Goal: Task Accomplishment & Management: Use online tool/utility

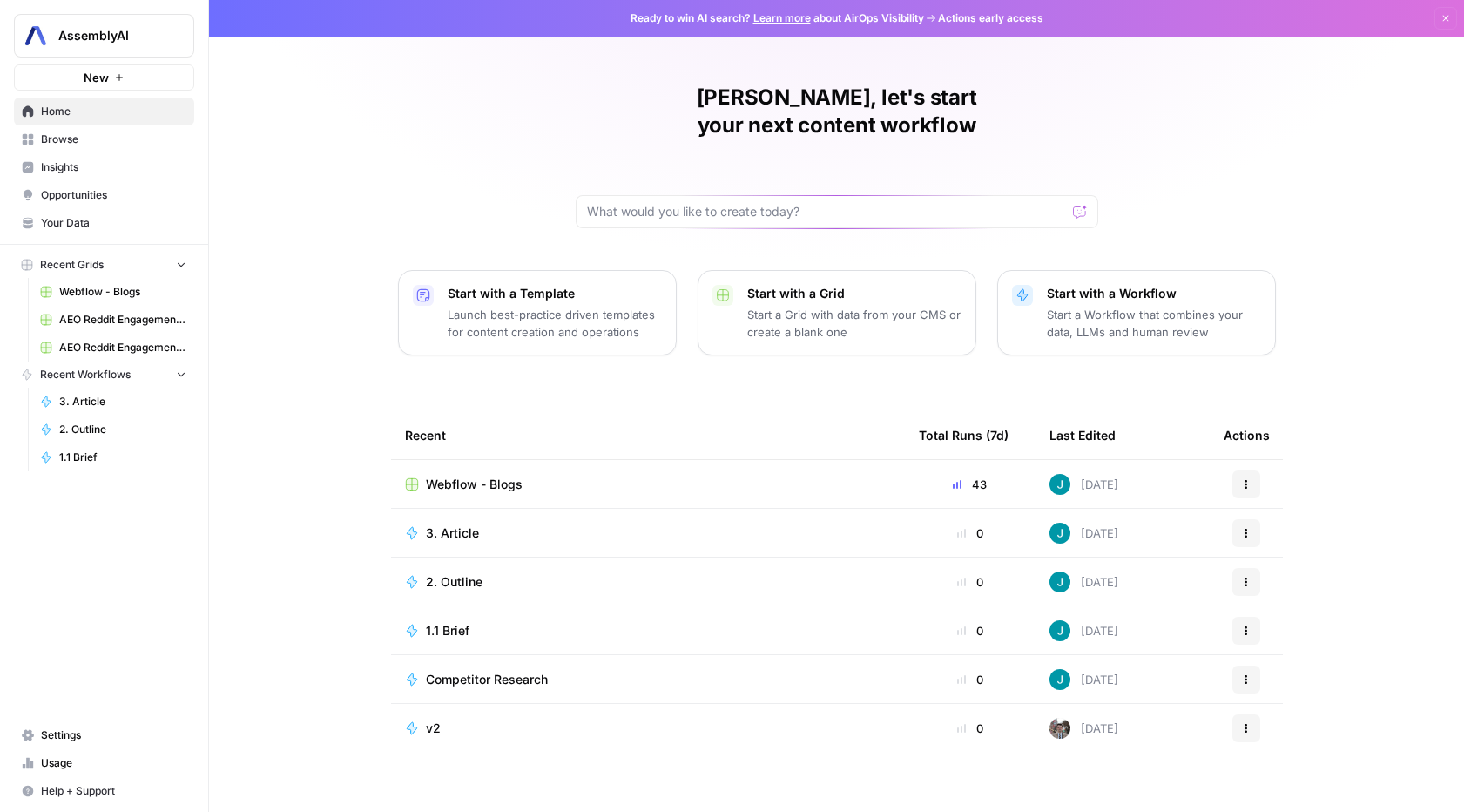
click at [83, 145] on span "Browse" at bounding box center [114, 139] width 146 height 16
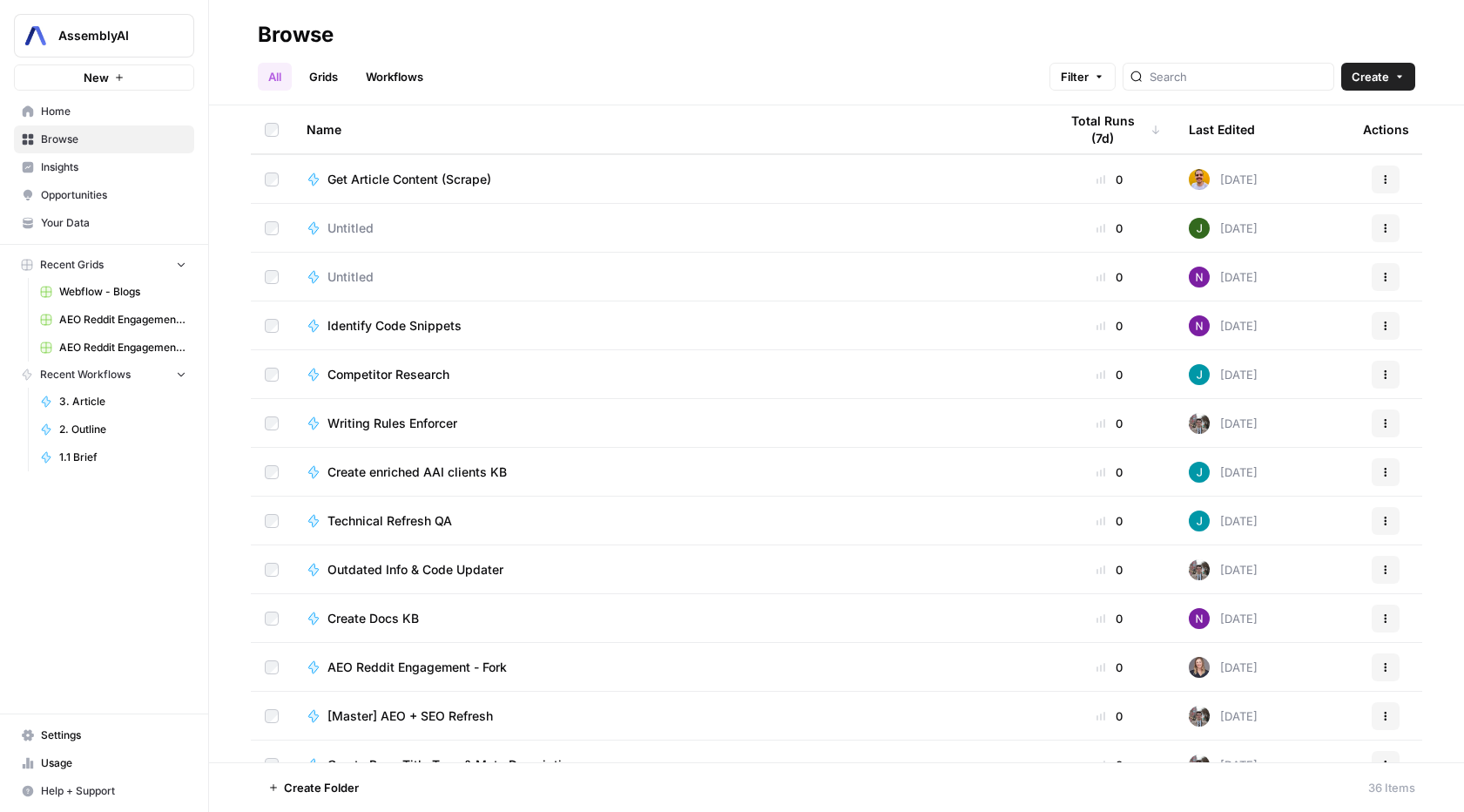
scroll to position [1148, 0]
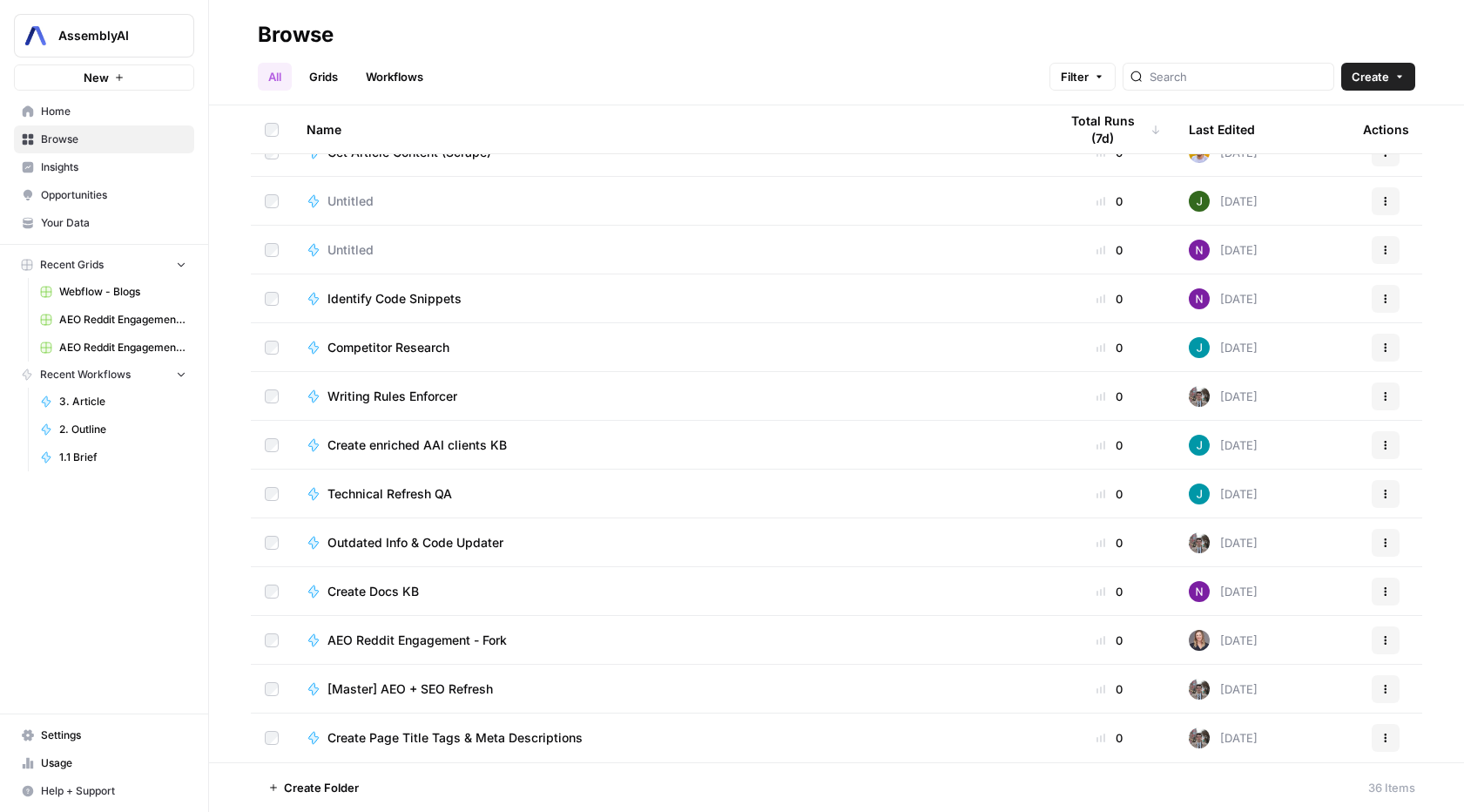
click at [65, 178] on link "Insights" at bounding box center [104, 167] width 180 height 27
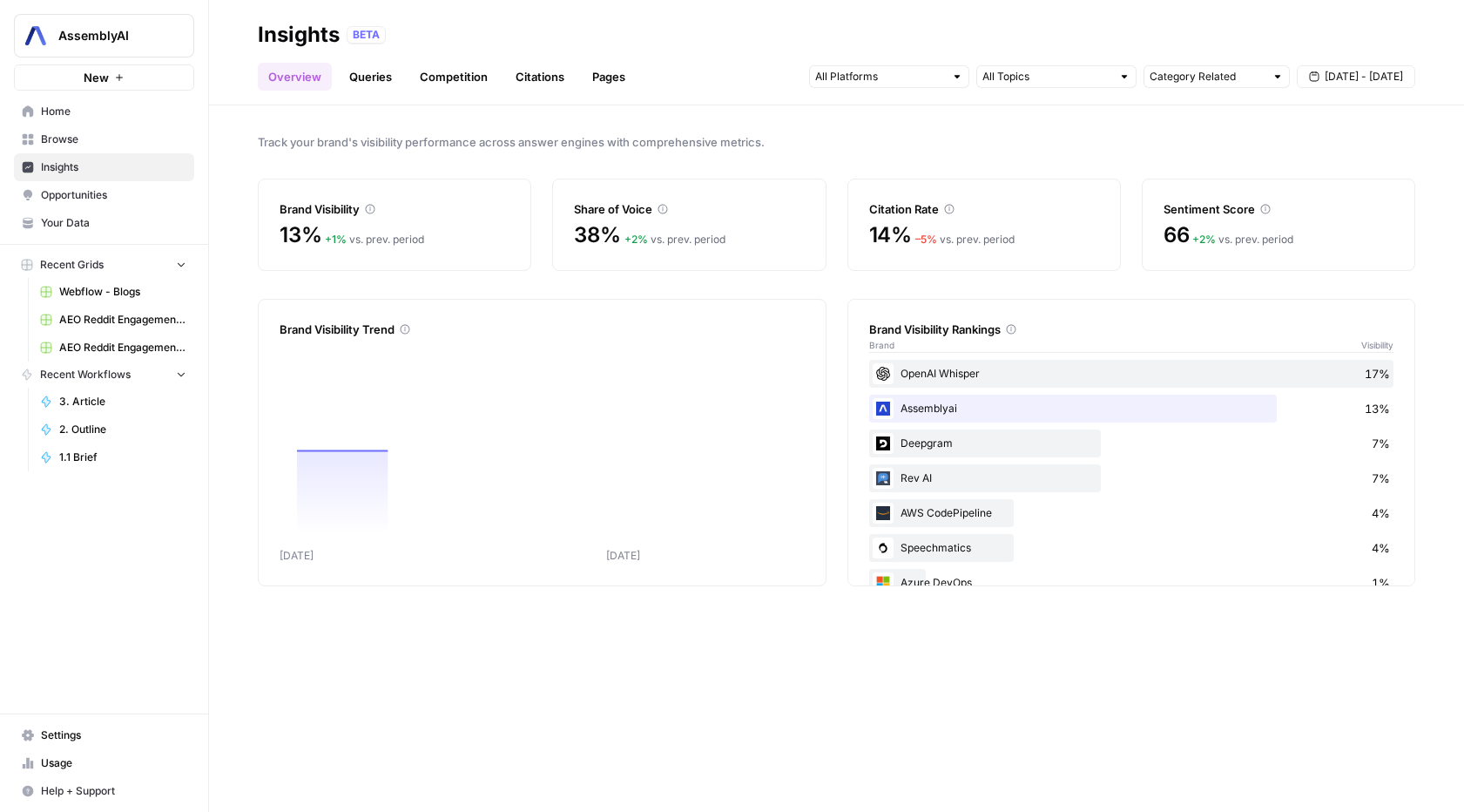
click at [66, 204] on link "Opportunities" at bounding box center [104, 194] width 180 height 27
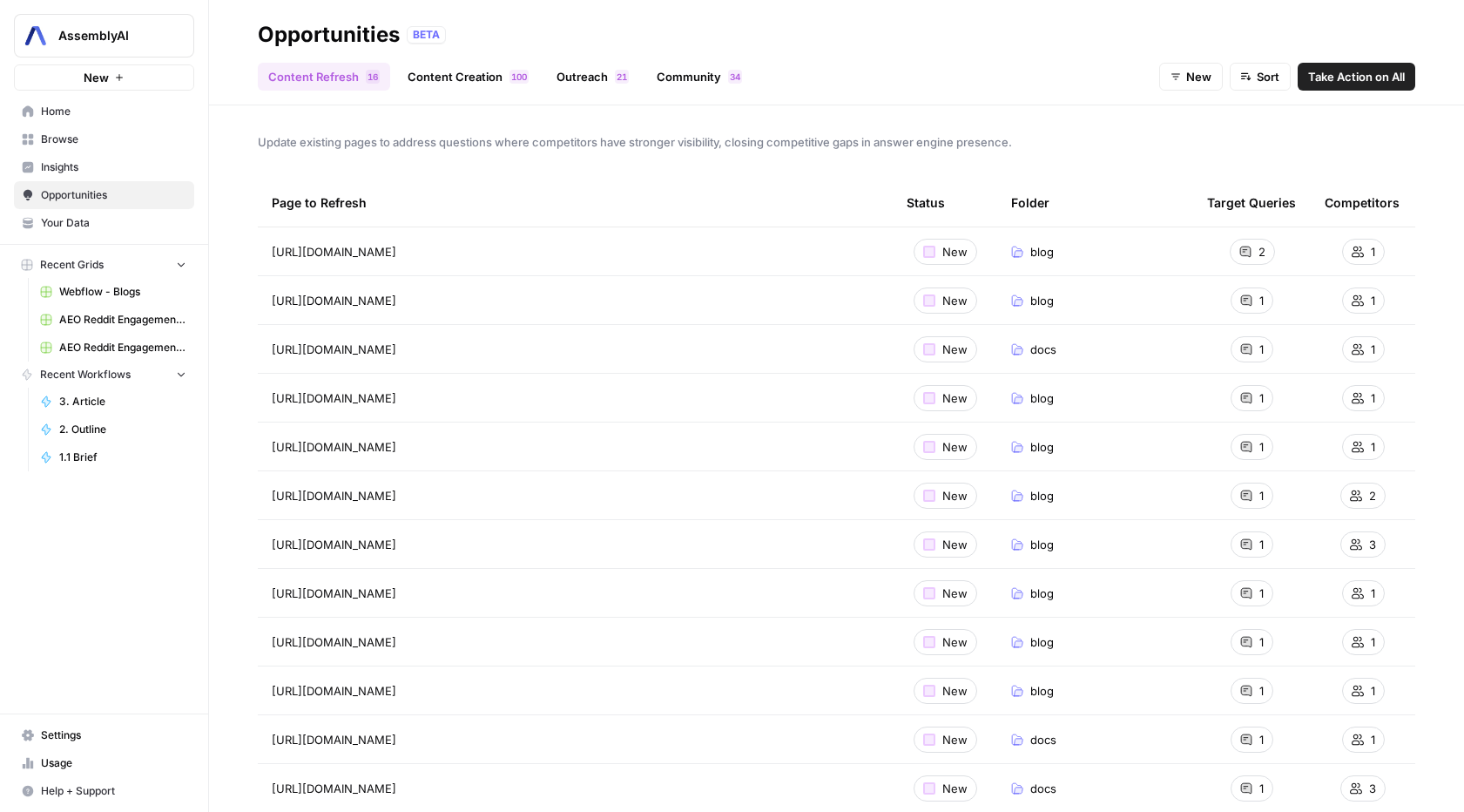
click at [679, 72] on link "Community 4 3" at bounding box center [699, 76] width 106 height 27
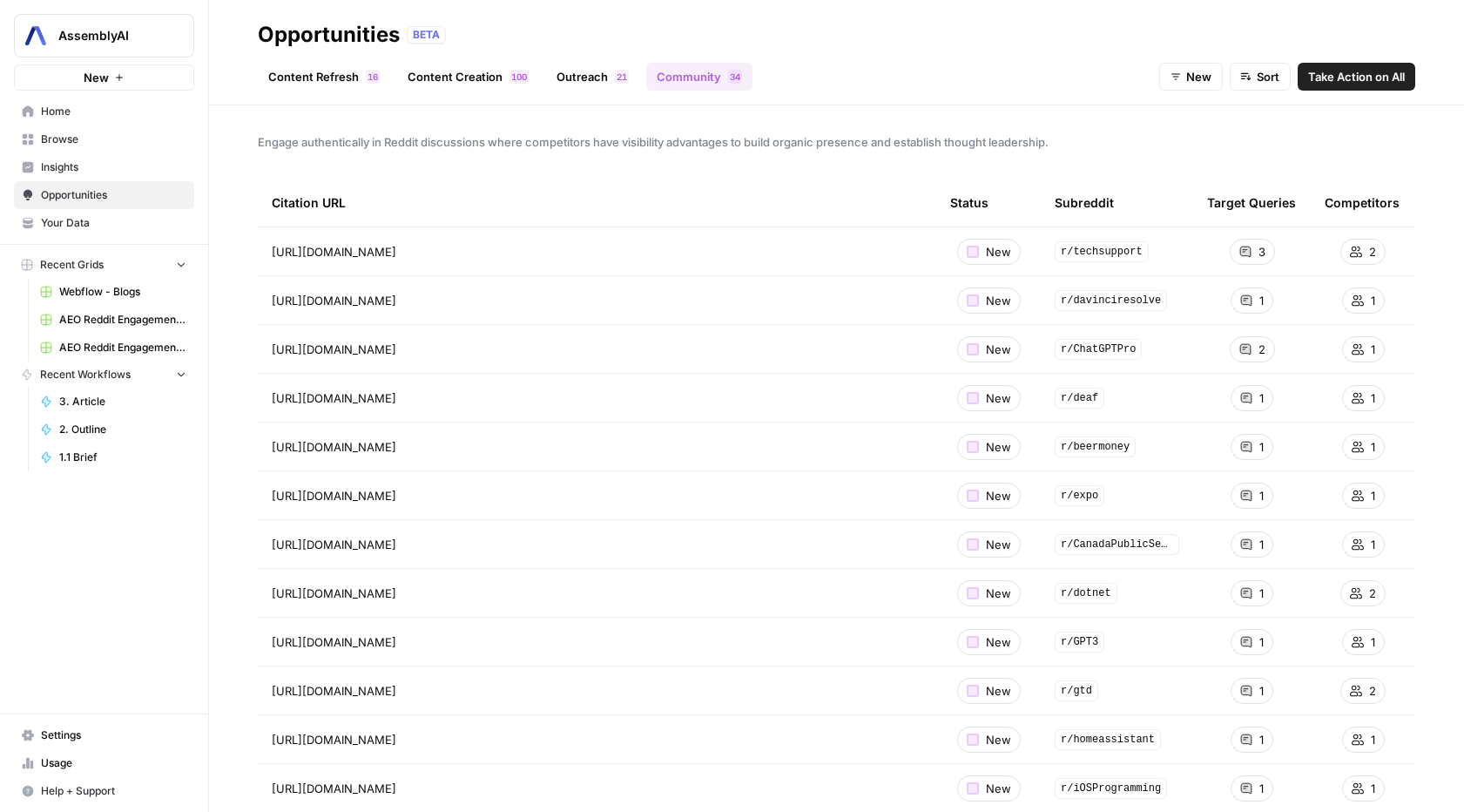
click at [845, 268] on td "https://www.reddit.com/r/techsupport/comments/16c1uau/tool_for_transcribing_and…" at bounding box center [596, 251] width 679 height 48
click at [970, 249] on div "New" at bounding box center [988, 252] width 63 height 26
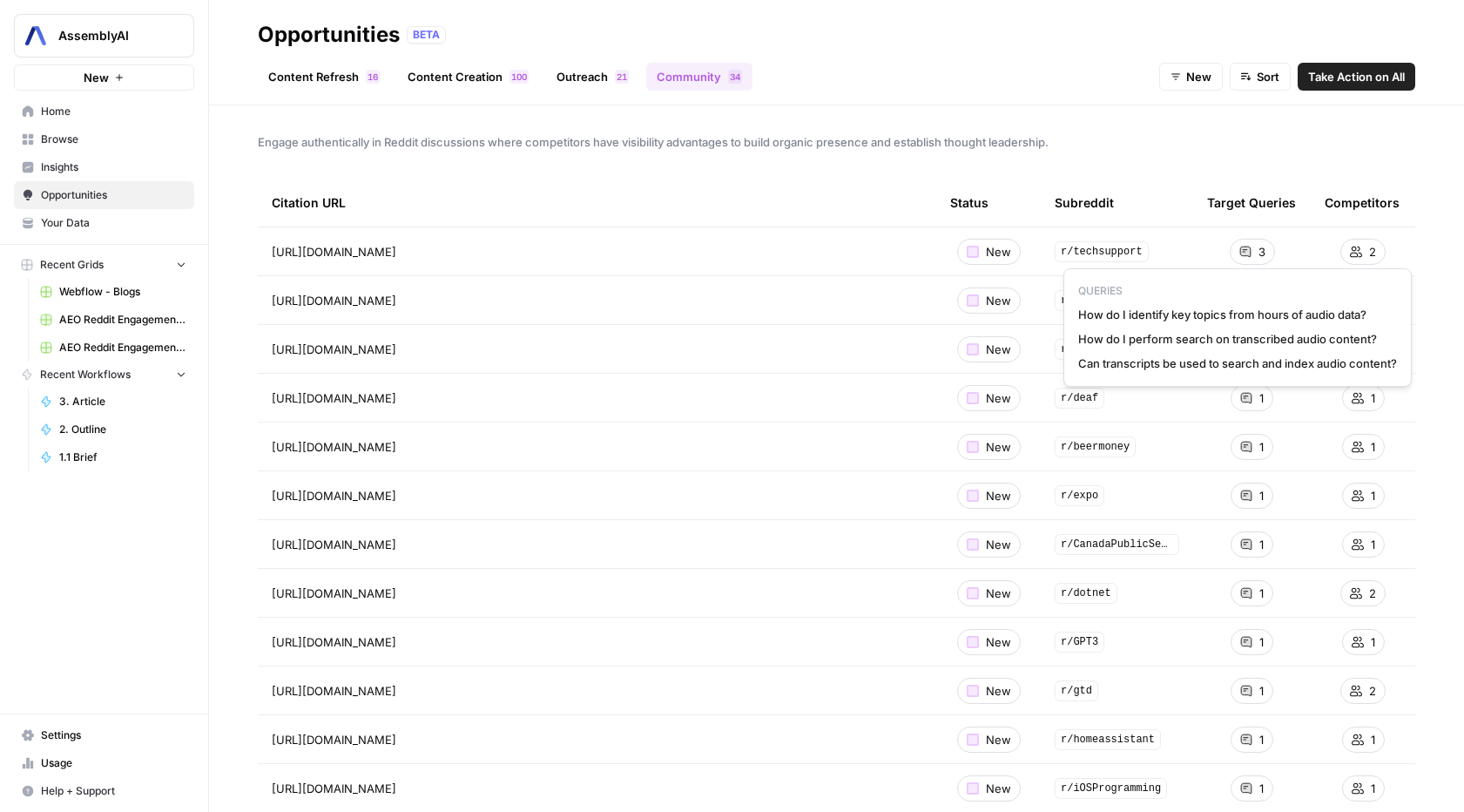
click at [1244, 254] on div "3" at bounding box center [1252, 252] width 45 height 26
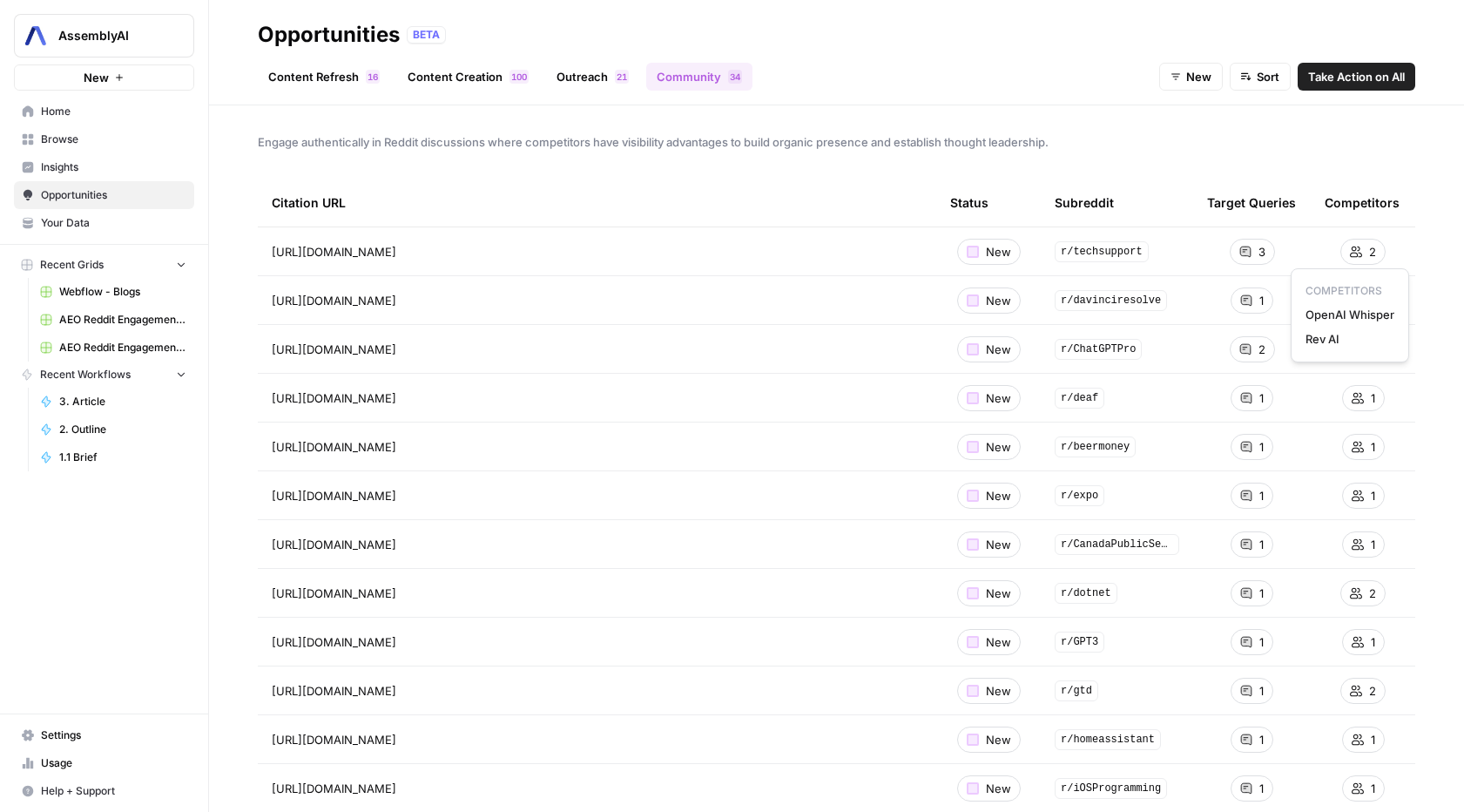
click at [1351, 249] on div "2" at bounding box center [1363, 252] width 45 height 26
click at [390, 265] on td "https://www.reddit.com/r/techsupport/comments/16c1uau/tool_for_transcribing_and…" at bounding box center [596, 251] width 679 height 48
click at [388, 256] on span "https://www.reddit.com/r/techsupport/comments/16c1uau/tool_for_transcribing_and…" at bounding box center [334, 252] width 125 height 17
click at [624, 267] on td "https://www.reddit.com/r/techsupport/comments/16c1uau/tool_for_transcribing_and…" at bounding box center [596, 251] width 679 height 48
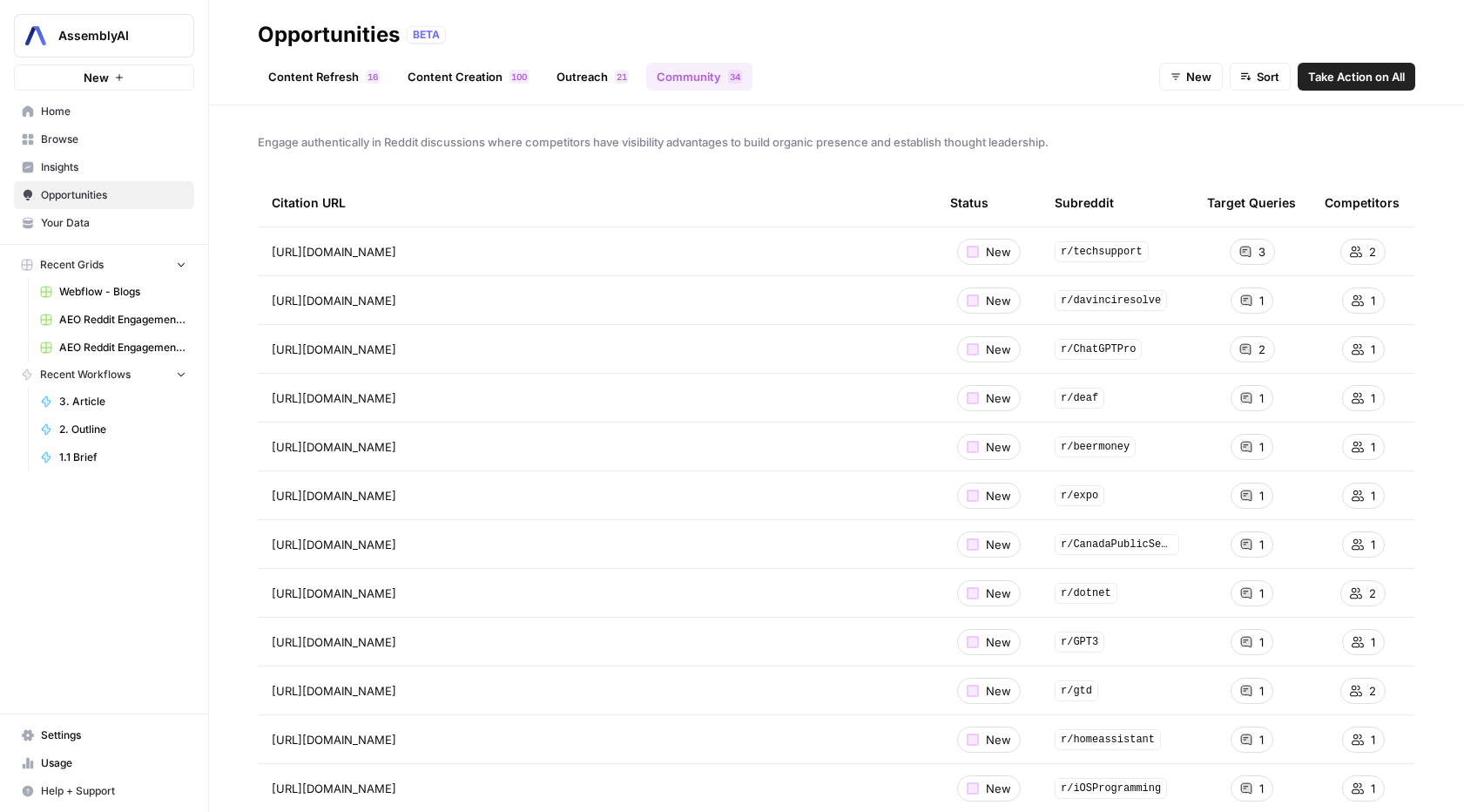
click at [303, 256] on span "https://www.reddit.com/r/techsupport/comments/16c1uau/tool_for_transcribing_and…" at bounding box center [334, 252] width 125 height 17
click at [1181, 71] on button "New" at bounding box center [1191, 76] width 63 height 27
click at [890, 85] on div "Content Refresh 6 1 Content Creation 0 0 1 Outreach 1 2 Community 4 3 New Sort …" at bounding box center [836, 70] width 1157 height 42
drag, startPoint x: 515, startPoint y: 142, endPoint x: 1097, endPoint y: 161, distance: 582.3
click at [1059, 136] on span "Engage authentically in Reddit discussions where competitors have visibility ad…" at bounding box center [836, 142] width 1157 height 17
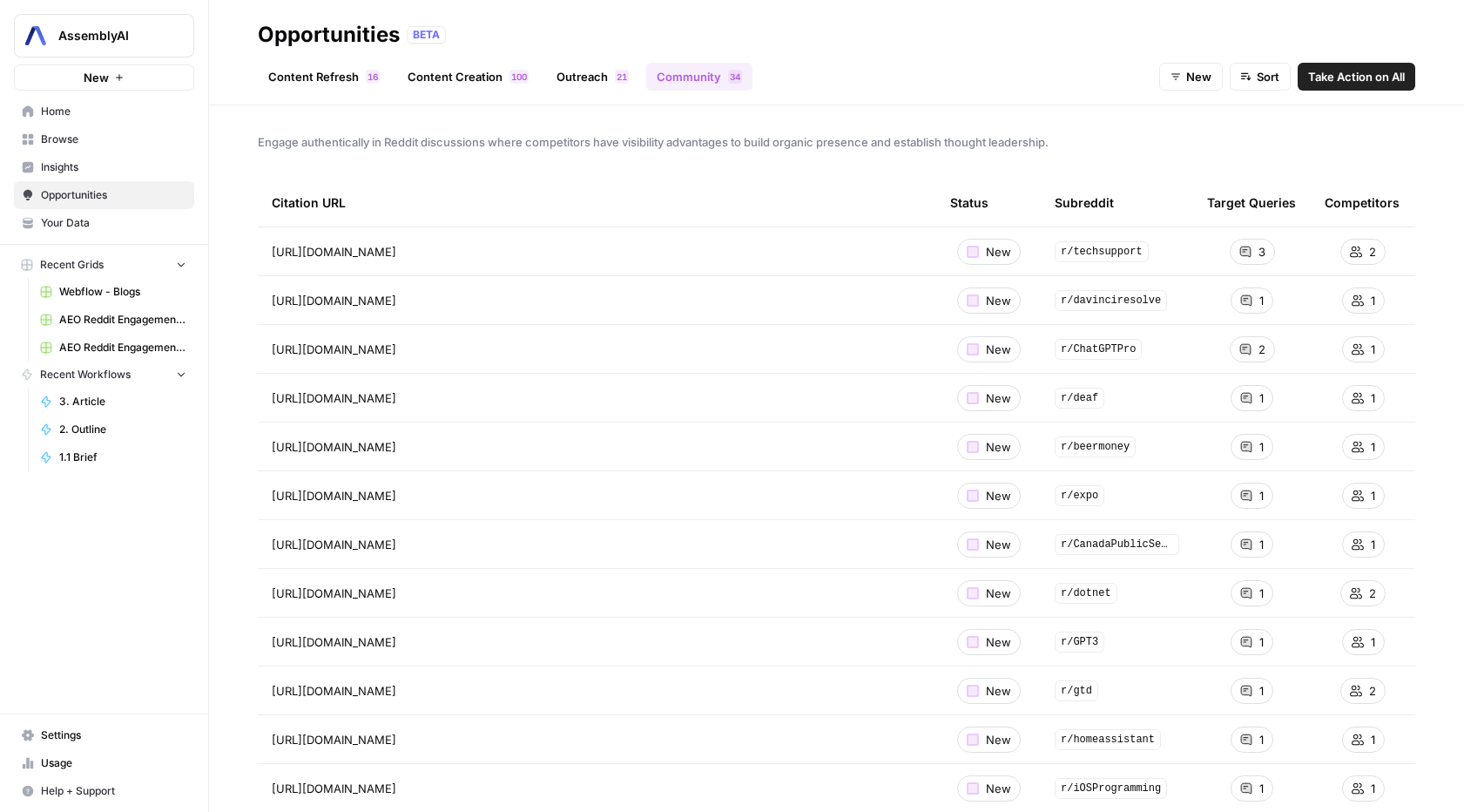
click at [1240, 254] on icon at bounding box center [1244, 251] width 10 height 10
click at [1369, 246] on span "2" at bounding box center [1372, 252] width 7 height 17
click at [564, 79] on link "Outreach 1 2" at bounding box center [592, 76] width 93 height 27
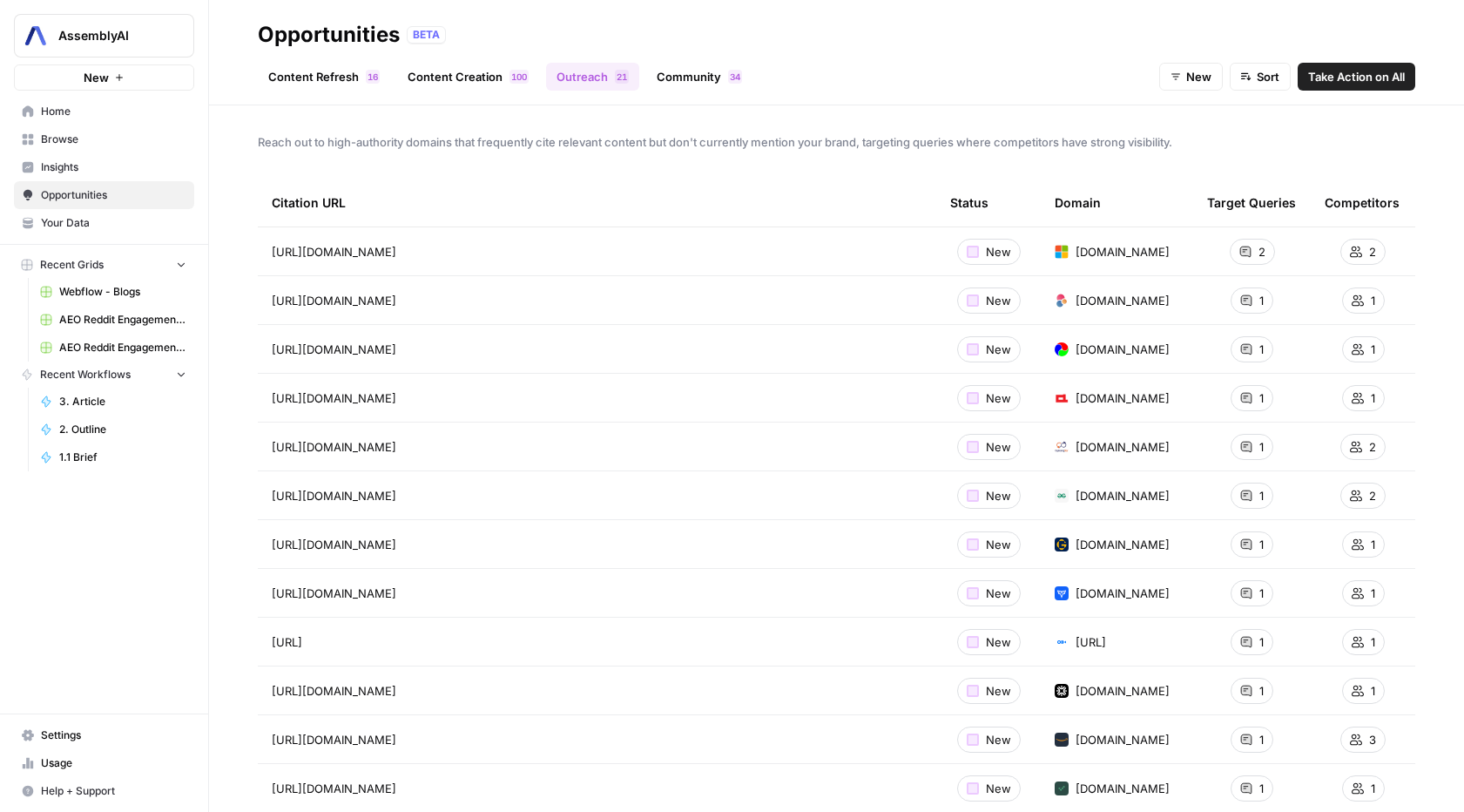
click at [397, 254] on span "https://learn.microsoft.com/en-us/azure/ai-services/speech-service/speech-servi…" at bounding box center [334, 252] width 125 height 17
click at [724, 85] on link "Community 4 3" at bounding box center [699, 76] width 106 height 27
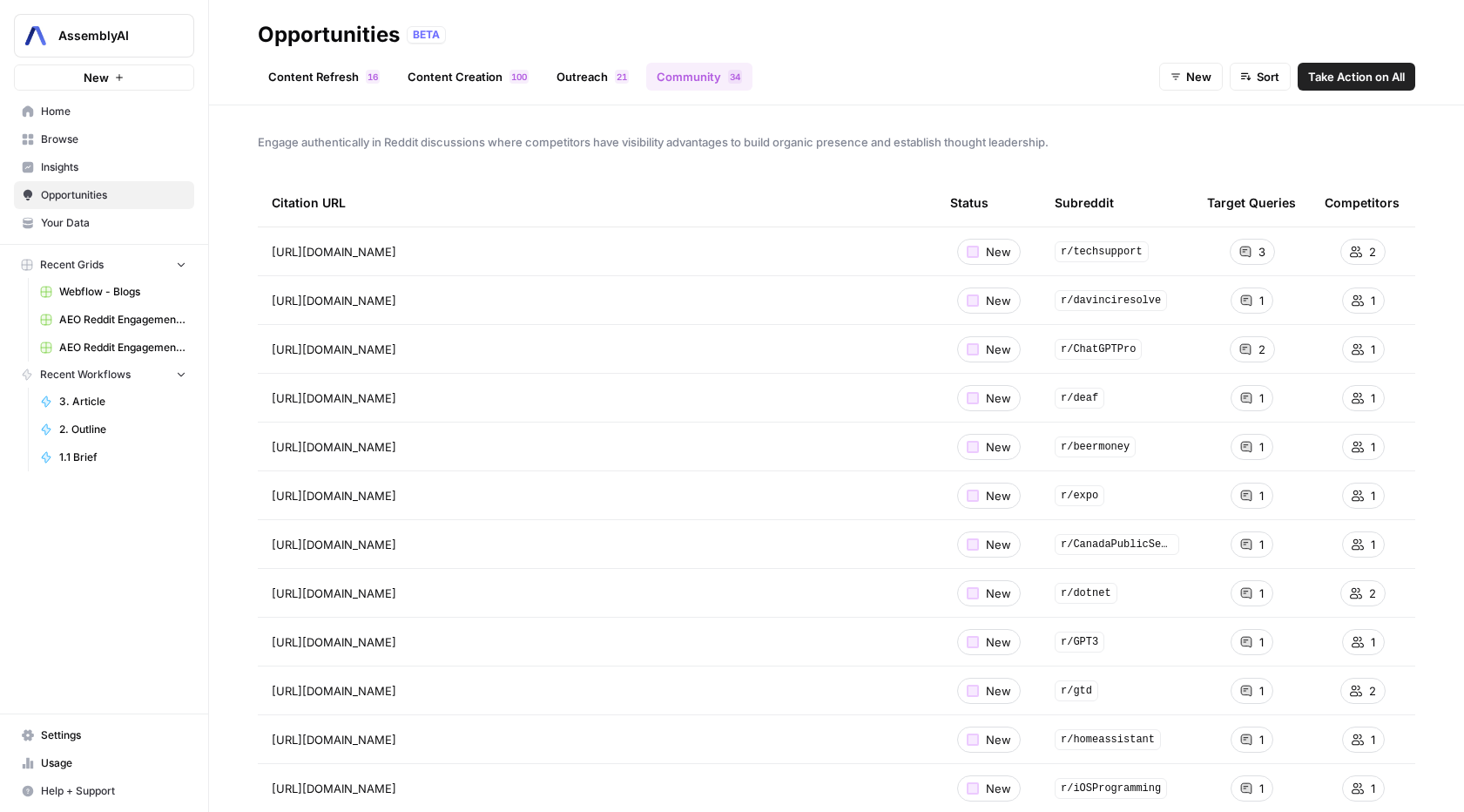
click at [313, 251] on span "https://www.reddit.com/r/techsupport/comments/16c1uau/tool_for_transcribing_and…" at bounding box center [334, 252] width 125 height 17
click at [312, 252] on span "https://www.reddit.com/r/techsupport/comments/16c1uau/tool_for_transcribing_and…" at bounding box center [334, 252] width 125 height 17
click at [82, 736] on span "Settings" at bounding box center [114, 734] width 146 height 16
click at [367, 251] on span "https://www.reddit.com/r/techsupport/comments/16c1uau/tool_for_transcribing_and…" at bounding box center [334, 252] width 125 height 17
click at [1340, 256] on div "2" at bounding box center [1363, 252] width 45 height 26
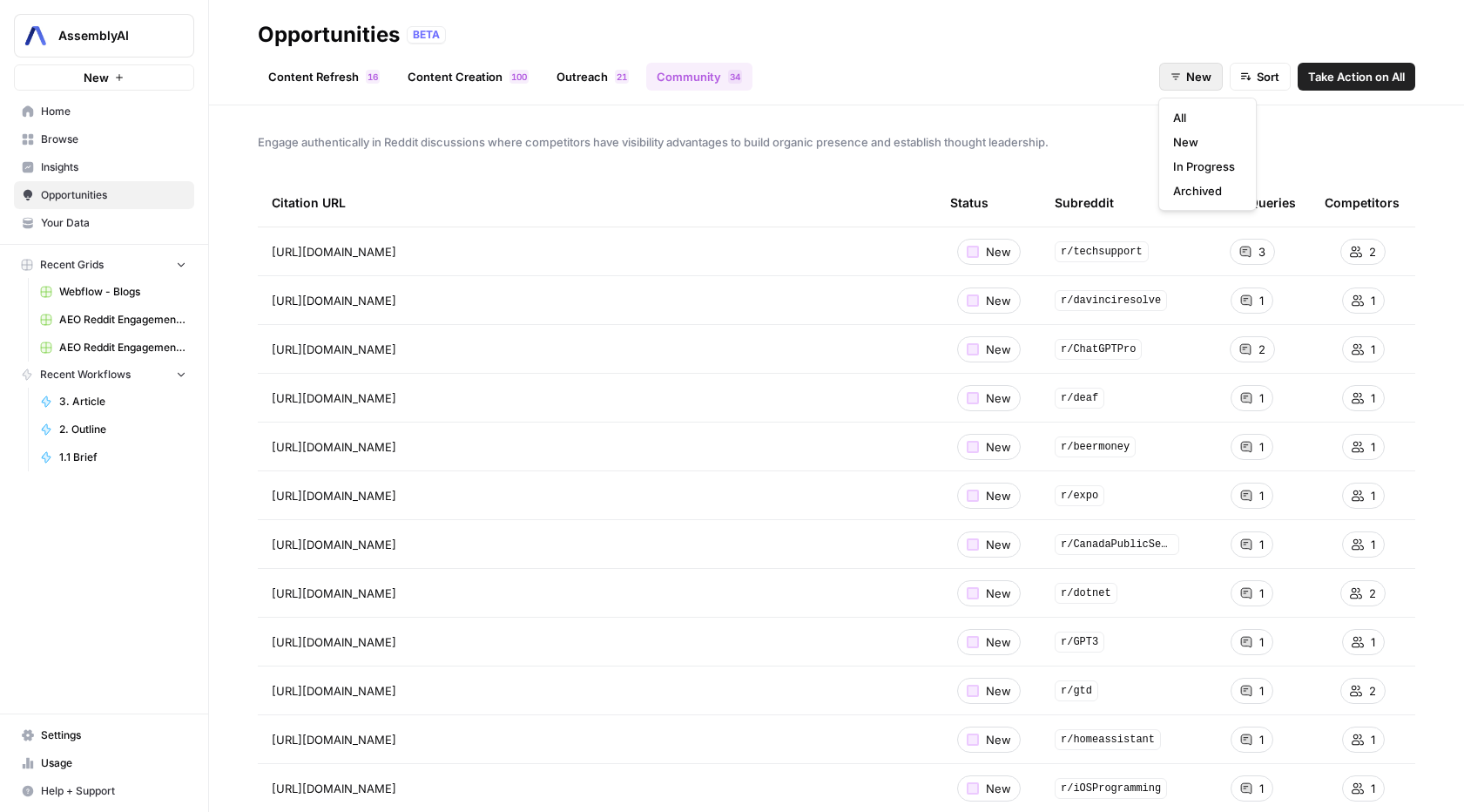
click at [1202, 71] on span "New" at bounding box center [1198, 77] width 26 height 17
click at [1202, 116] on span "All" at bounding box center [1204, 117] width 62 height 17
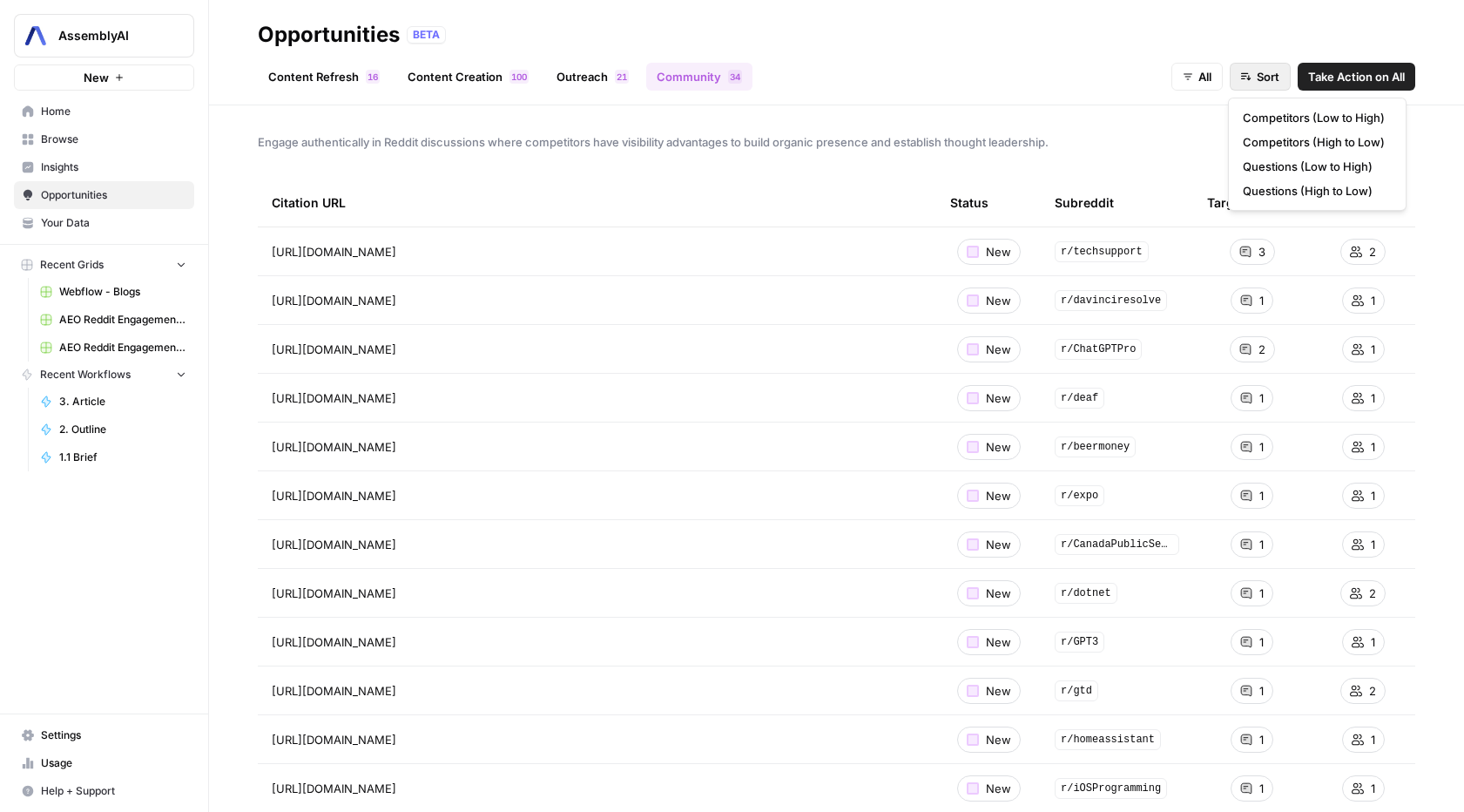
click at [1257, 75] on span "Sort" at bounding box center [1268, 77] width 23 height 17
click at [615, 73] on div "1 2" at bounding box center [622, 77] width 14 height 14
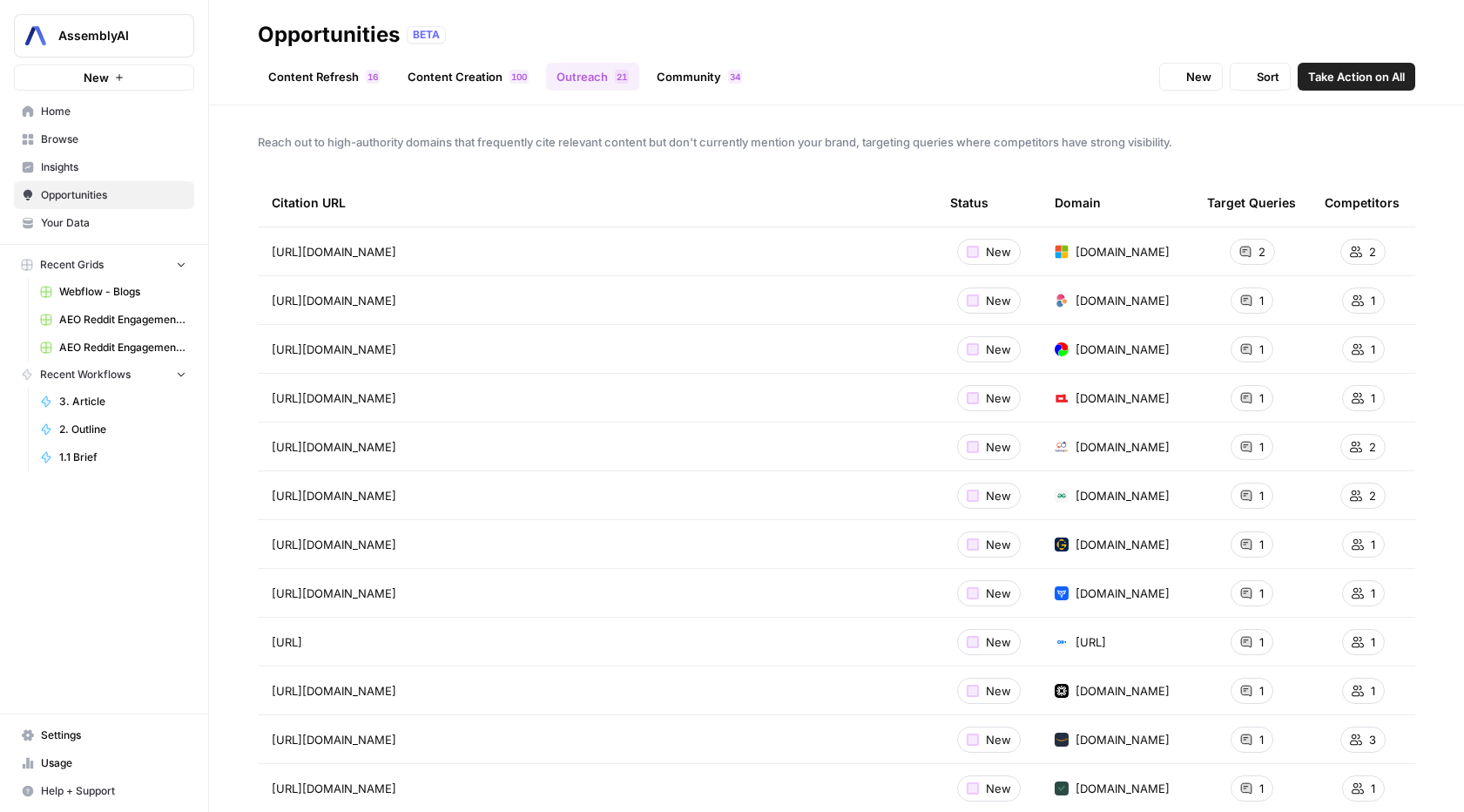
click at [706, 72] on link "Community 4 3" at bounding box center [699, 76] width 106 height 27
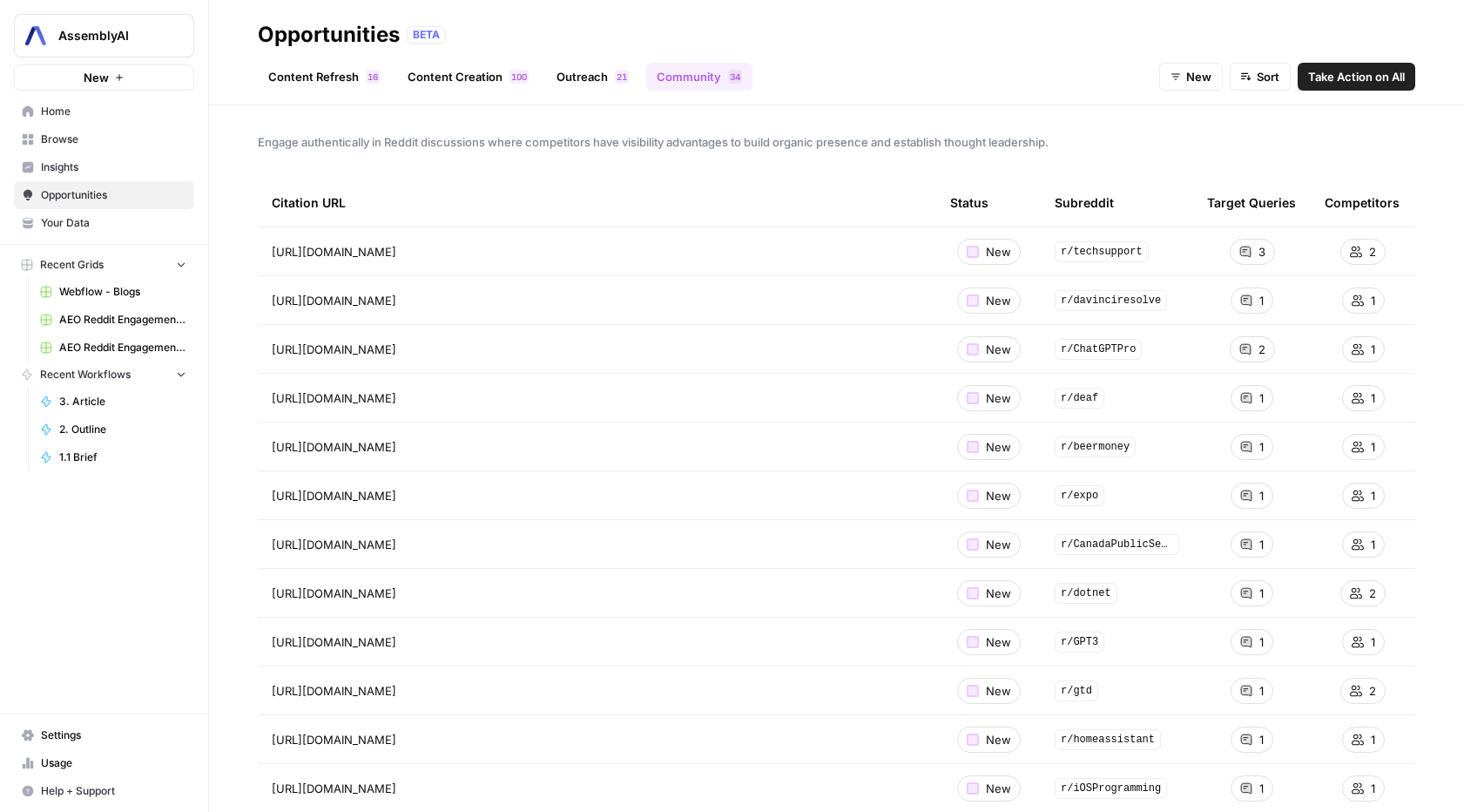
click at [397, 302] on span "https://www.reddit.com/r/davinciresolve/comments/1fw0mn1/copy_transcript_with_s…" at bounding box center [334, 300] width 125 height 17
click at [426, 298] on icon "Go to page https://www.reddit.com/r/davinciresolve/comments/1fw0mn1/copy_transc…" at bounding box center [421, 300] width 9 height 9
click at [1385, 66] on button "Take Action on All" at bounding box center [1356, 76] width 117 height 27
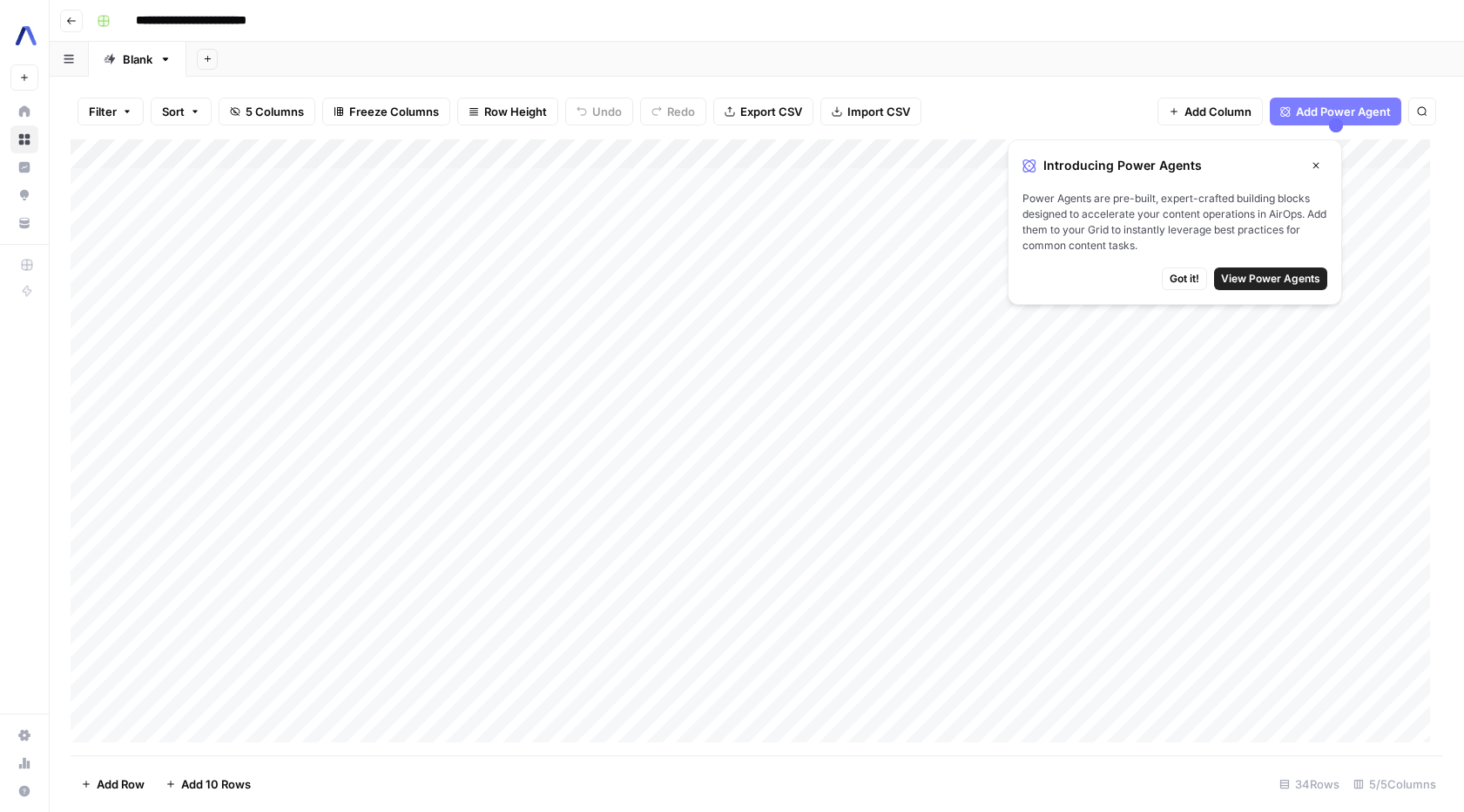
click at [1191, 286] on span "Got it!" at bounding box center [1184, 278] width 29 height 16
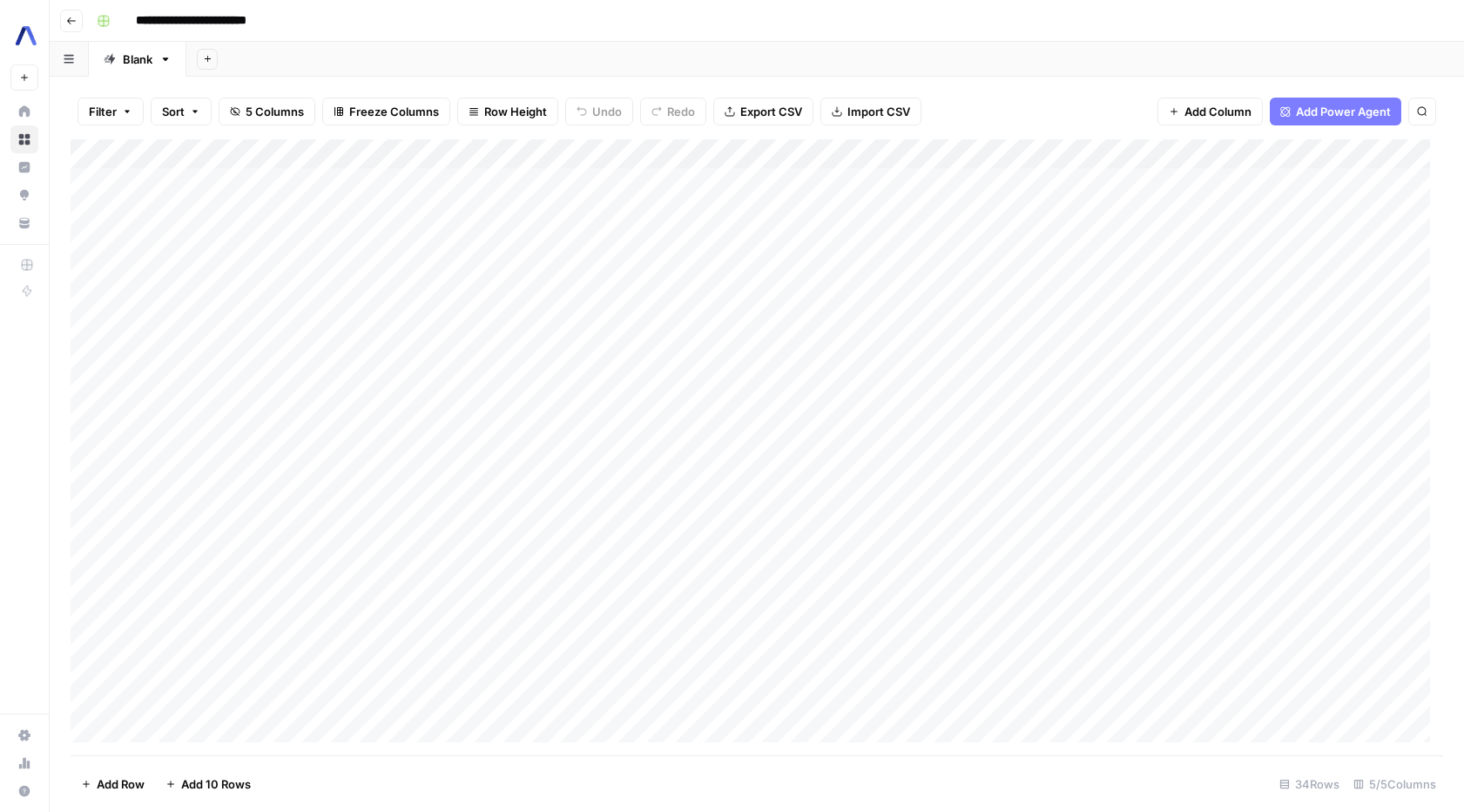
click at [670, 152] on div "Add Column" at bounding box center [757, 447] width 1372 height 616
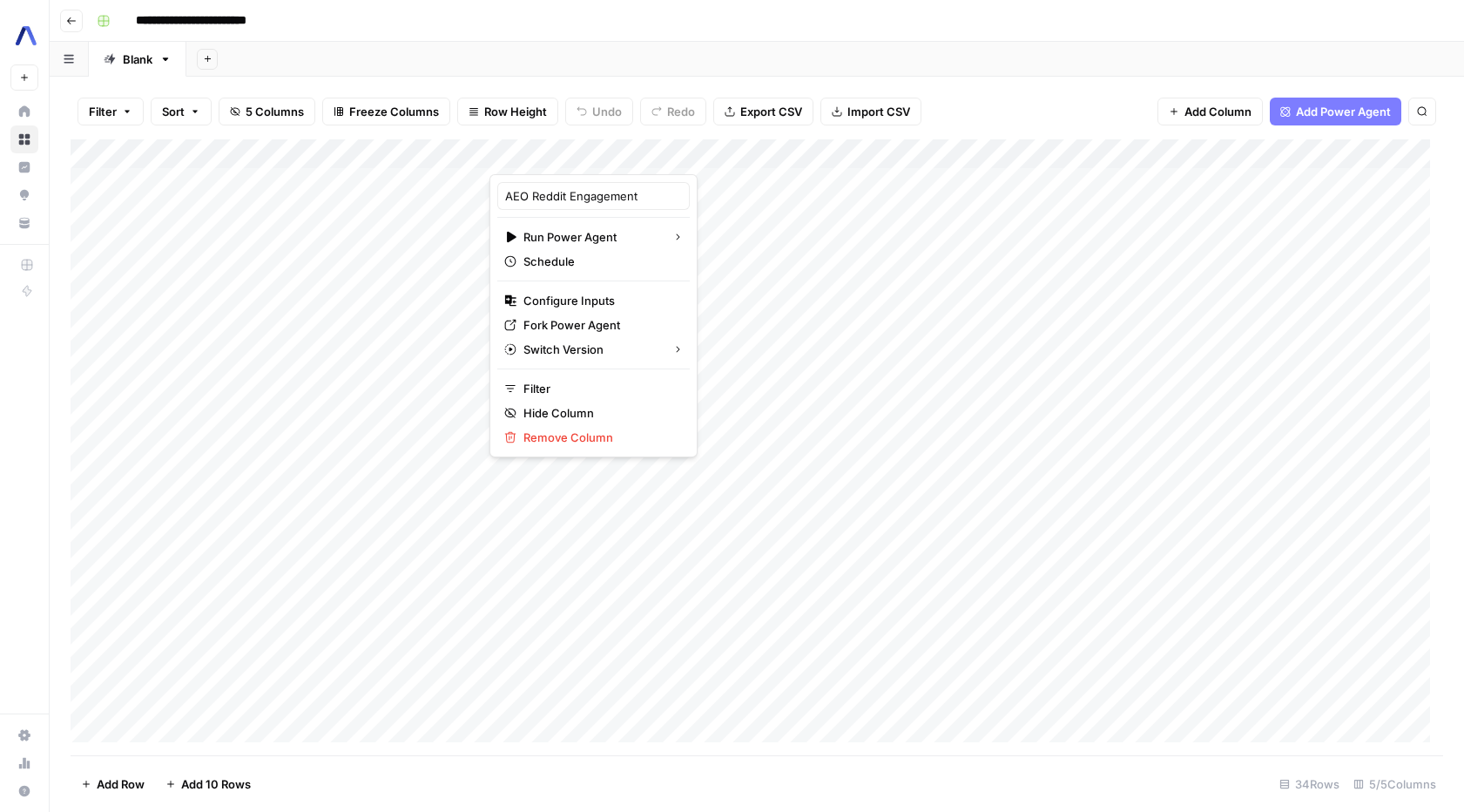
click at [669, 151] on div at bounding box center [596, 156] width 214 height 35
click at [997, 104] on div "Filter Sort 5 Columns Freeze Columns Row Height Undo Redo Export CSV Import CSV…" at bounding box center [757, 111] width 1372 height 56
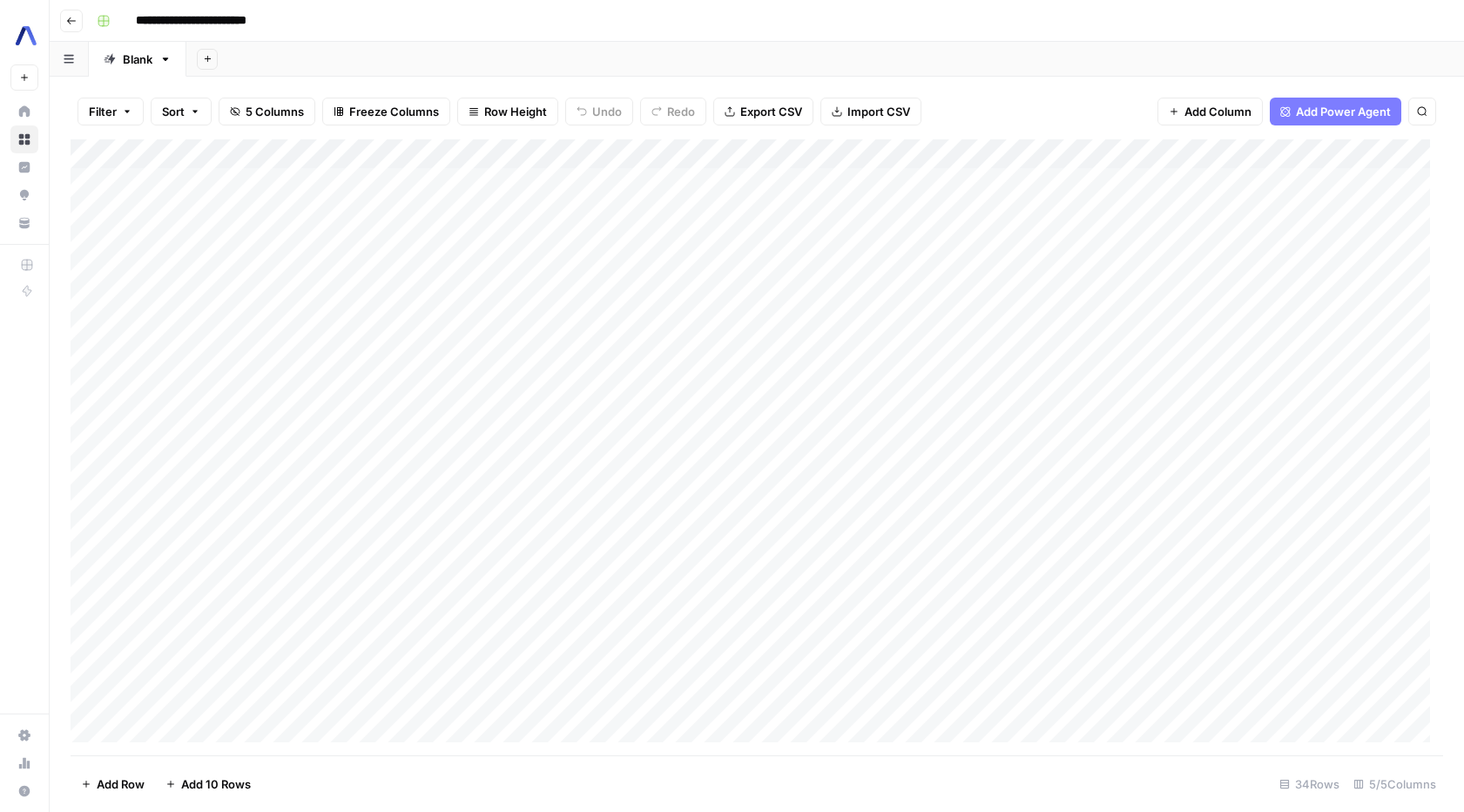
click at [342, 180] on div "Add Column" at bounding box center [757, 447] width 1372 height 616
click at [343, 185] on div "Add Column" at bounding box center [757, 447] width 1372 height 616
click at [343, 185] on input "**********" at bounding box center [276, 187] width 278 height 21
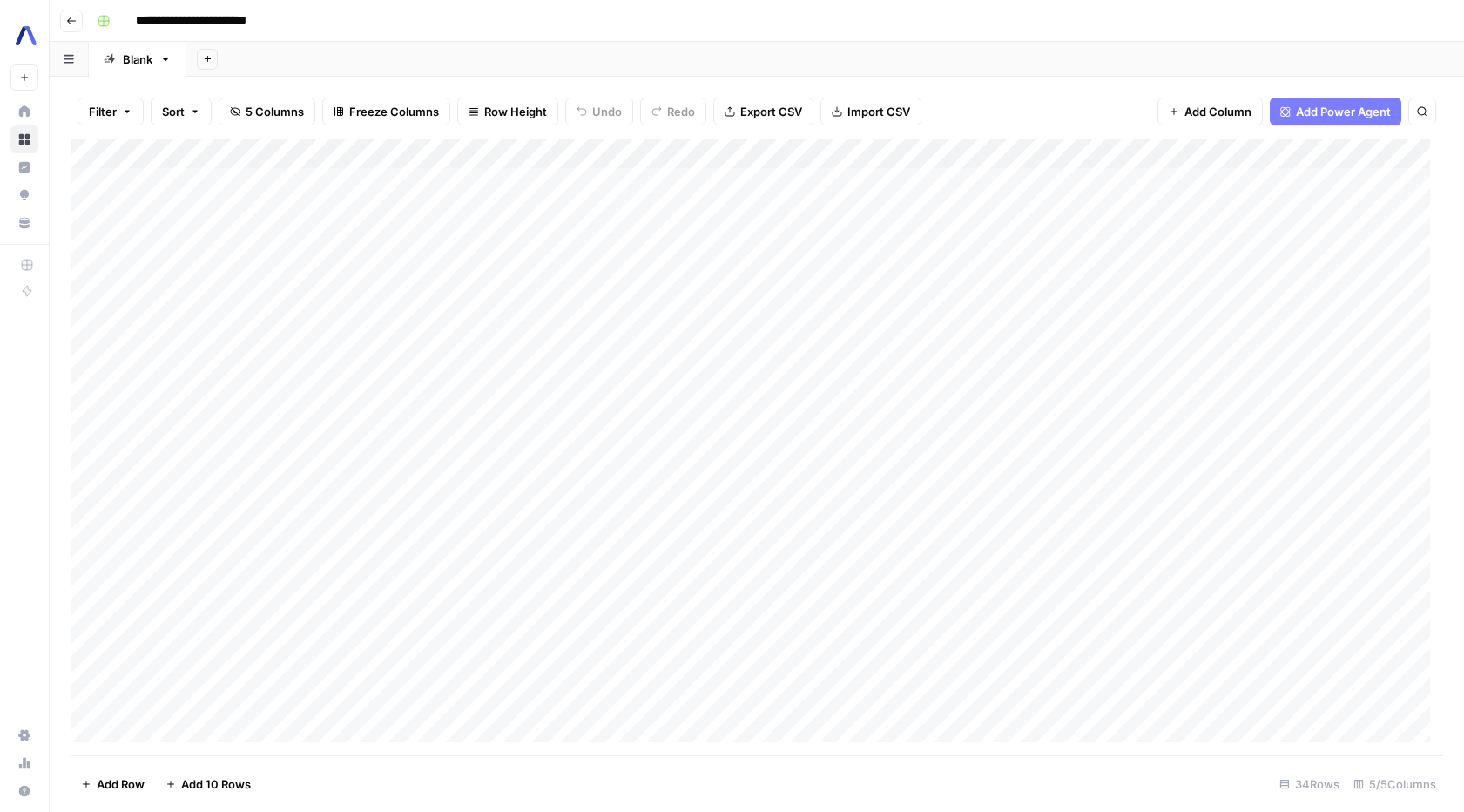
click at [423, 150] on div "Add Column" at bounding box center [757, 447] width 1372 height 616
click at [626, 66] on div "Add Sheet" at bounding box center [825, 59] width 1278 height 35
click at [540, 184] on div "Add Column" at bounding box center [757, 447] width 1372 height 616
click at [779, 150] on div "Add Column" at bounding box center [757, 447] width 1372 height 616
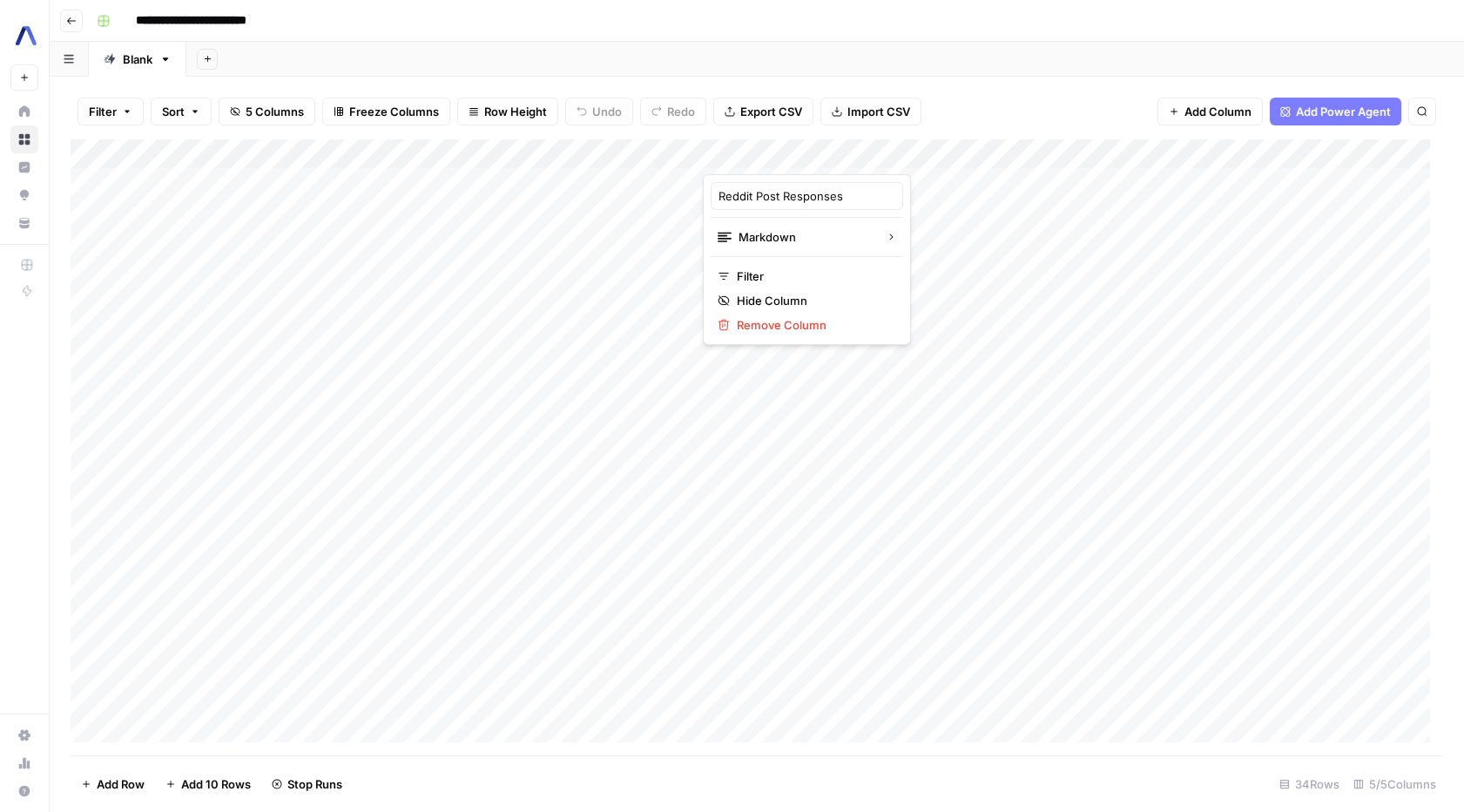
click at [779, 150] on div at bounding box center [791, 156] width 177 height 35
click at [550, 182] on div "Add Column" at bounding box center [757, 447] width 1372 height 616
click at [784, 151] on div "Add Column" at bounding box center [757, 447] width 1372 height 616
click at [771, 196] on input "Reddit Post Responses" at bounding box center [806, 196] width 177 height 17
click at [774, 156] on div "Add Column" at bounding box center [757, 447] width 1372 height 616
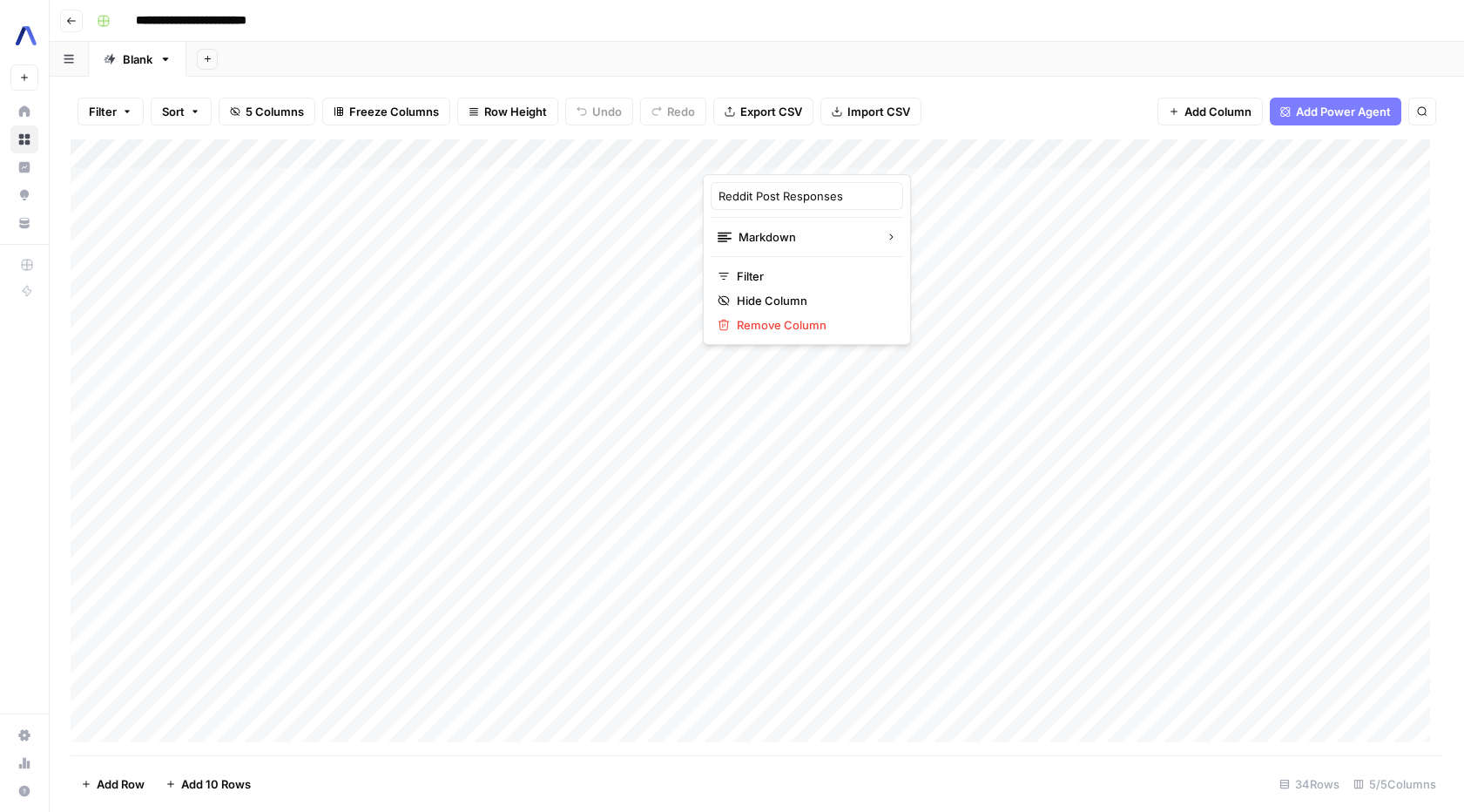
click at [797, 153] on div at bounding box center [791, 156] width 177 height 35
click at [770, 194] on input "Reddit Post Responses" at bounding box center [806, 196] width 177 height 17
drag, startPoint x: 821, startPoint y: 199, endPoint x: 1012, endPoint y: 198, distance: 191.0
click at [1011, 196] on body "**********" at bounding box center [732, 406] width 1464 height 812
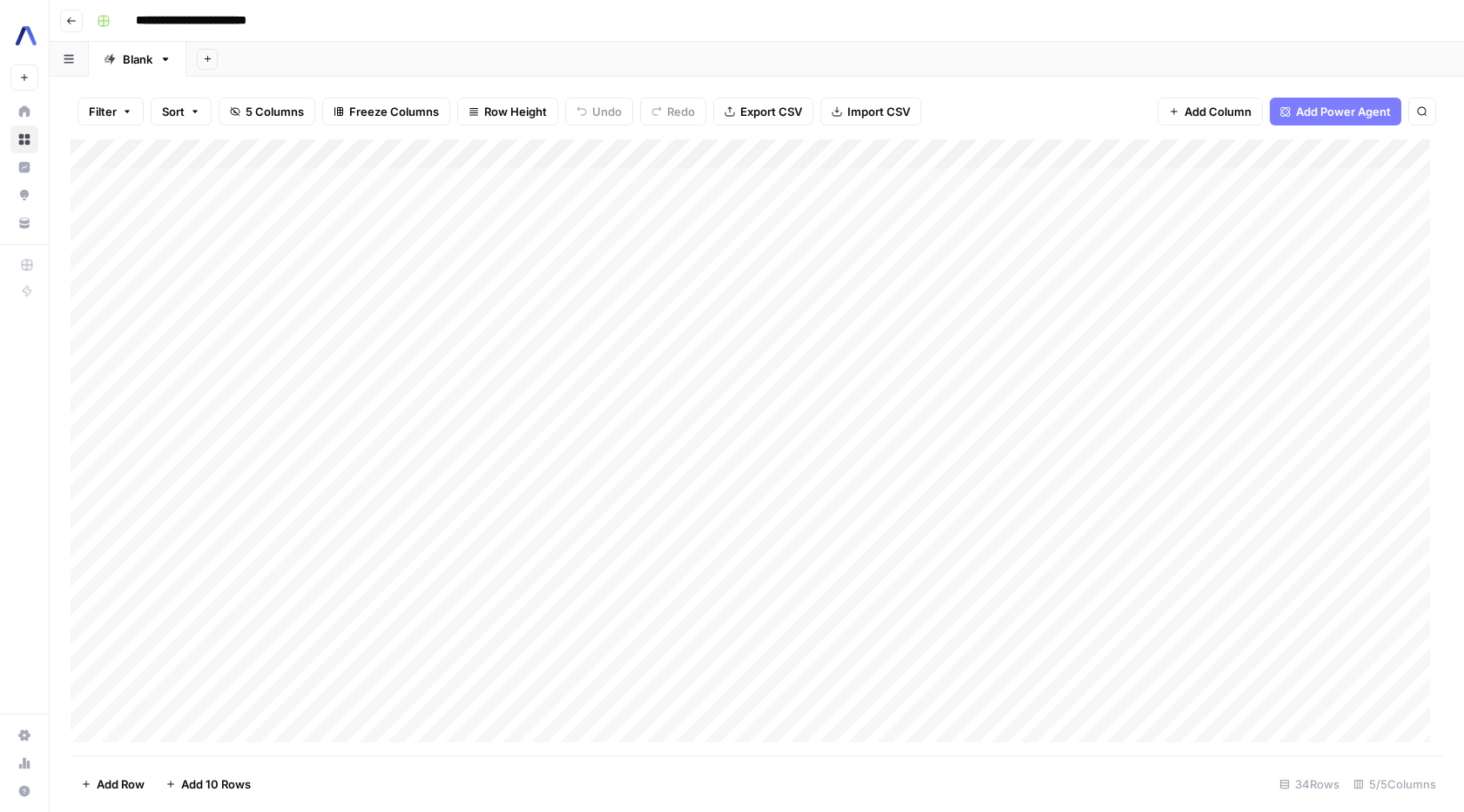
click at [998, 209] on div "Add Column" at bounding box center [757, 447] width 1372 height 616
click at [779, 149] on div "Add Column" at bounding box center [757, 447] width 1372 height 616
click at [594, 182] on div "Add Column" at bounding box center [757, 447] width 1372 height 616
click at [666, 180] on div "Add Column" at bounding box center [757, 447] width 1372 height 616
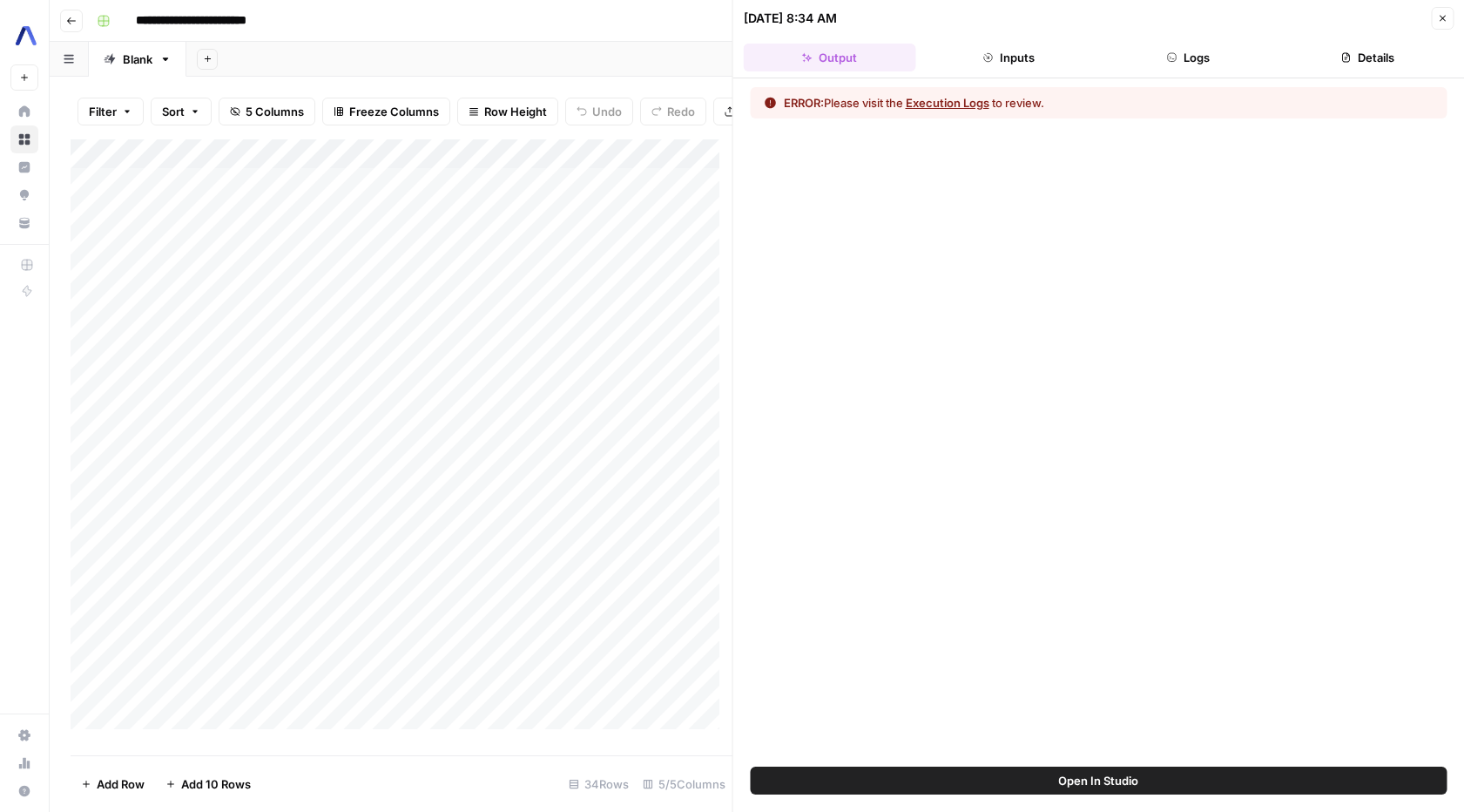
click at [949, 97] on button "Execution Logs" at bounding box center [947, 102] width 83 height 17
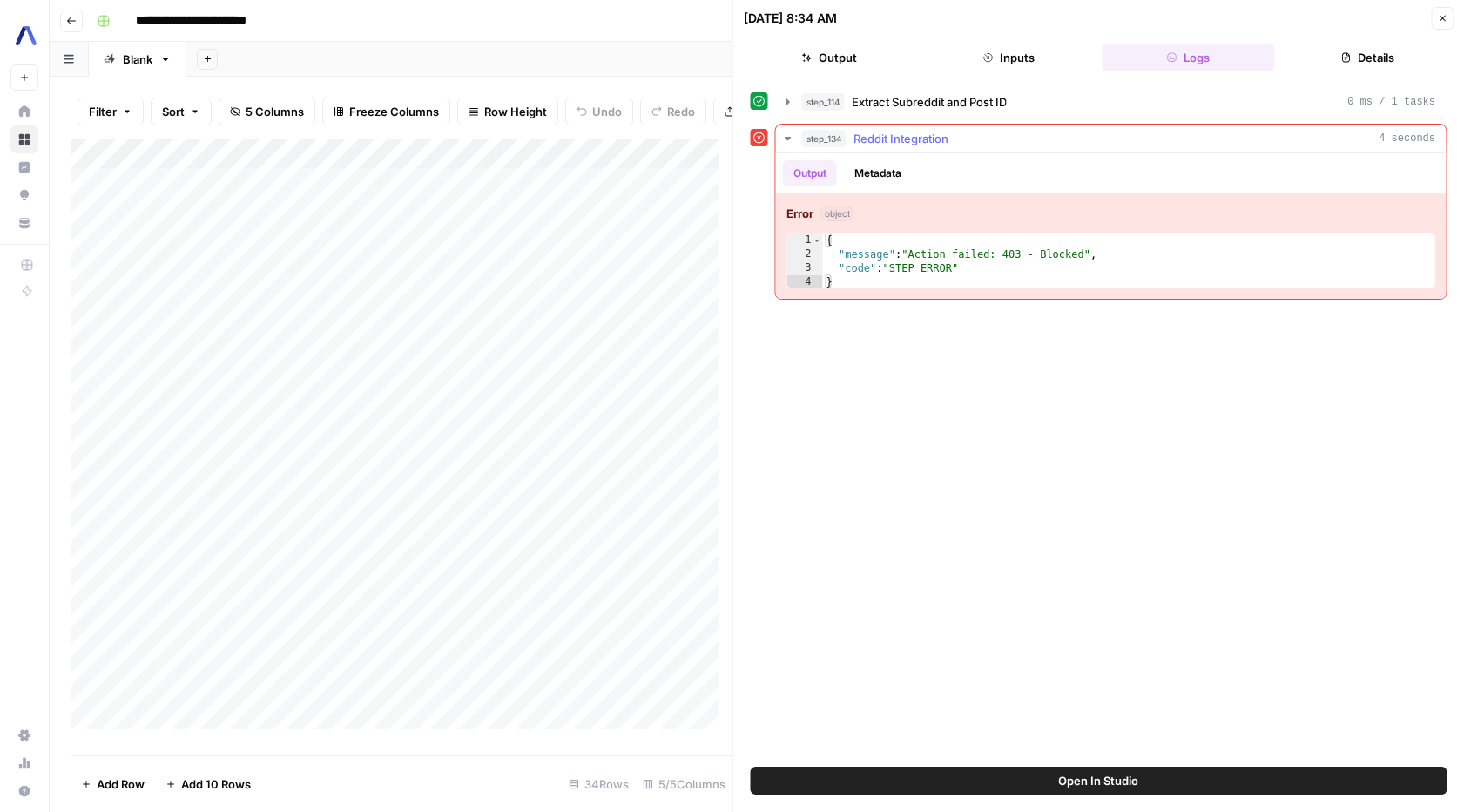
type textarea "**********"
drag, startPoint x: 919, startPoint y: 256, endPoint x: 1085, endPoint y: 258, distance: 166.0
click at [1085, 258] on div "{ "message" : "Action failed: 403 - Blocked" , "code" : "STEP_ERROR" }" at bounding box center [1129, 275] width 612 height 83
click at [899, 180] on button "Metadata" at bounding box center [878, 173] width 68 height 26
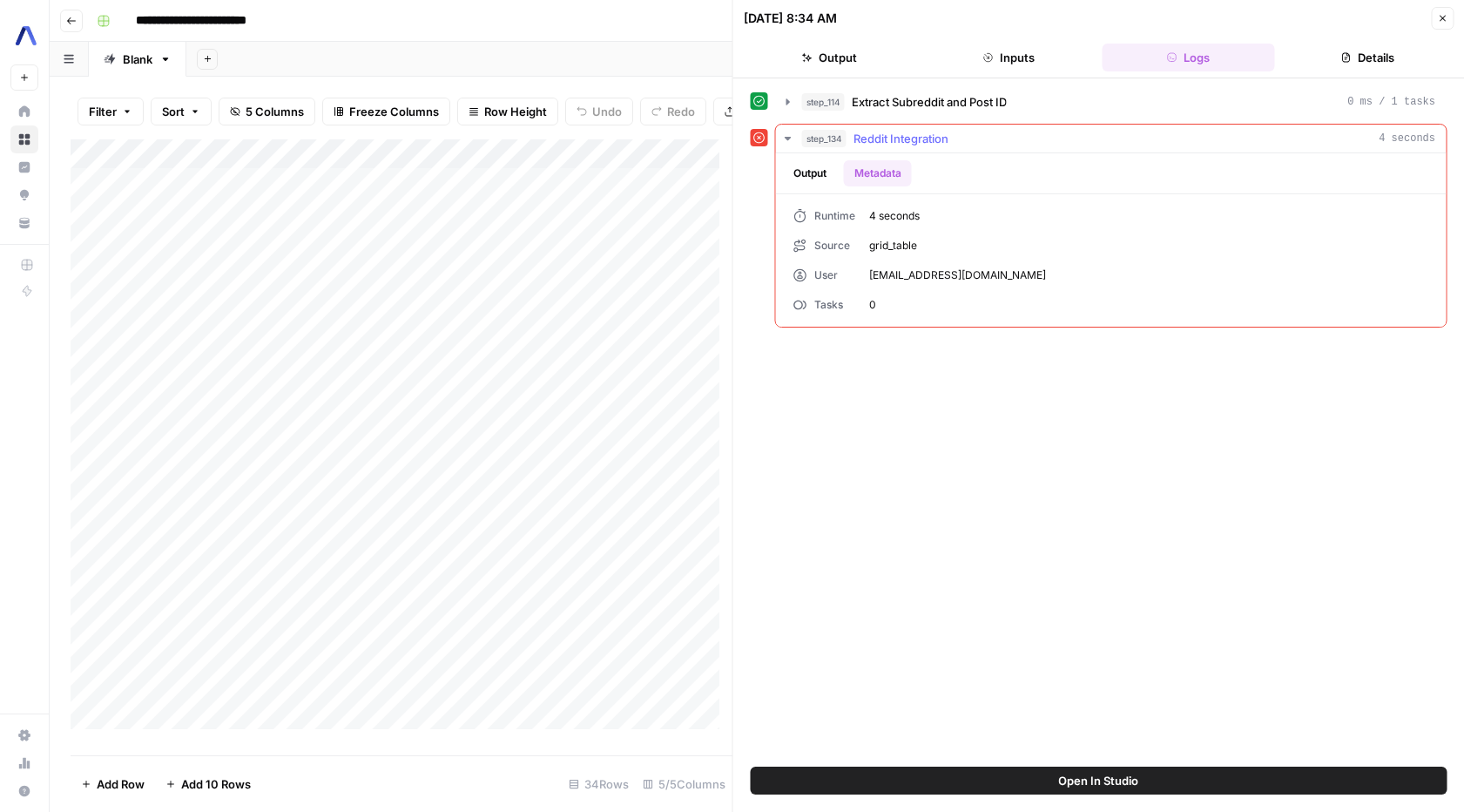
click at [800, 170] on button "Output" at bounding box center [809, 173] width 54 height 26
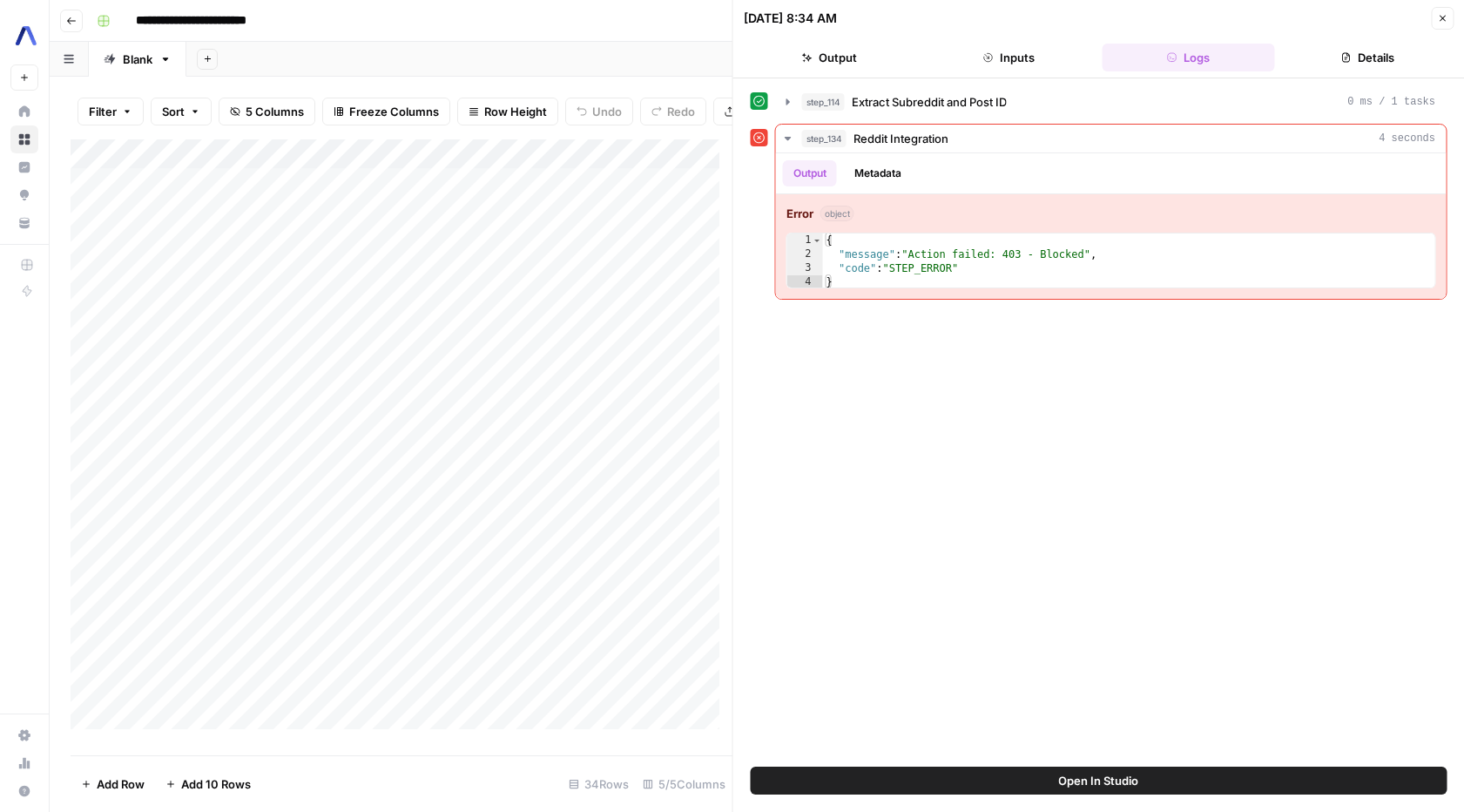
click at [993, 497] on div "step_114 Extract Subreddit and Post ID 0 ms / 1 tasks step_134 Reddit Integrati…" at bounding box center [1099, 422] width 697 height 671
click at [591, 57] on div "Add Sheet" at bounding box center [825, 59] width 1278 height 35
click at [1440, 17] on icon "button" at bounding box center [1442, 19] width 6 height 6
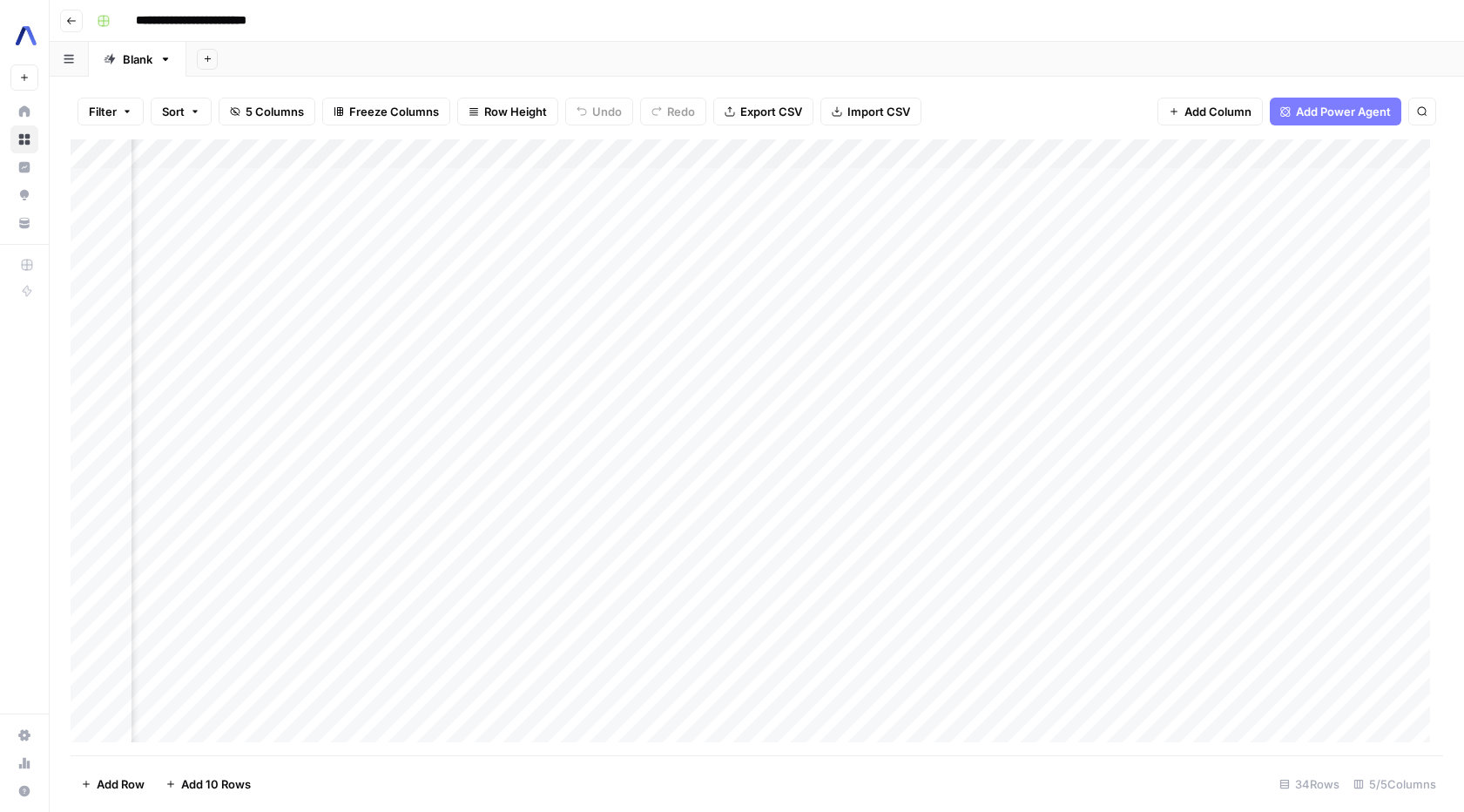
scroll to position [0, 250]
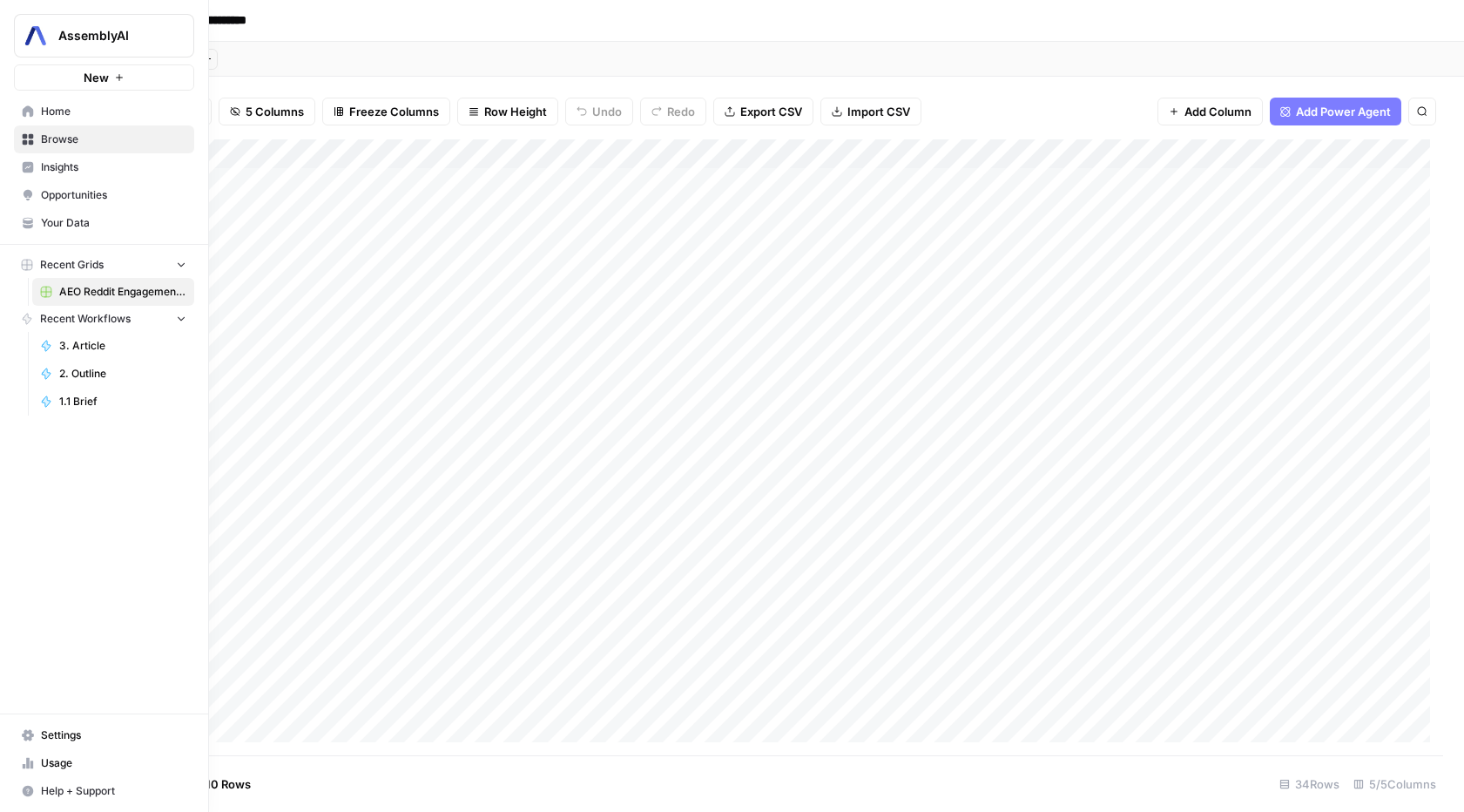
click at [24, 739] on icon at bounding box center [27, 734] width 12 height 12
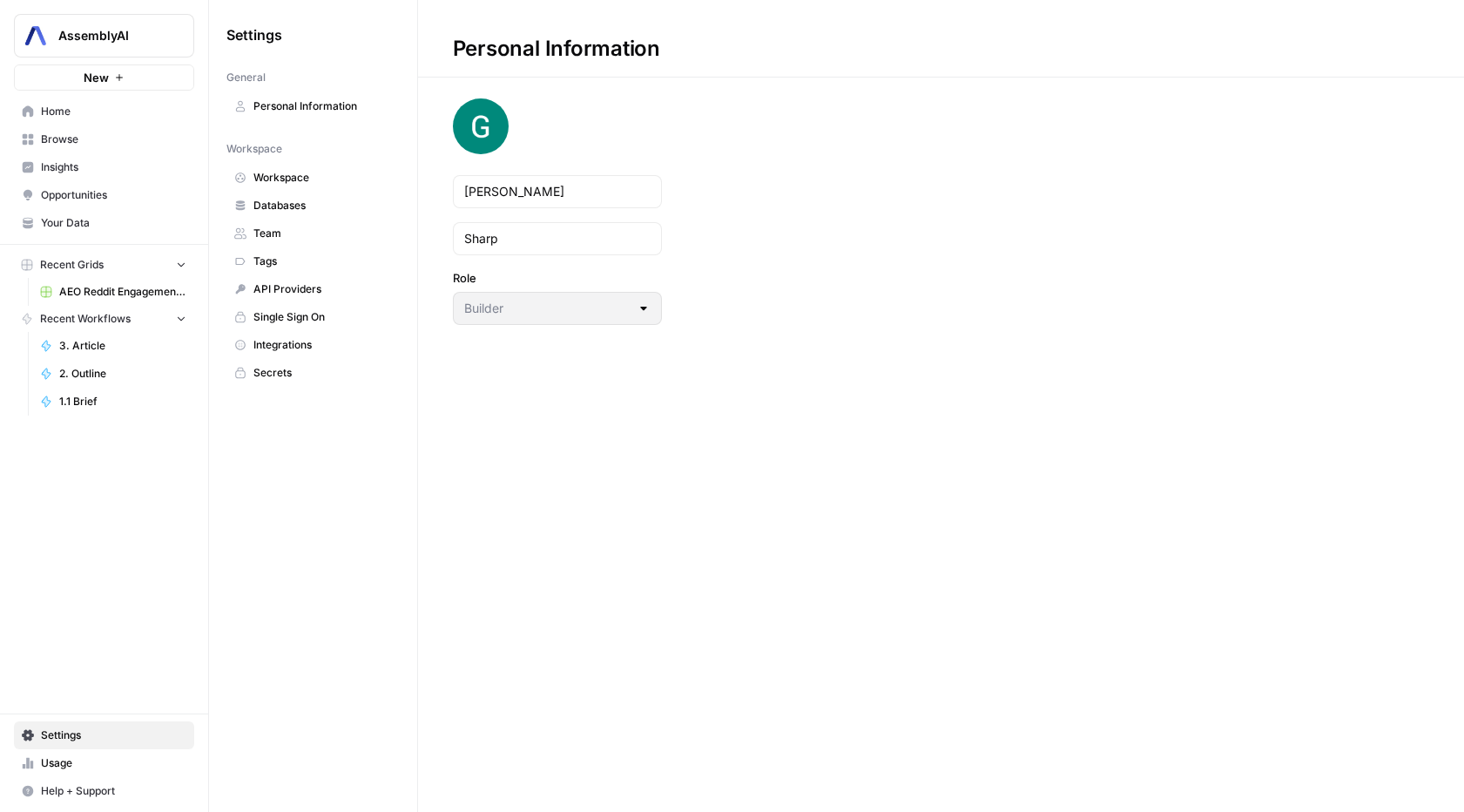
click at [278, 343] on span "Integrations" at bounding box center [323, 344] width 138 height 16
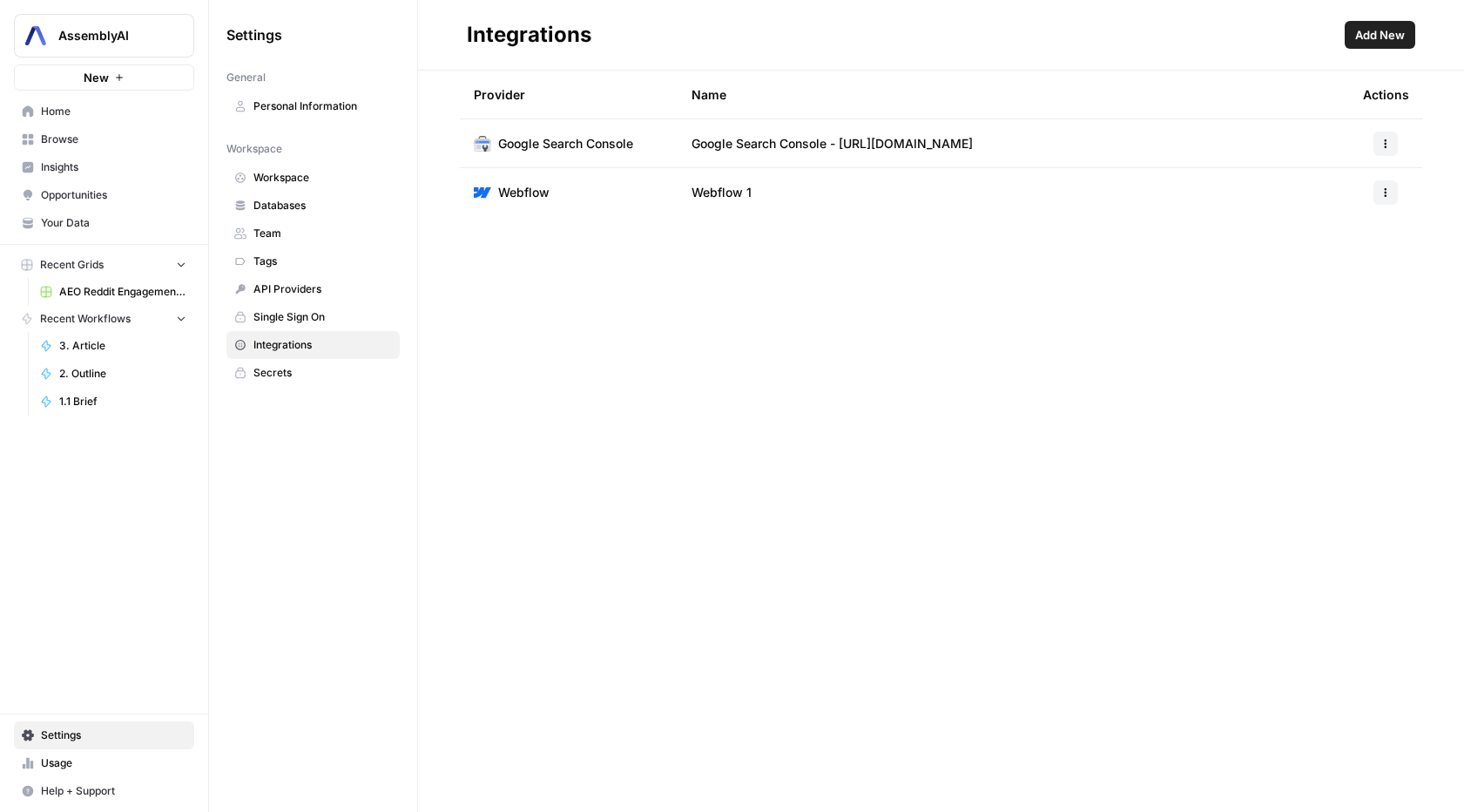
click at [1369, 34] on span "Add New" at bounding box center [1380, 35] width 49 height 17
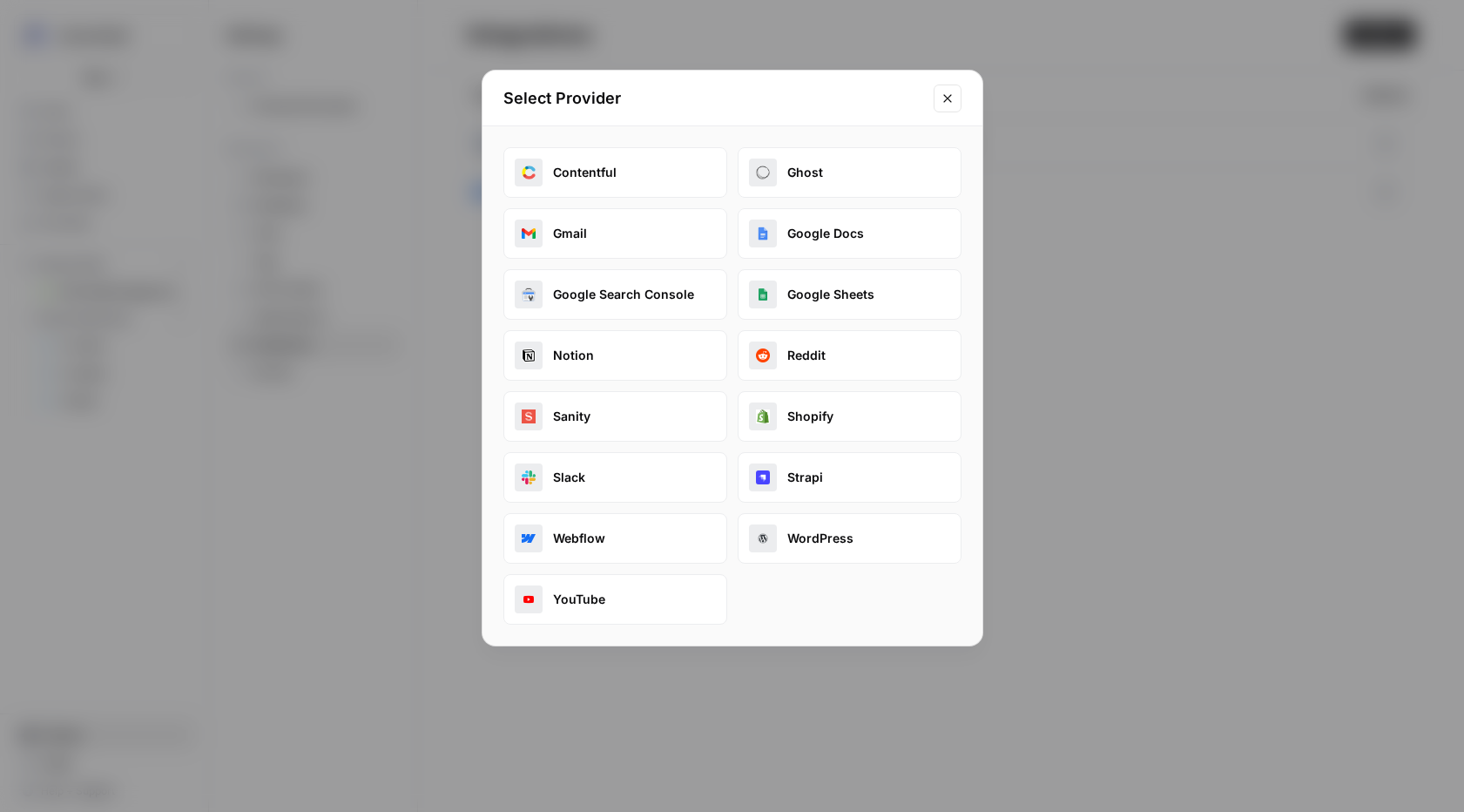
click at [883, 353] on button "Reddit" at bounding box center [849, 355] width 223 height 50
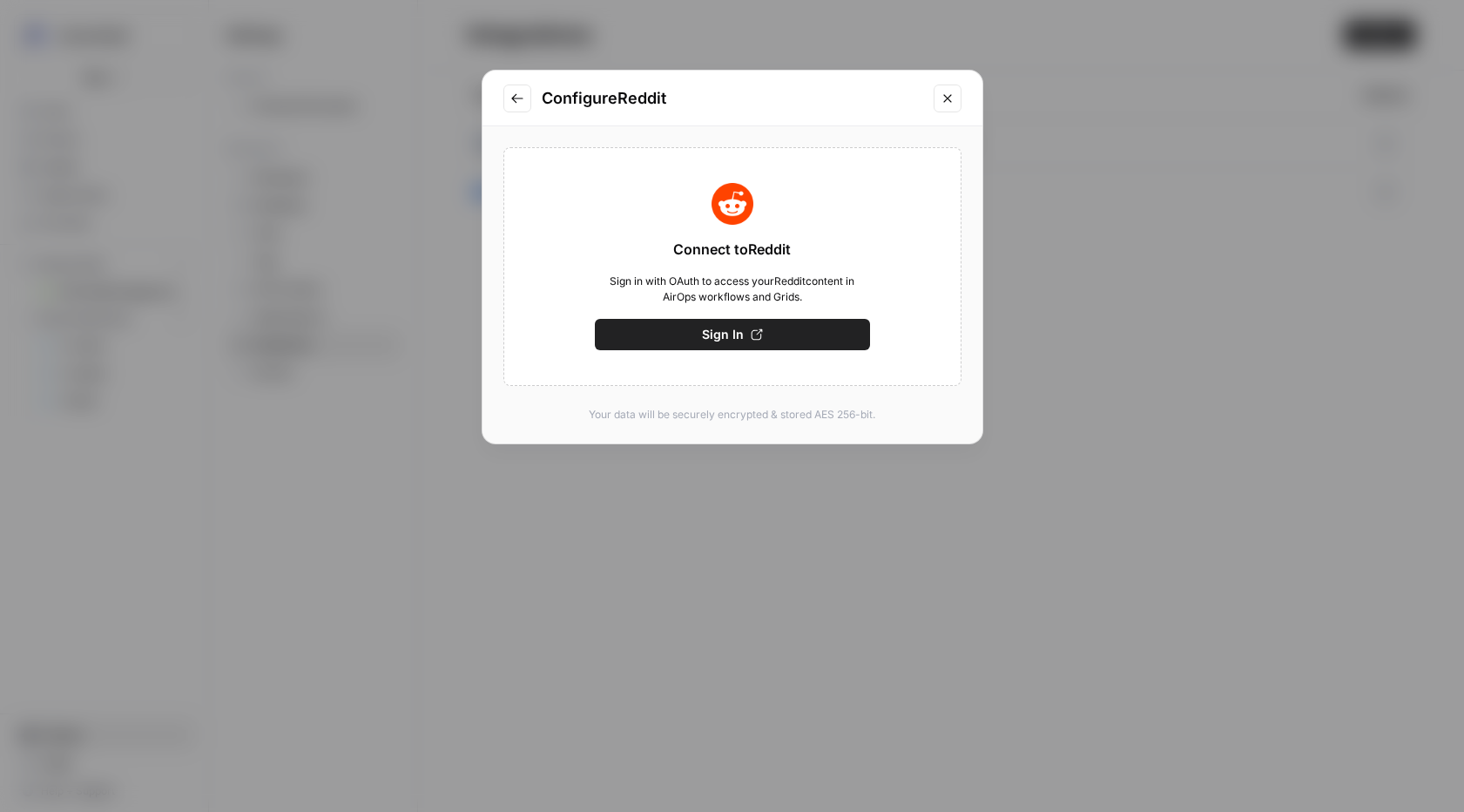
click at [757, 330] on icon "button" at bounding box center [756, 334] width 12 height 12
click at [757, 331] on button "Save" at bounding box center [732, 334] width 275 height 31
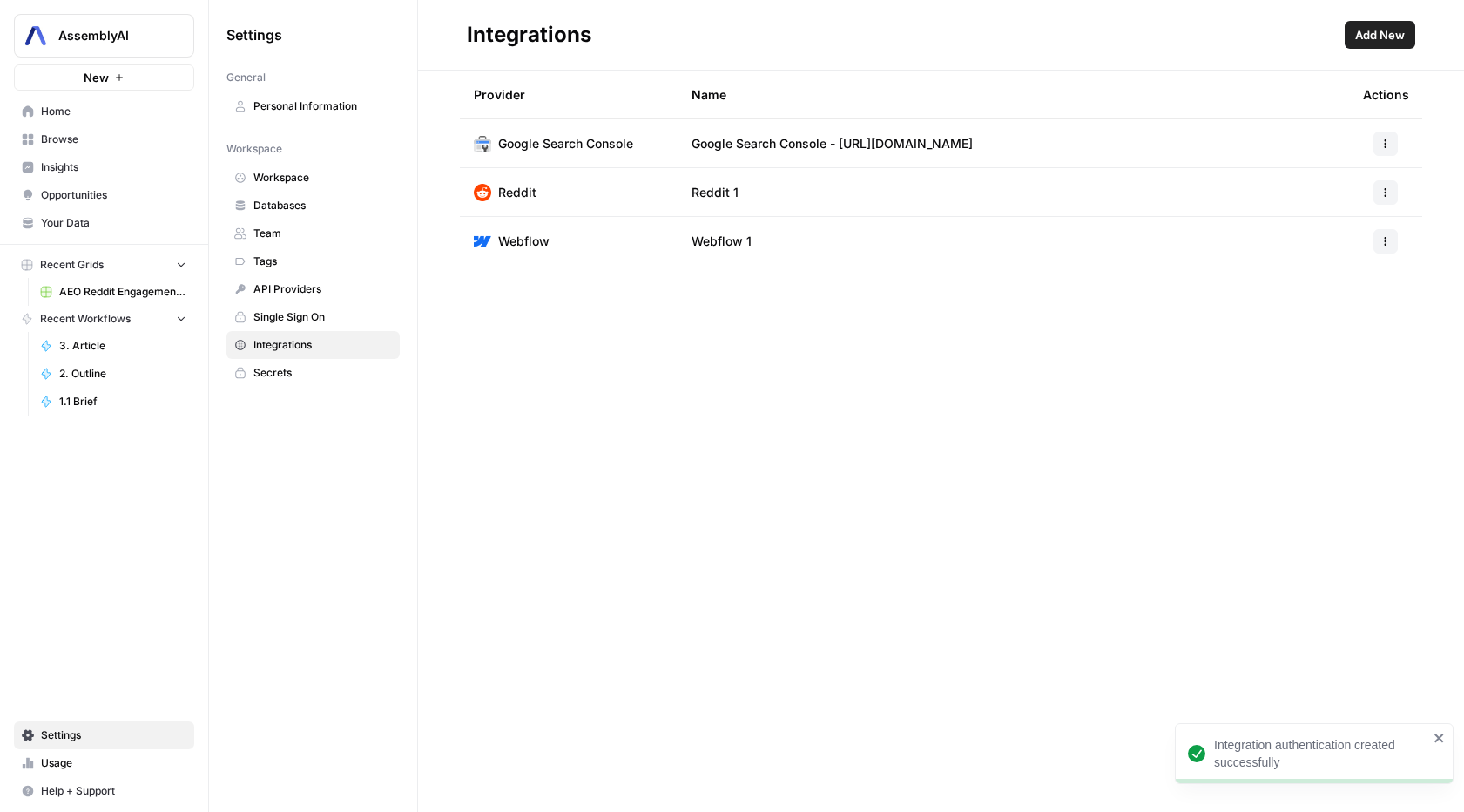
click at [1211, 450] on div "Provider Name Actions Google Search Console Google Search Console - https://www…" at bounding box center [941, 441] width 1046 height 741
click at [131, 297] on span "AEO Reddit Engagement (3)" at bounding box center [123, 291] width 127 height 16
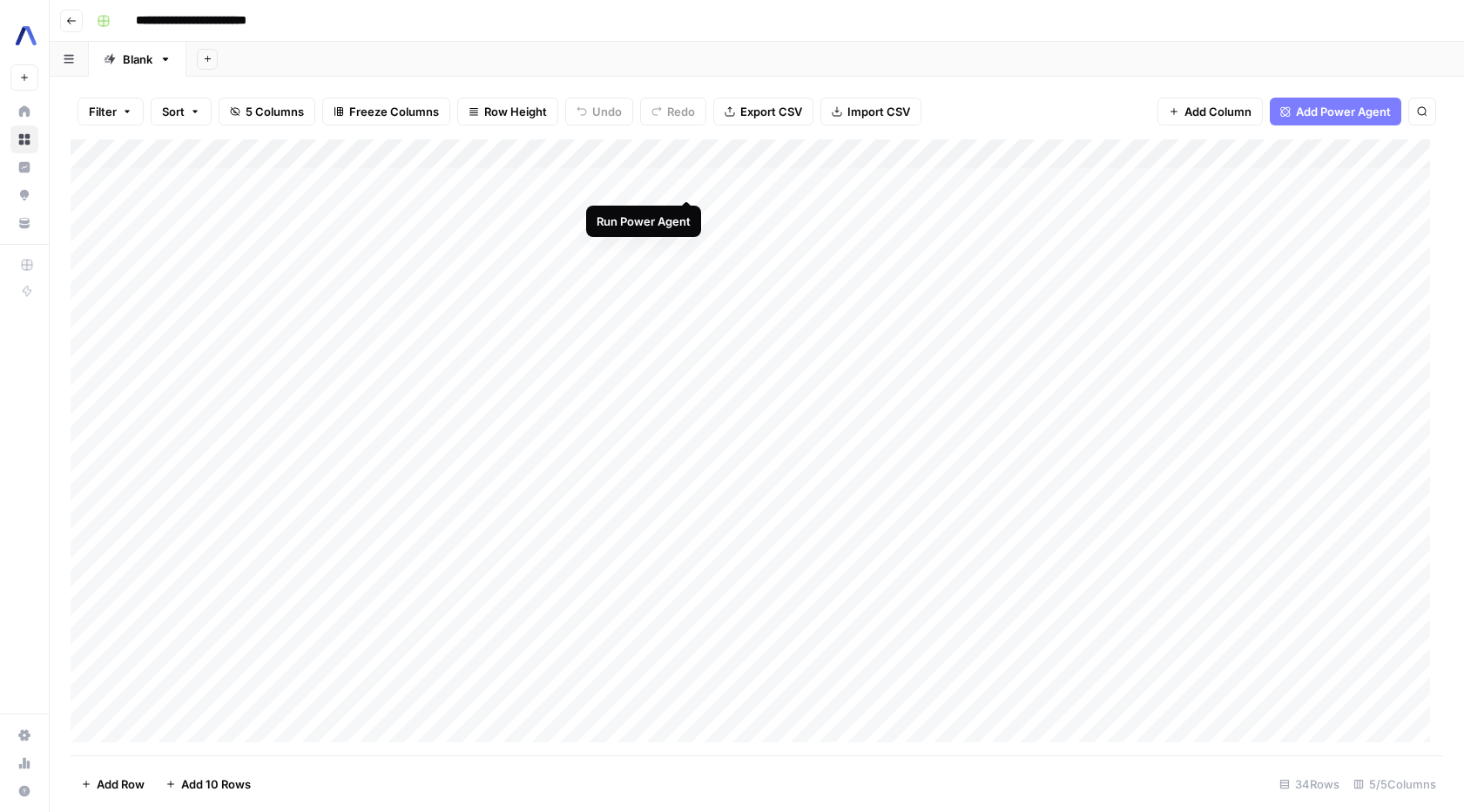
click at [682, 180] on div "Add Column" at bounding box center [757, 447] width 1372 height 616
click at [507, 180] on div "Add Column" at bounding box center [757, 447] width 1372 height 616
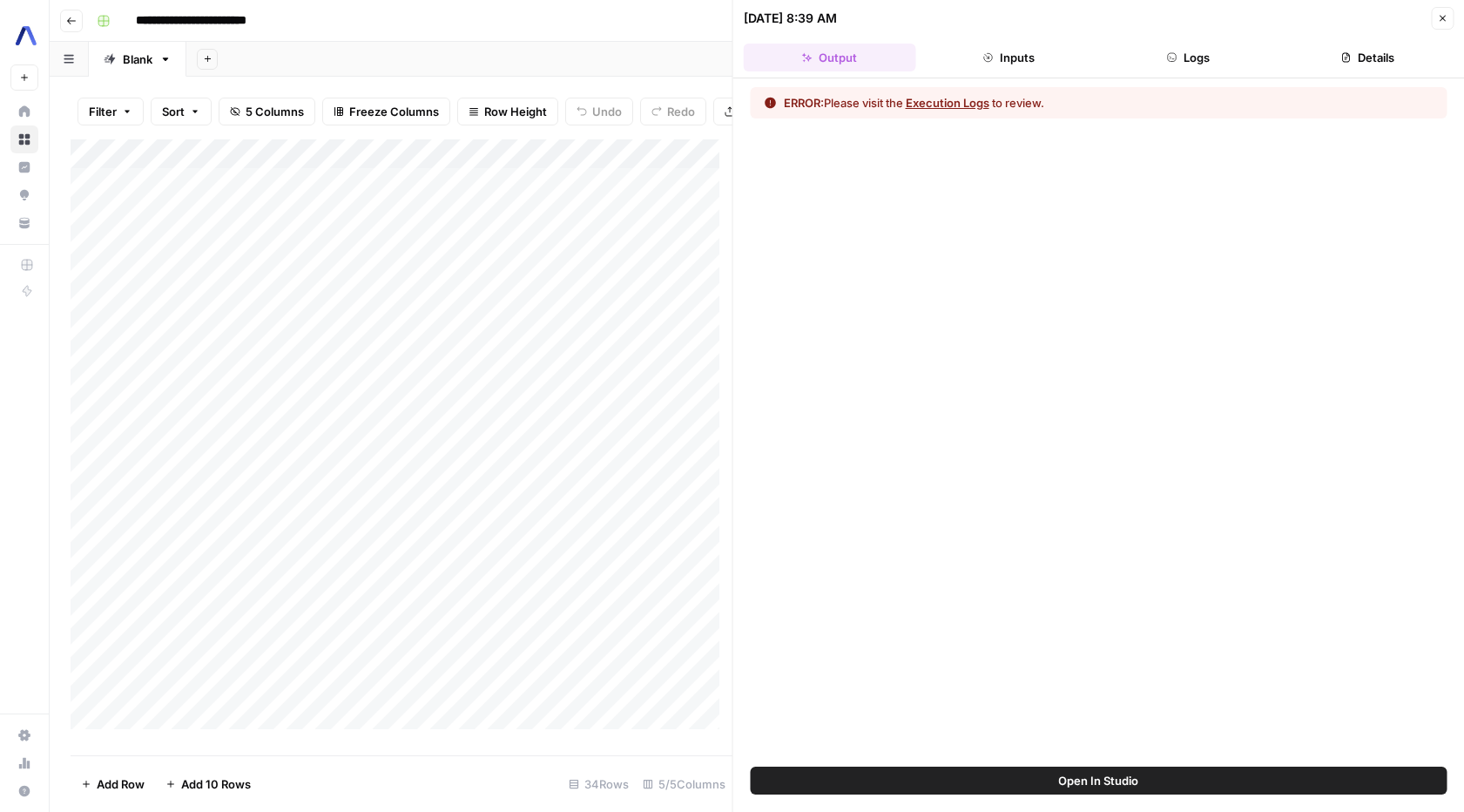
click at [972, 106] on button "Execution Logs" at bounding box center [947, 102] width 83 height 17
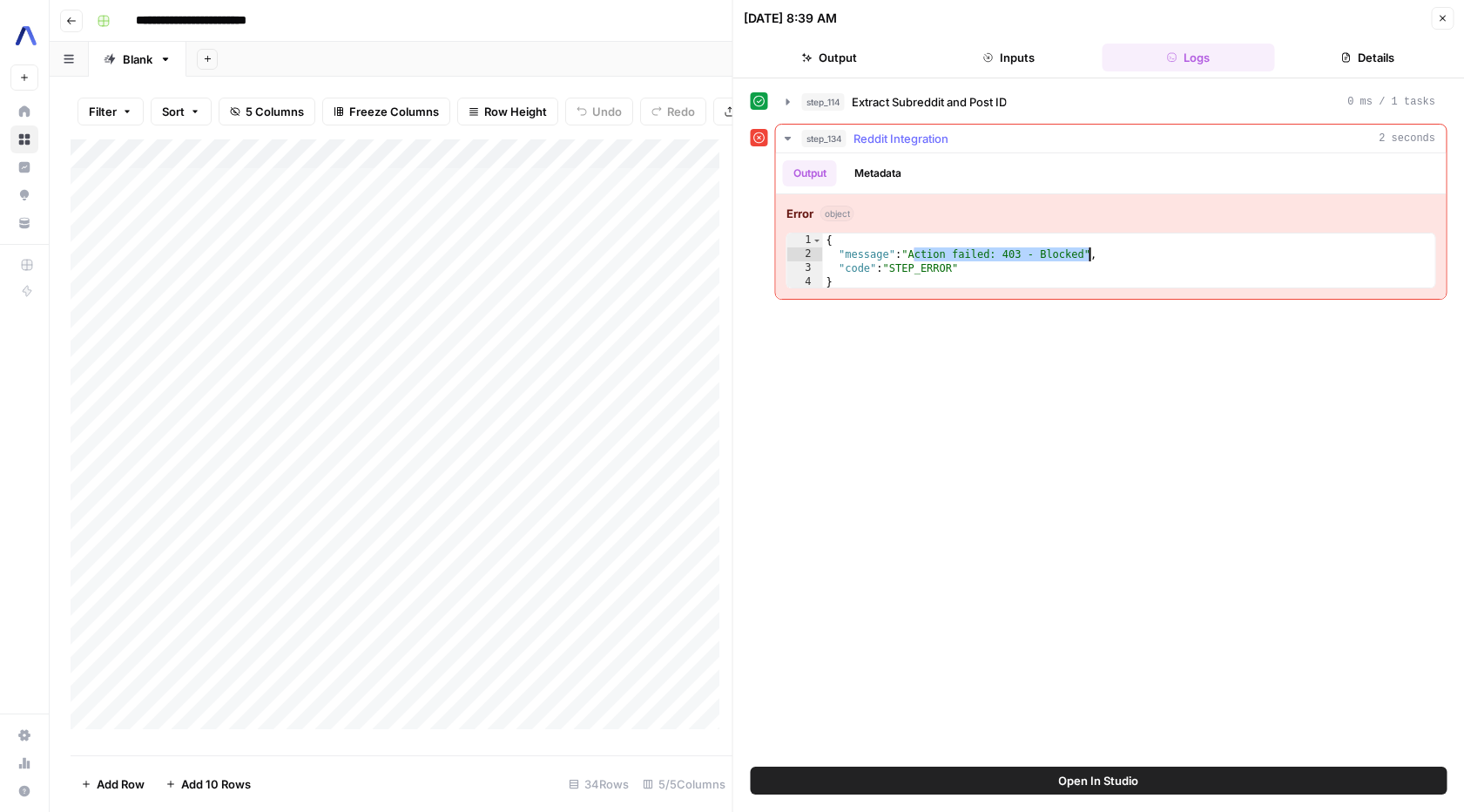
drag, startPoint x: 1007, startPoint y: 257, endPoint x: 1090, endPoint y: 258, distance: 83.0
click at [1090, 258] on div "{ "message" : "Action failed: 403 - Blocked" , "code" : "STEP_ERROR" }" at bounding box center [1129, 275] width 612 height 83
click at [1051, 112] on button "step_114 Extract Subreddit and Post ID 0 ms / 1 tasks" at bounding box center [1111, 101] width 671 height 27
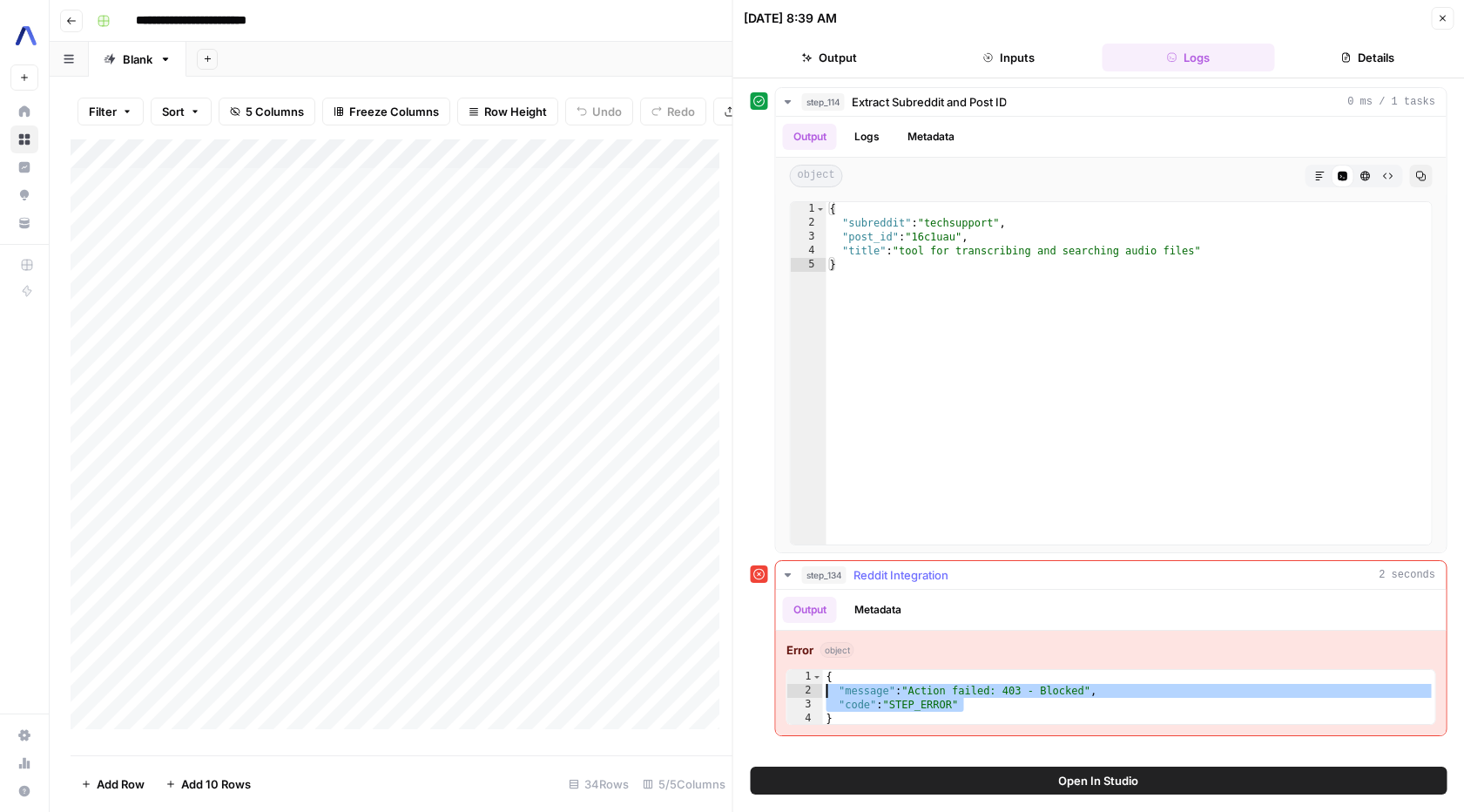
drag, startPoint x: 957, startPoint y: 704, endPoint x: 800, endPoint y: 688, distance: 157.8
click at [800, 688] on div "**********" at bounding box center [1111, 697] width 649 height 56
type textarea "**********"
click at [1433, 22] on button "Close" at bounding box center [1442, 18] width 23 height 23
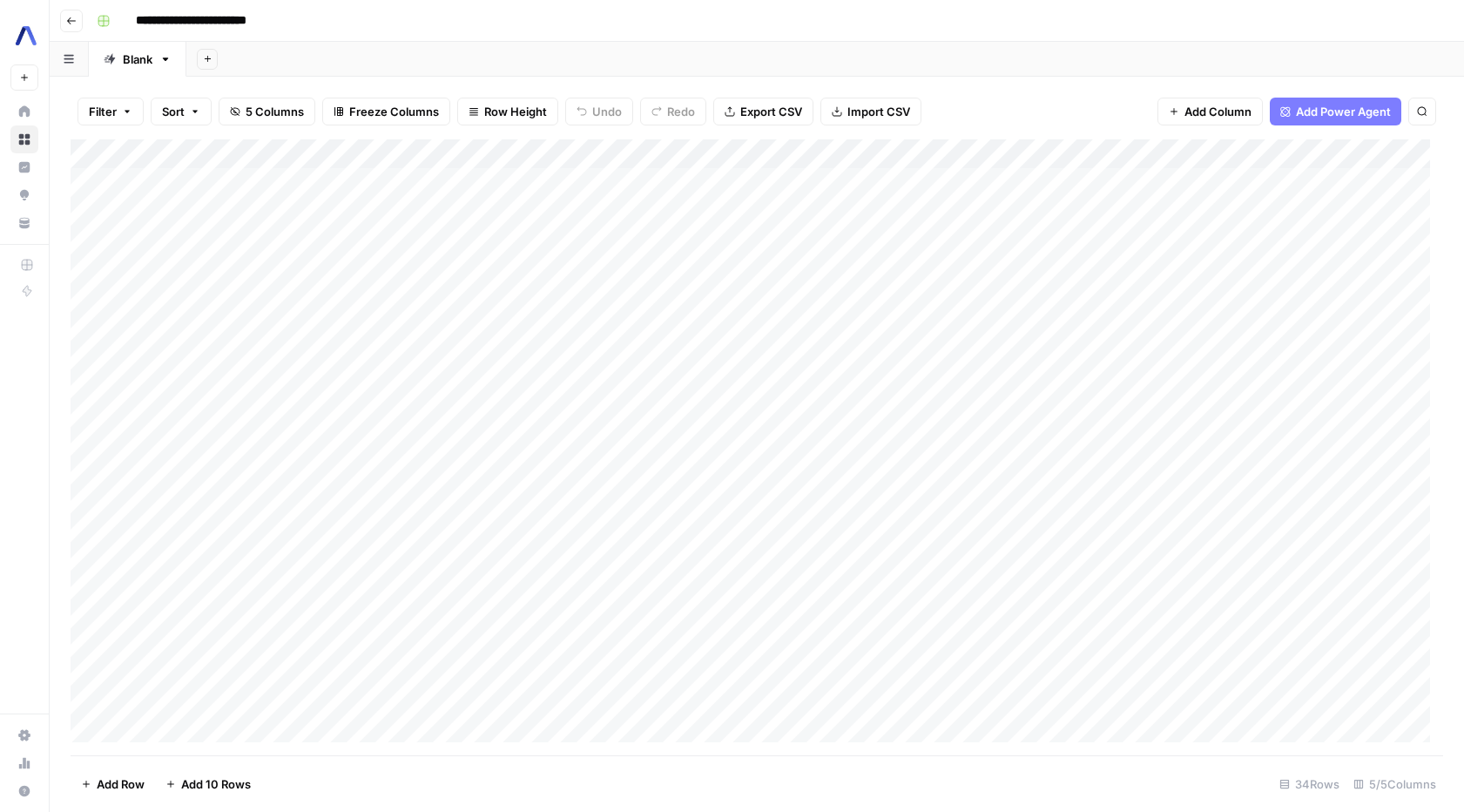
click at [594, 540] on div "Add Column" at bounding box center [757, 447] width 1372 height 616
click at [658, 538] on div "Add Column" at bounding box center [757, 447] width 1372 height 616
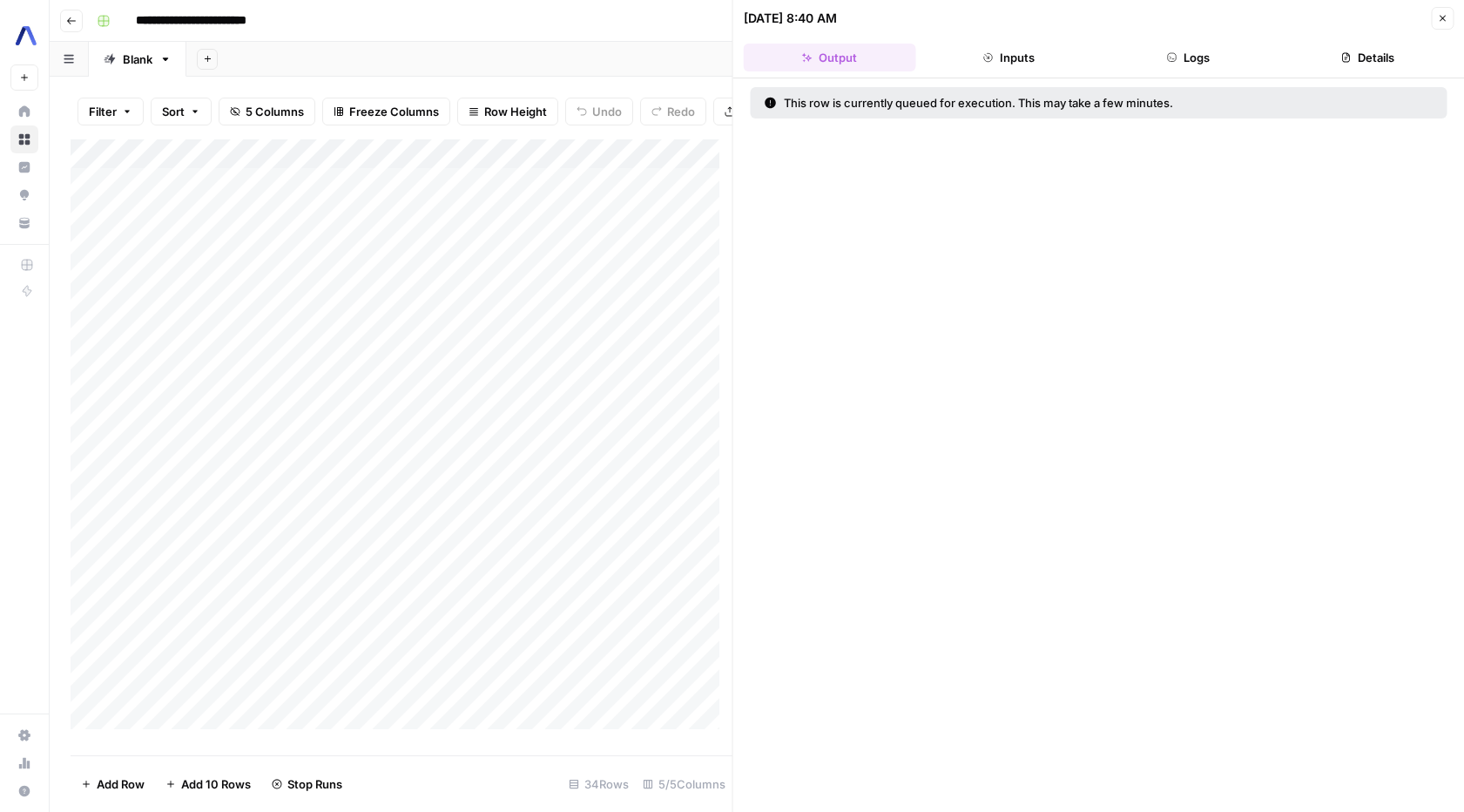
click at [1015, 46] on button "Inputs" at bounding box center [1008, 57] width 172 height 27
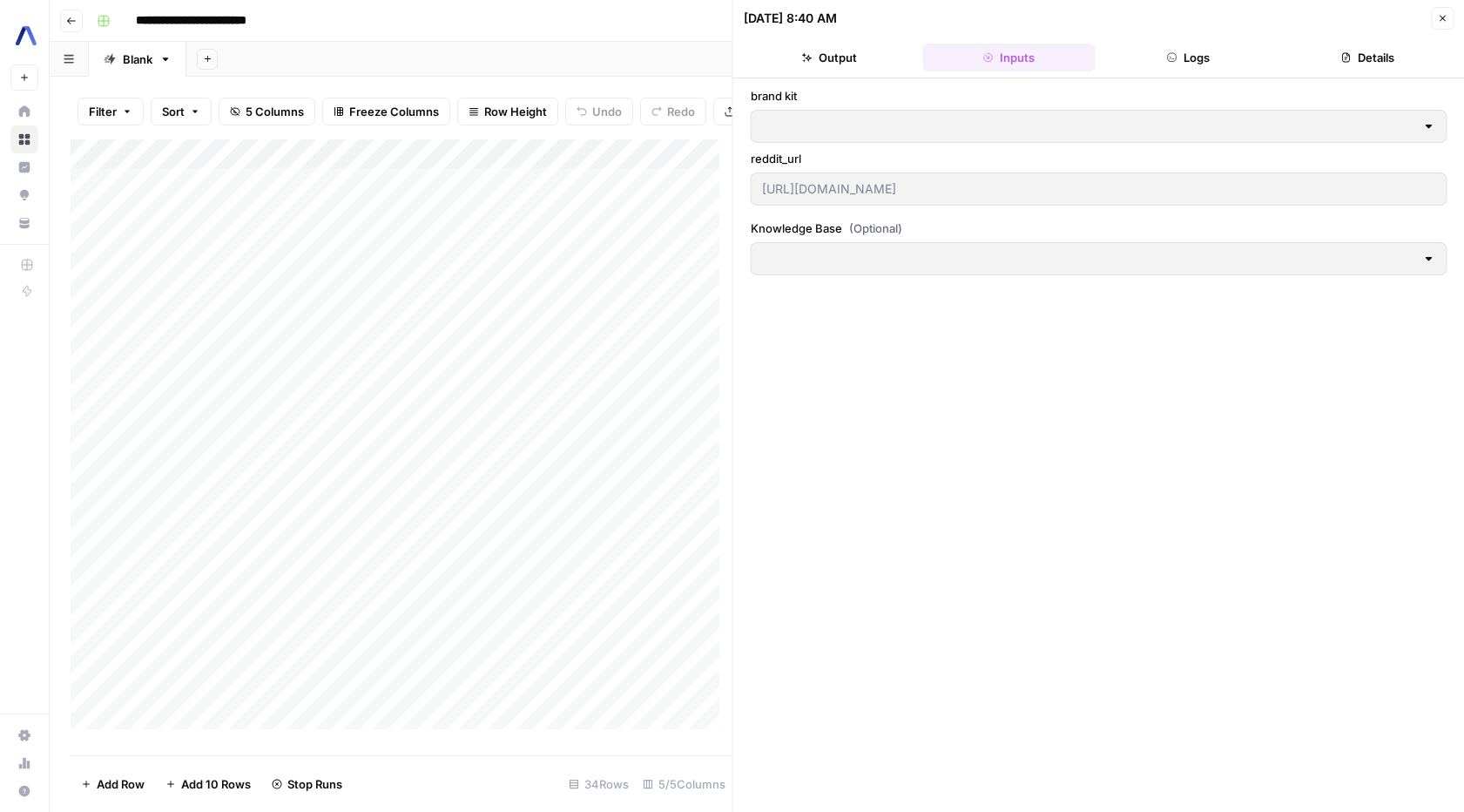
type input "AssemblyAI"
click at [1182, 68] on button "Logs" at bounding box center [1188, 57] width 172 height 27
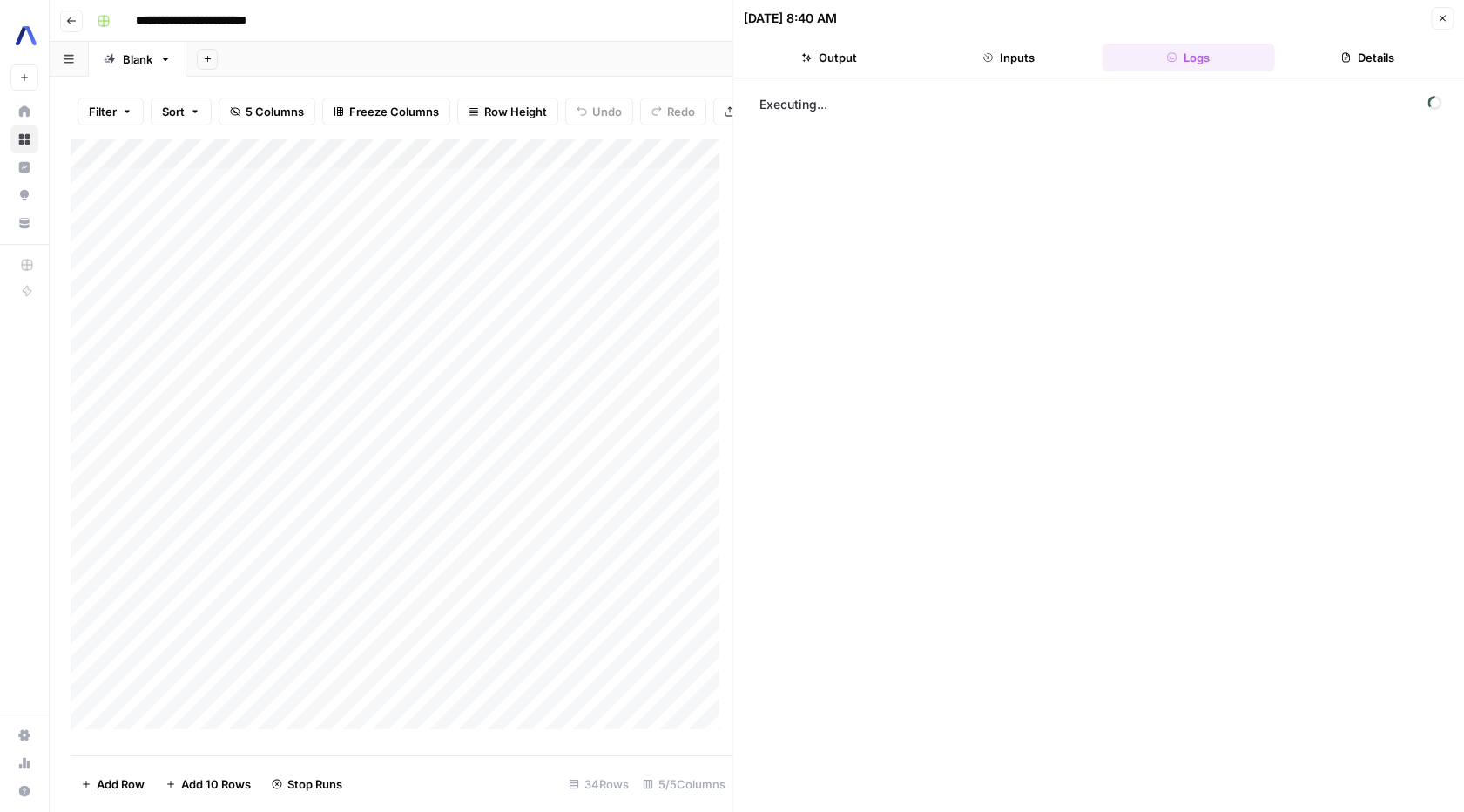
click at [1358, 48] on button "Details" at bounding box center [1367, 57] width 172 height 27
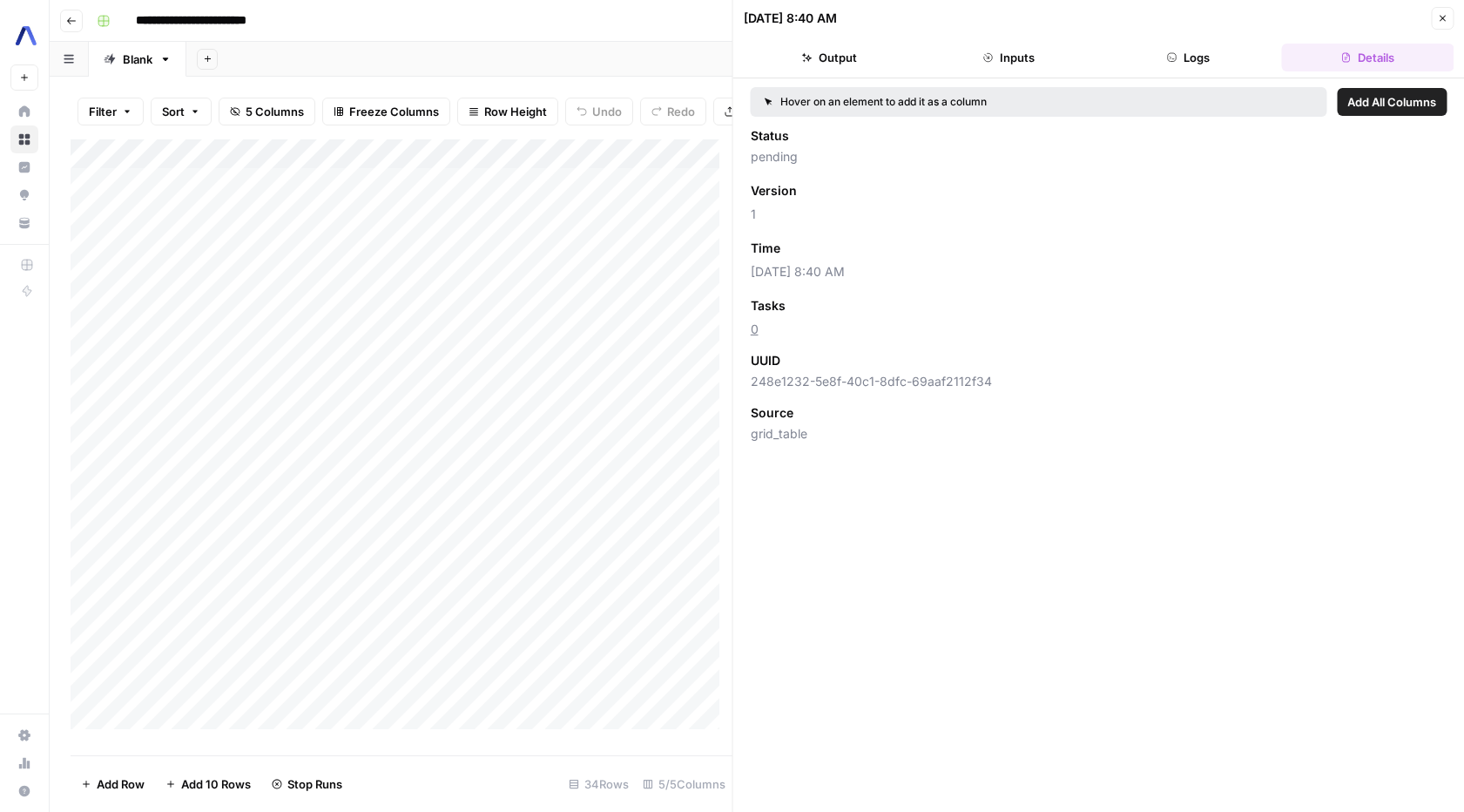
click at [1230, 57] on button "Logs" at bounding box center [1188, 57] width 172 height 27
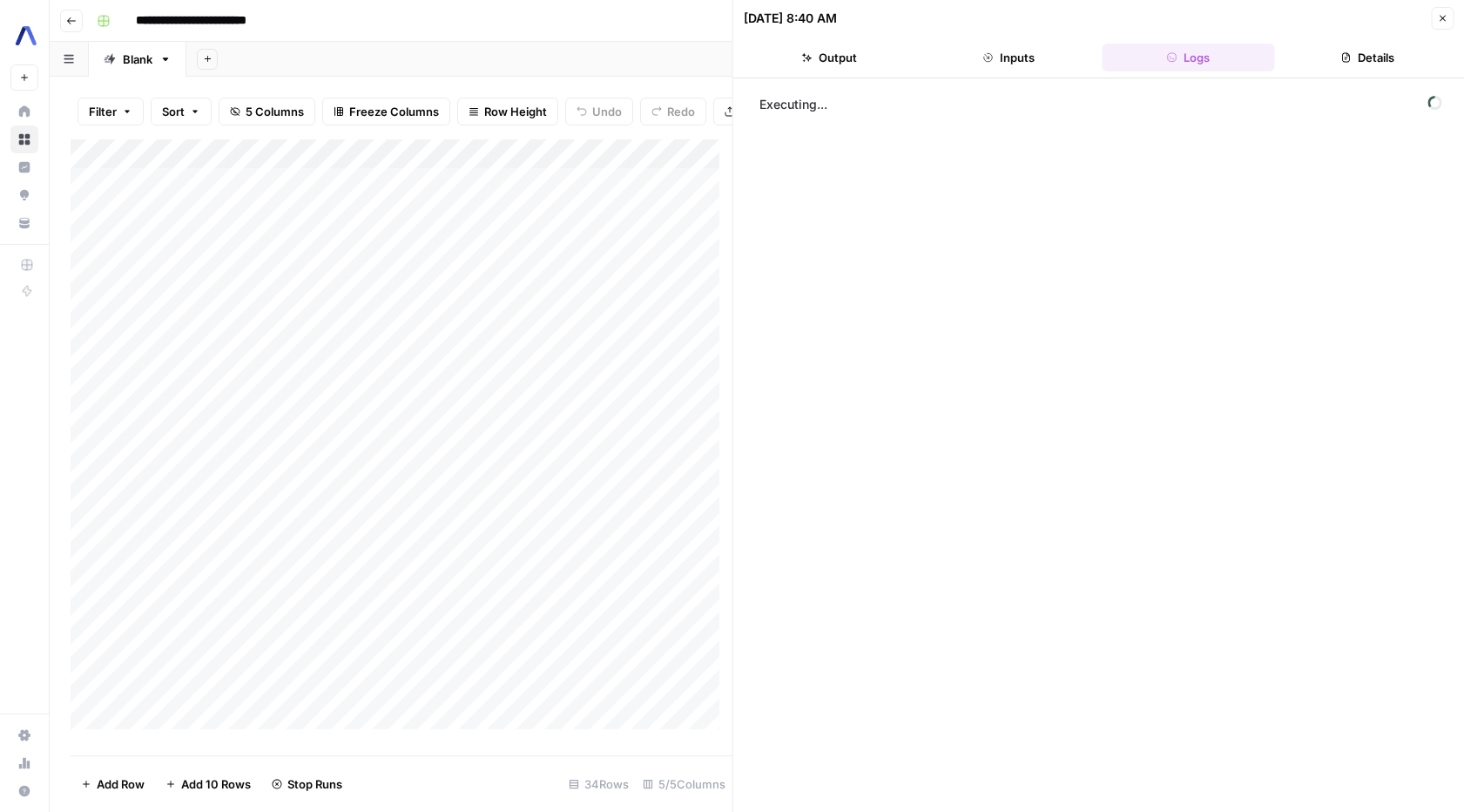
drag, startPoint x: 761, startPoint y: 107, endPoint x: 1049, endPoint y: 122, distance: 288.4
click at [1049, 122] on div "Executing..." at bounding box center [1099, 445] width 697 height 715
click at [1450, 13] on button "Close" at bounding box center [1442, 18] width 23 height 23
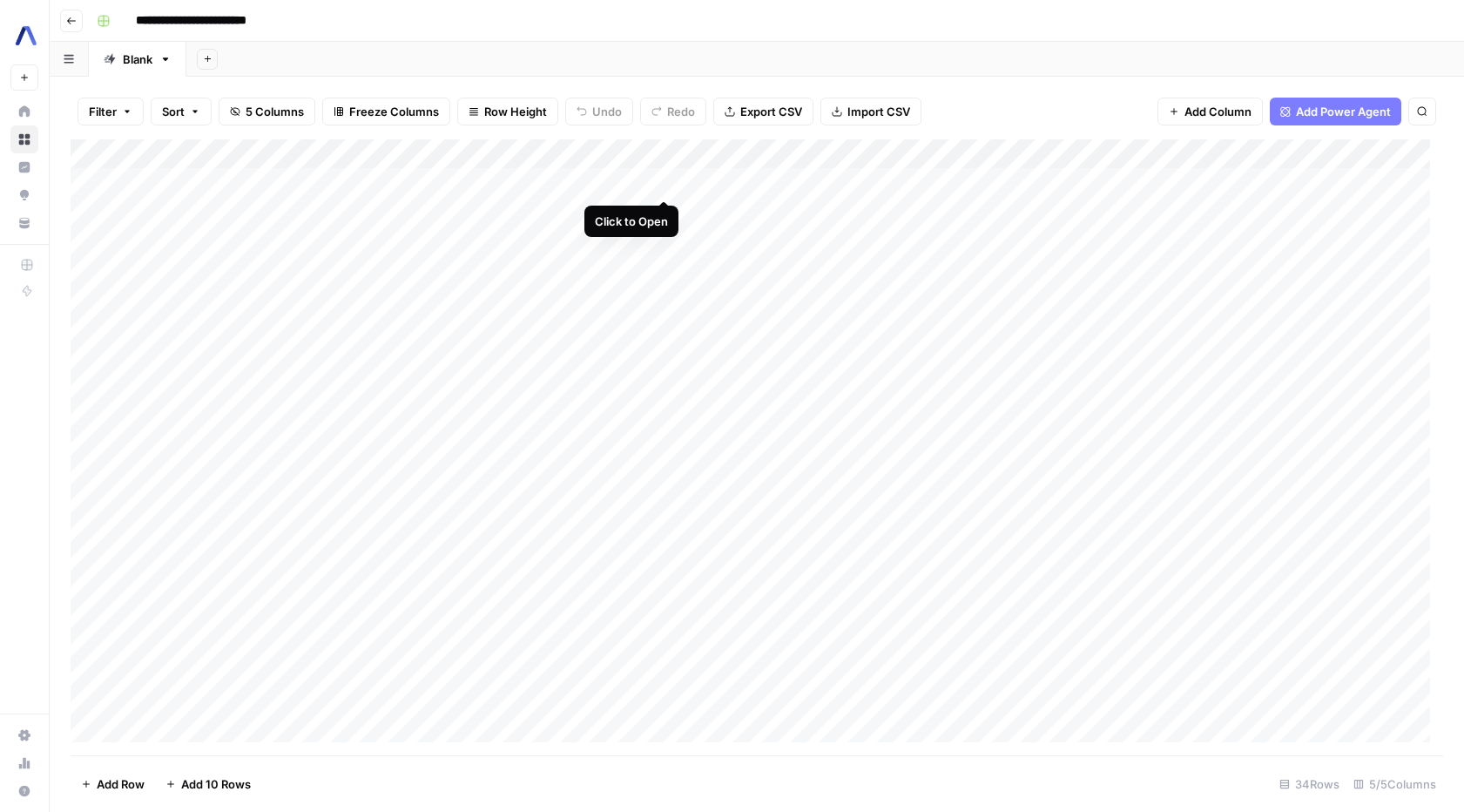
click at [662, 184] on div "Add Column" at bounding box center [757, 447] width 1372 height 616
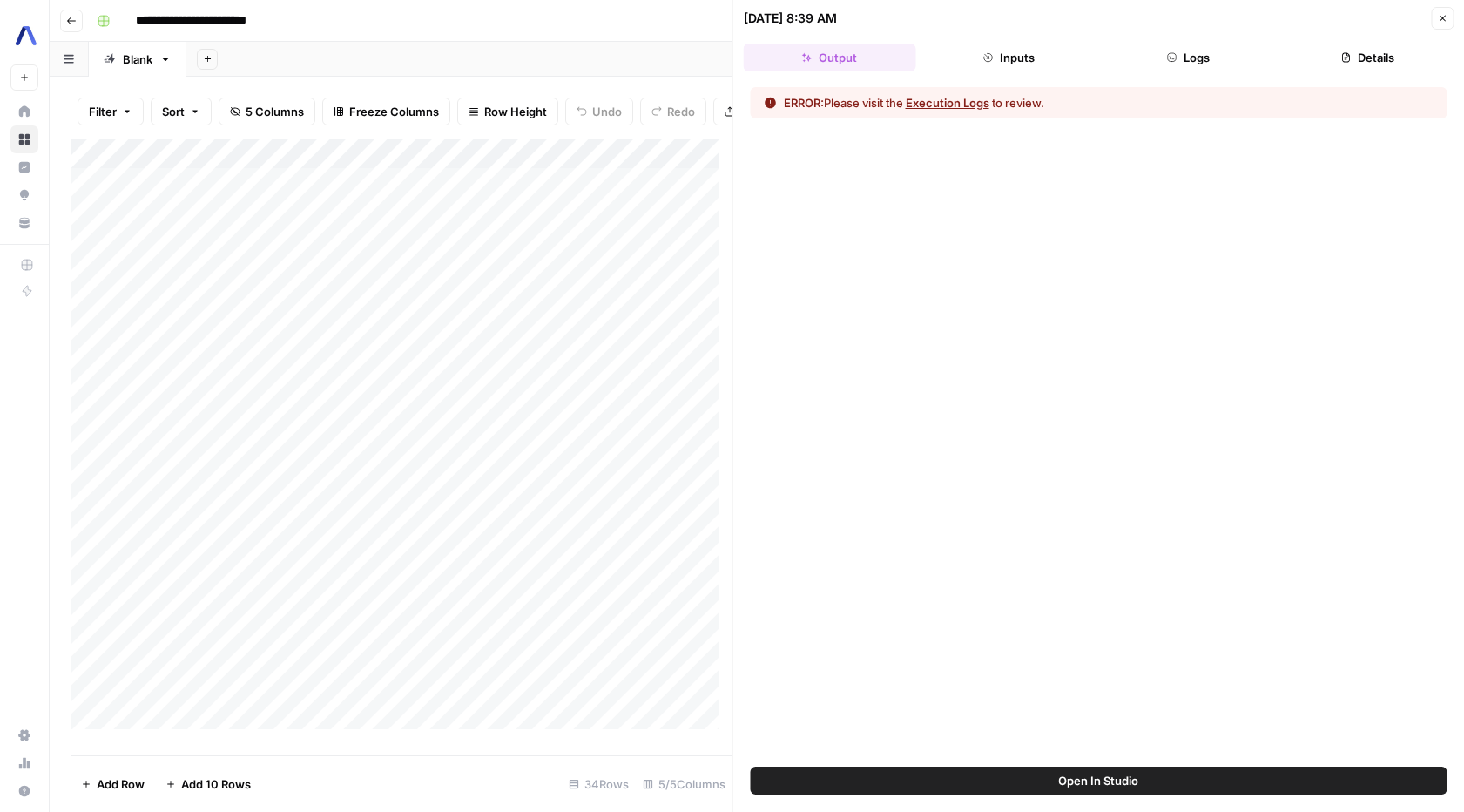
click at [1405, 61] on button "Details" at bounding box center [1367, 57] width 172 height 27
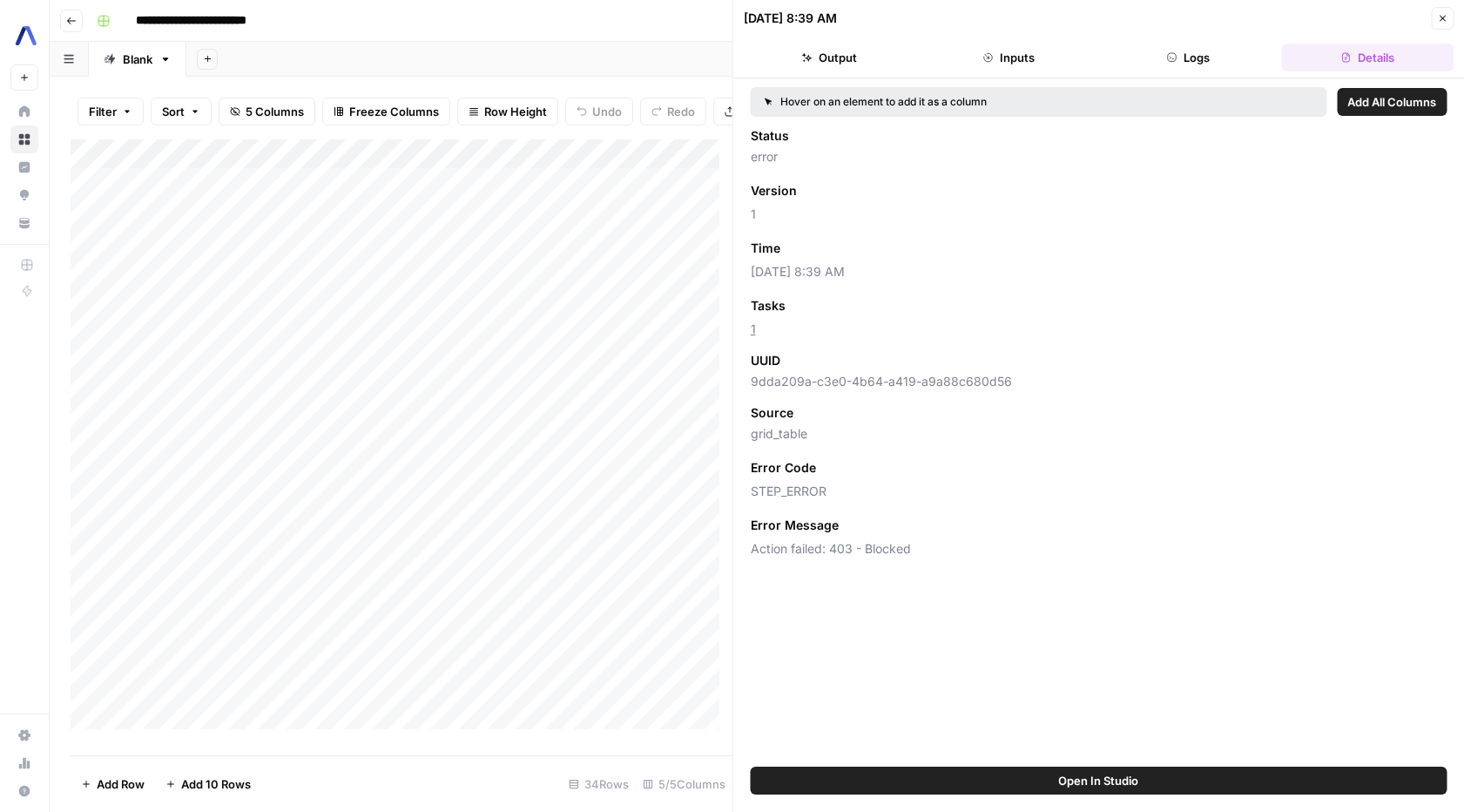
click at [1187, 66] on button "Logs" at bounding box center [1188, 57] width 172 height 27
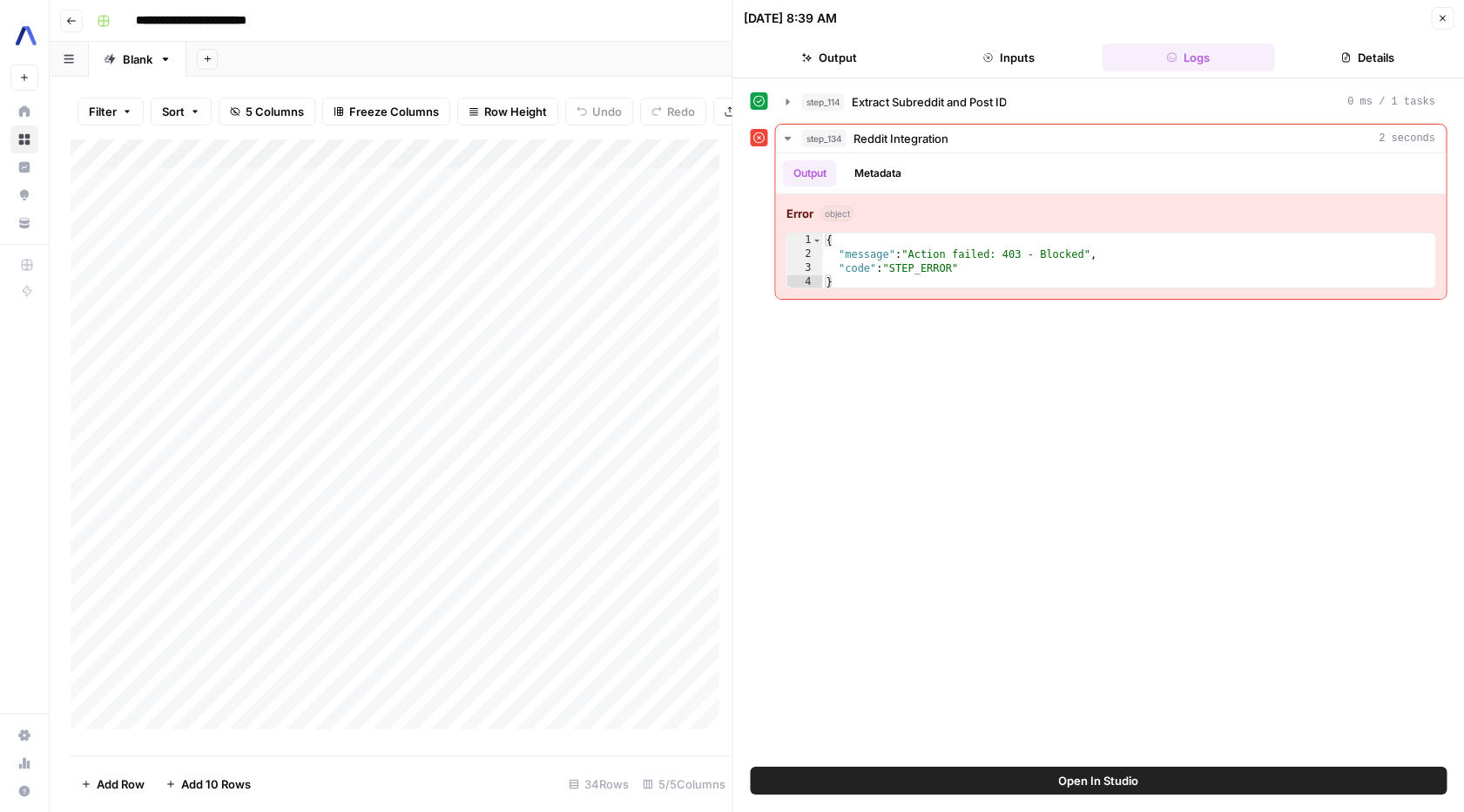
click at [1045, 56] on button "Inputs" at bounding box center [1008, 57] width 172 height 27
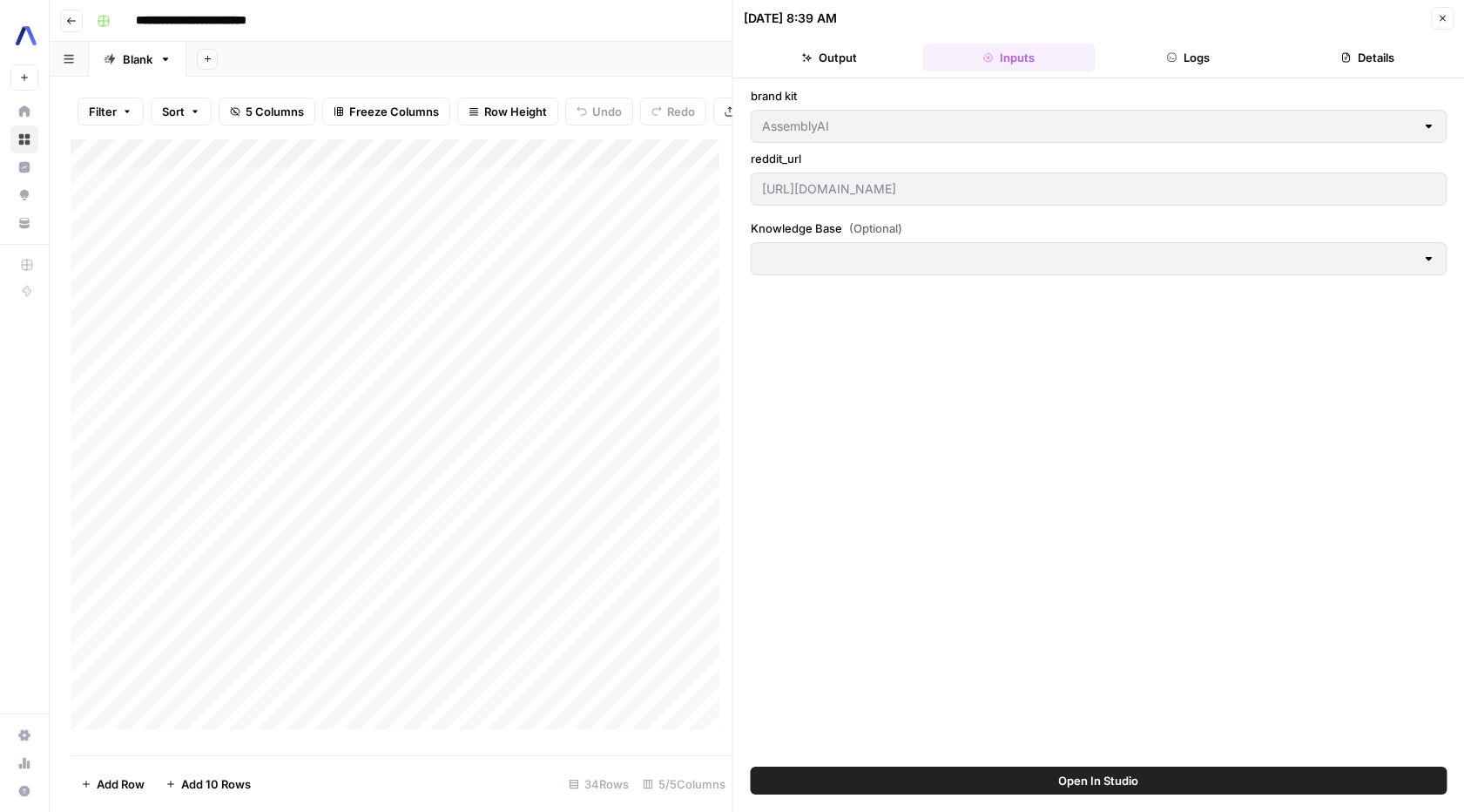
drag, startPoint x: 781, startPoint y: 47, endPoint x: 826, endPoint y: 130, distance: 94.4
click at [781, 47] on button "Output" at bounding box center [830, 57] width 172 height 27
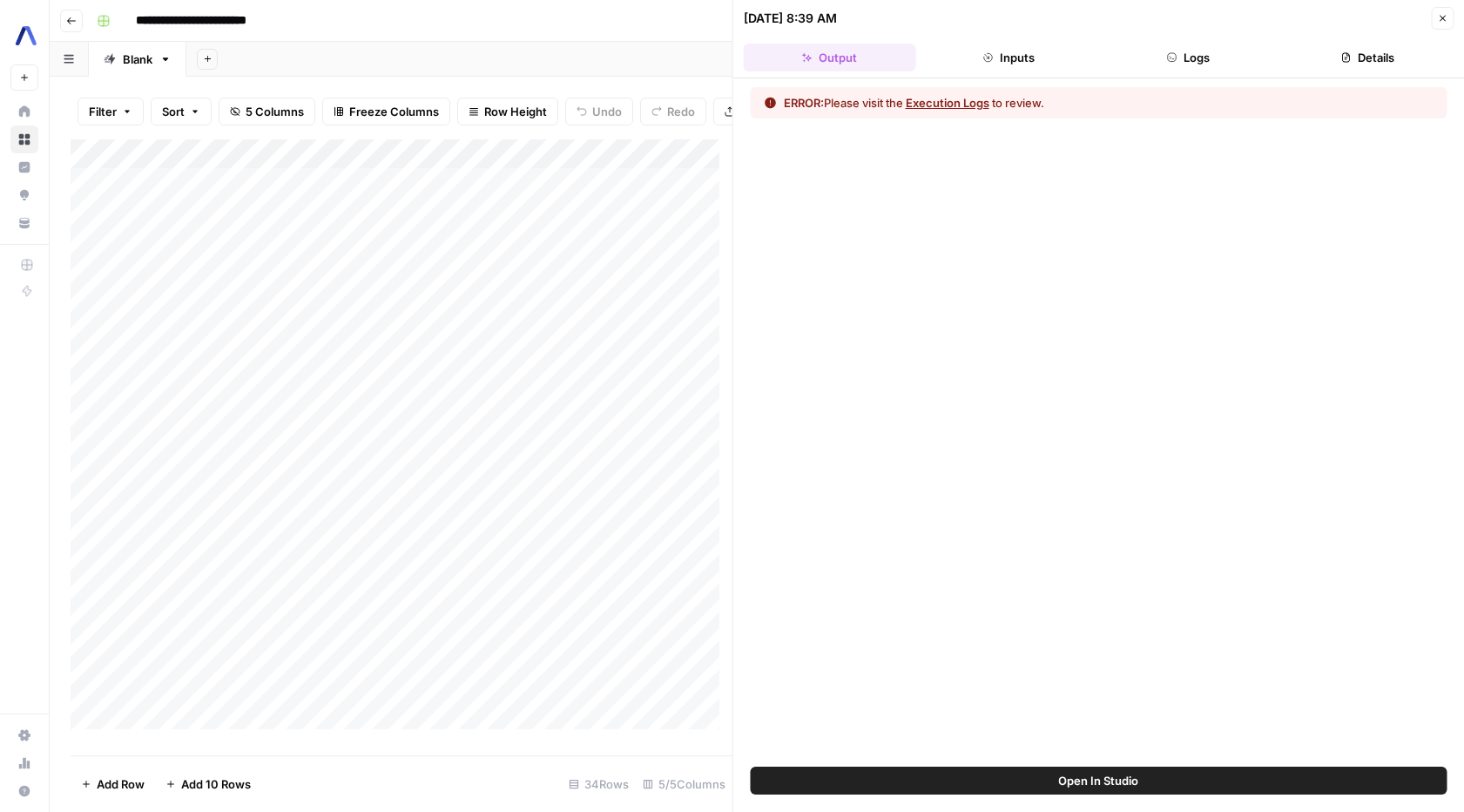
click at [1097, 787] on span "Open In Studio" at bounding box center [1098, 780] width 80 height 17
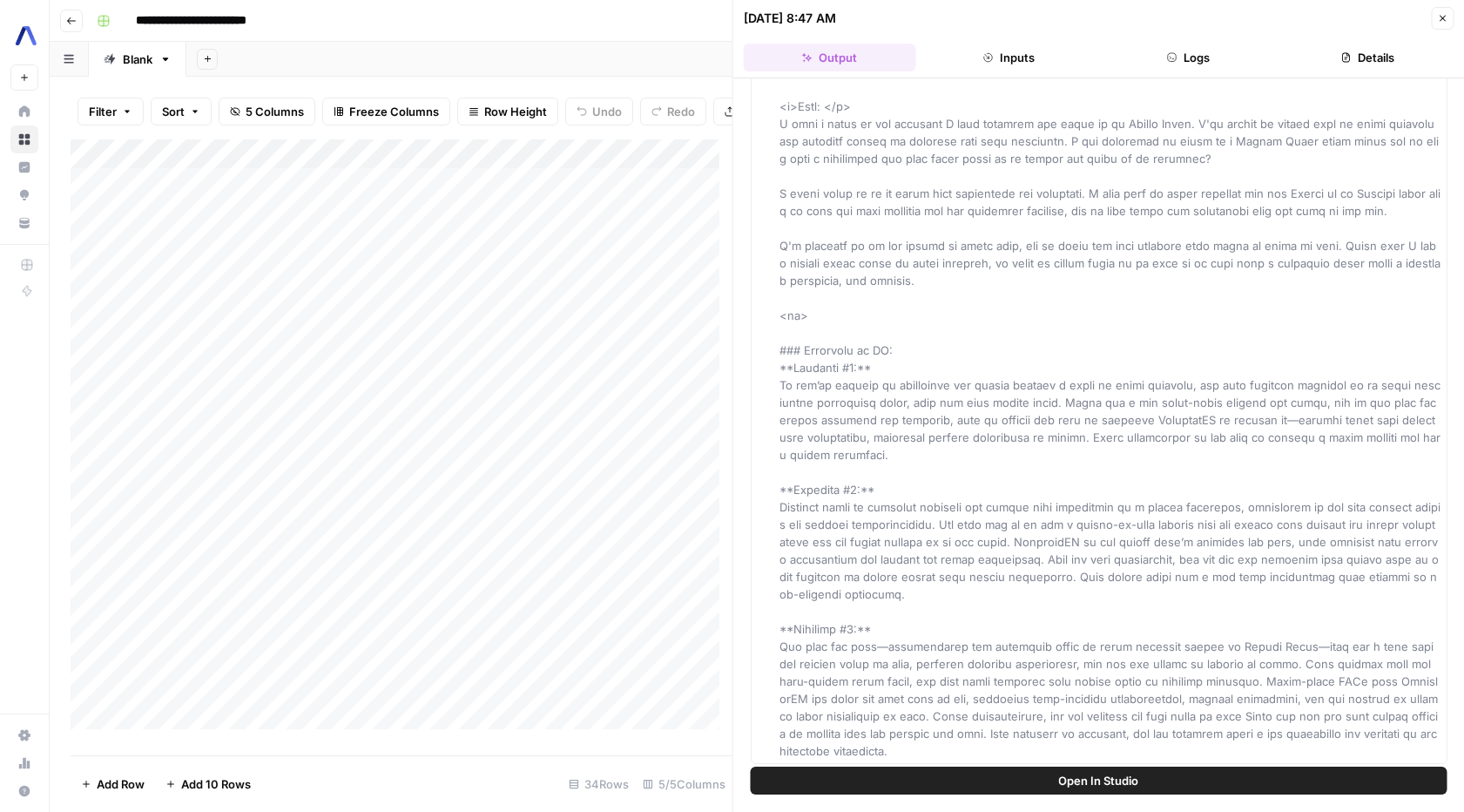
scroll to position [228, 0]
click at [1010, 60] on button "Inputs" at bounding box center [1008, 57] width 172 height 27
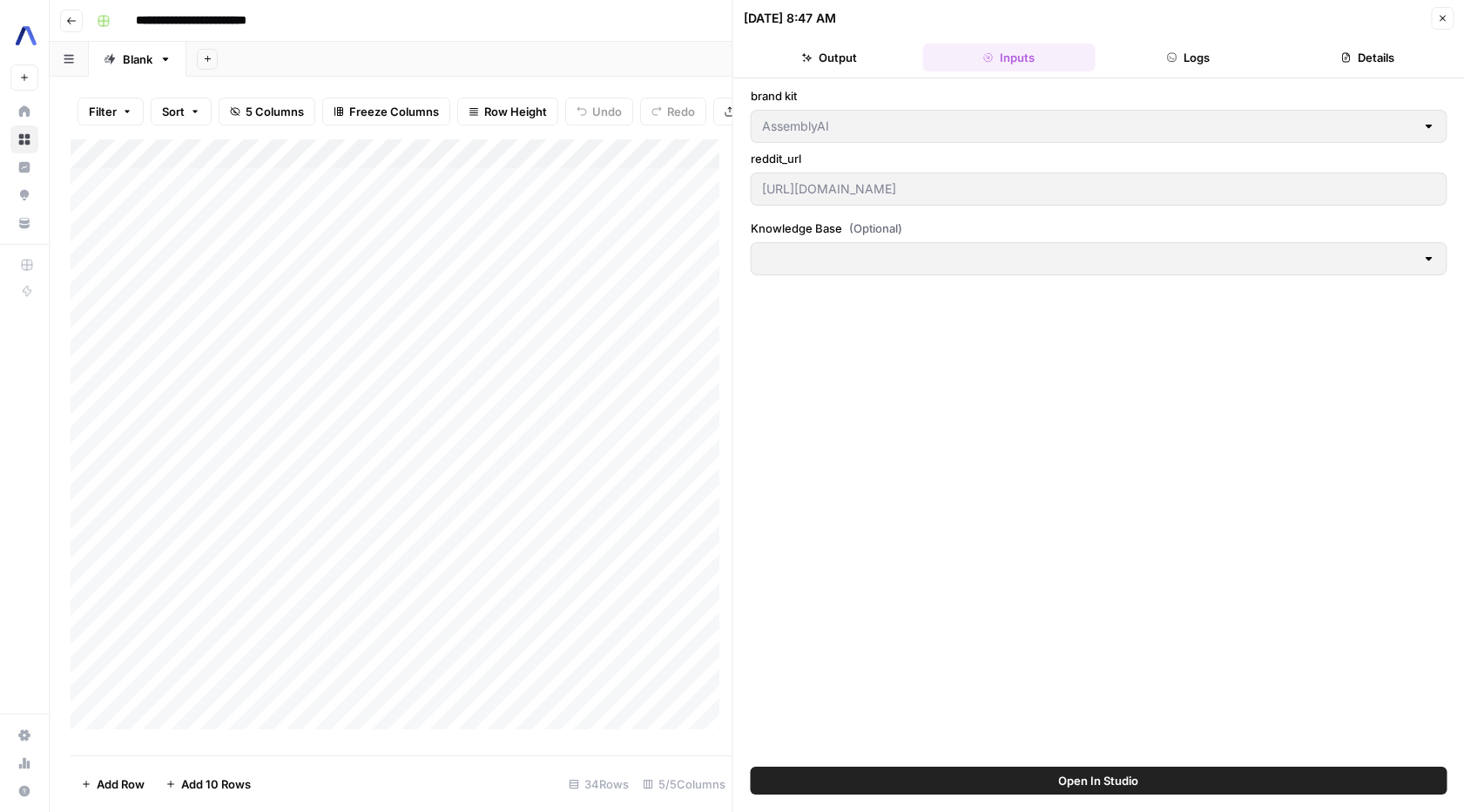
scroll to position [0, 0]
drag, startPoint x: 1170, startPoint y: 58, endPoint x: 1267, endPoint y: 68, distance: 97.5
click at [1170, 58] on icon "button" at bounding box center [1171, 57] width 10 height 10
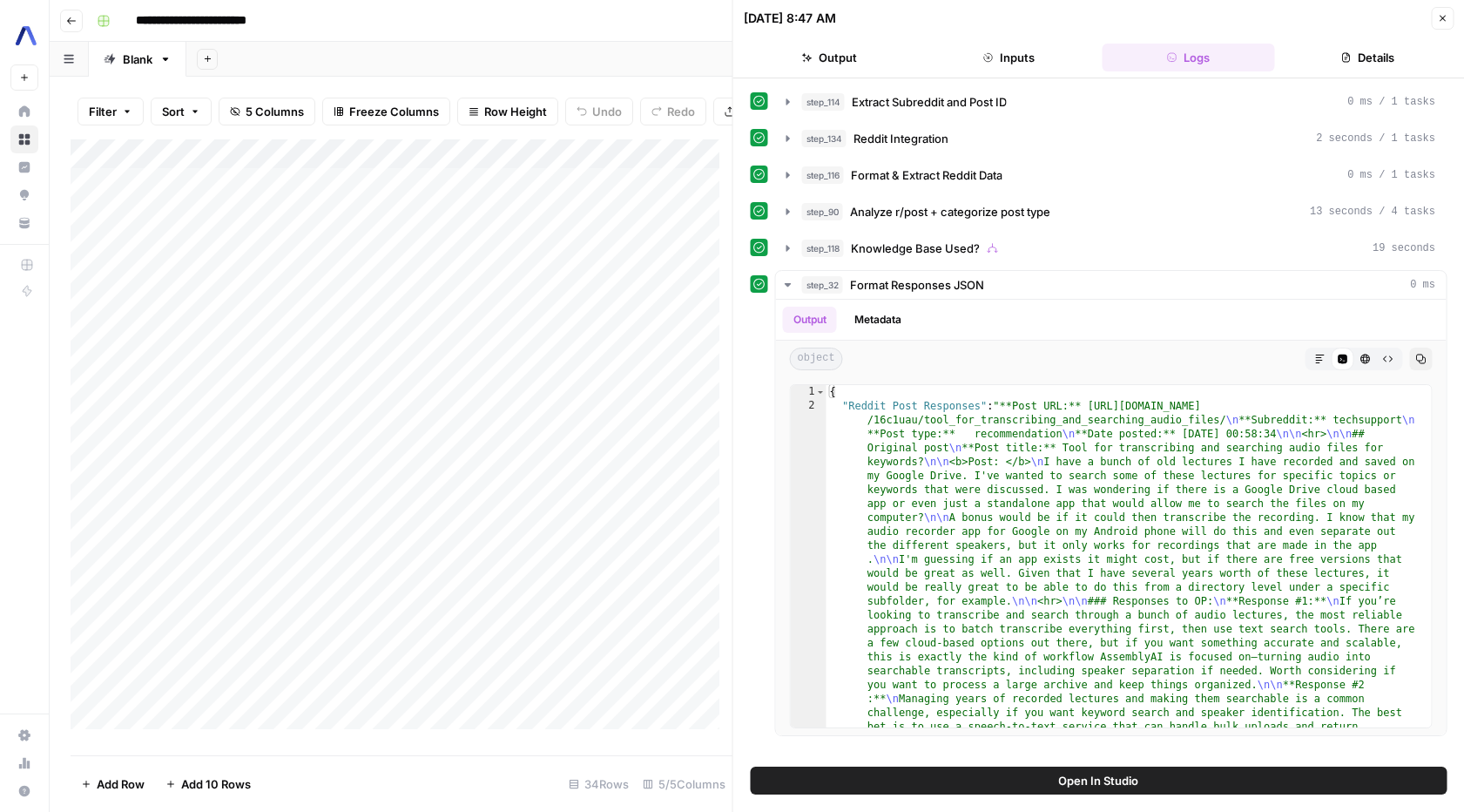
click at [1368, 70] on button "Details" at bounding box center [1367, 57] width 172 height 27
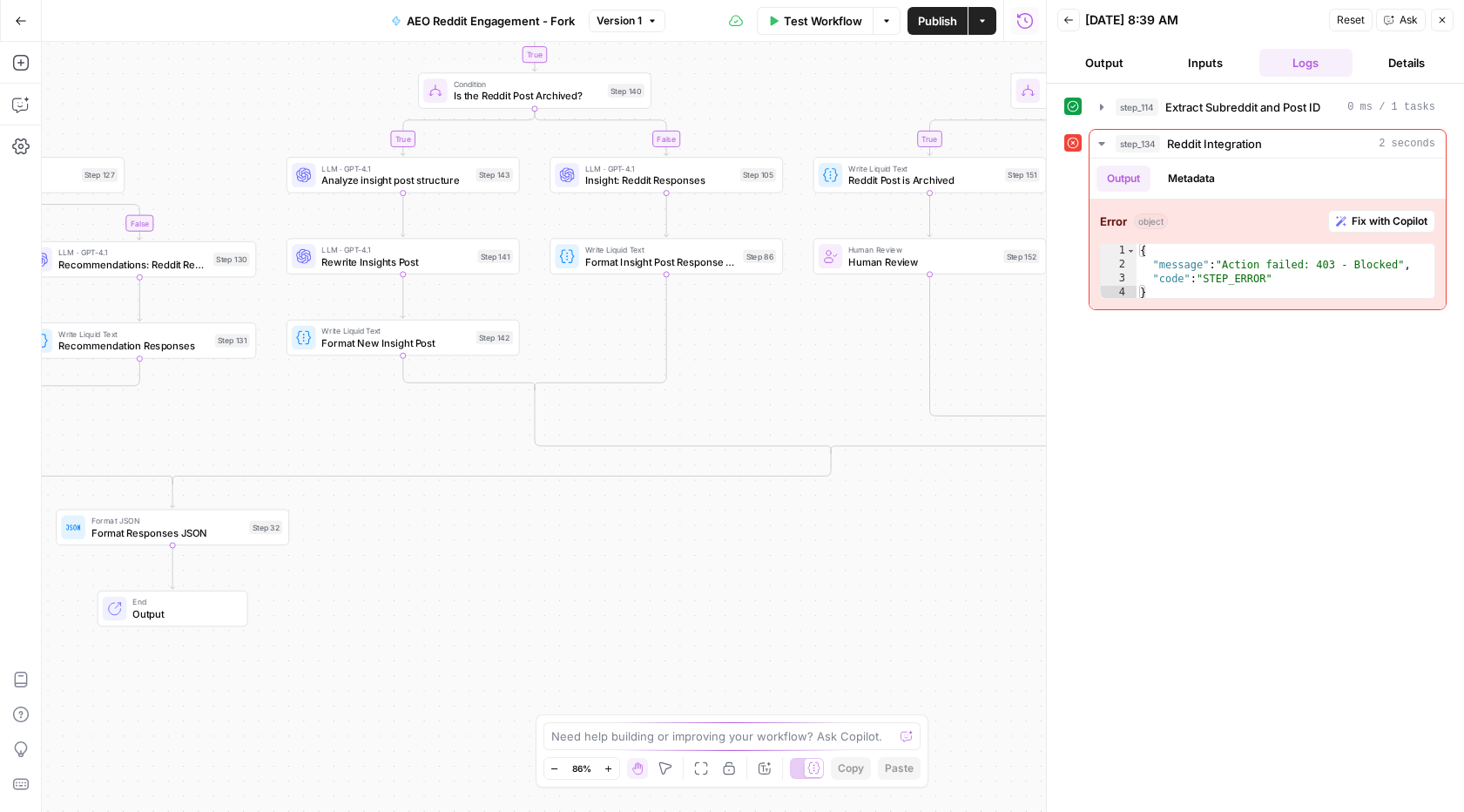
drag, startPoint x: 514, startPoint y: 636, endPoint x: 104, endPoint y: 538, distance: 421.5
click at [103, 540] on div "true false true false true false true false true false true false true false tr…" at bounding box center [543, 426] width 1004 height 769
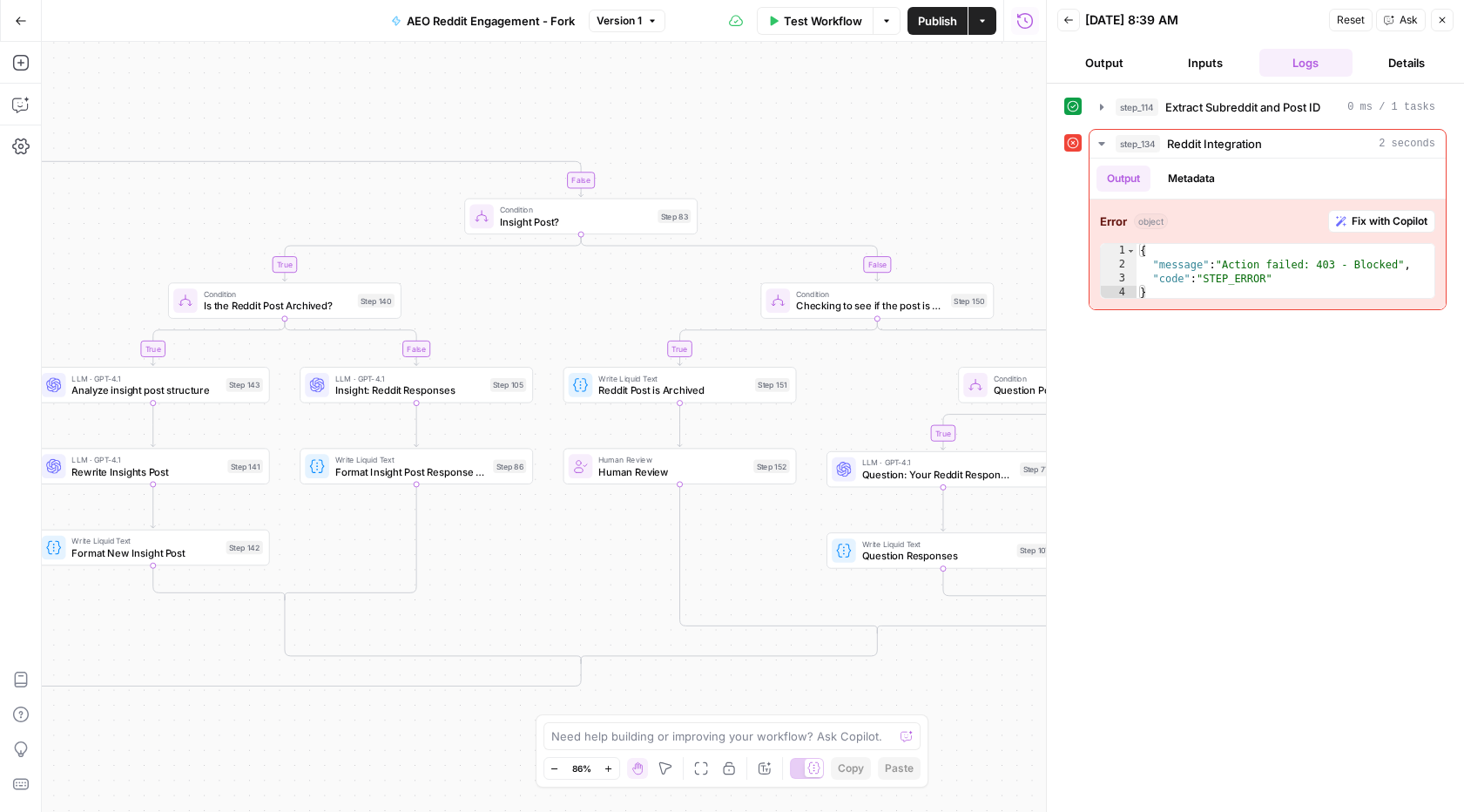
drag, startPoint x: 864, startPoint y: 485, endPoint x: 764, endPoint y: 593, distance: 147.2
click at [764, 593] on div "true false true false true false true false true false true false true false tr…" at bounding box center [543, 426] width 1004 height 769
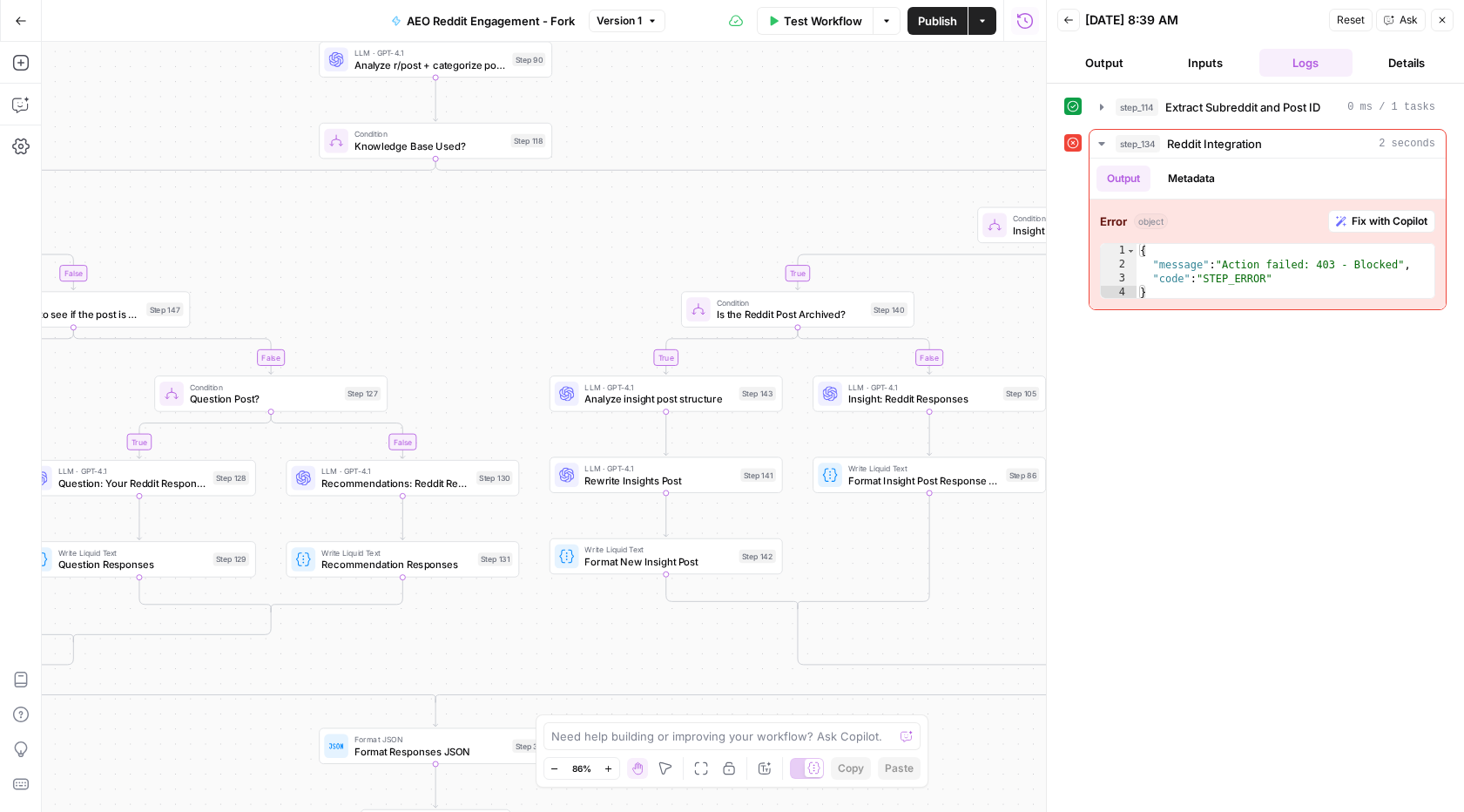
drag, startPoint x: 551, startPoint y: 584, endPoint x: 1226, endPoint y: 615, distance: 675.7
click at [1226, 615] on body "AssemblyAI New Home Browse Insights Opportunities Your Data Recent Grids AEO Re…" at bounding box center [732, 406] width 1464 height 812
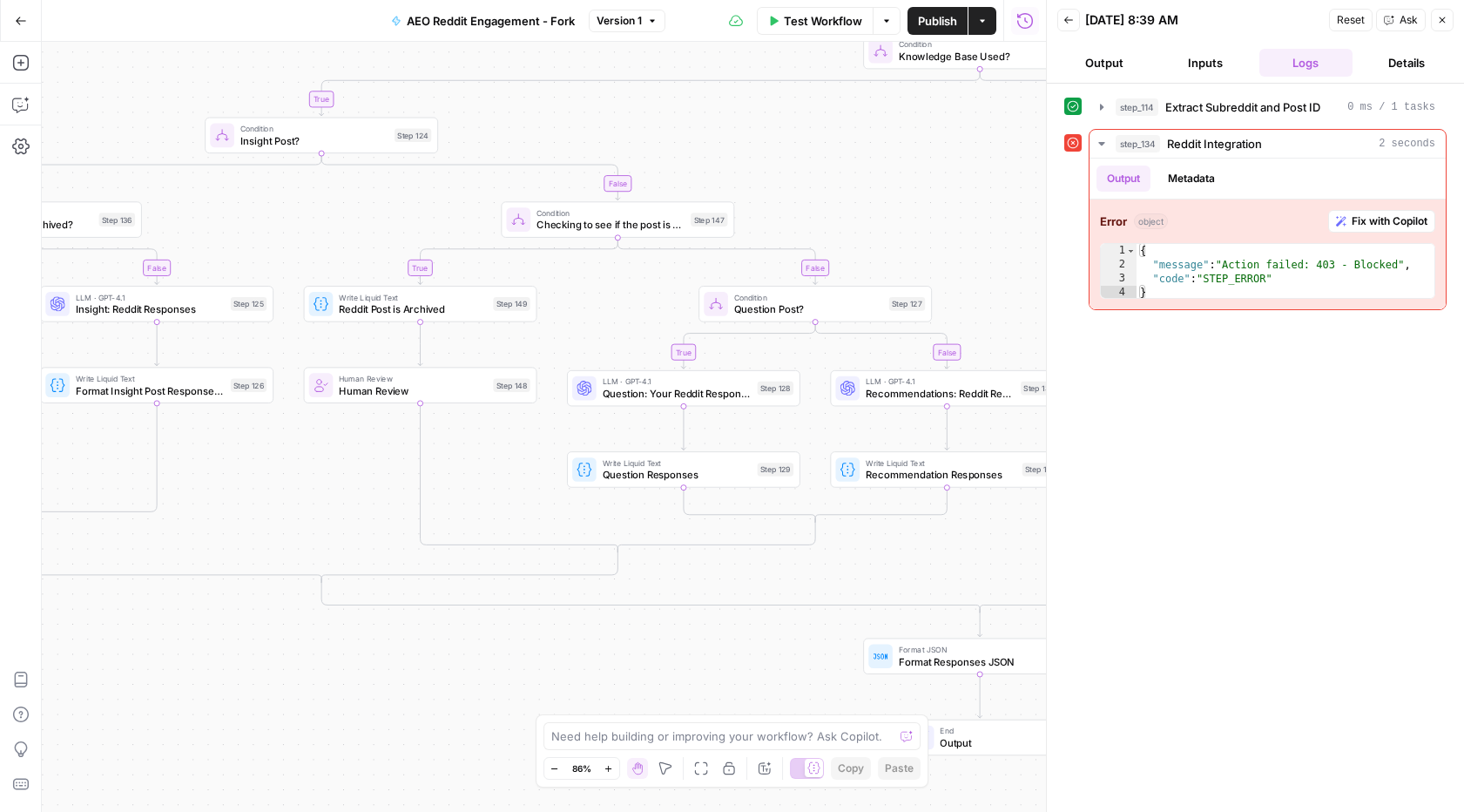
drag, startPoint x: 626, startPoint y: 256, endPoint x: 944, endPoint y: 159, distance: 332.5
click at [944, 159] on div "true false true false true false true false true false true false true false tr…" at bounding box center [543, 426] width 1004 height 769
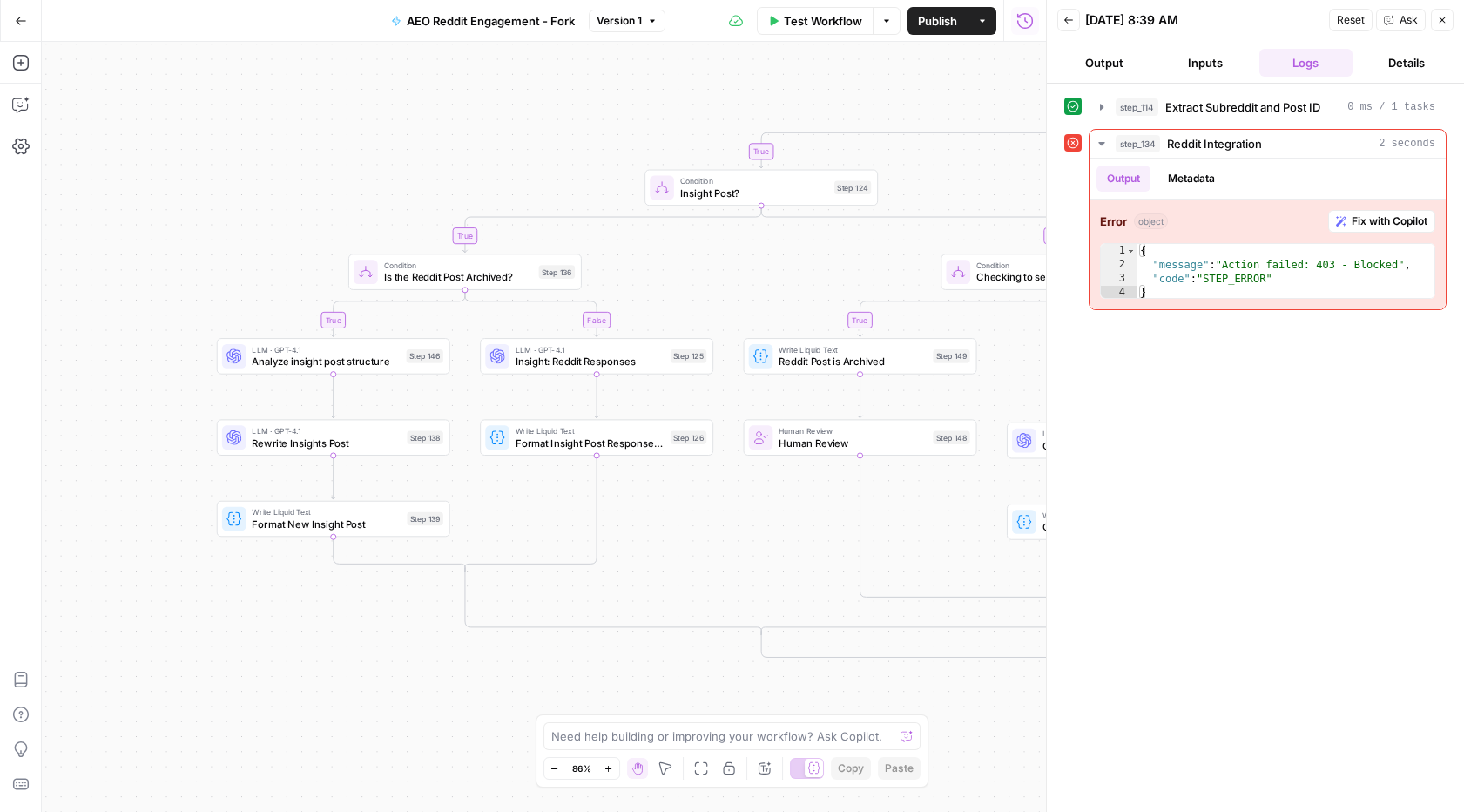
drag, startPoint x: 453, startPoint y: 533, endPoint x: 892, endPoint y: 585, distance: 442.1
click at [892, 585] on div "true false true false true false true false true false true false true false tr…" at bounding box center [543, 426] width 1004 height 769
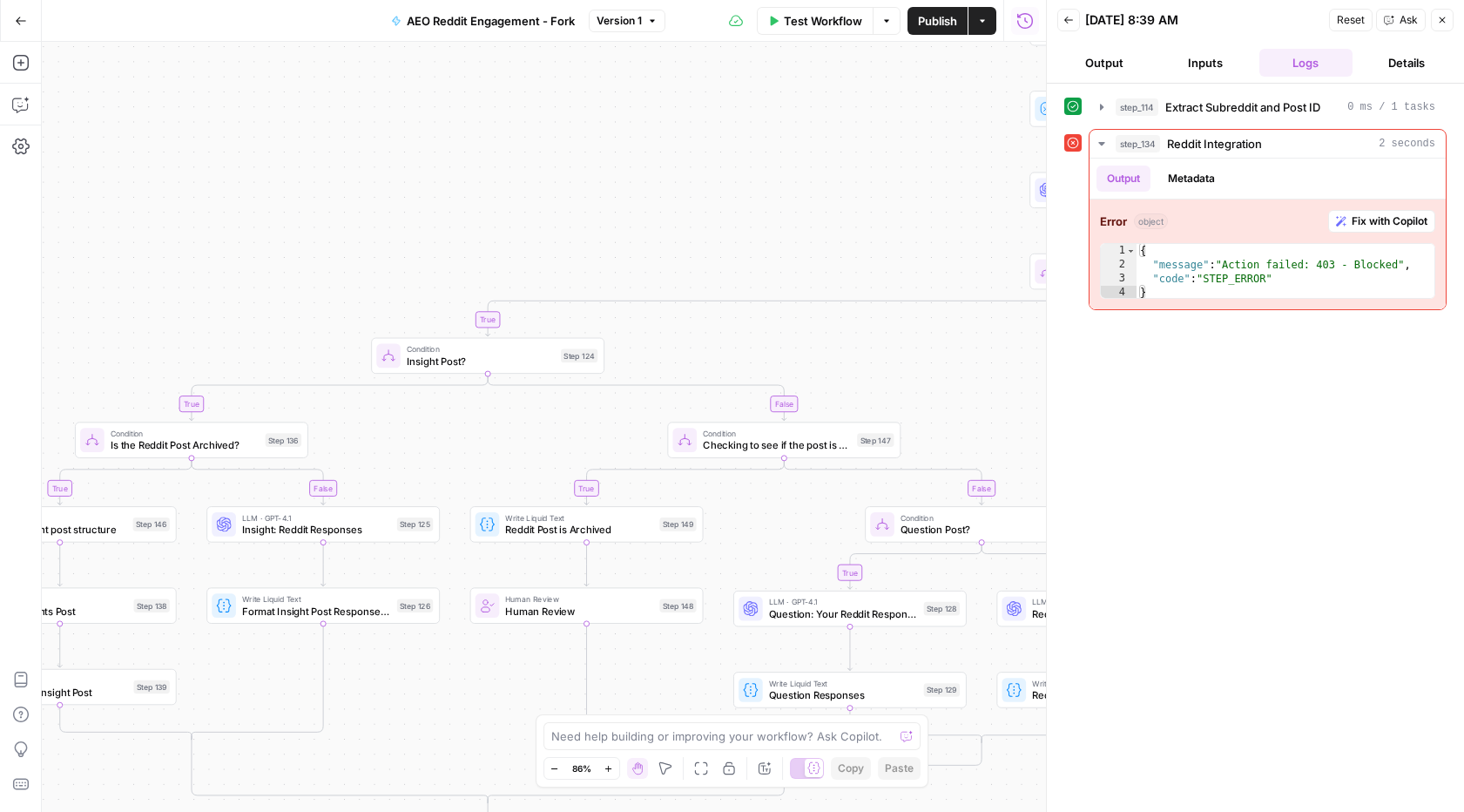
drag, startPoint x: 727, startPoint y: 531, endPoint x: 453, endPoint y: 700, distance: 321.9
click at [453, 700] on div "true false true false true false true false true false true false true false tr…" at bounding box center [543, 426] width 1004 height 769
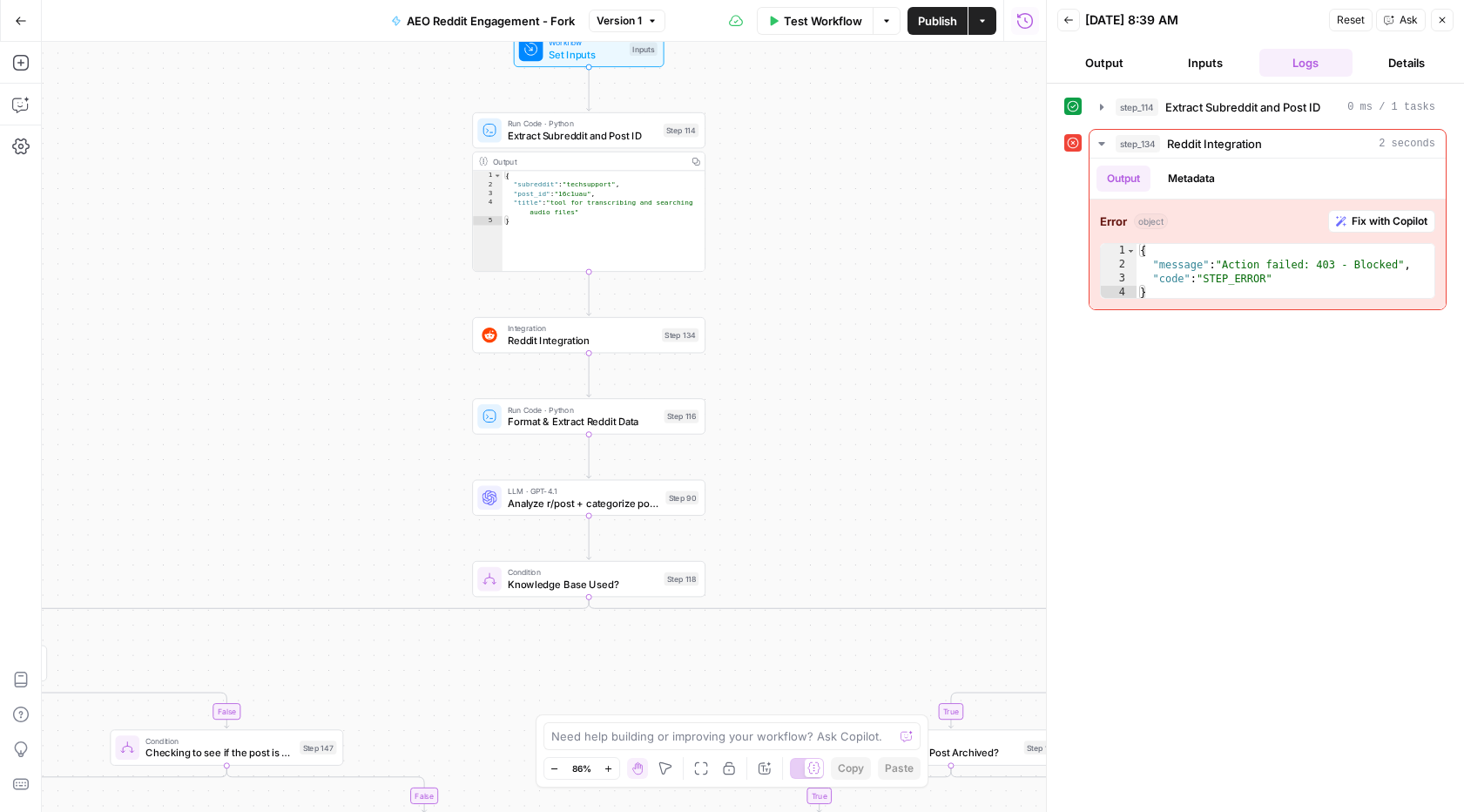
drag, startPoint x: 770, startPoint y: 339, endPoint x: 230, endPoint y: 644, distance: 620.2
click at [230, 644] on div "true false true false true false true false true false true false true false tr…" at bounding box center [543, 426] width 1004 height 769
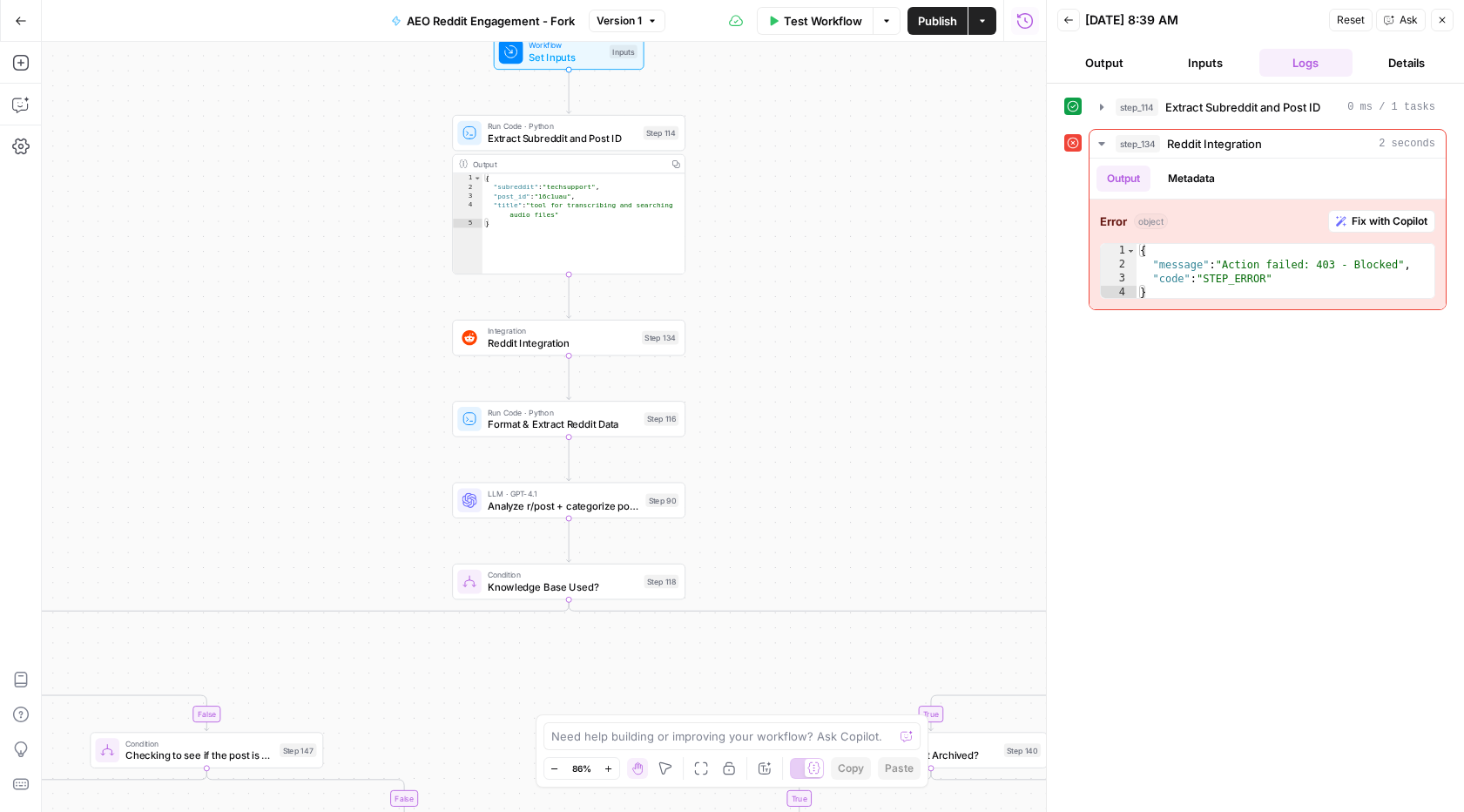
drag, startPoint x: 712, startPoint y: 180, endPoint x: 689, endPoint y: 172, distance: 24.4
click at [689, 172] on div "true false true false true false true false true false true false true false tr…" at bounding box center [543, 426] width 1004 height 769
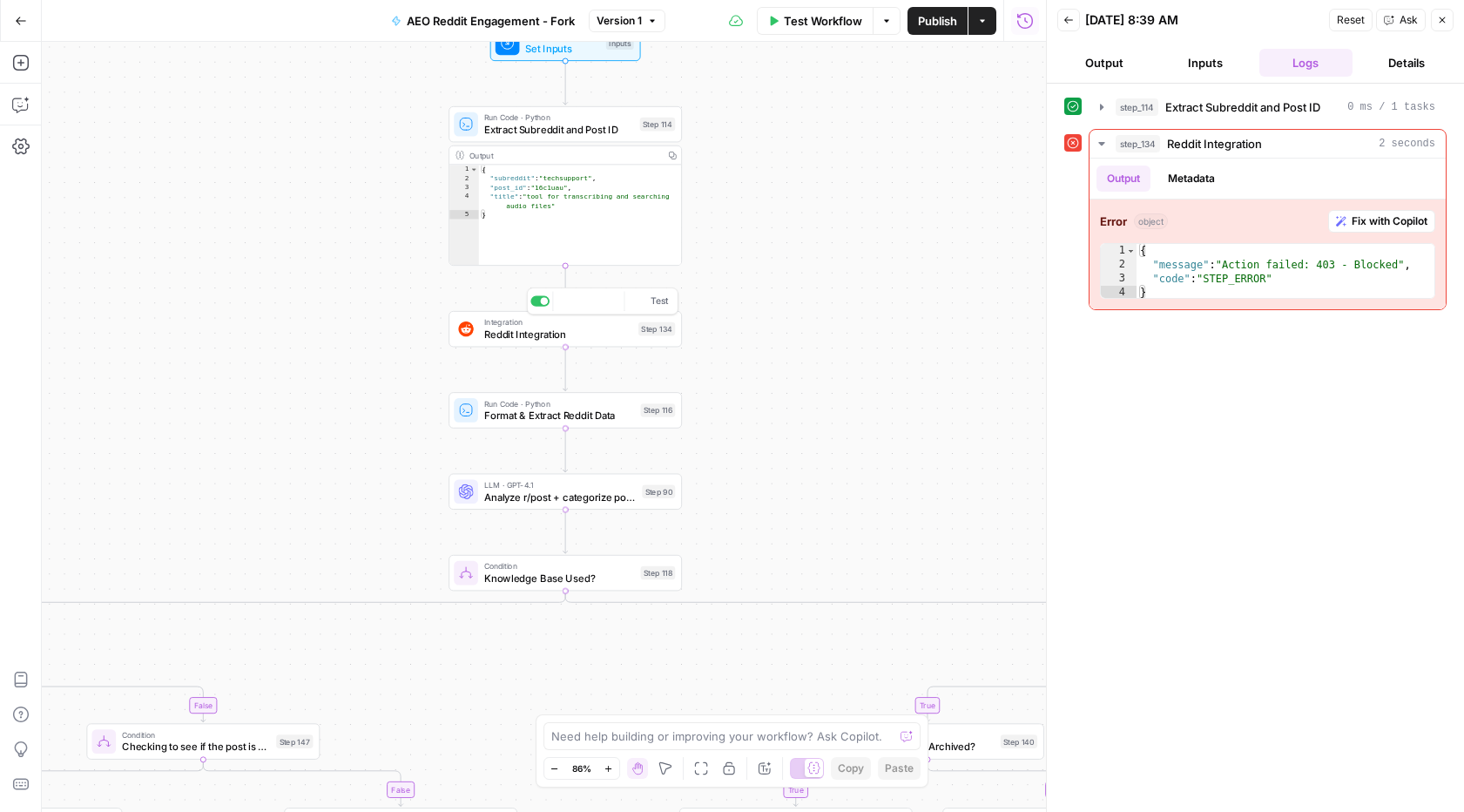
click at [605, 342] on div "Integration Reddit Integration Step 134 Copy step Delete step Add Note Test" at bounding box center [565, 329] width 234 height 36
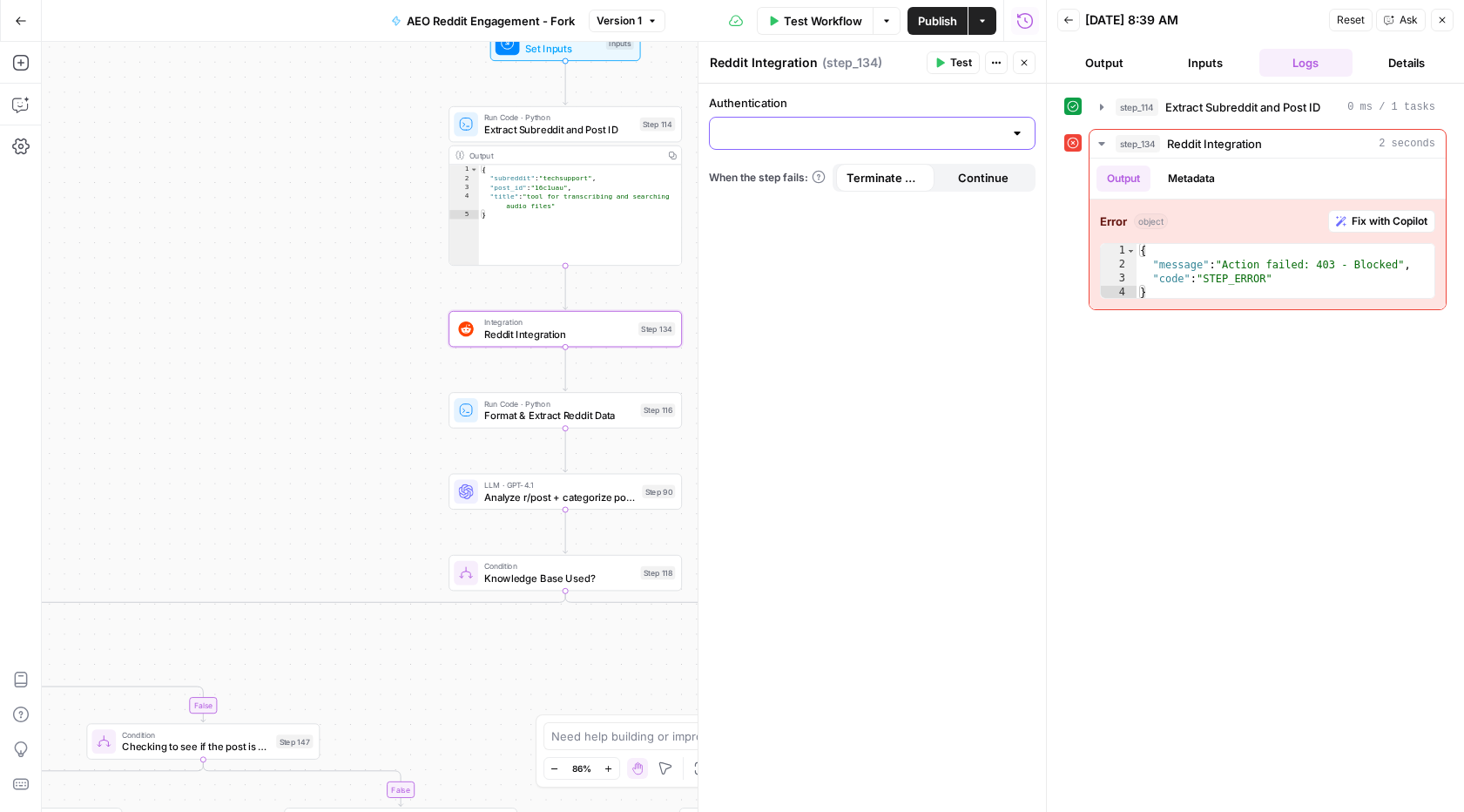
click at [806, 127] on input "Authentication" at bounding box center [861, 133] width 283 height 17
click at [799, 130] on input "Authentication" at bounding box center [861, 133] width 283 height 17
click at [817, 388] on form "Authentication When the step fails: Terminate Workflow Continue" at bounding box center [872, 447] width 347 height 728
drag, startPoint x: 867, startPoint y: 137, endPoint x: 858, endPoint y: 149, distance: 15.0
click at [867, 136] on input "Authentication" at bounding box center [861, 133] width 283 height 17
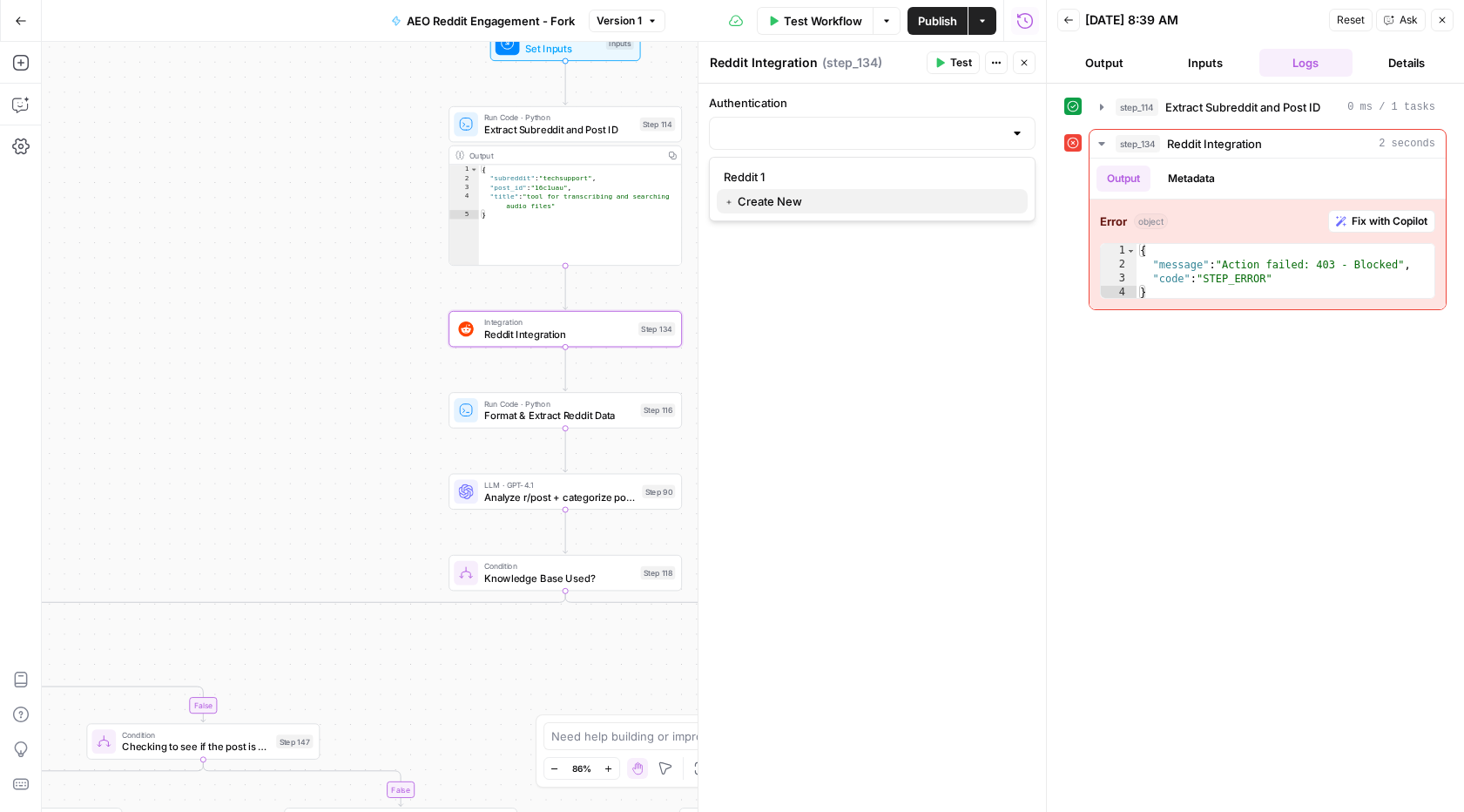
click at [834, 193] on span "﹢ Create New" at bounding box center [869, 201] width 290 height 17
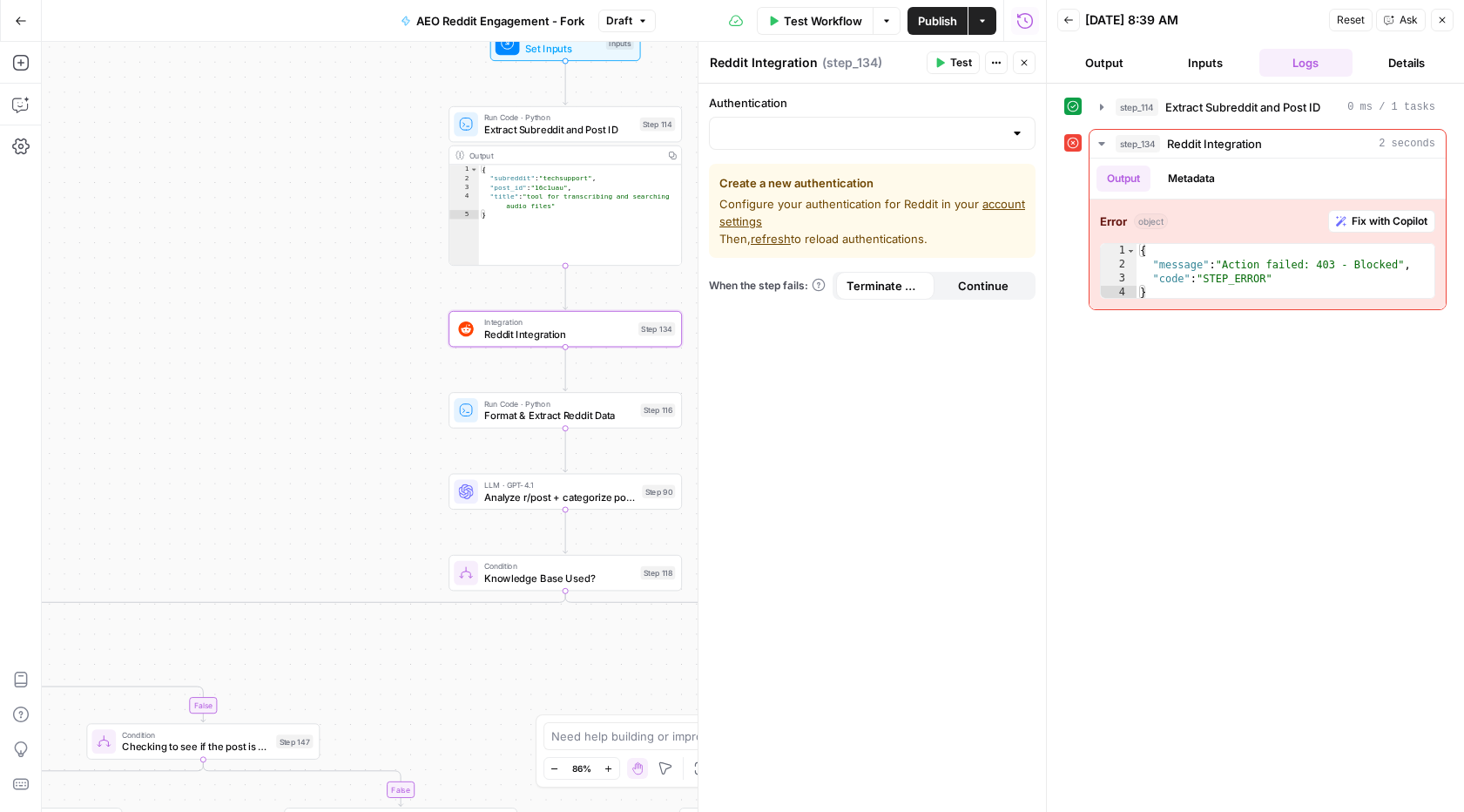
click at [959, 287] on span "Continue" at bounding box center [982, 286] width 50 height 17
click at [906, 285] on span "Terminate Workflow" at bounding box center [885, 286] width 78 height 17
click at [781, 237] on span "refresh" at bounding box center [770, 238] width 40 height 14
click at [989, 202] on link "account settings" at bounding box center [872, 212] width 306 height 31
drag, startPoint x: 725, startPoint y: 203, endPoint x: 934, endPoint y: 203, distance: 209.0
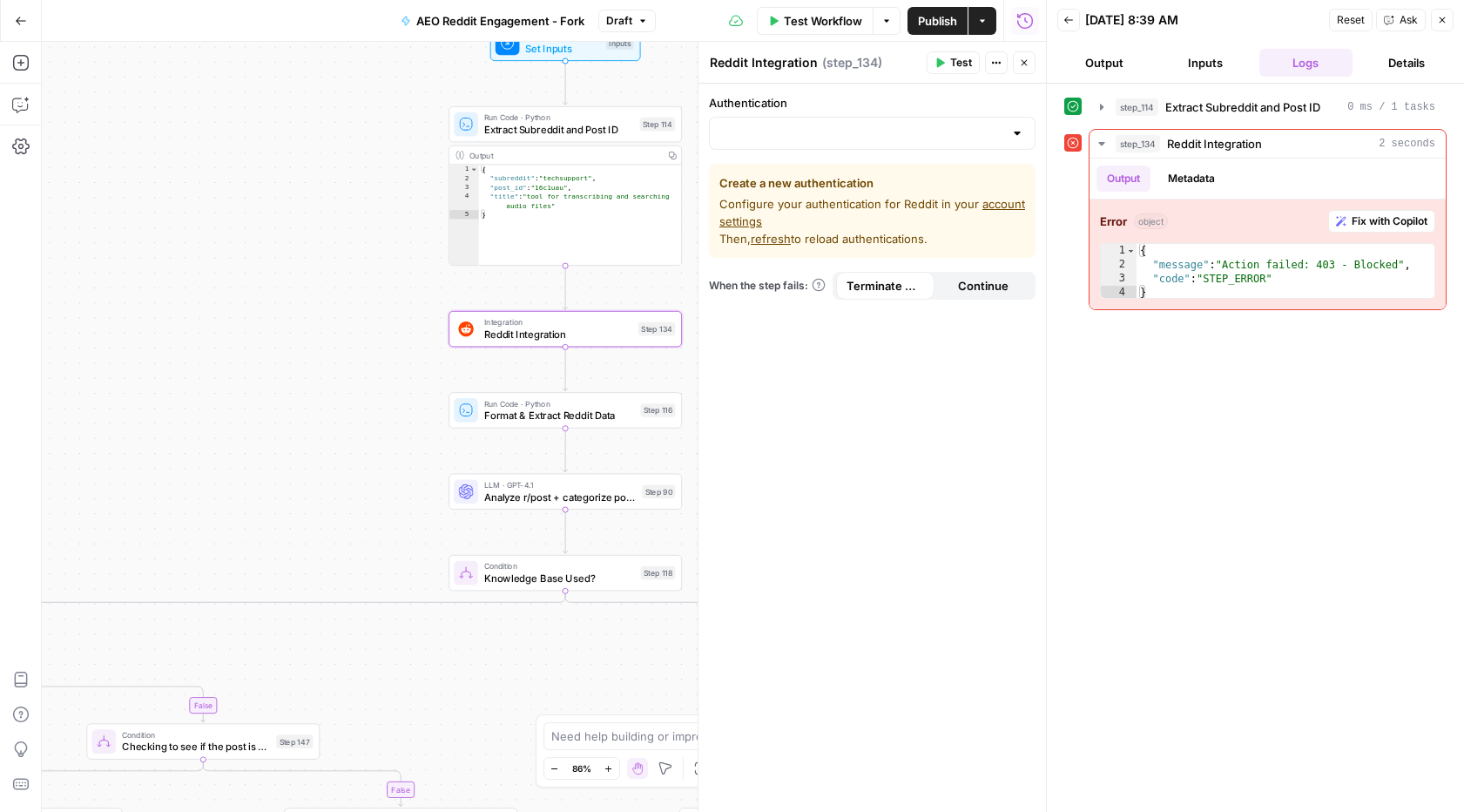
click at [934, 203] on span "Configure your authentication for Reddit in your account settings Then, refresh…" at bounding box center [872, 221] width 306 height 52
click at [778, 238] on span "refresh" at bounding box center [770, 238] width 40 height 14
type textarea "**********"
click at [1244, 262] on div "{ "message" : "Action failed: 403 - Blocked" , "code" : "STEP_ERROR" }" at bounding box center [1285, 286] width 298 height 83
click at [1210, 56] on button "Inputs" at bounding box center [1205, 62] width 94 height 27
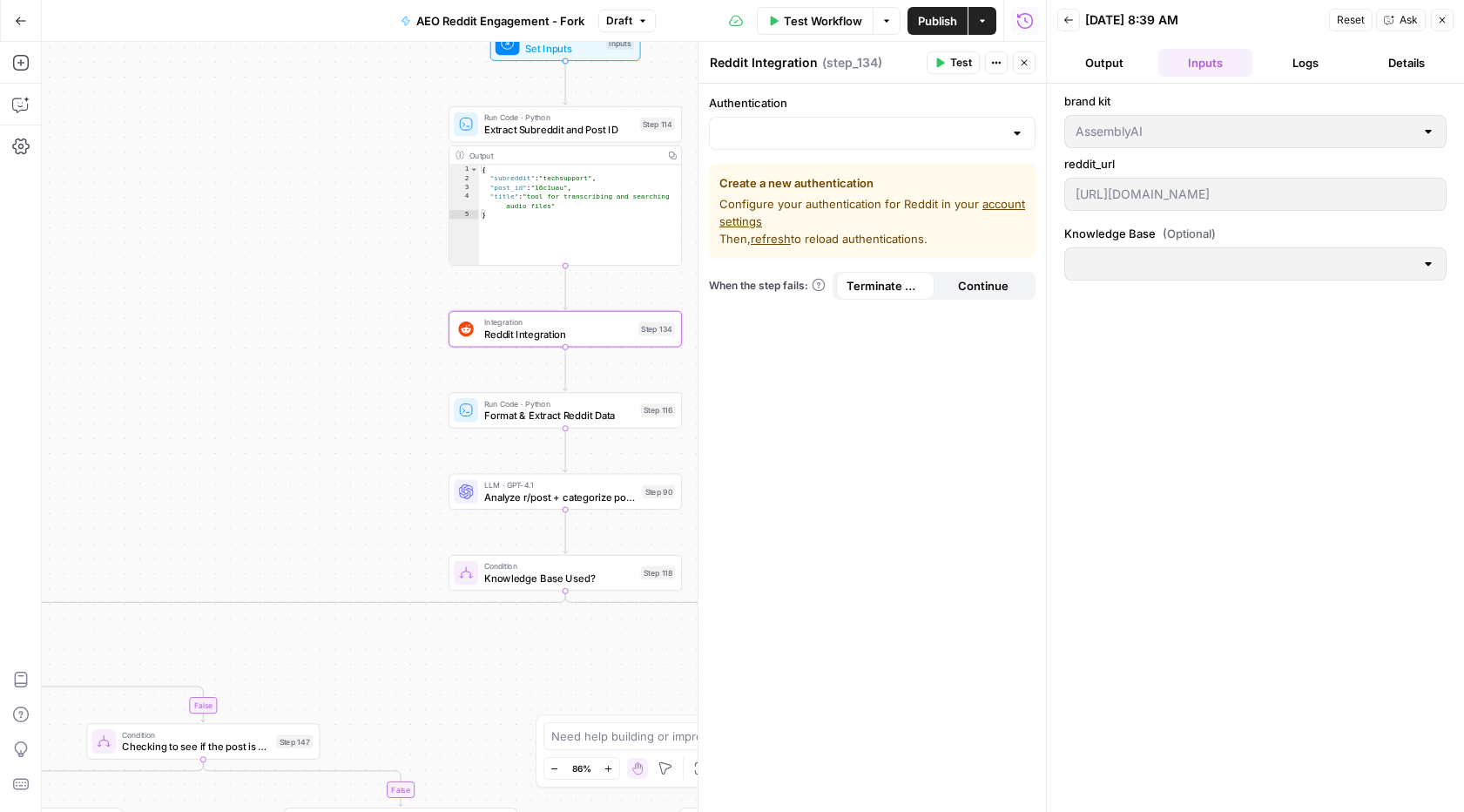
click at [1093, 62] on button "Output" at bounding box center [1103, 62] width 94 height 27
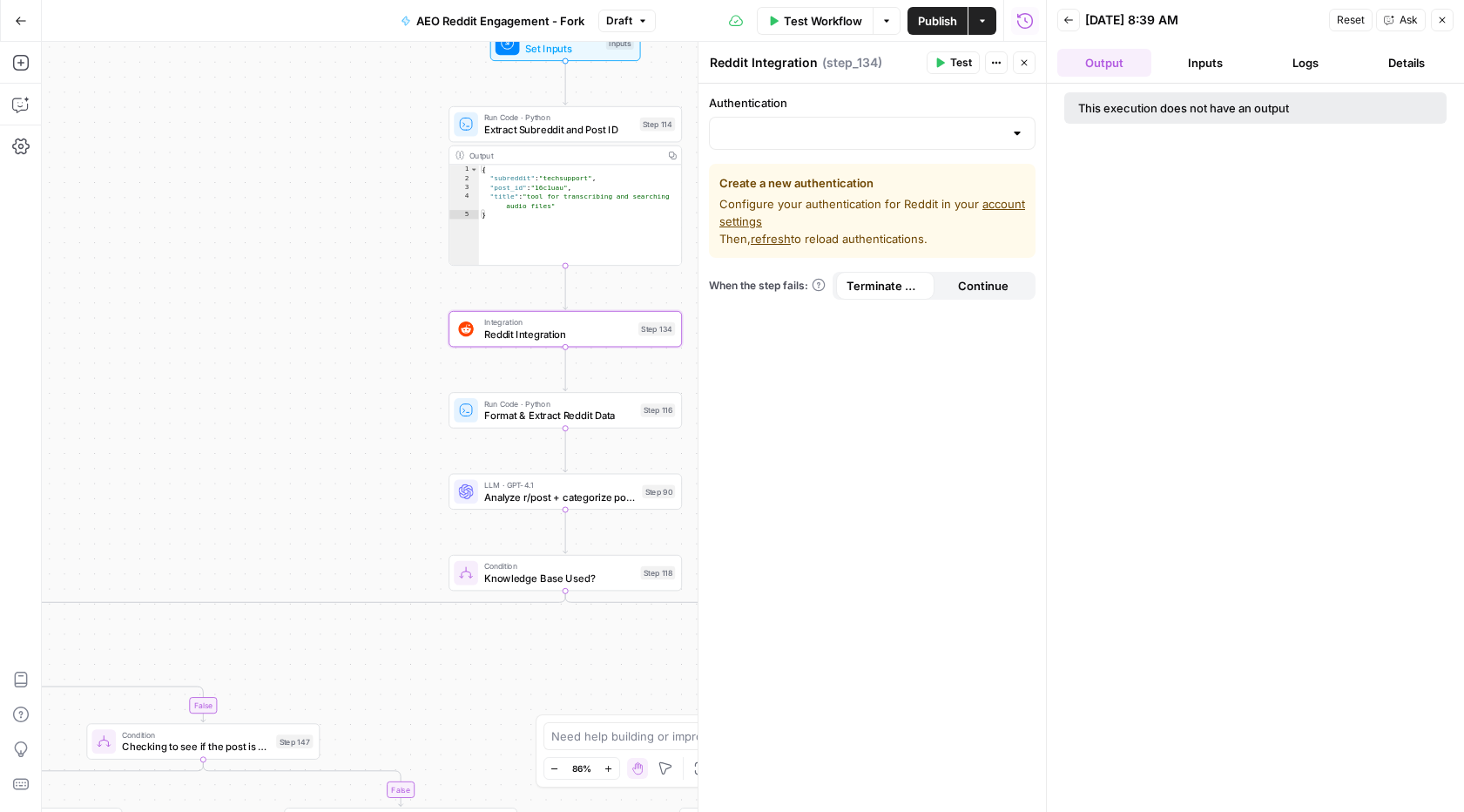
click at [1292, 63] on button "Logs" at bounding box center [1306, 62] width 94 height 27
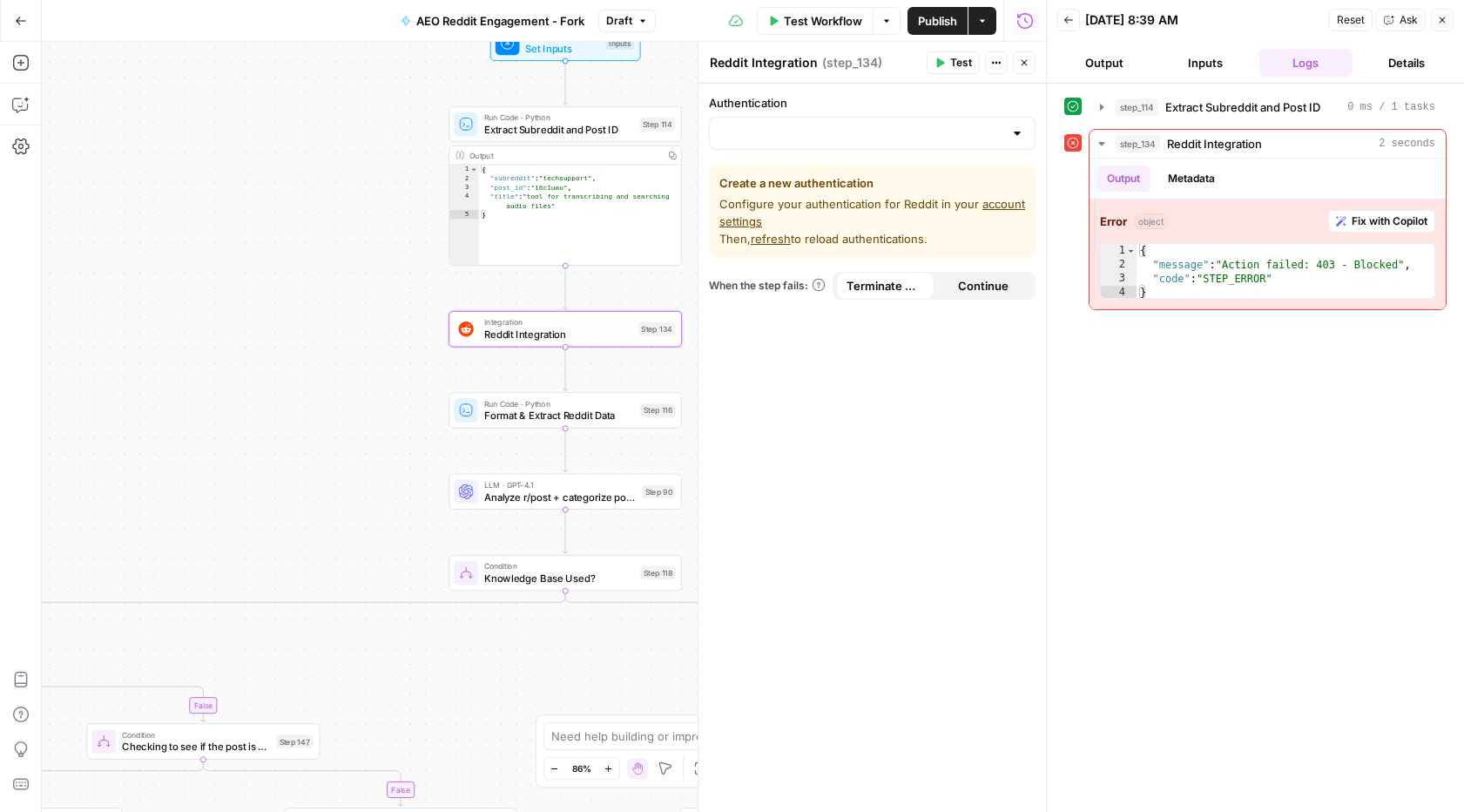
click at [962, 63] on span "Test" at bounding box center [961, 62] width 22 height 16
click at [781, 137] on input "Authentication" at bounding box center [861, 133] width 283 height 17
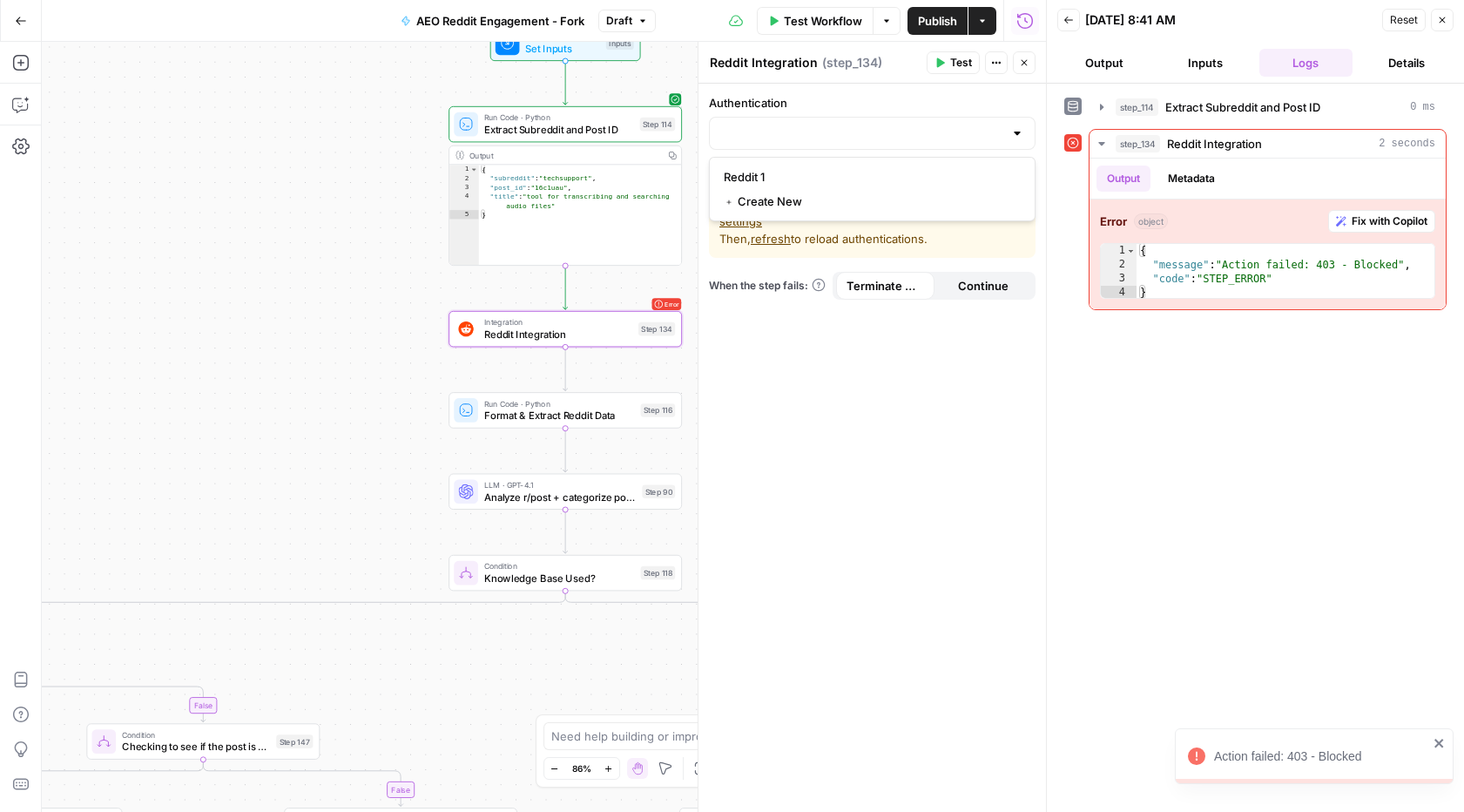
click at [846, 143] on div at bounding box center [872, 132] width 326 height 33
paste input ""message": "Action failed: 403 - Blocked", "code": "STEP_ERROR""
type input ""message": "Action failed: 403 - Blocked", "code": "STEP_ERROR""
click at [856, 211] on button "﹢ Create New" at bounding box center [872, 202] width 311 height 25
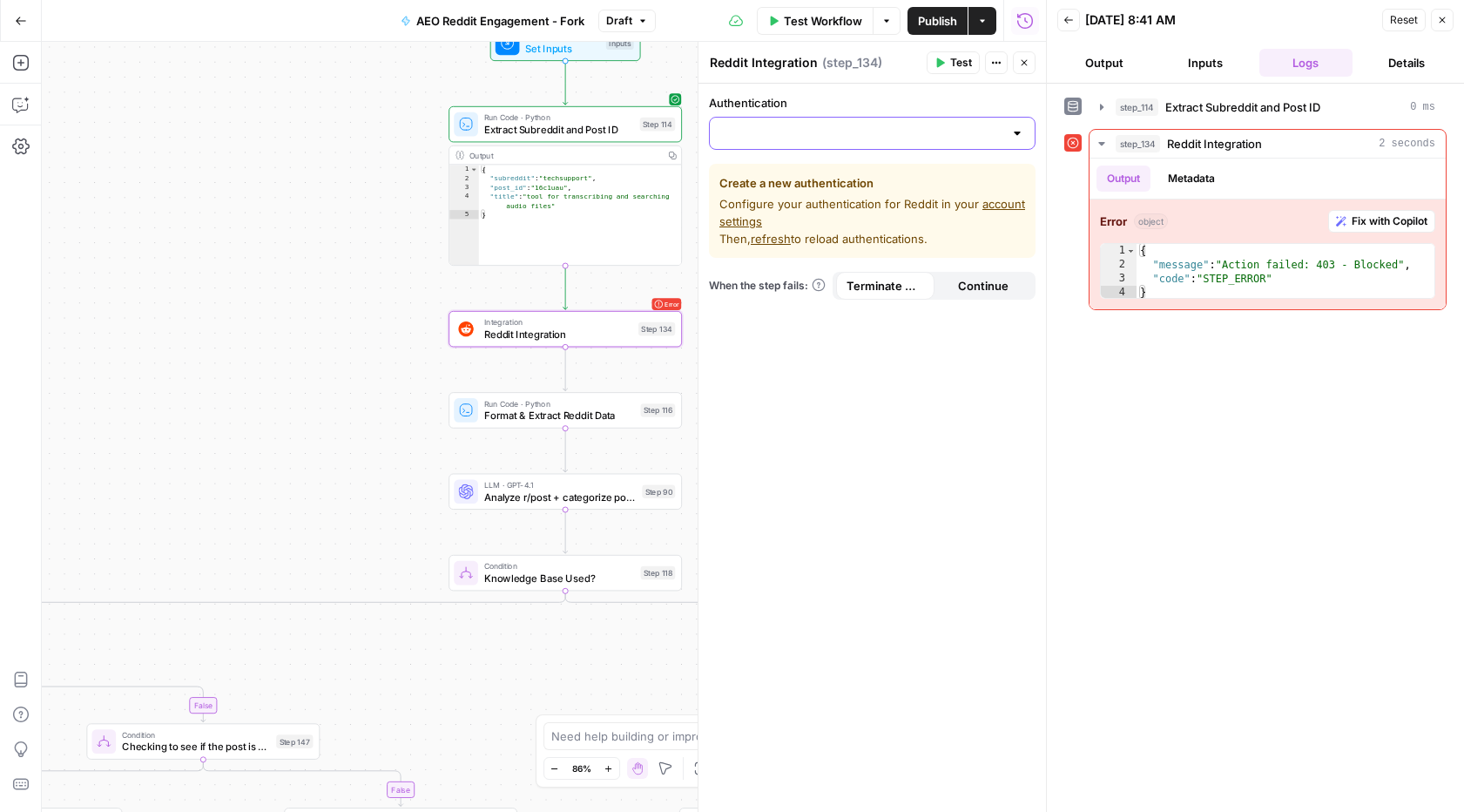
click at [869, 131] on input "Authentication" at bounding box center [861, 133] width 283 height 17
click at [799, 198] on span "﹢ Create New" at bounding box center [869, 201] width 290 height 17
click at [996, 64] on icon "button" at bounding box center [996, 62] width 10 height 10
click at [997, 62] on icon "button" at bounding box center [996, 62] width 10 height 10
click at [927, 126] on input "Authentication" at bounding box center [861, 133] width 283 height 17
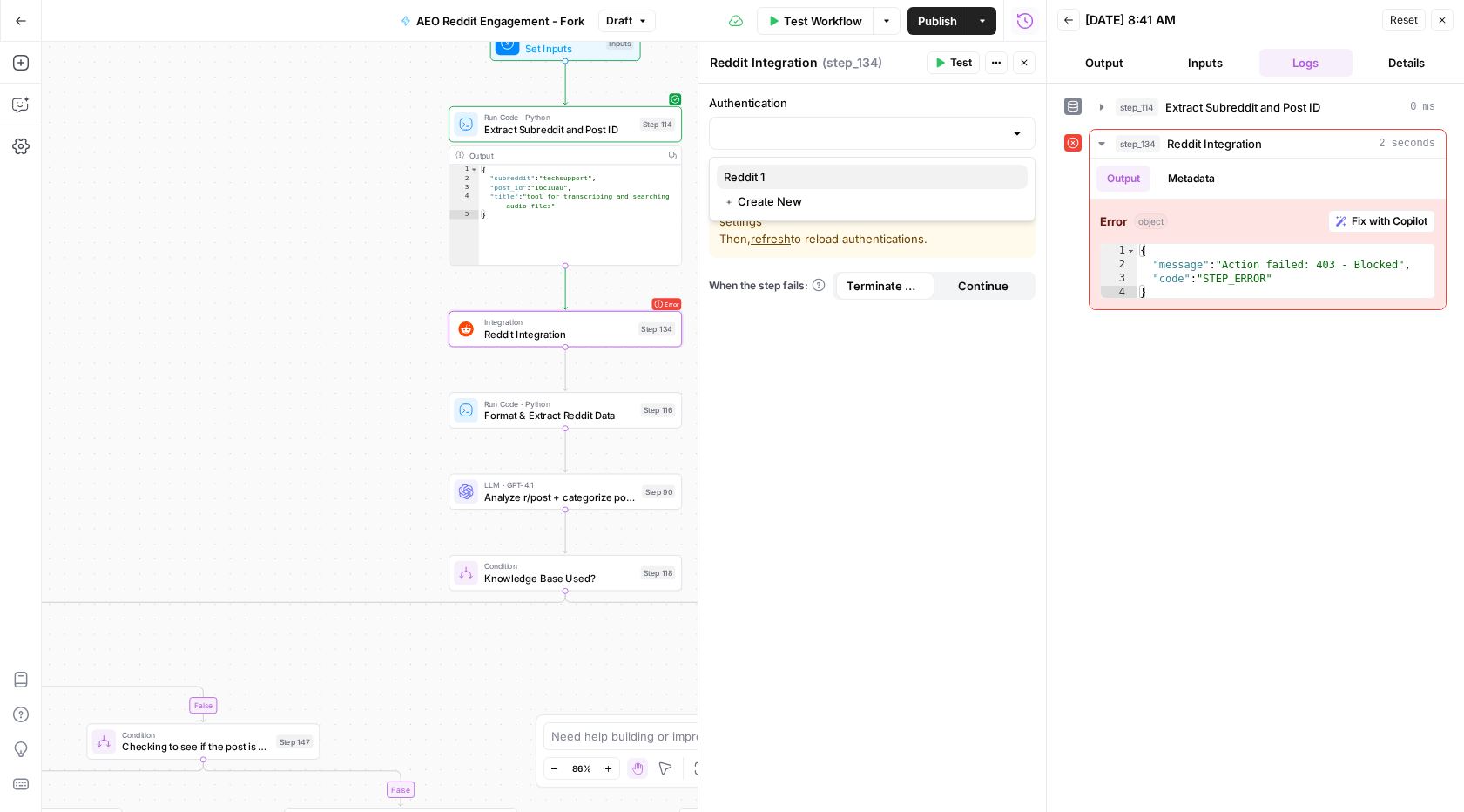
click at [747, 173] on span "Reddit 1" at bounding box center [869, 177] width 290 height 17
type input "Reddit 1"
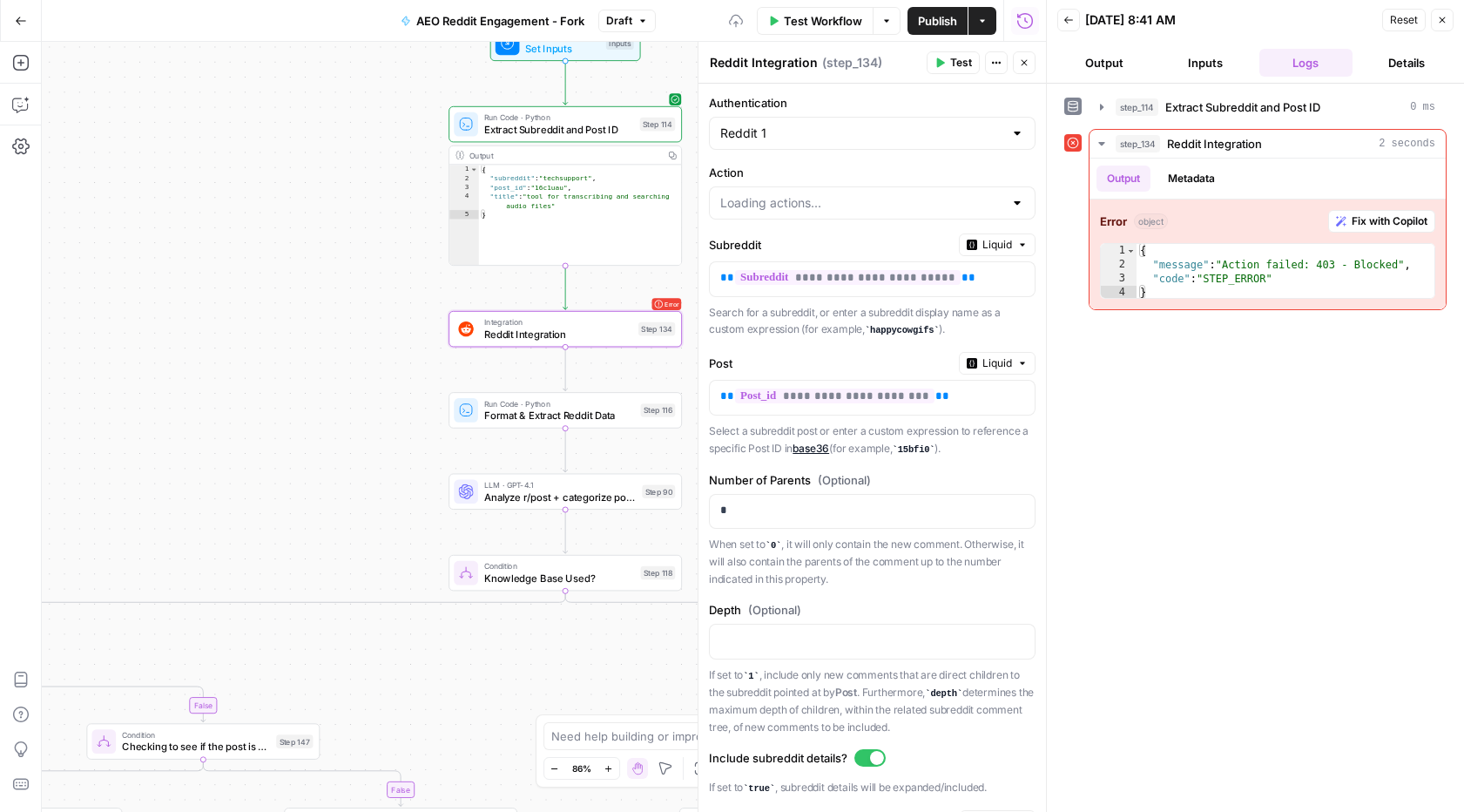
type input "List Comments in a Post"
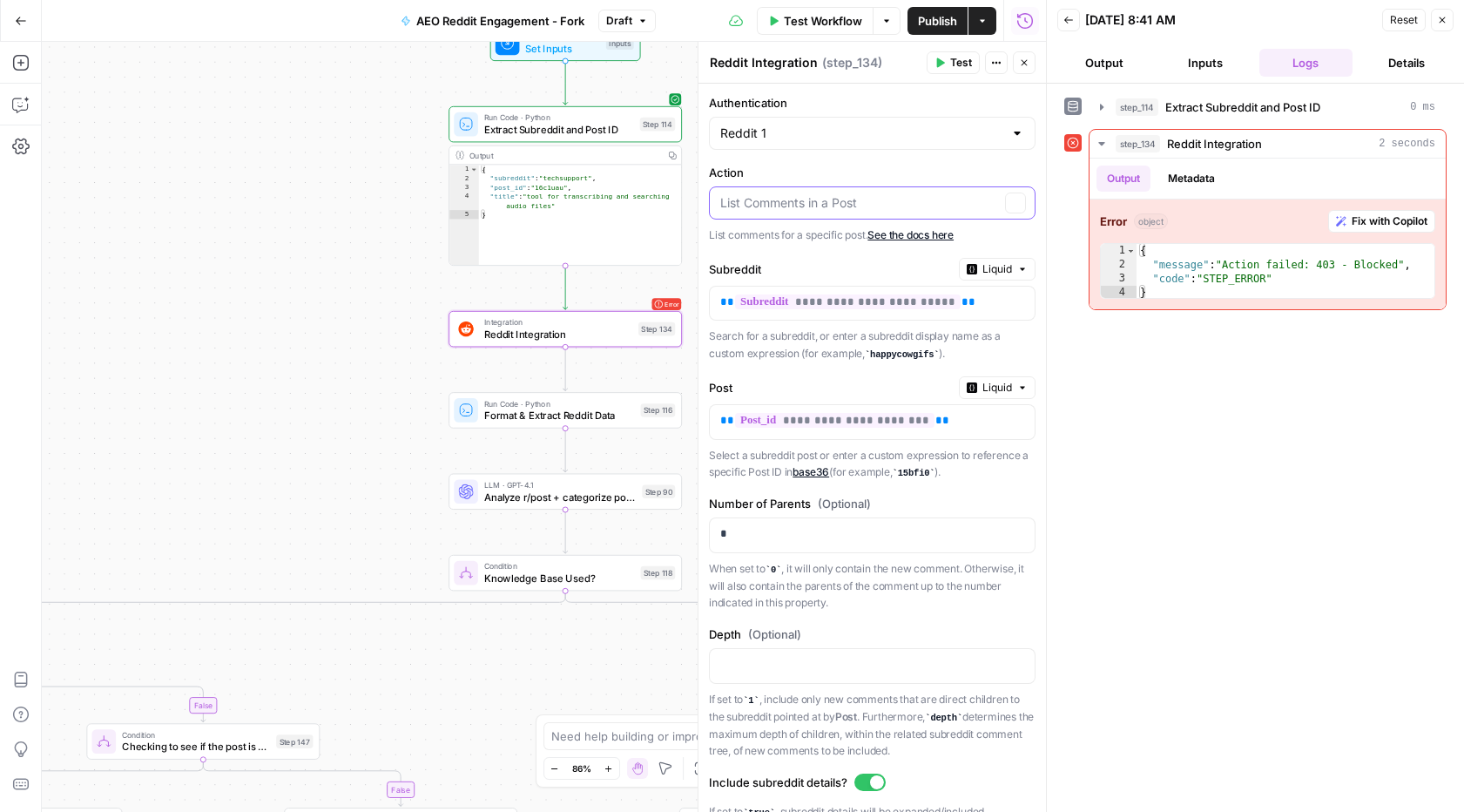
click at [777, 196] on input "Action" at bounding box center [859, 203] width 279 height 17
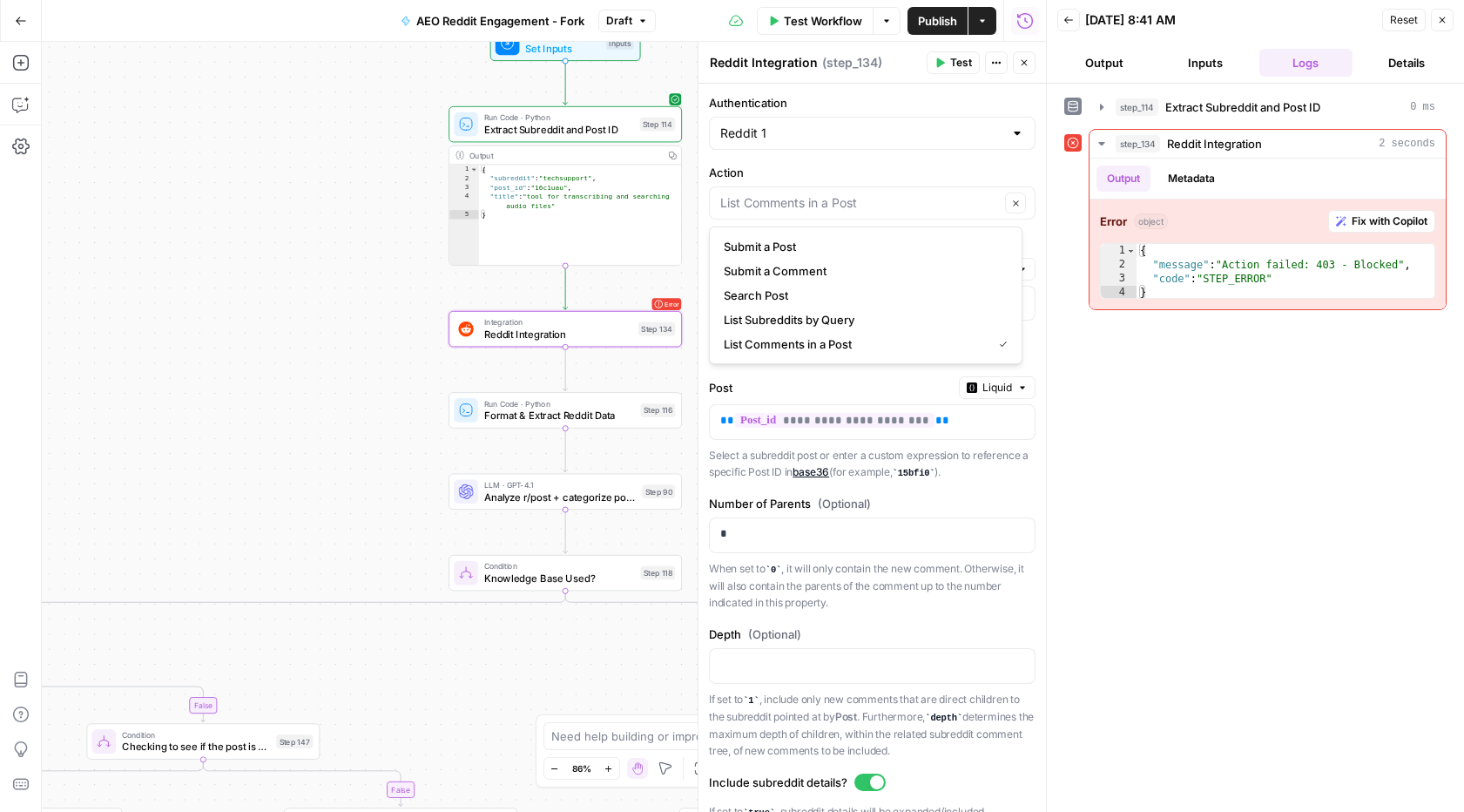
type input "List Comments in a Post"
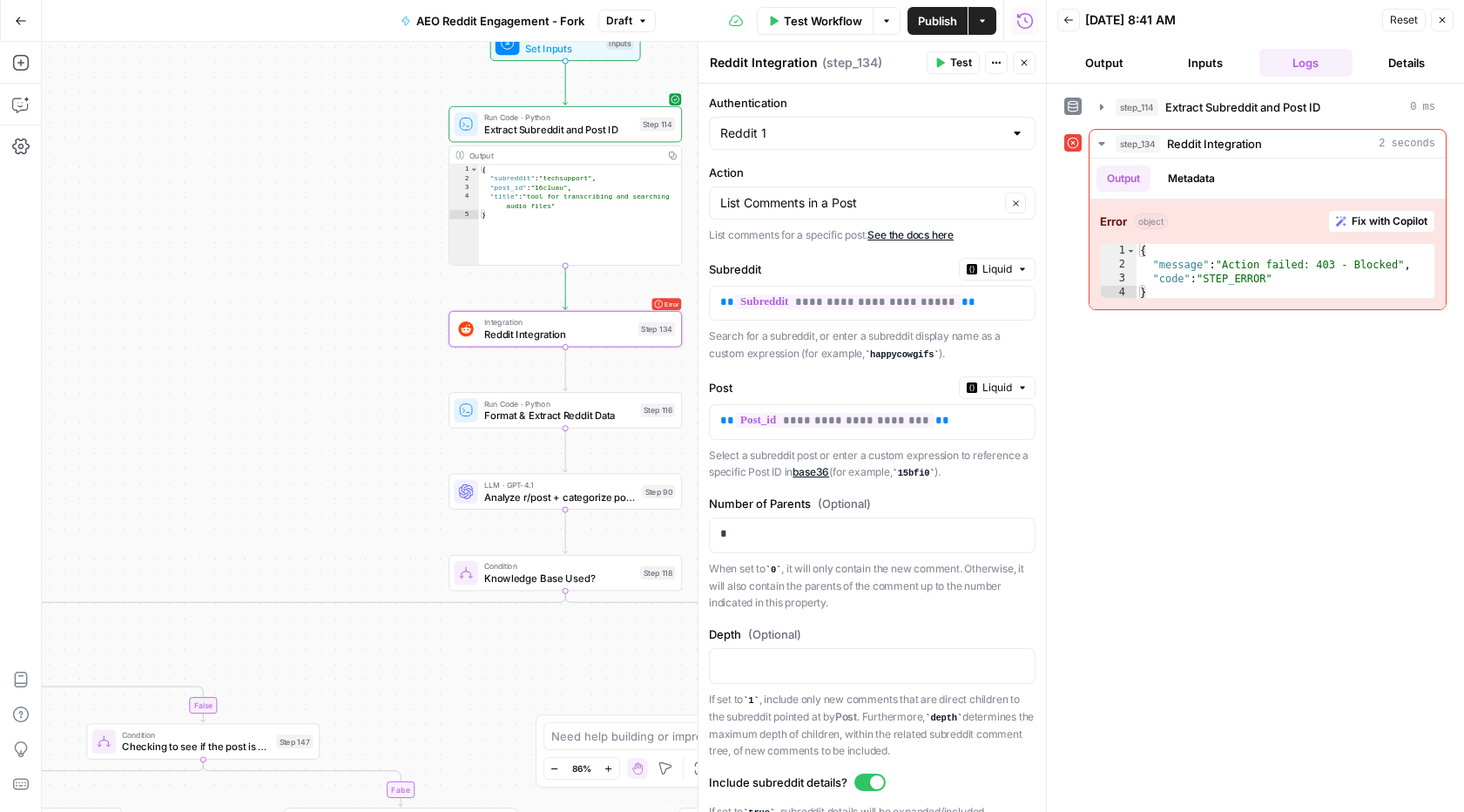
click at [805, 171] on label "Action" at bounding box center [872, 172] width 326 height 17
click at [805, 194] on input "List Comments in a Post" at bounding box center [859, 203] width 279 height 17
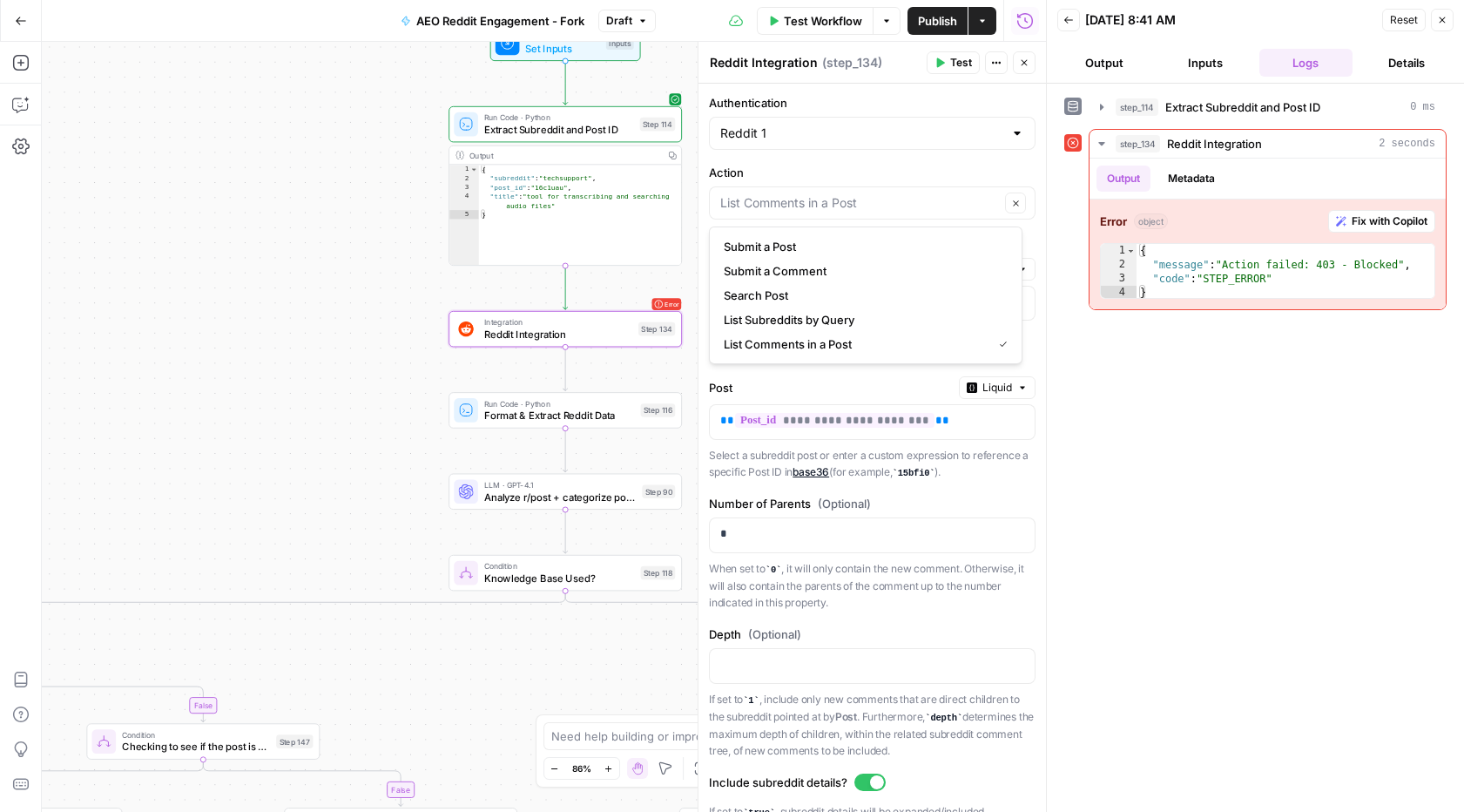
type input "List Comments in a Post"
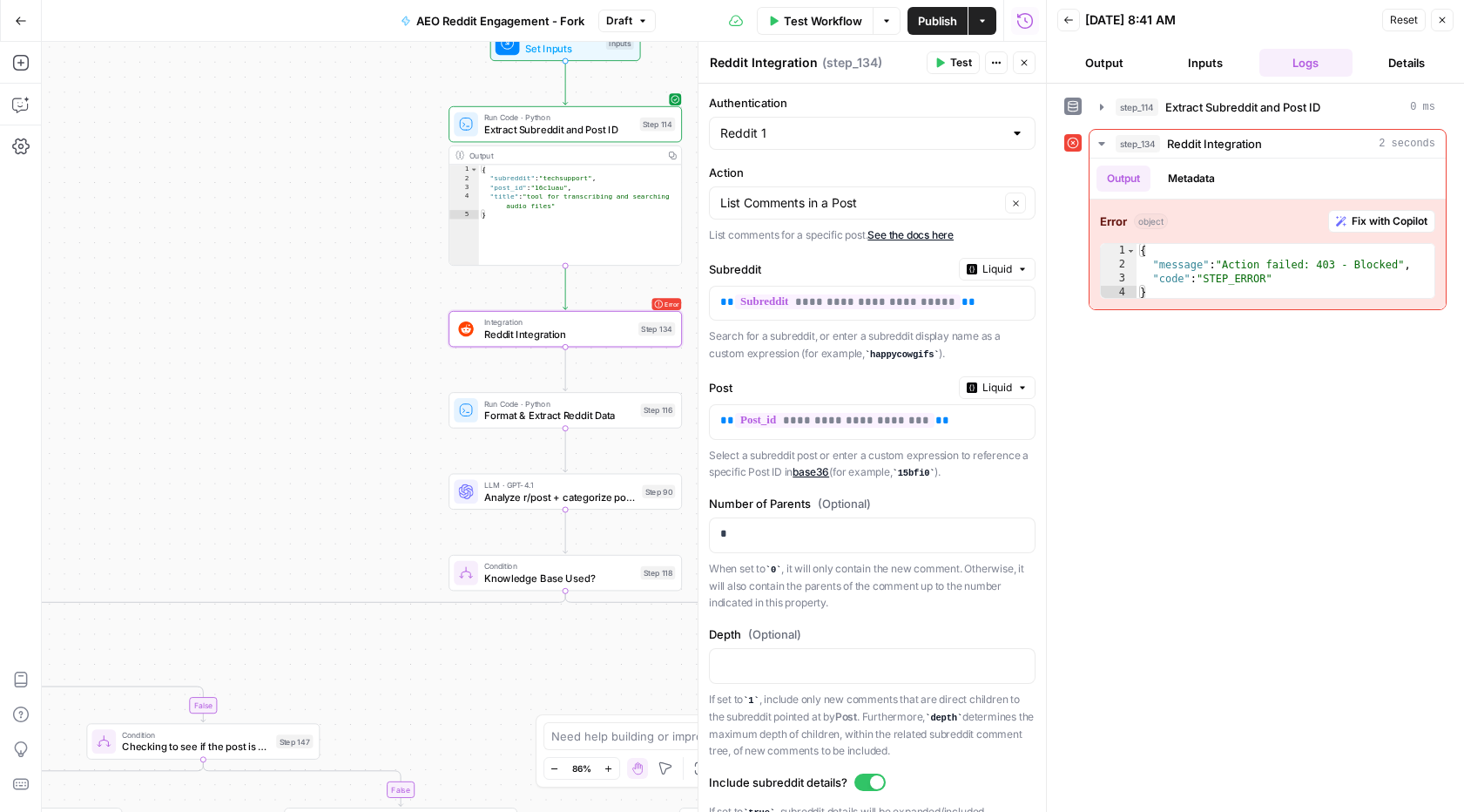
click at [831, 165] on label "Action" at bounding box center [872, 172] width 326 height 17
click at [831, 194] on input "List Comments in a Post" at bounding box center [859, 203] width 279 height 17
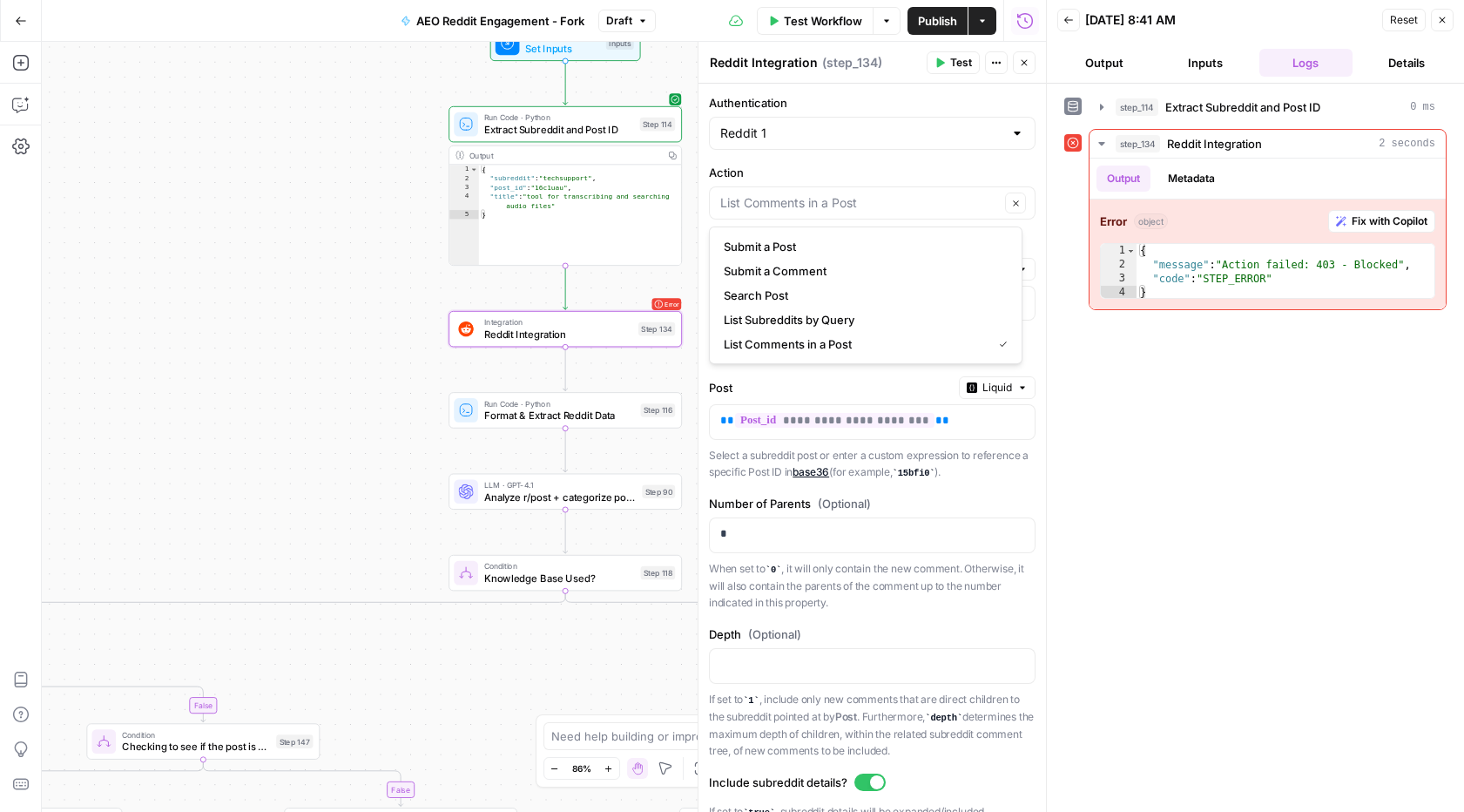
type input "List Comments in a Post"
click at [1277, 526] on div "step_114 Extract Subreddit and Post ID 0 ms step_134 Reddit Integration 2 secon…" at bounding box center [1255, 448] width 382 height 711
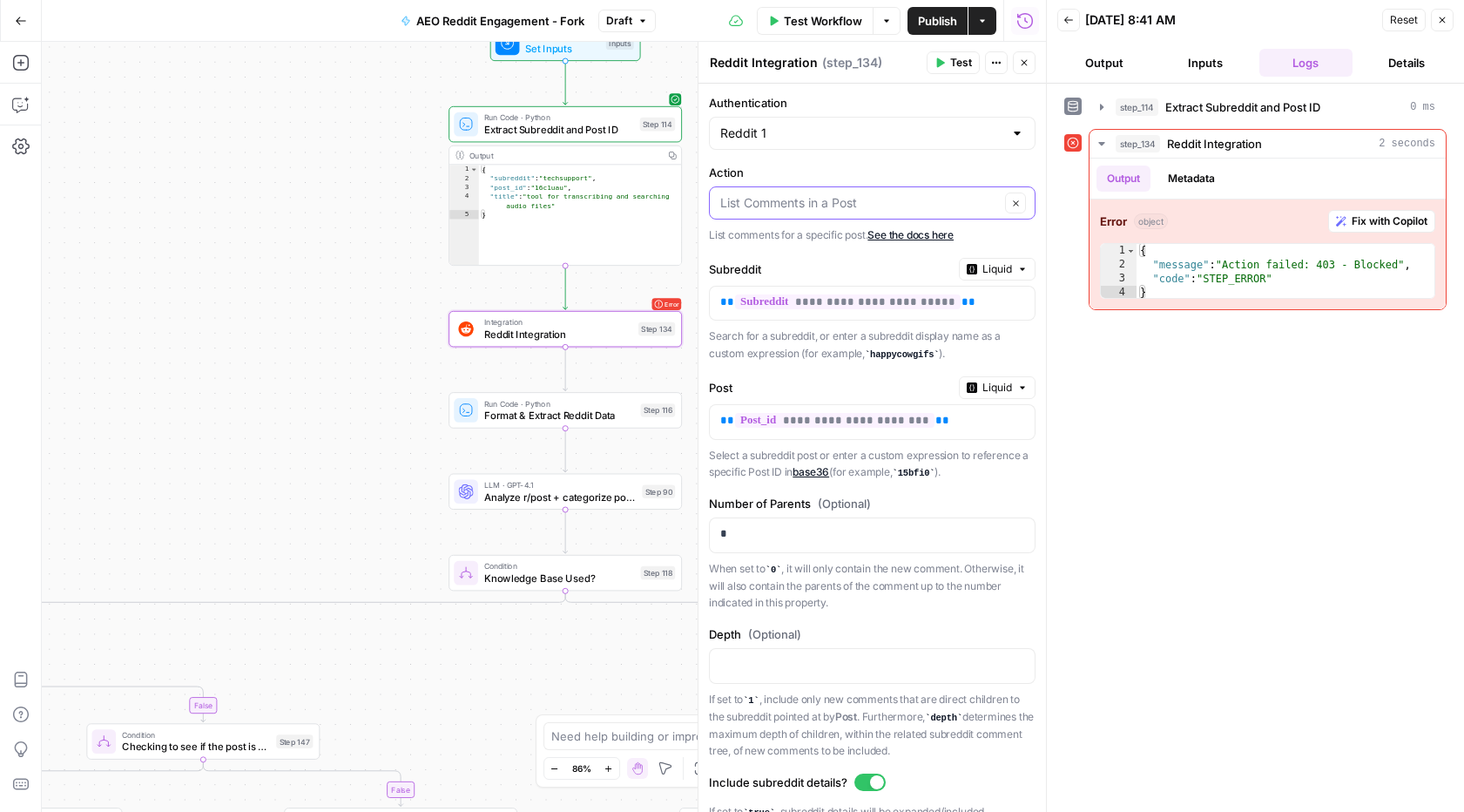
drag, startPoint x: 877, startPoint y: 200, endPoint x: 888, endPoint y: 203, distance: 11.4
click at [878, 201] on input "Action" at bounding box center [859, 203] width 279 height 17
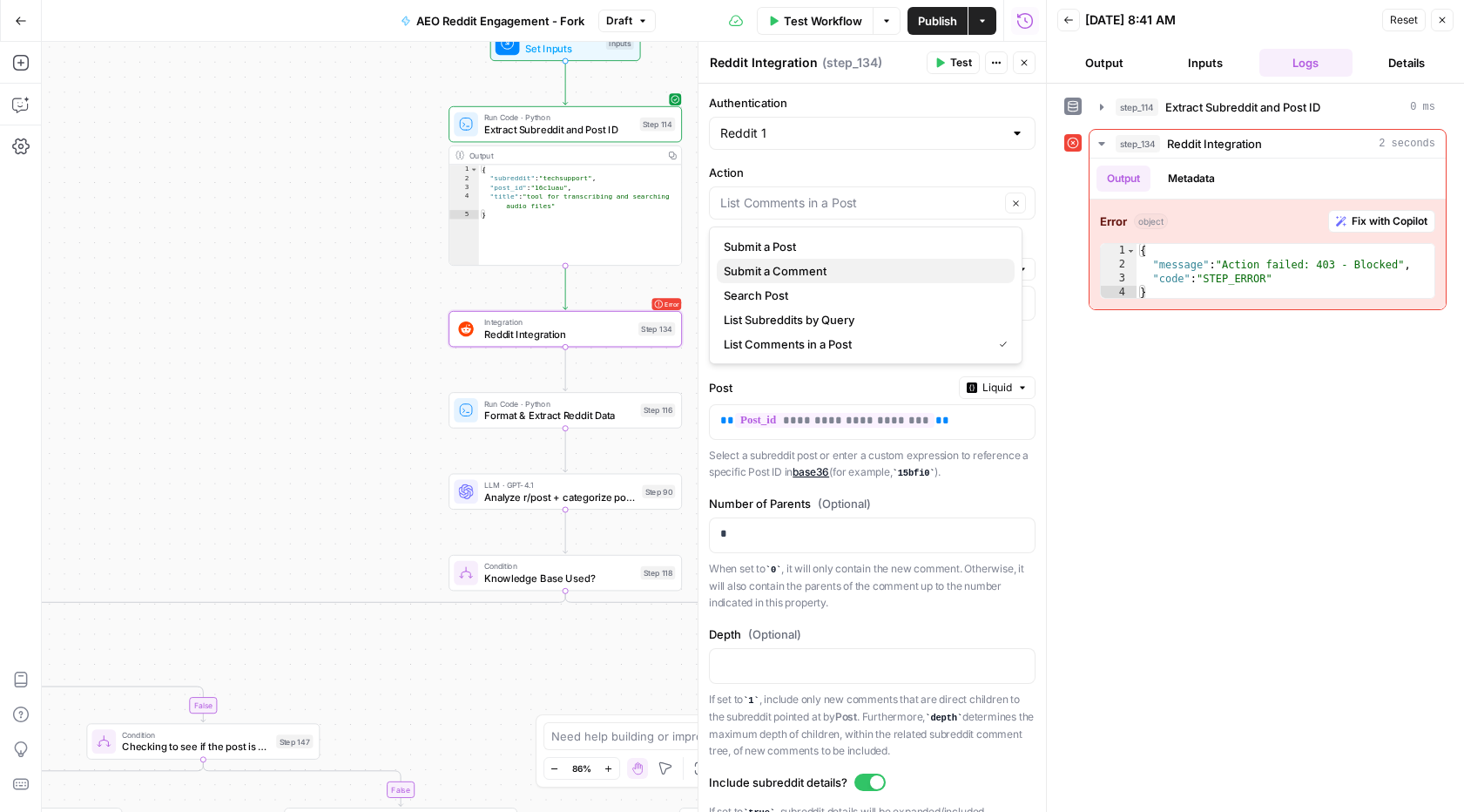
click at [835, 270] on span "Submit a Comment" at bounding box center [862, 271] width 277 height 17
type input "Submit a Comment"
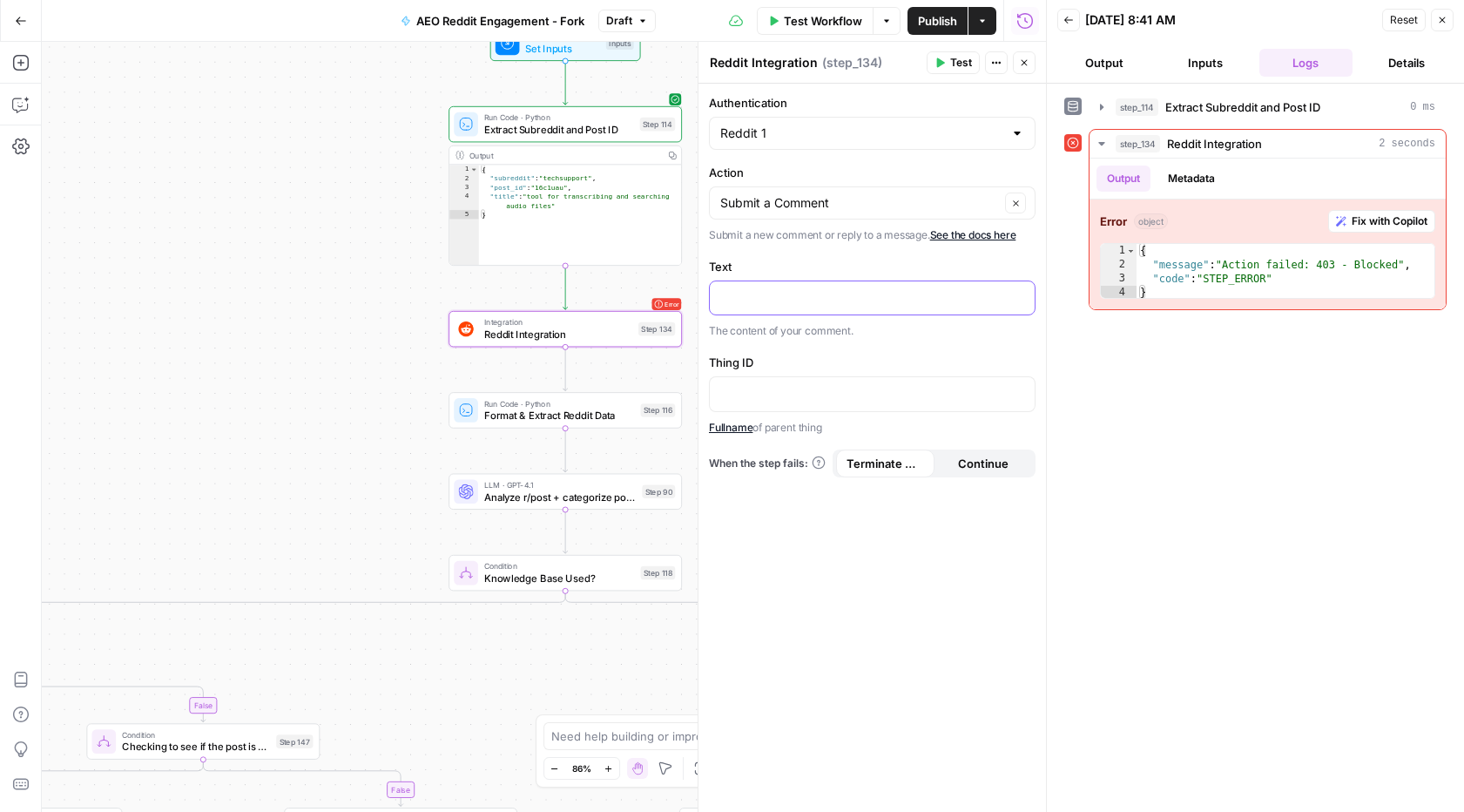
click at [804, 285] on div at bounding box center [858, 298] width 297 height 34
click at [847, 352] on form "Authentication Reddit 1 Action Submit a Comment Clear Submit a new comment or r…" at bounding box center [872, 447] width 347 height 728
click at [816, 128] on input "Authentication" at bounding box center [861, 133] width 283 height 17
click at [816, 127] on input "Authentication" at bounding box center [861, 133] width 283 height 17
type input "Reddit 1"
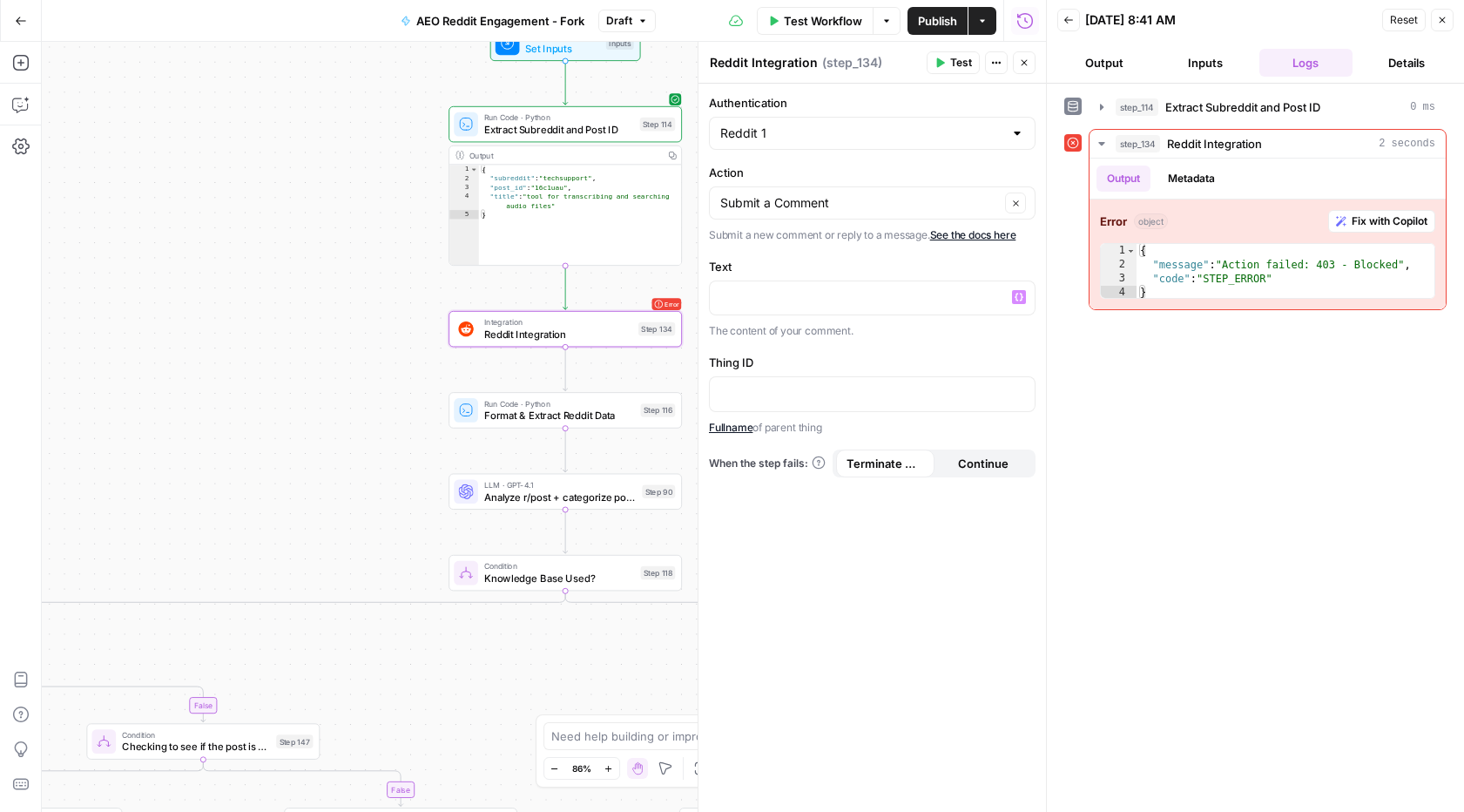
click at [866, 268] on label "Text" at bounding box center [872, 266] width 326 height 17
click at [823, 194] on input "Action" at bounding box center [859, 203] width 279 height 17
click at [1013, 200] on icon "button" at bounding box center [1015, 203] width 9 height 9
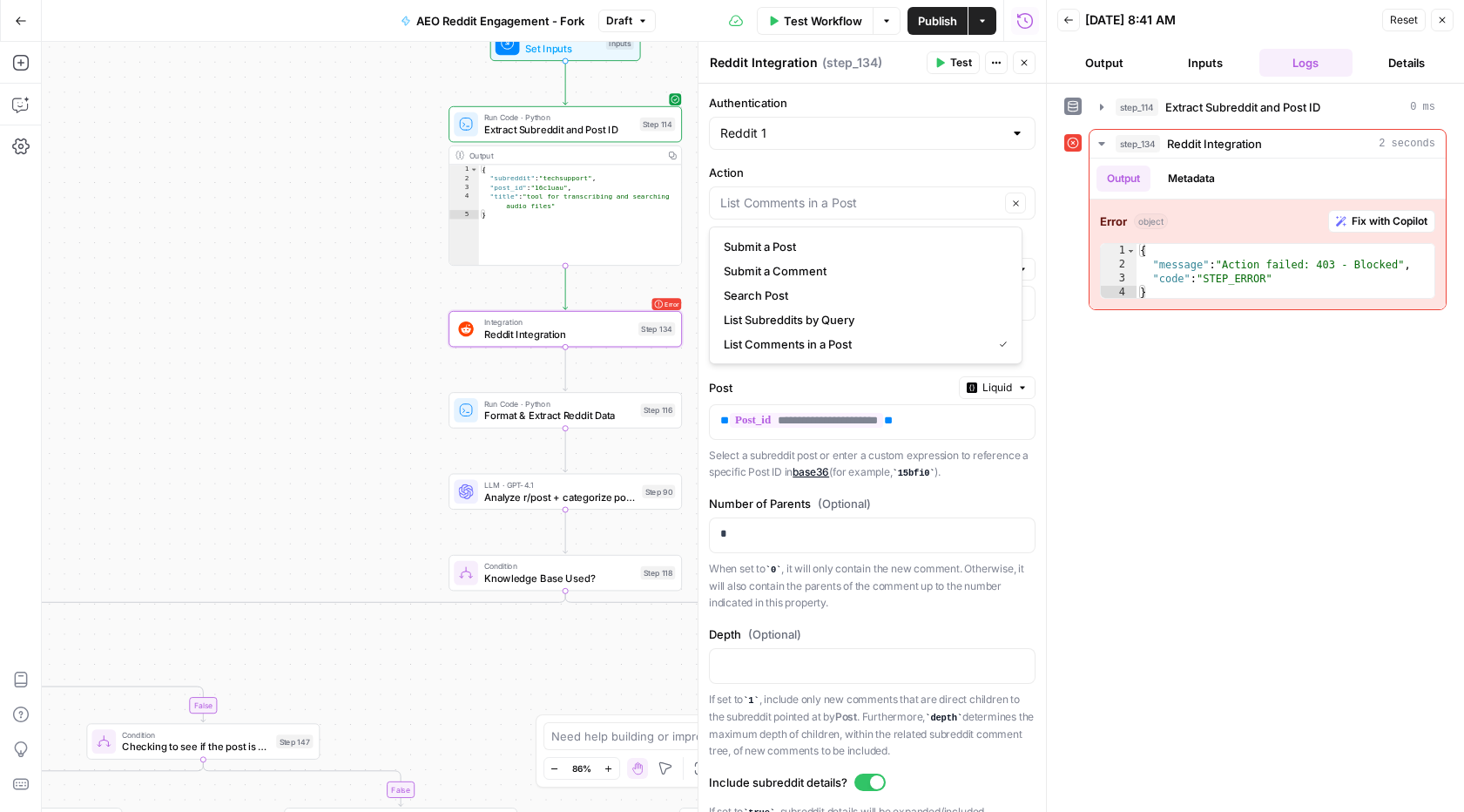
type input "List Comments in a Post"
click at [874, 158] on form "**********" at bounding box center [872, 447] width 347 height 728
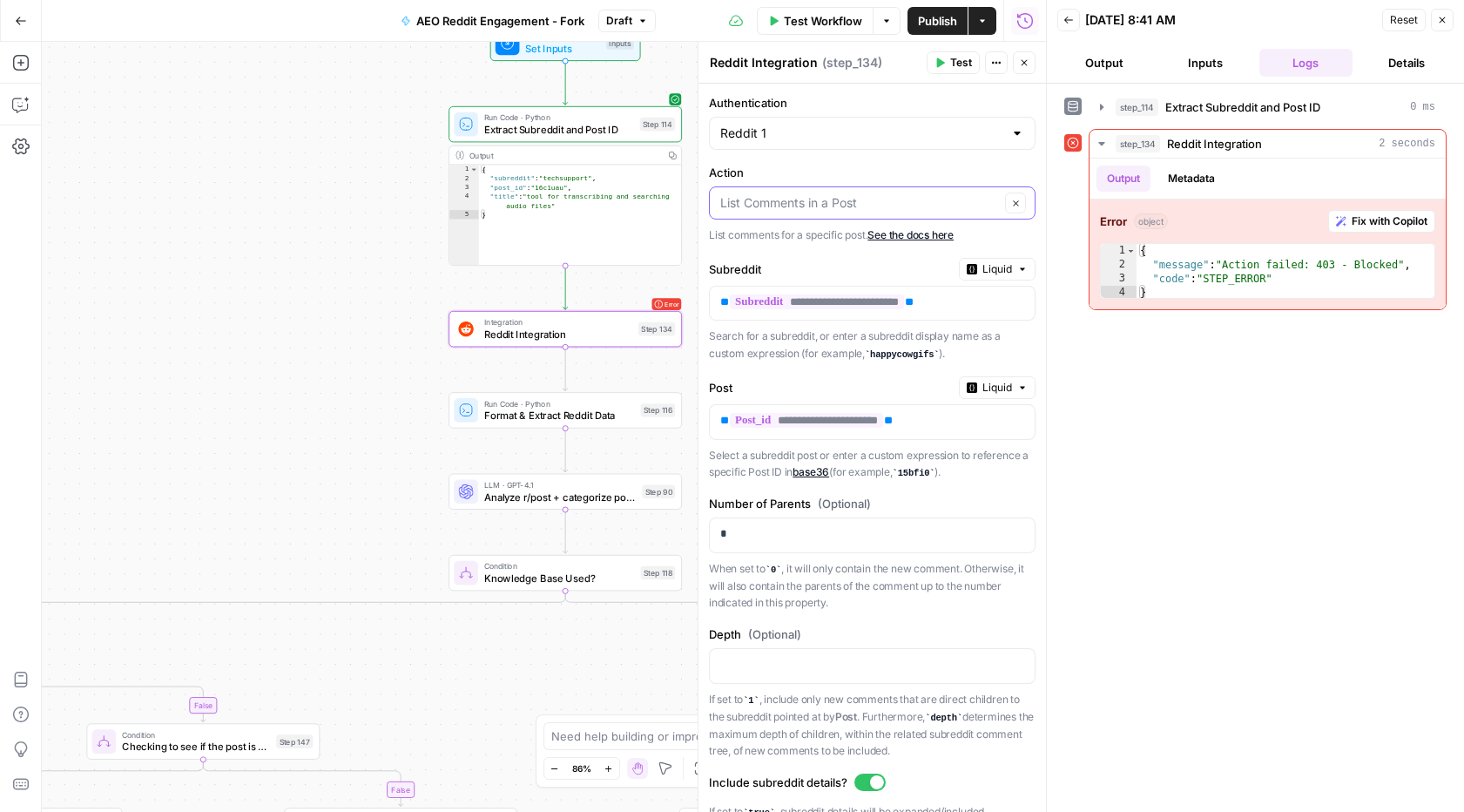
click at [875, 198] on input "Action" at bounding box center [859, 203] width 279 height 17
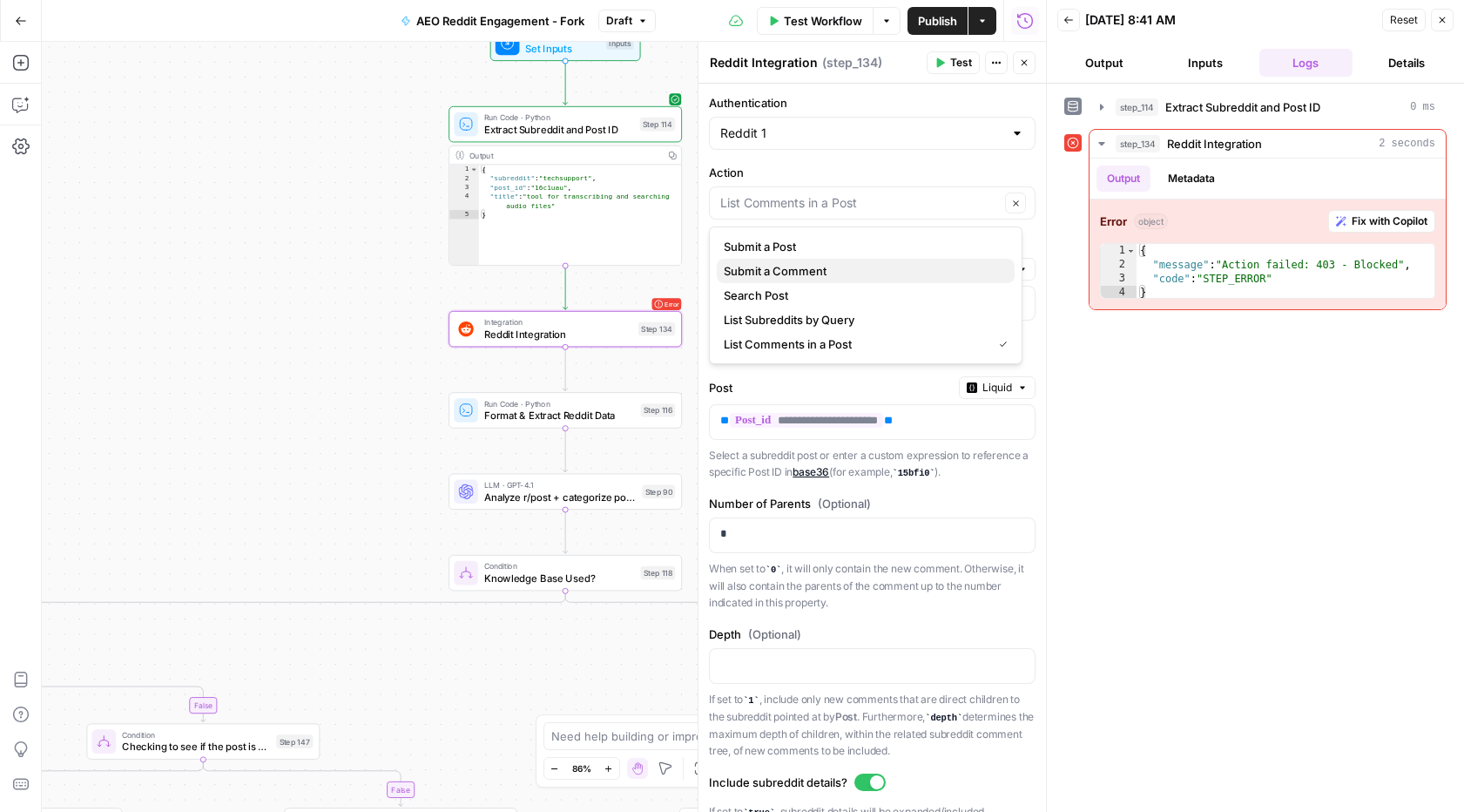
click at [791, 276] on span "Submit a Comment" at bounding box center [862, 271] width 277 height 17
type input "Submit a Comment"
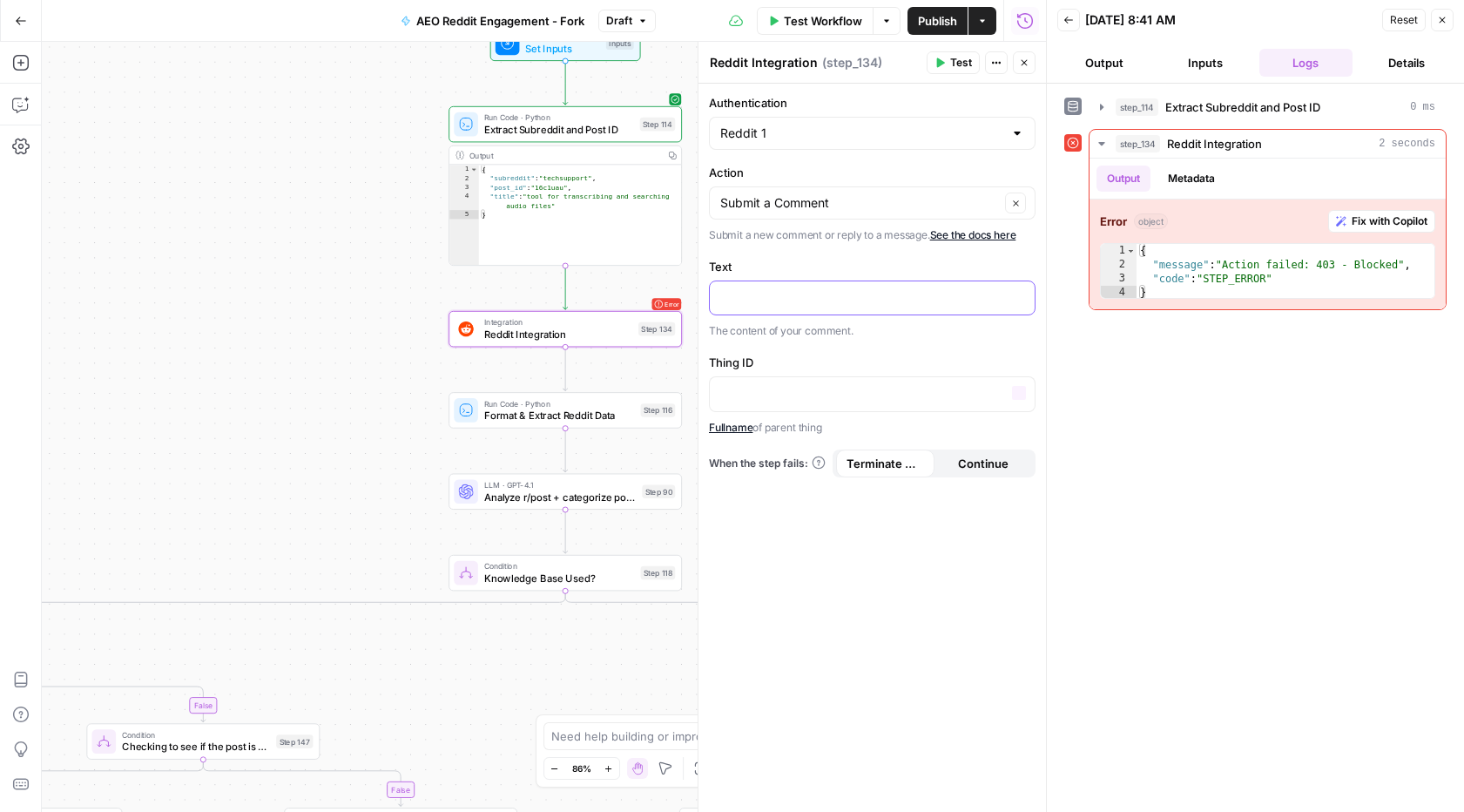
click at [767, 294] on p at bounding box center [858, 297] width 276 height 17
click at [1021, 295] on icon "button" at bounding box center [1018, 296] width 9 height 8
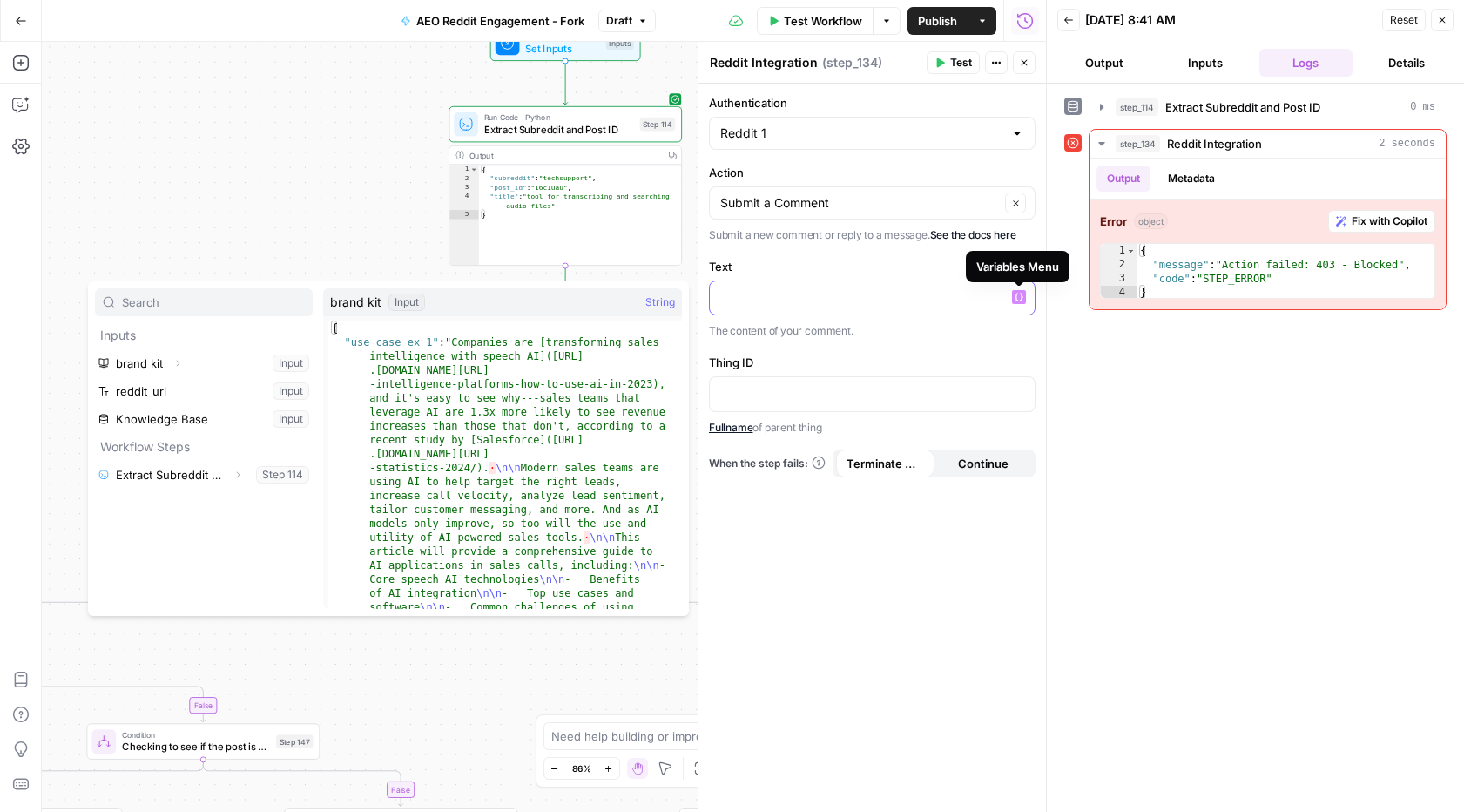
click at [1022, 296] on span "Variables Menu" at bounding box center [1022, 296] width 1 height 1
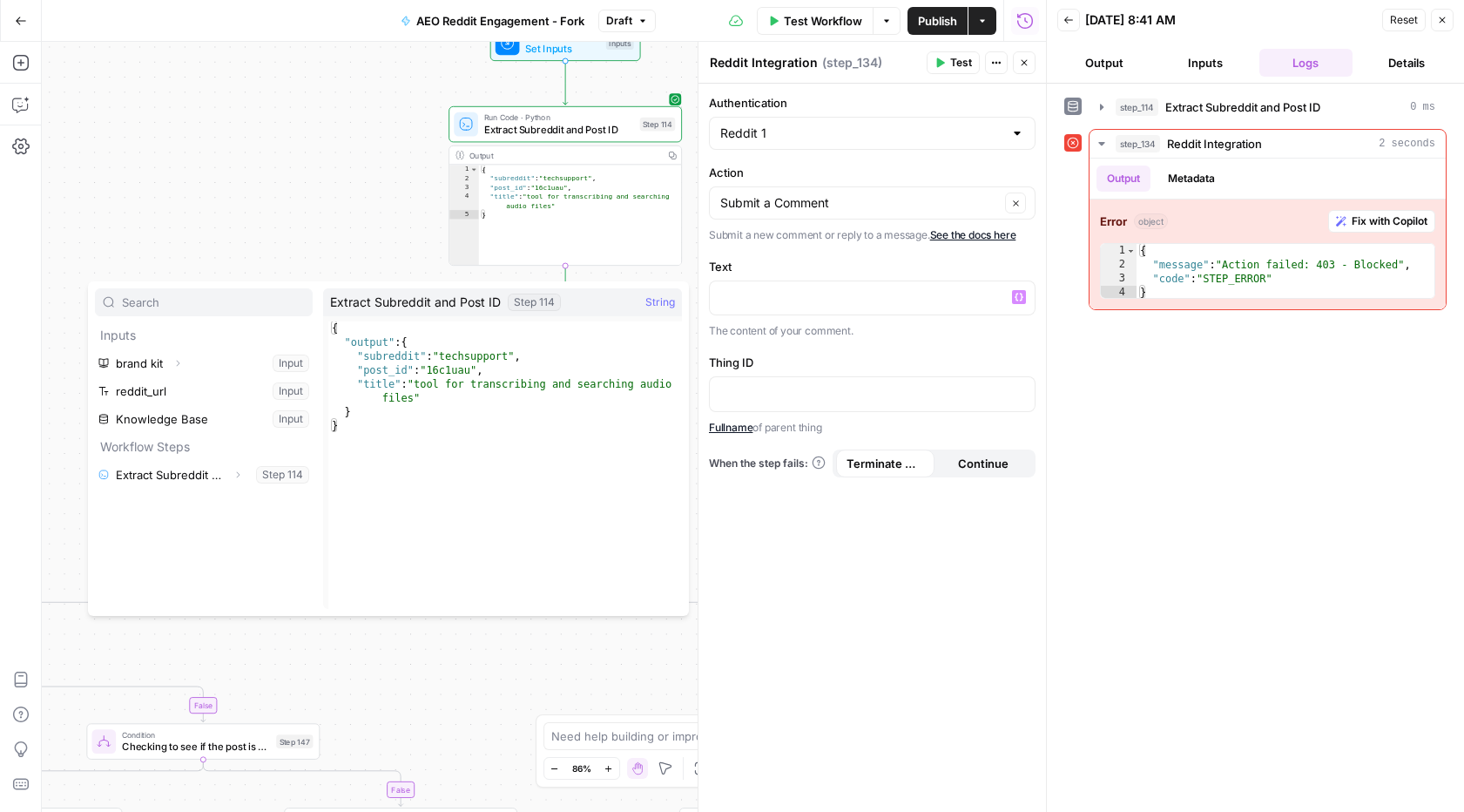
click at [906, 630] on form "Authentication Reddit 1 Action Submit a Comment Clear Submit a new comment or r…" at bounding box center [872, 447] width 347 height 728
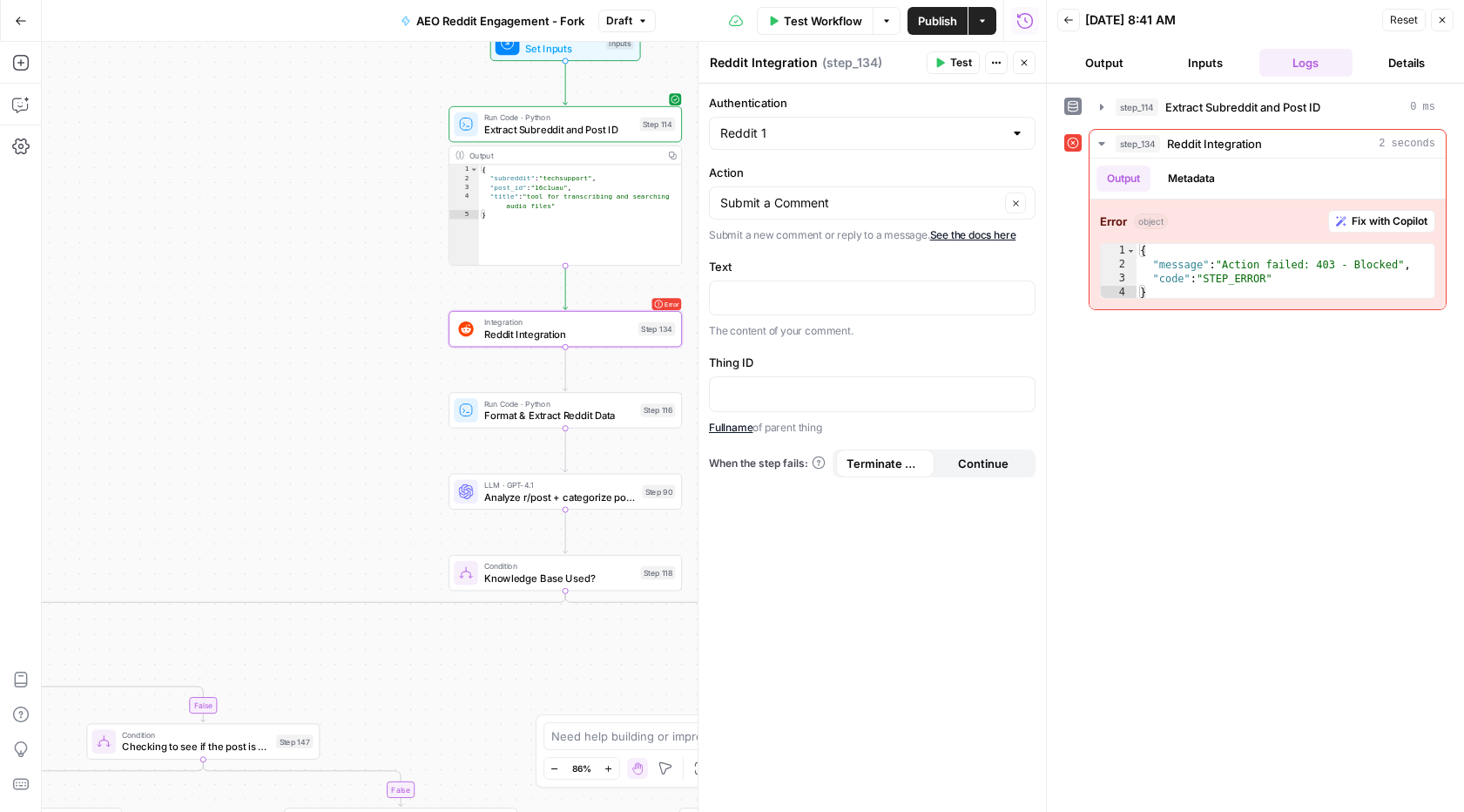
click at [958, 65] on span "Test" at bounding box center [961, 62] width 22 height 16
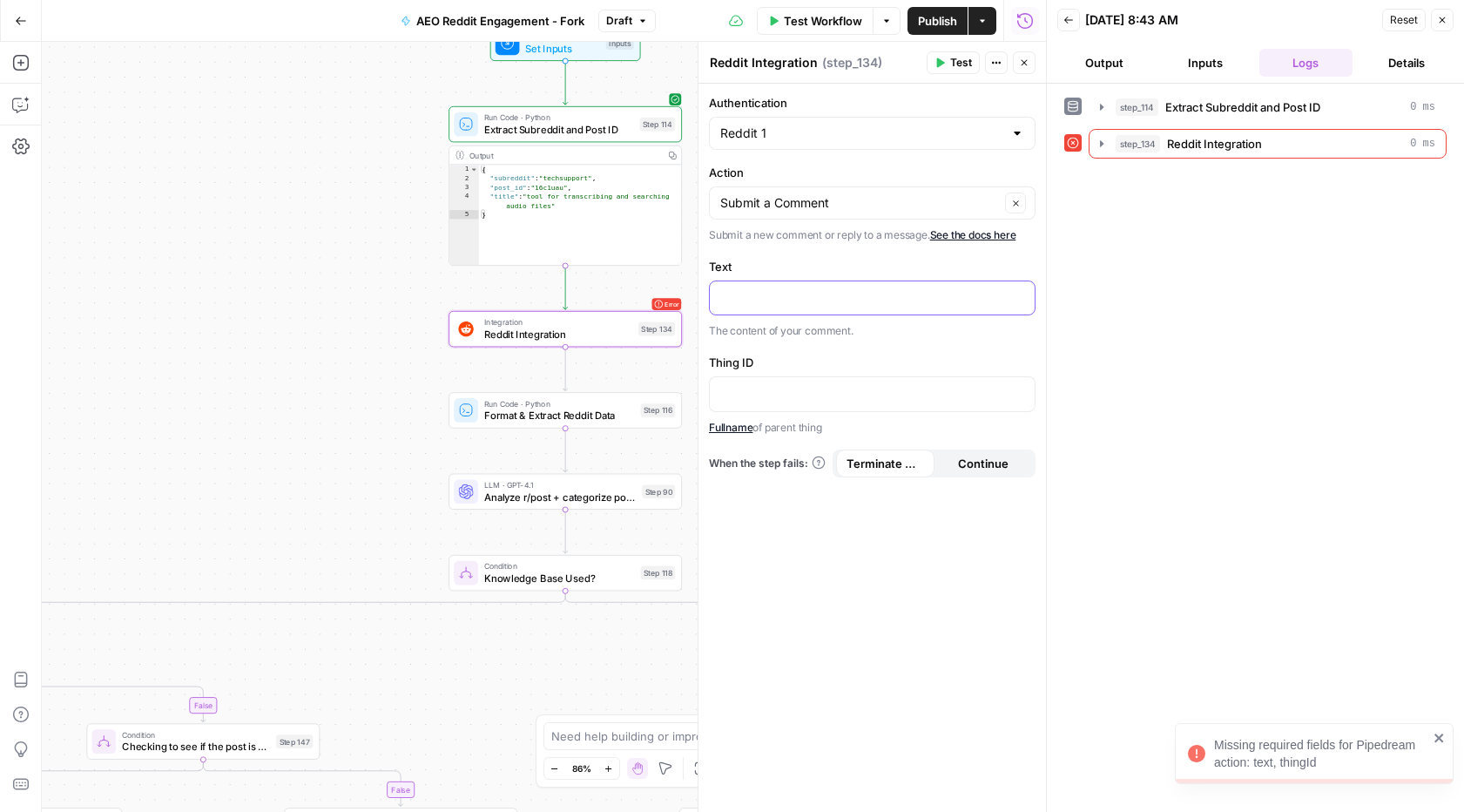
click at [755, 309] on div at bounding box center [858, 298] width 297 height 34
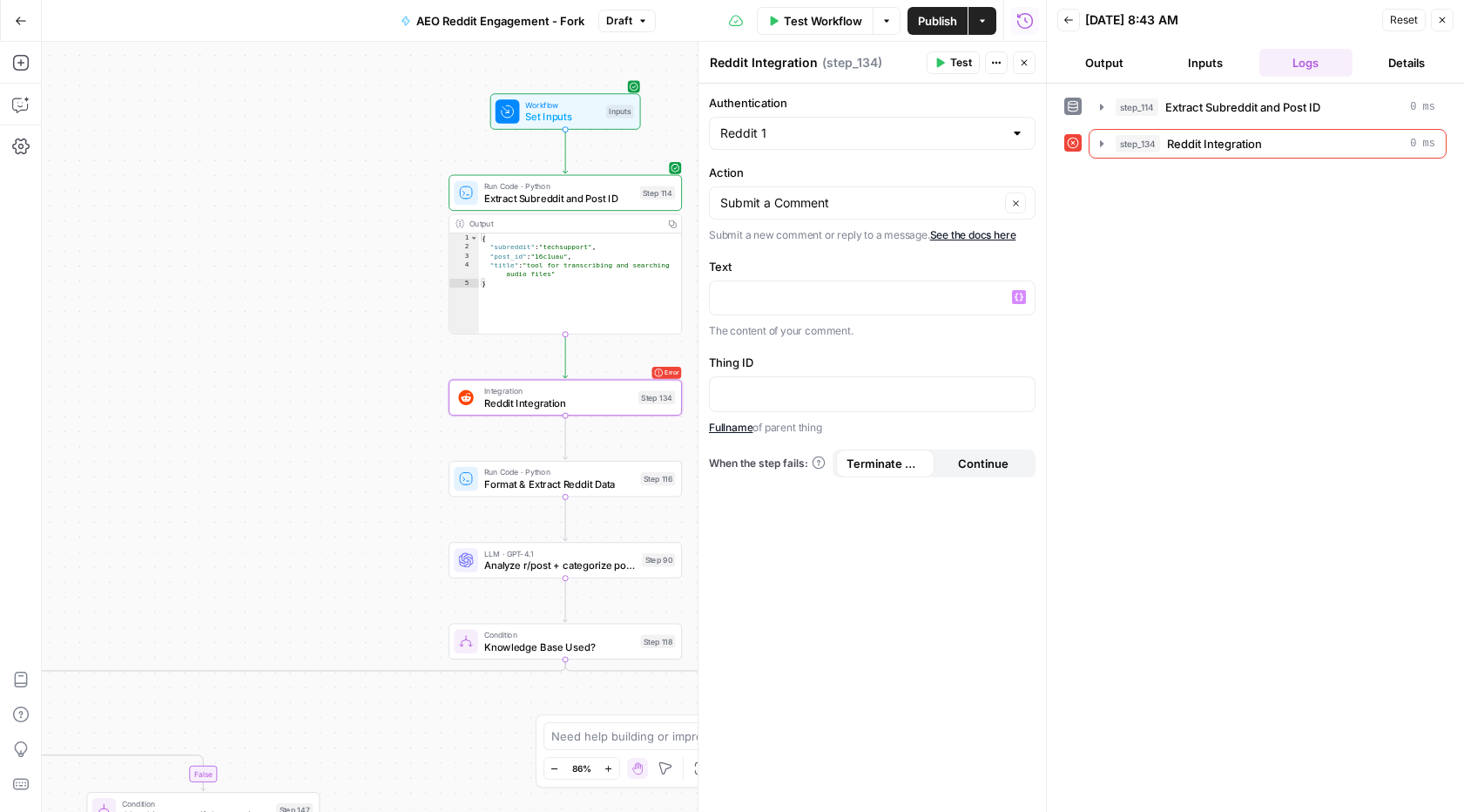
click at [806, 213] on div "Submit a Comment Clear" at bounding box center [872, 203] width 326 height 33
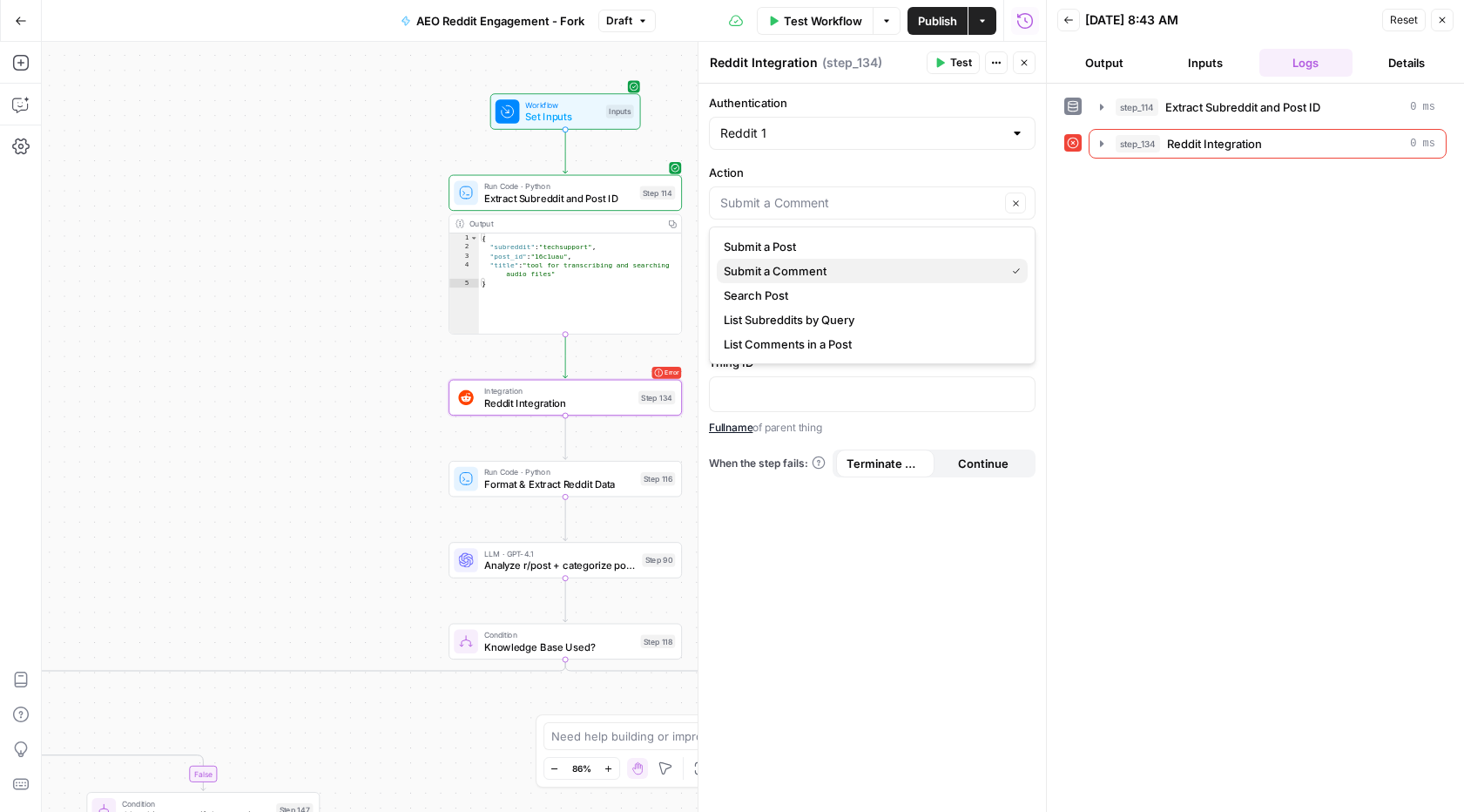
click at [786, 268] on span "Submit a Comment" at bounding box center [861, 271] width 274 height 17
type input "Submit a Comment"
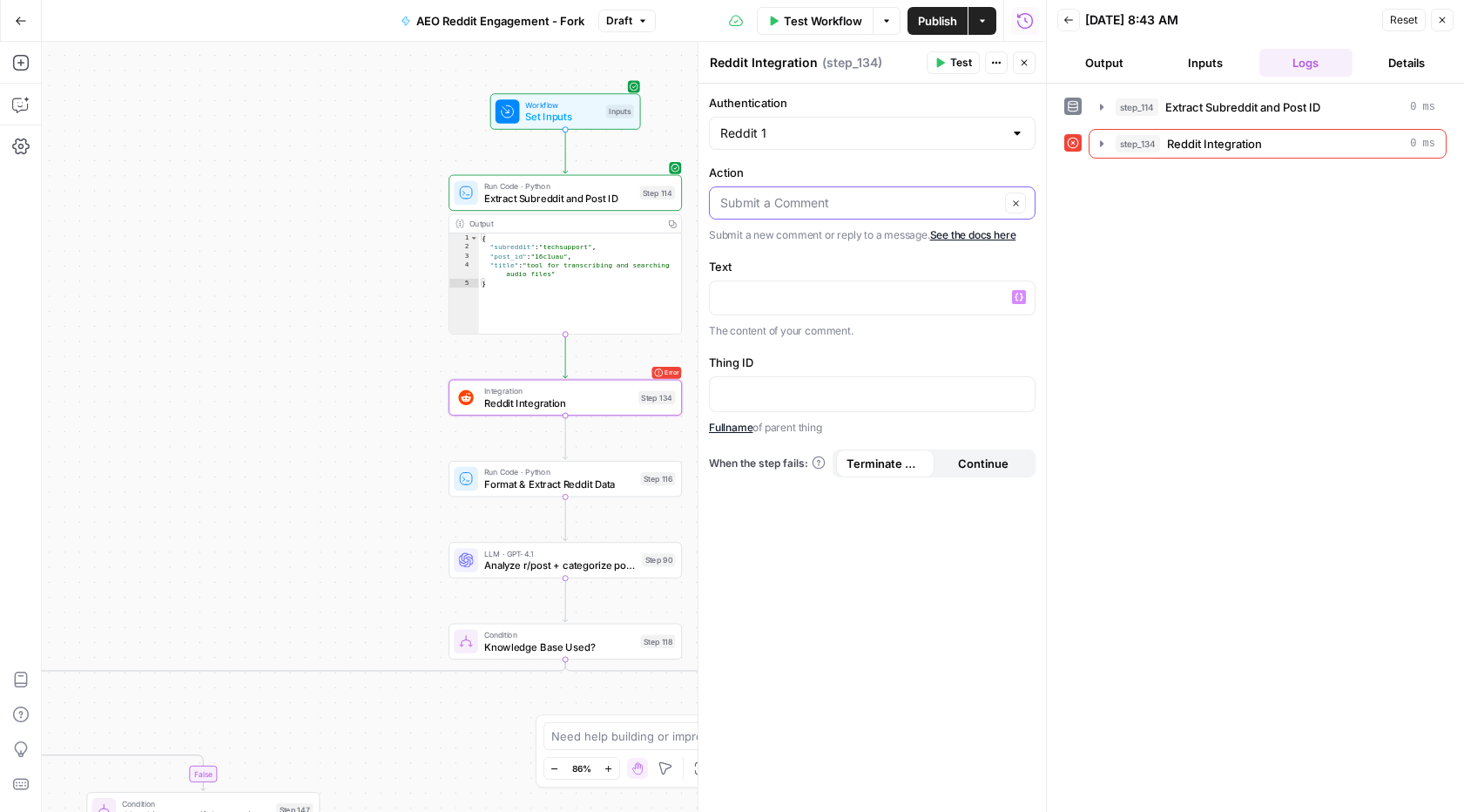
click at [810, 205] on input "Action" at bounding box center [859, 203] width 279 height 17
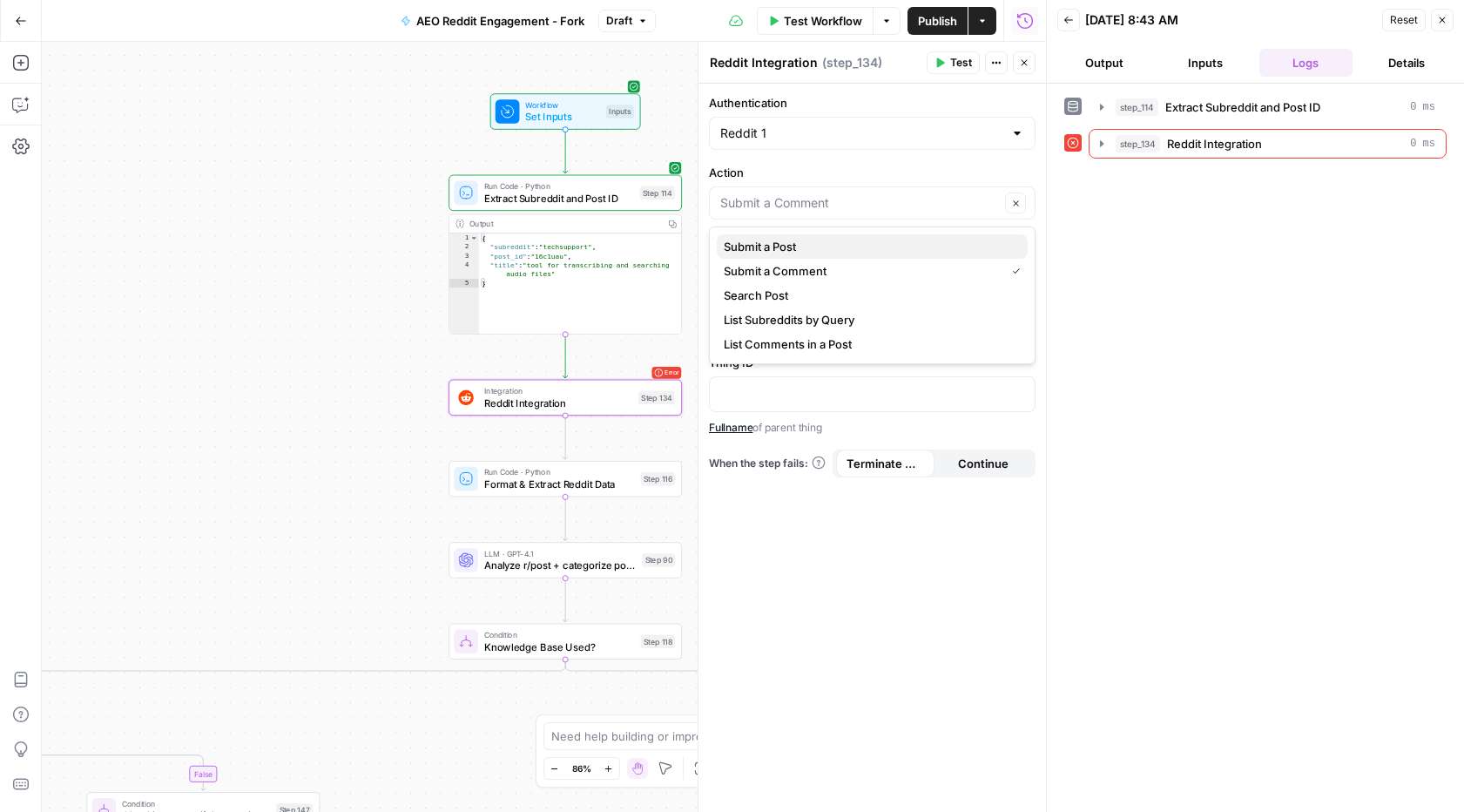
click at [798, 238] on span "Submit a Post" at bounding box center [869, 246] width 290 height 17
type input "Submit a Post"
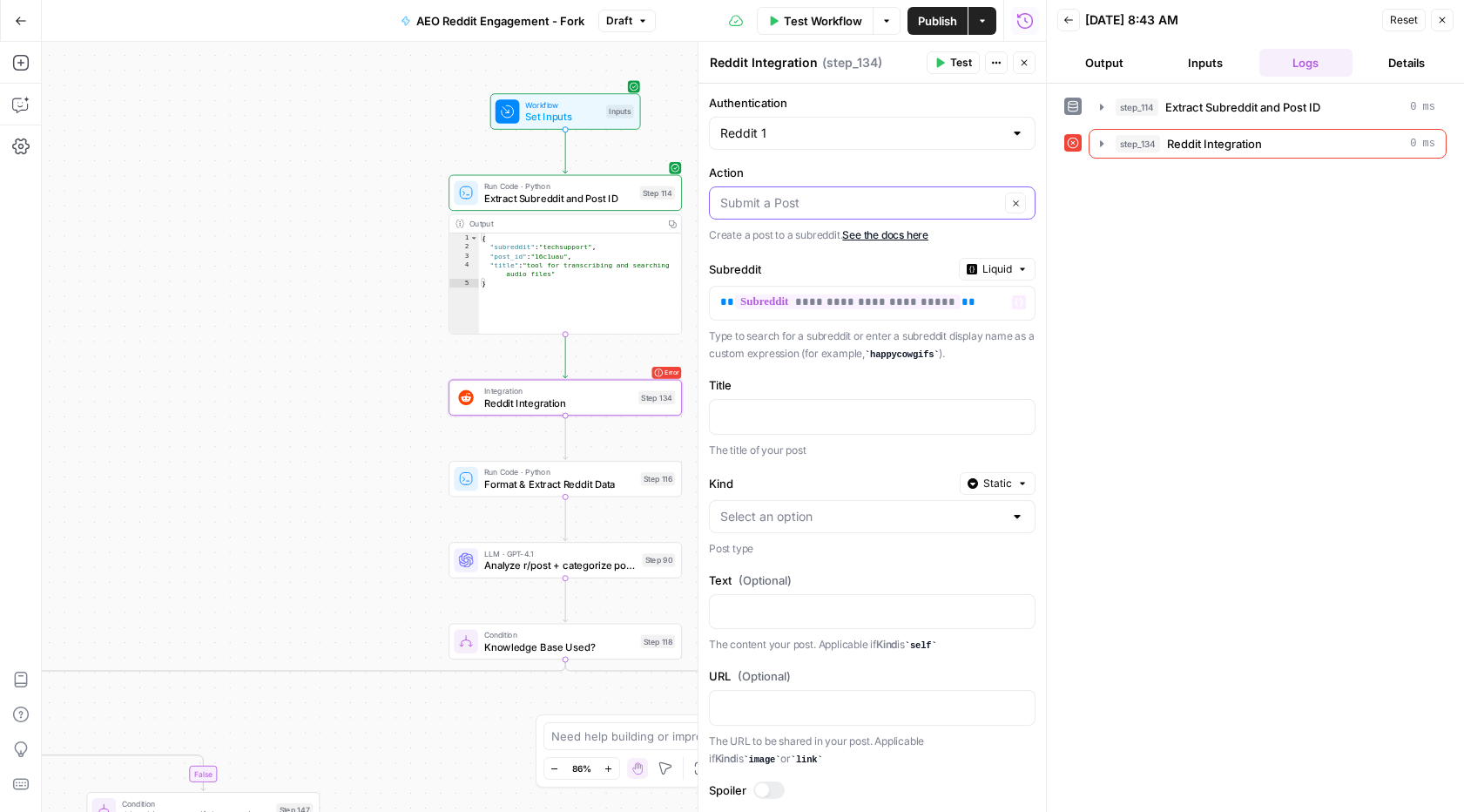
click at [818, 204] on input "Action" at bounding box center [859, 203] width 279 height 17
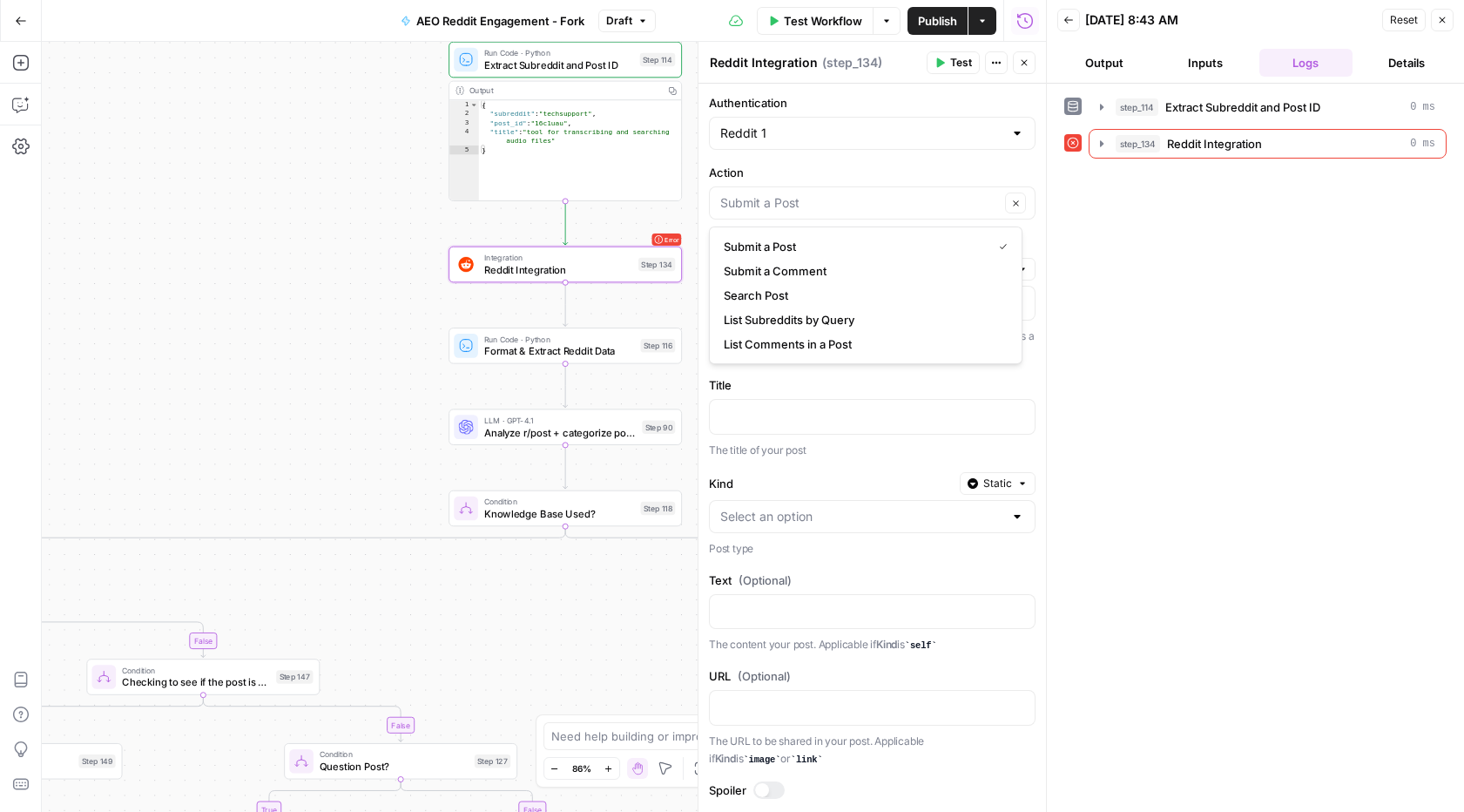
type input "Submit a Post"
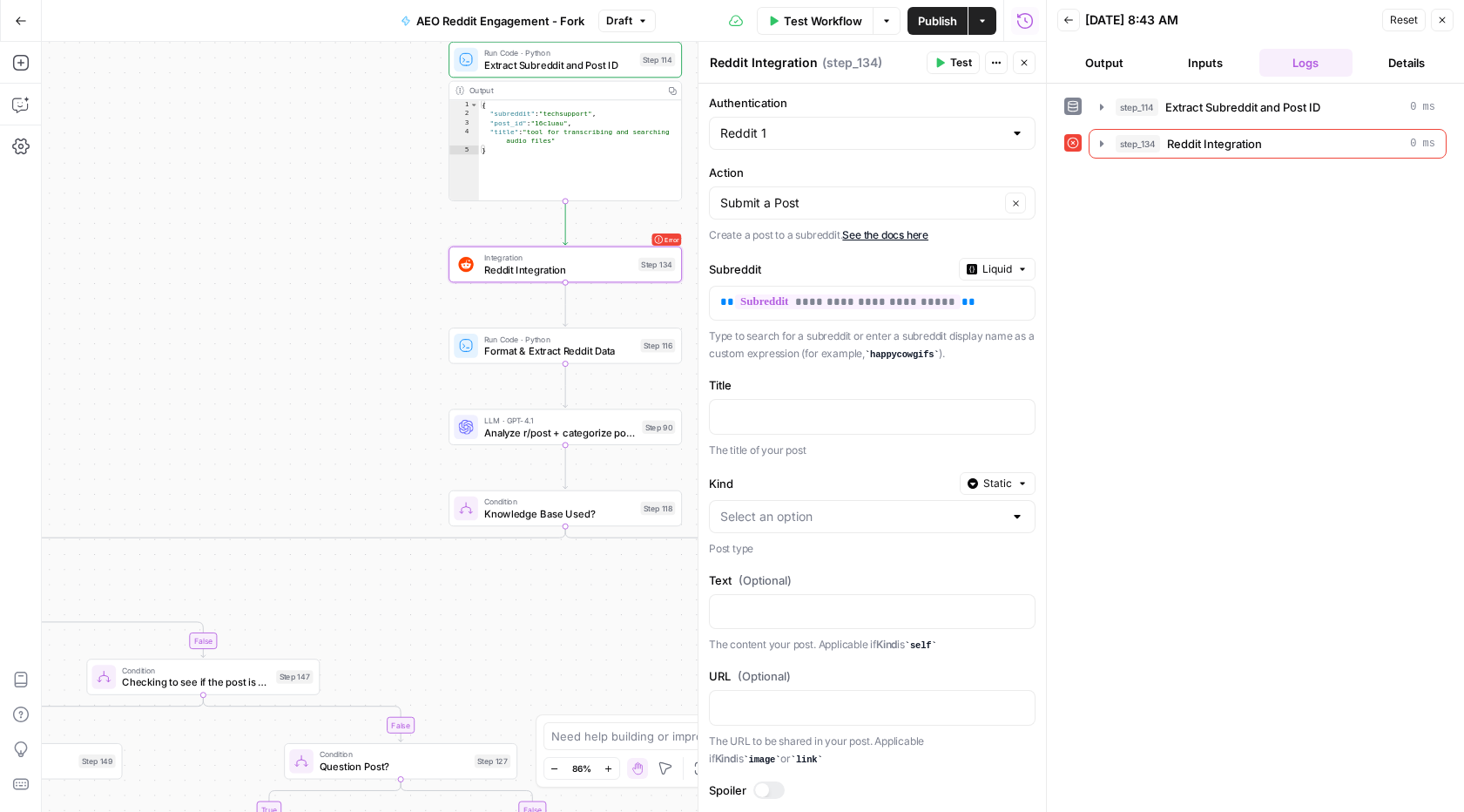
click at [879, 150] on form "**********" at bounding box center [872, 447] width 347 height 728
click at [863, 192] on div "Submit a Post Clear" at bounding box center [872, 203] width 326 height 33
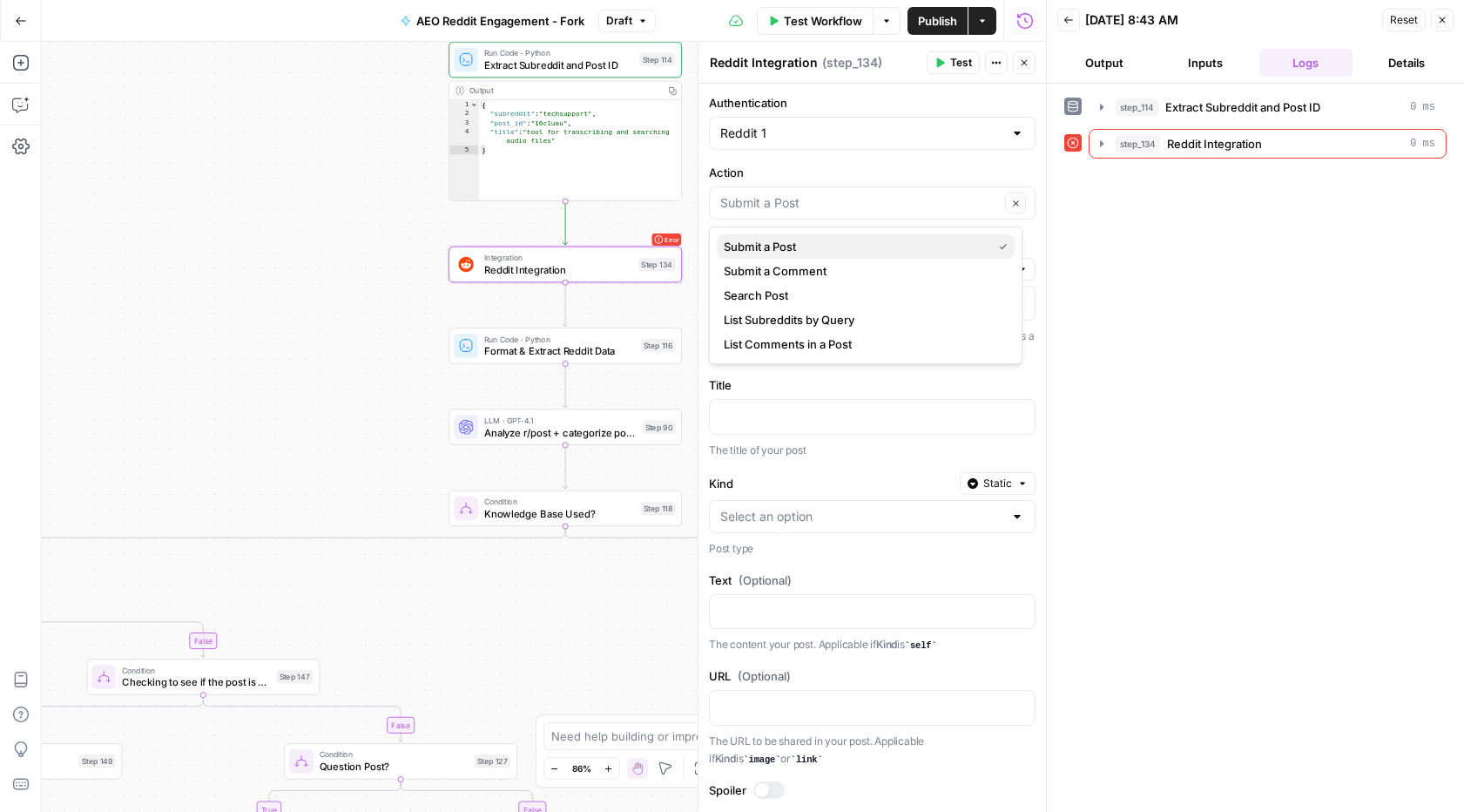
click at [808, 241] on span "Submit a Post" at bounding box center [855, 246] width 261 height 17
type input "Submit a Post"
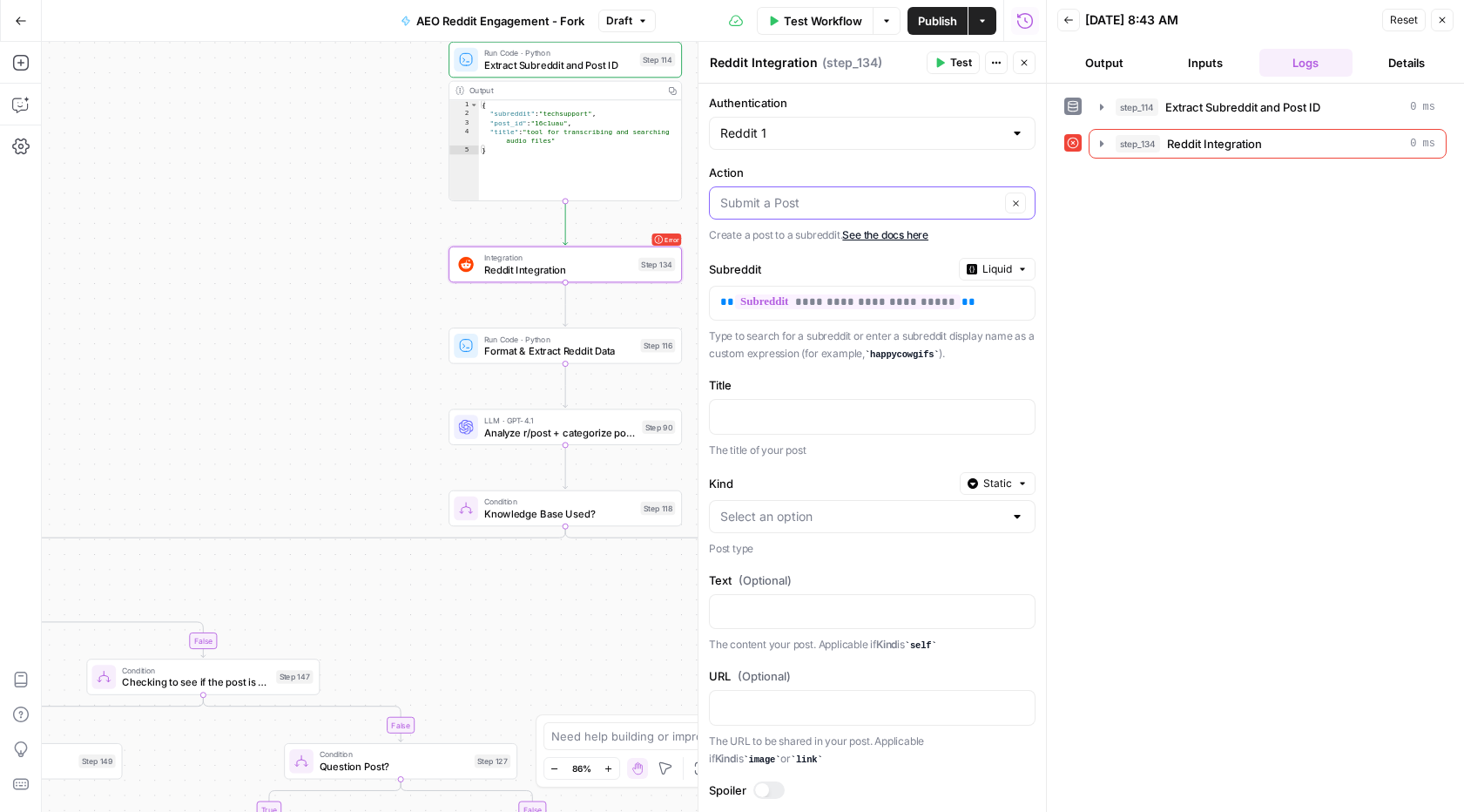
click at [840, 202] on input "Action" at bounding box center [859, 203] width 279 height 17
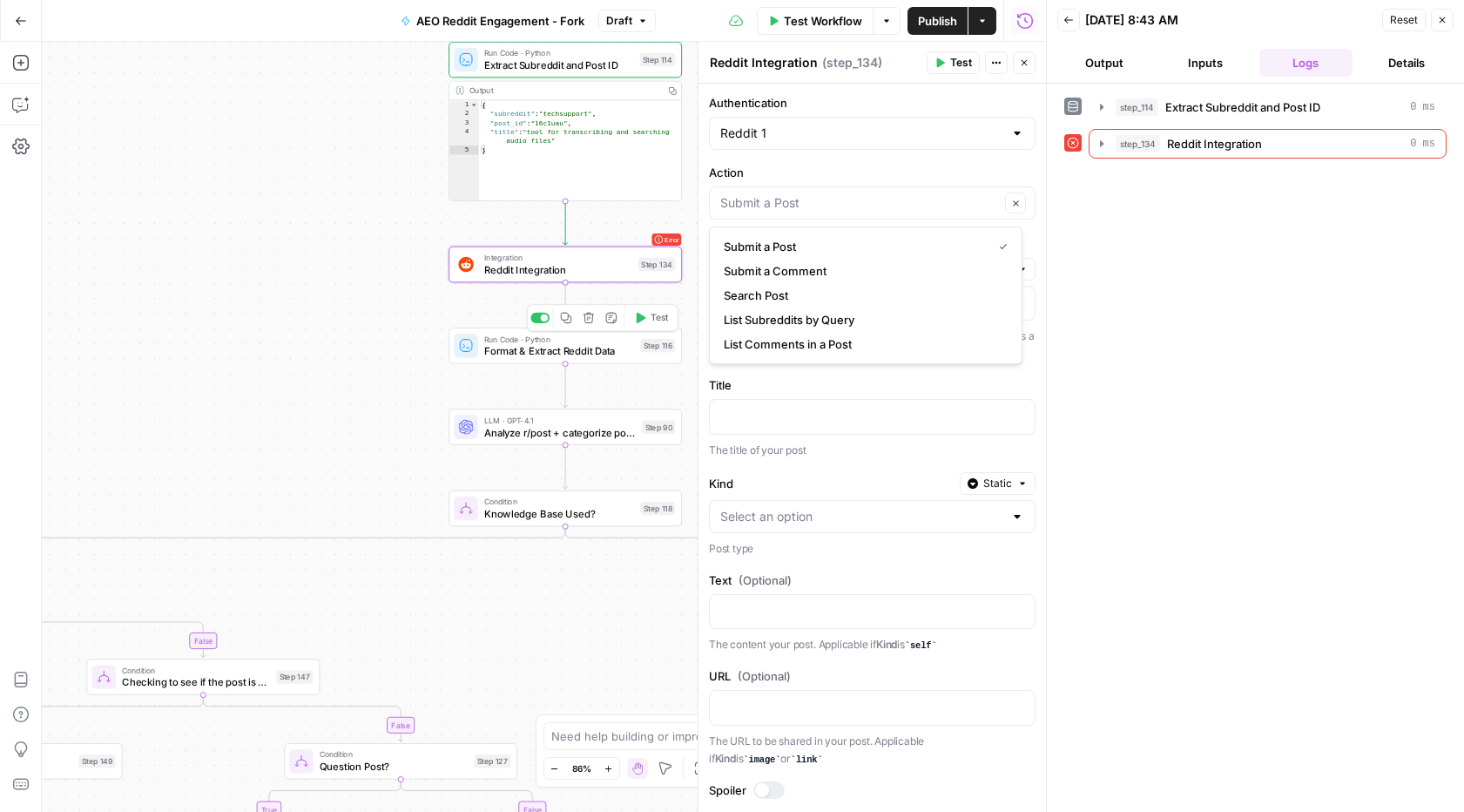
type input "Submit a Post"
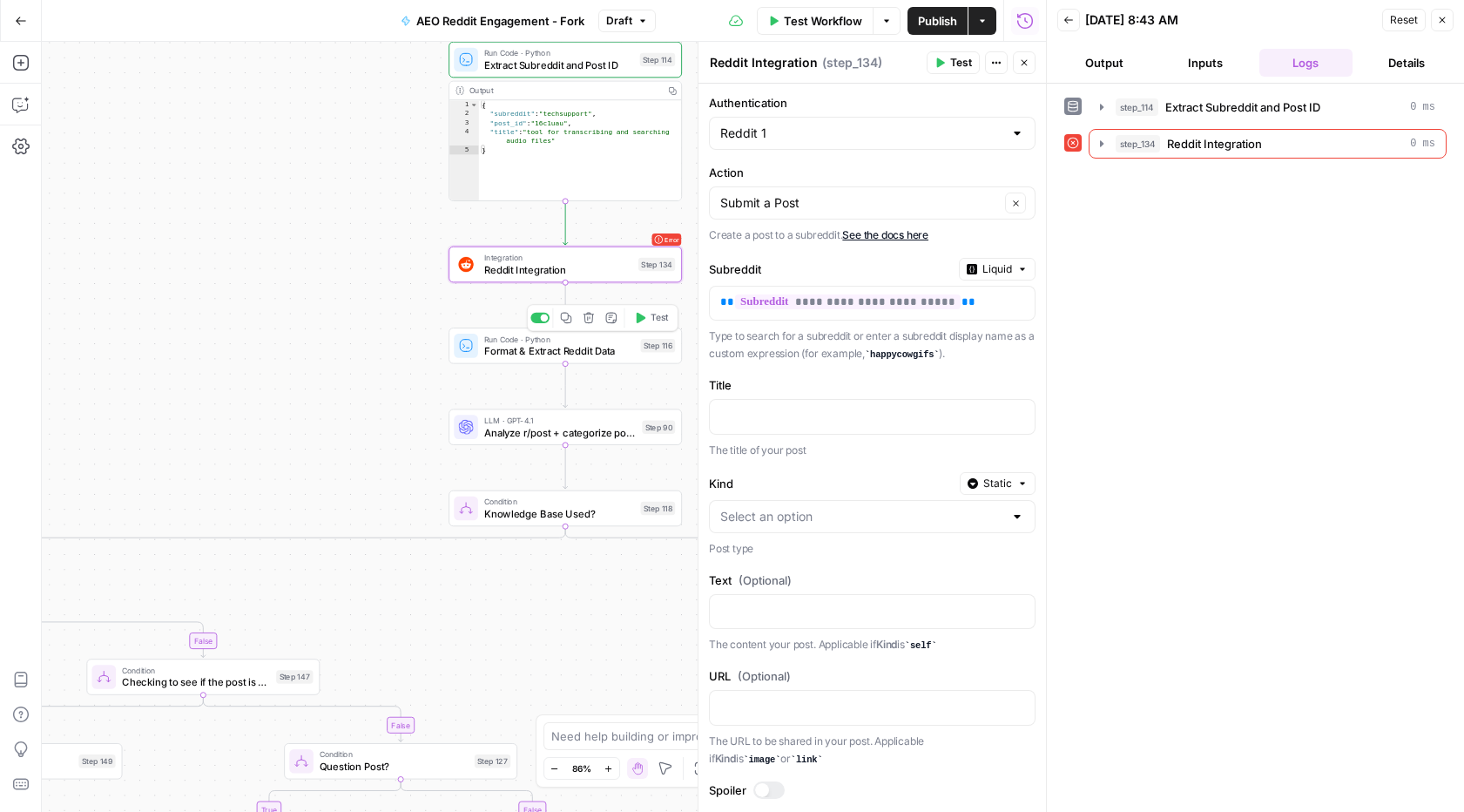
click at [517, 357] on span "Format & Extract Reddit Data" at bounding box center [559, 351] width 150 height 15
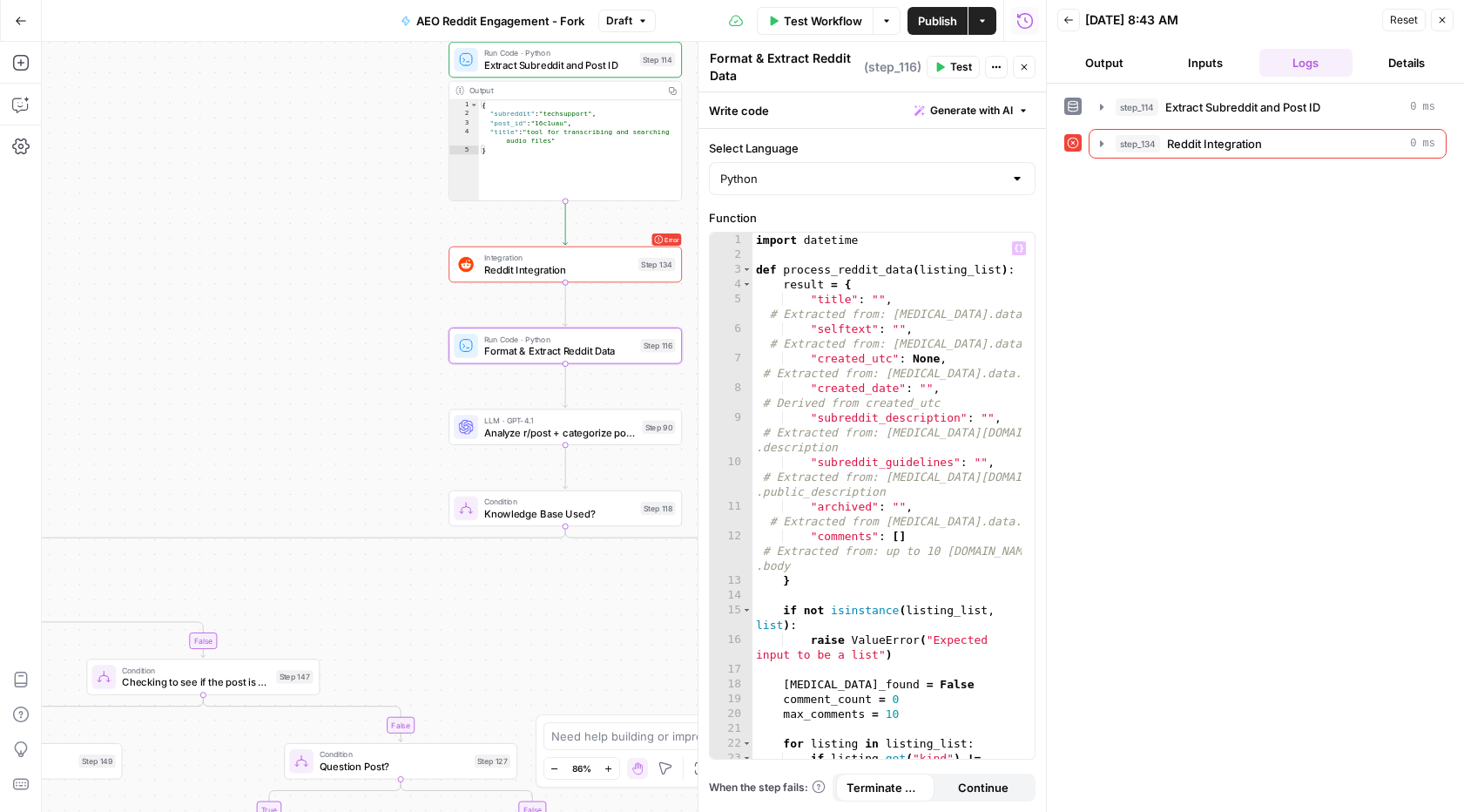
type textarea "*"
click at [551, 175] on div "{ "subreddit" : "techsupport" , "post_id" : "16c1uau" , "title" : "tool for tra…" at bounding box center [579, 159] width 202 height 118
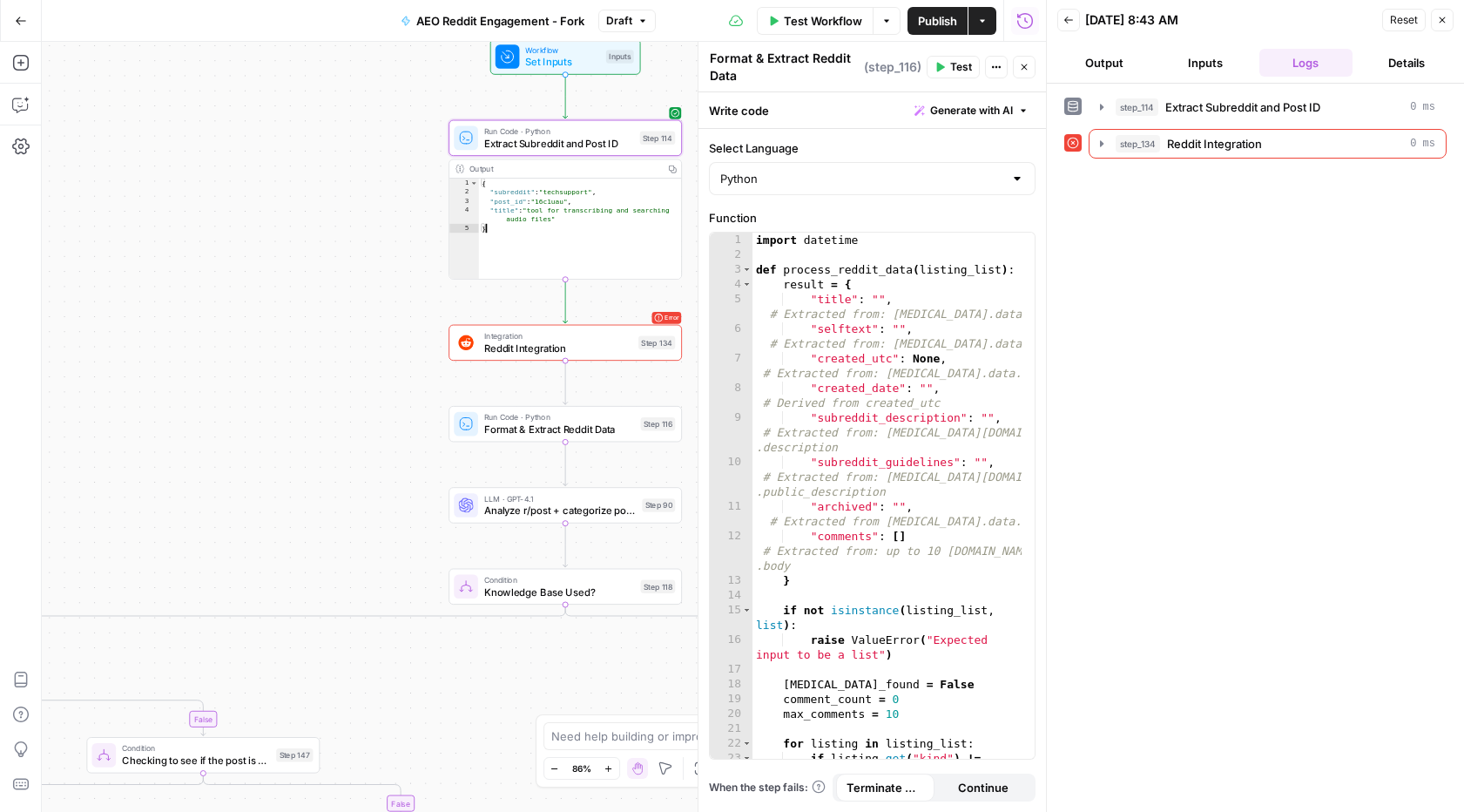
click at [544, 345] on span "Reddit Integration" at bounding box center [558, 348] width 148 height 15
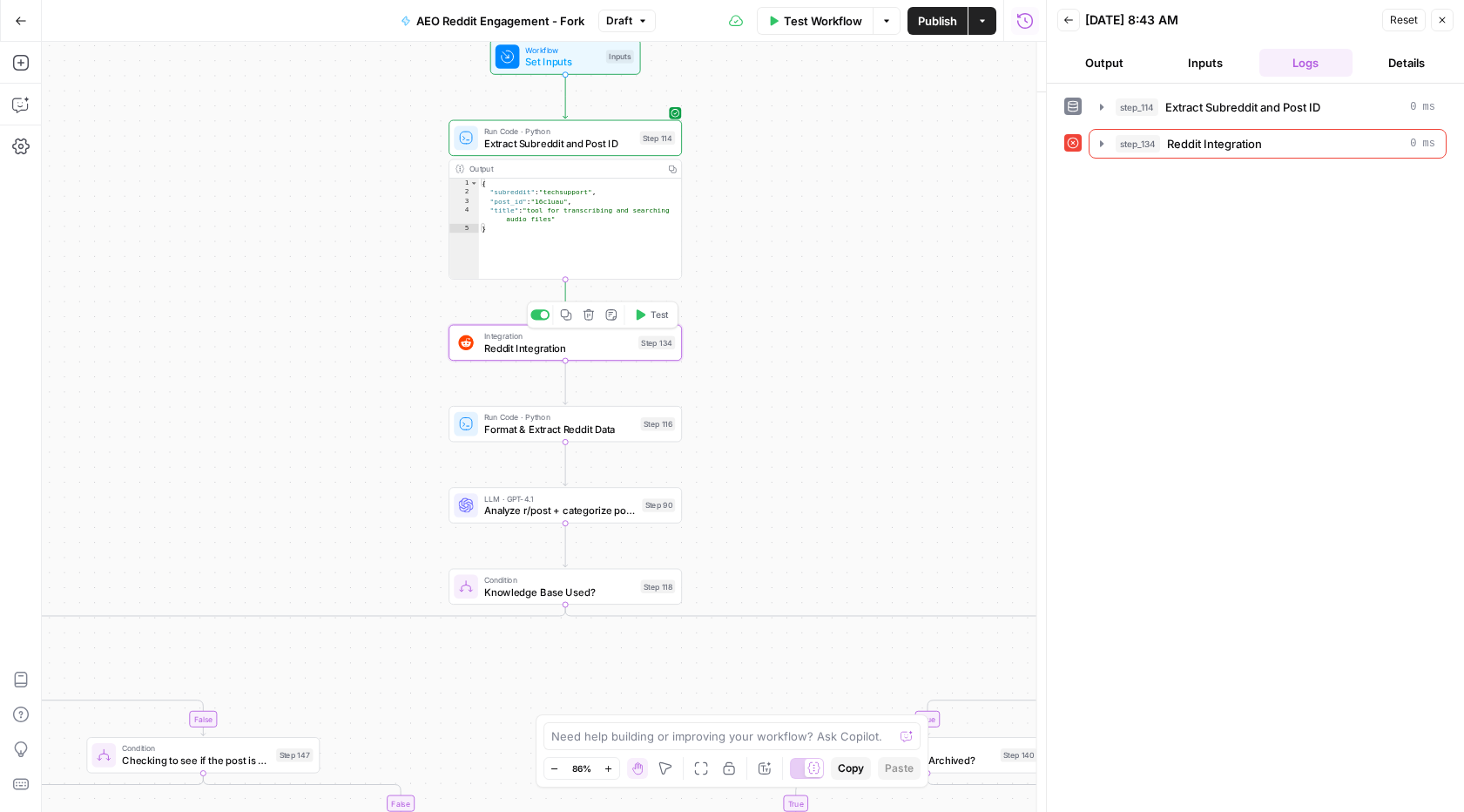
type textarea "Reddit Integration"
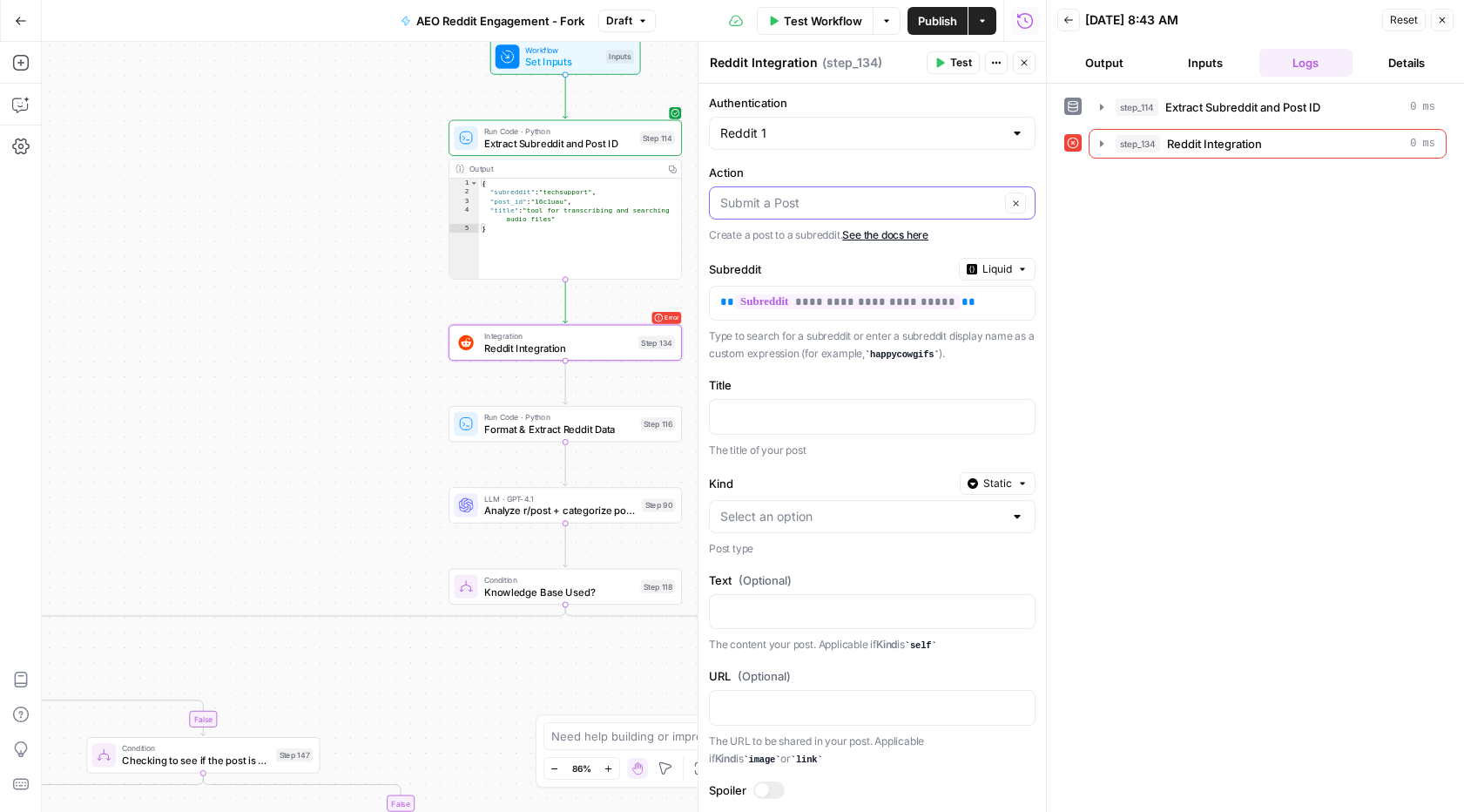
click at [835, 204] on input "Action" at bounding box center [859, 203] width 279 height 17
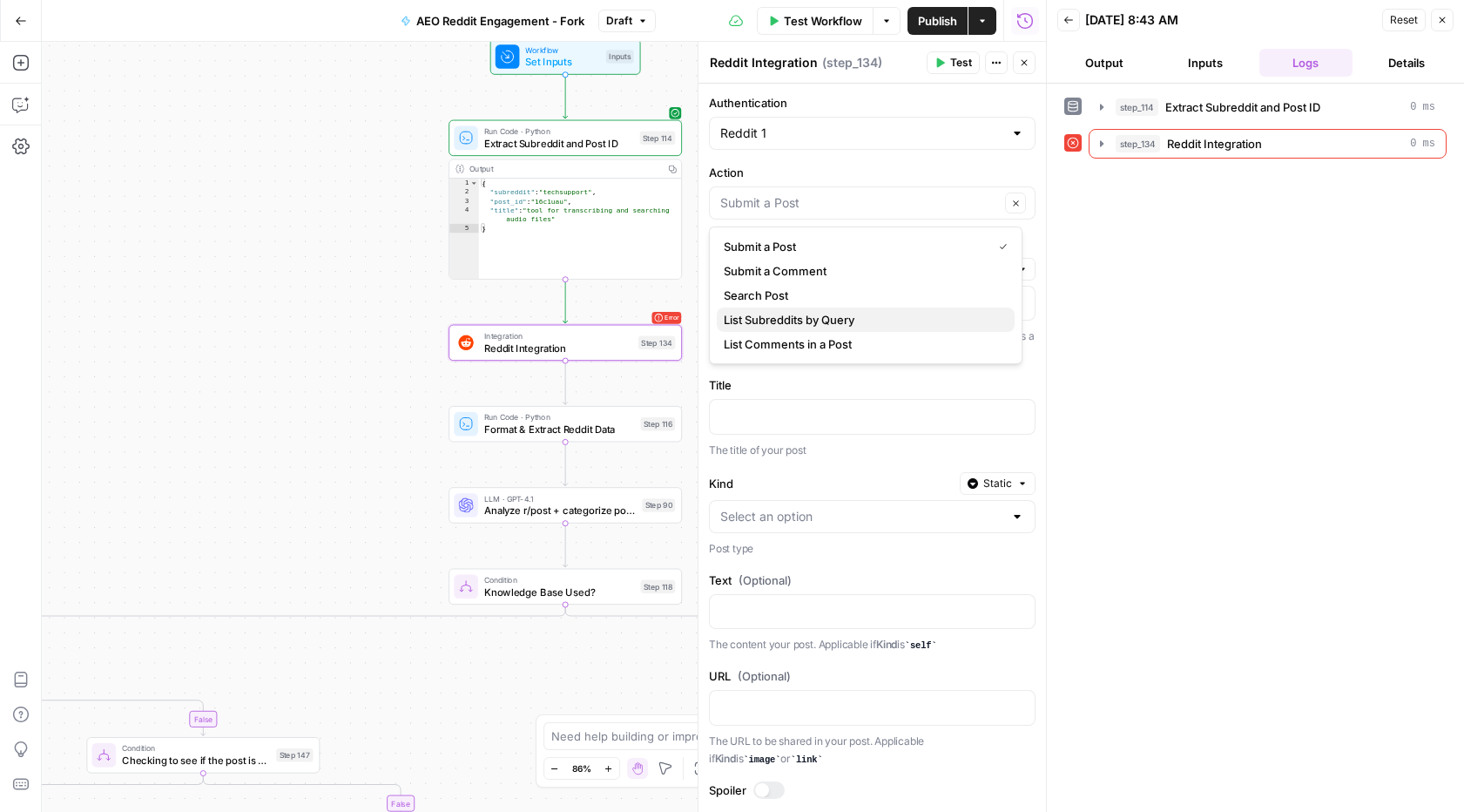
click at [791, 324] on span "List Subreddits by Query" at bounding box center [862, 320] width 277 height 17
type input "List Subreddits by Query"
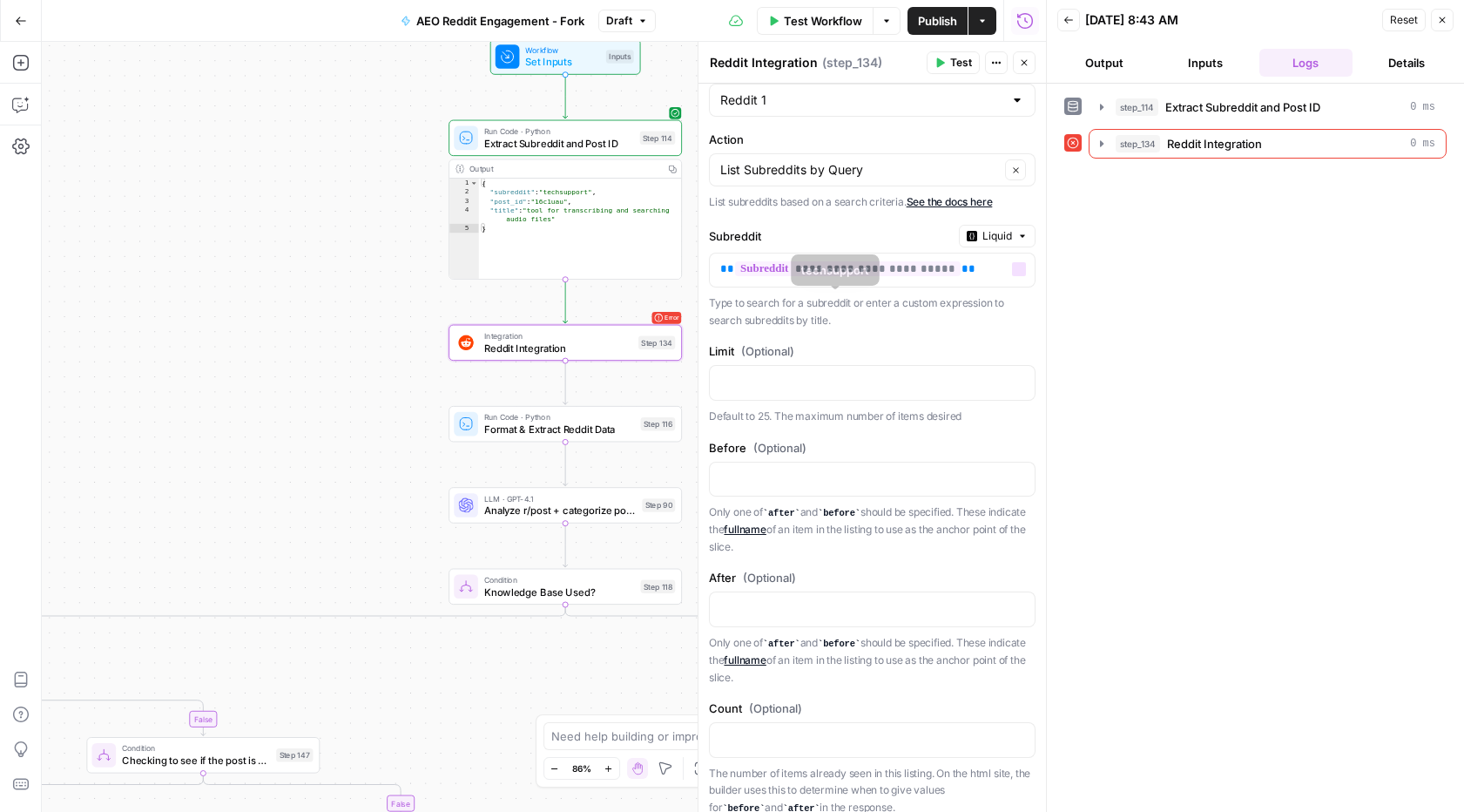
scroll to position [247, 0]
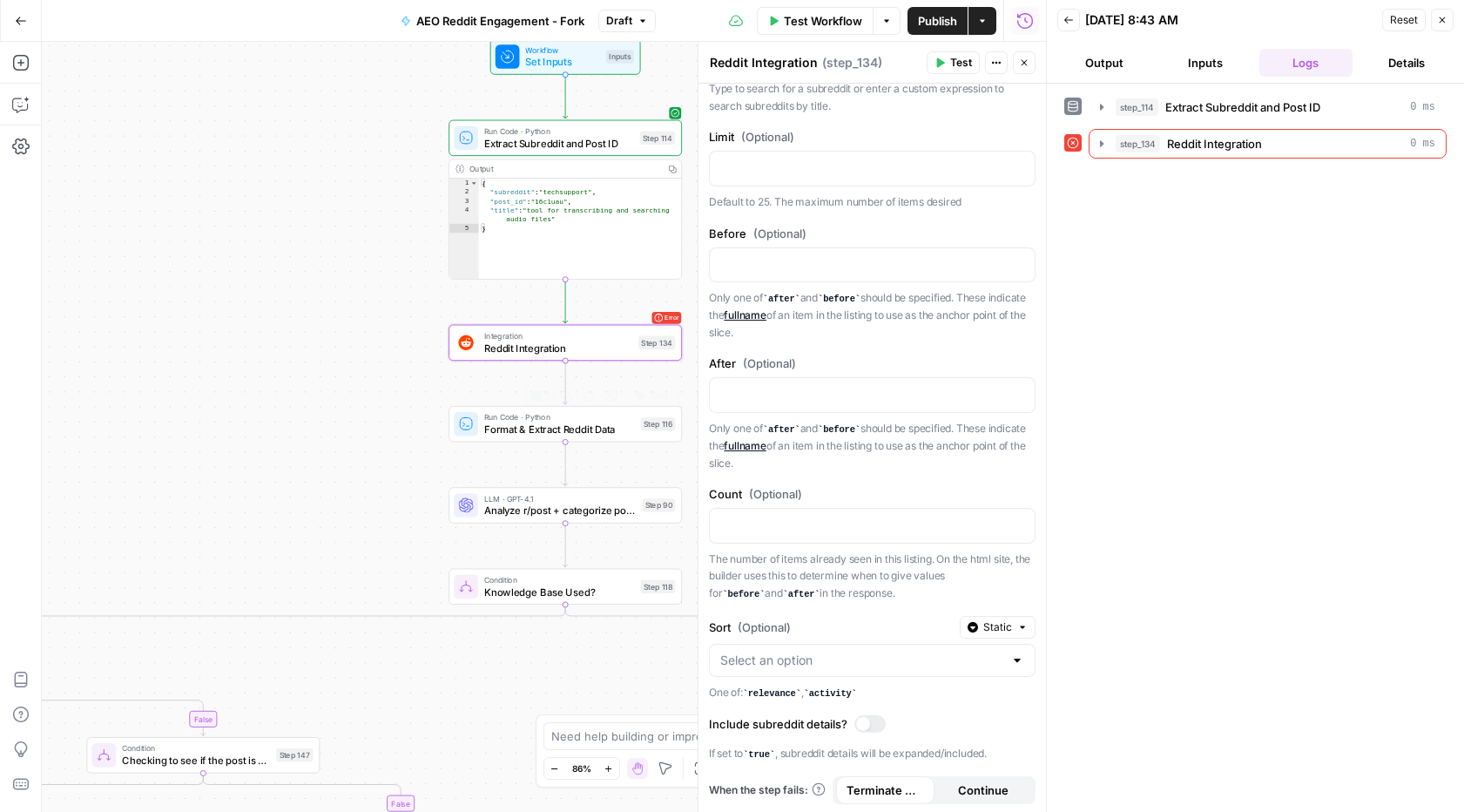
click at [547, 423] on span "Format & Extract Reddit Data" at bounding box center [559, 429] width 150 height 15
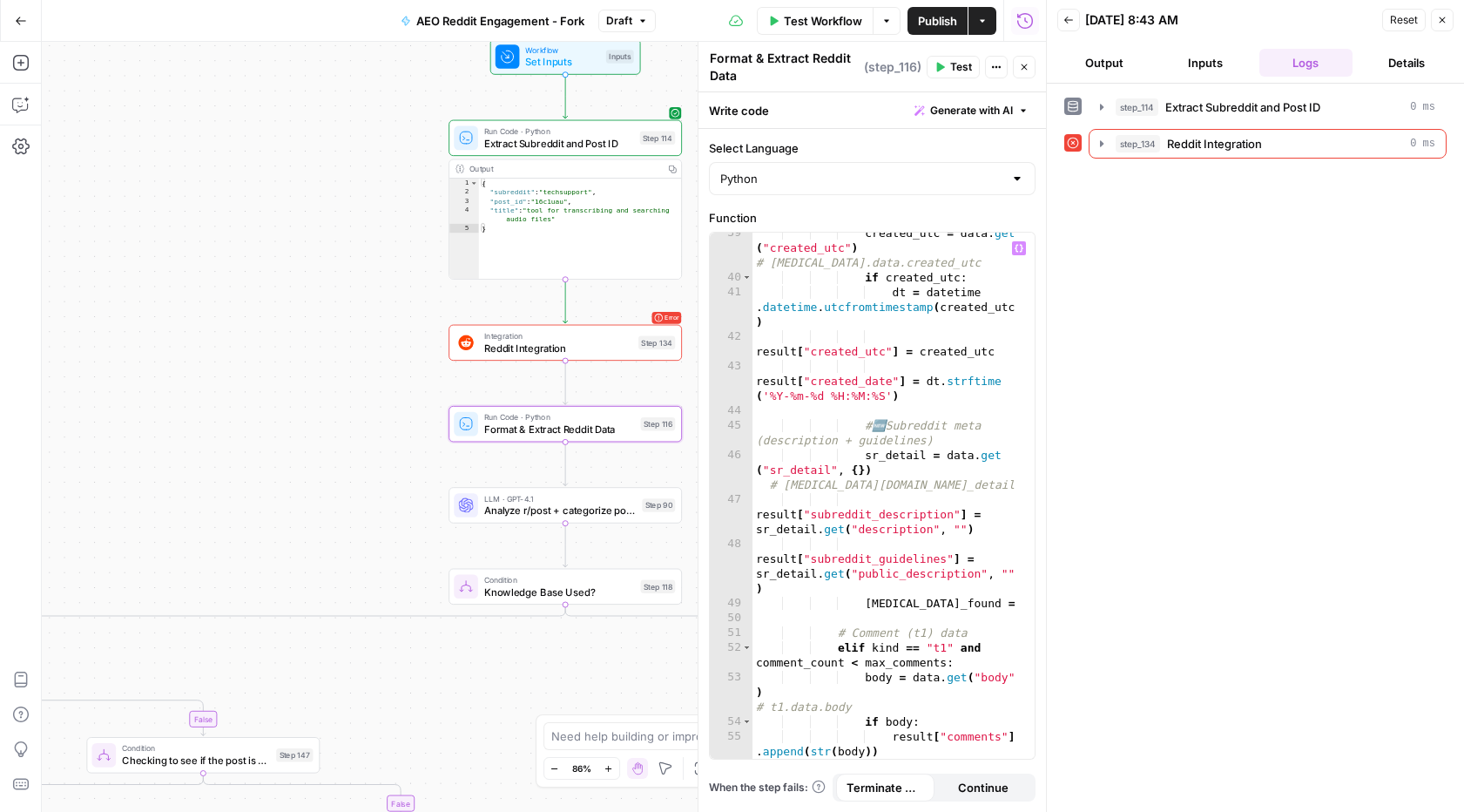
scroll to position [1118, 0]
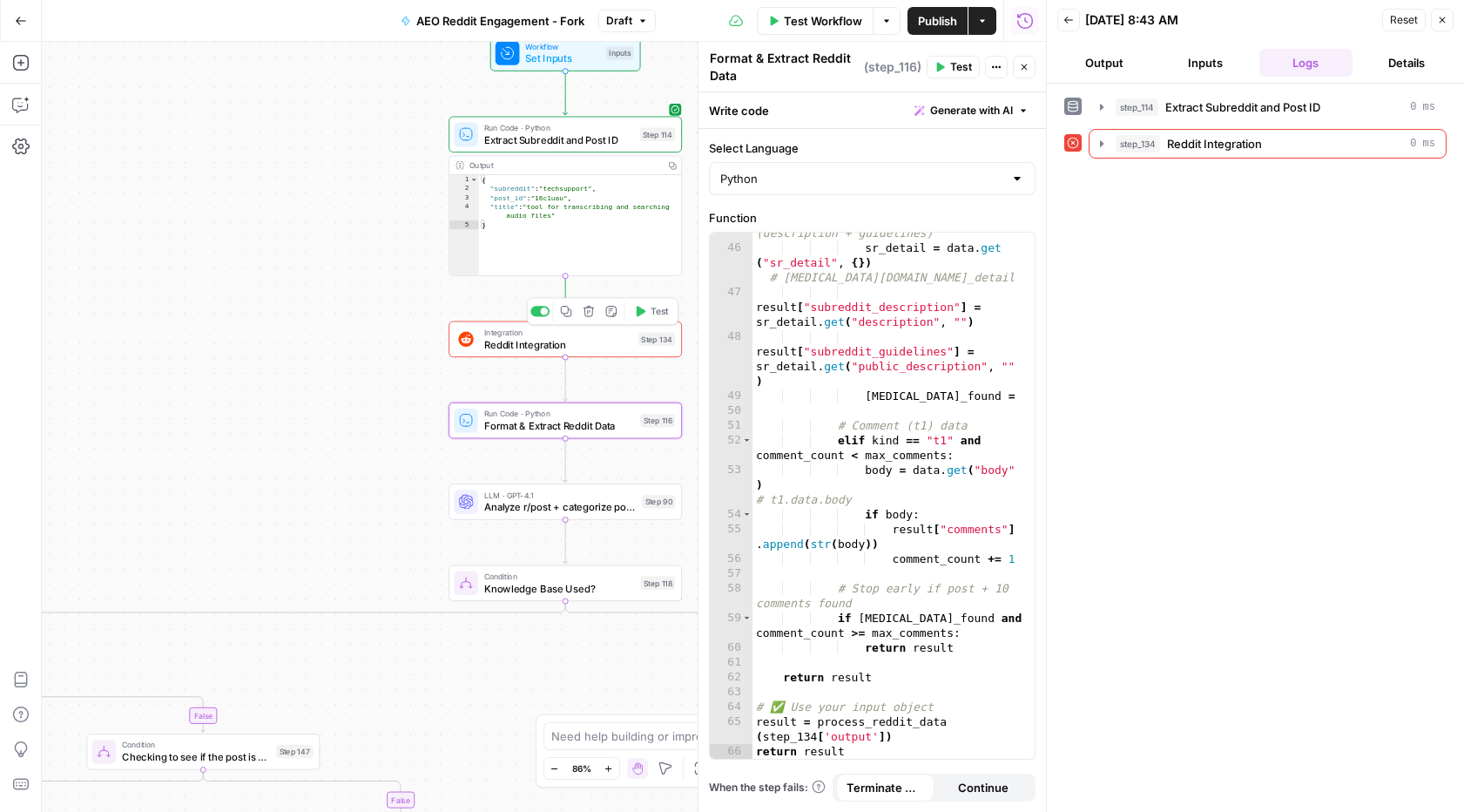
click at [573, 337] on span "Reddit Integration" at bounding box center [558, 344] width 148 height 15
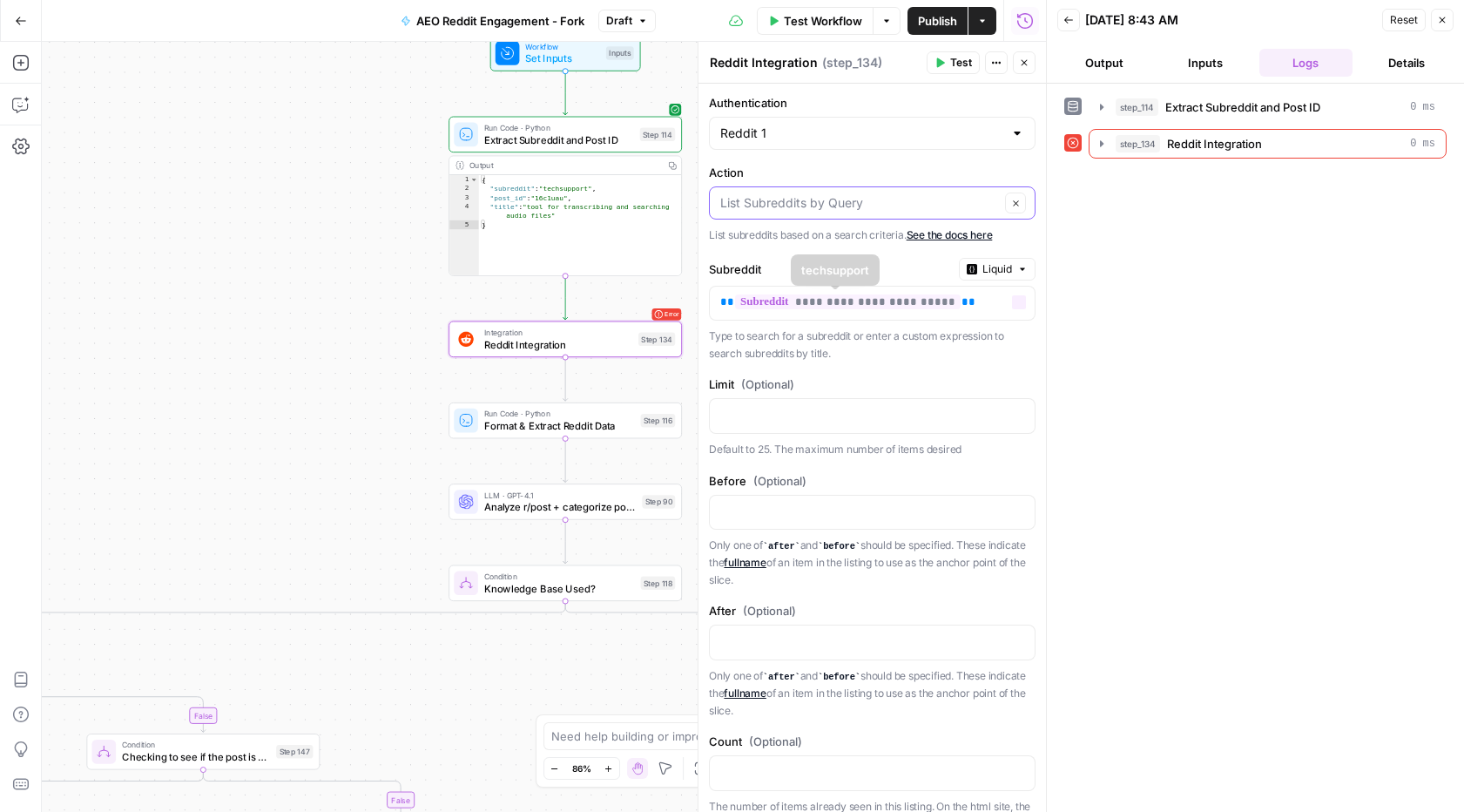
click at [805, 211] on input "Action" at bounding box center [859, 203] width 279 height 17
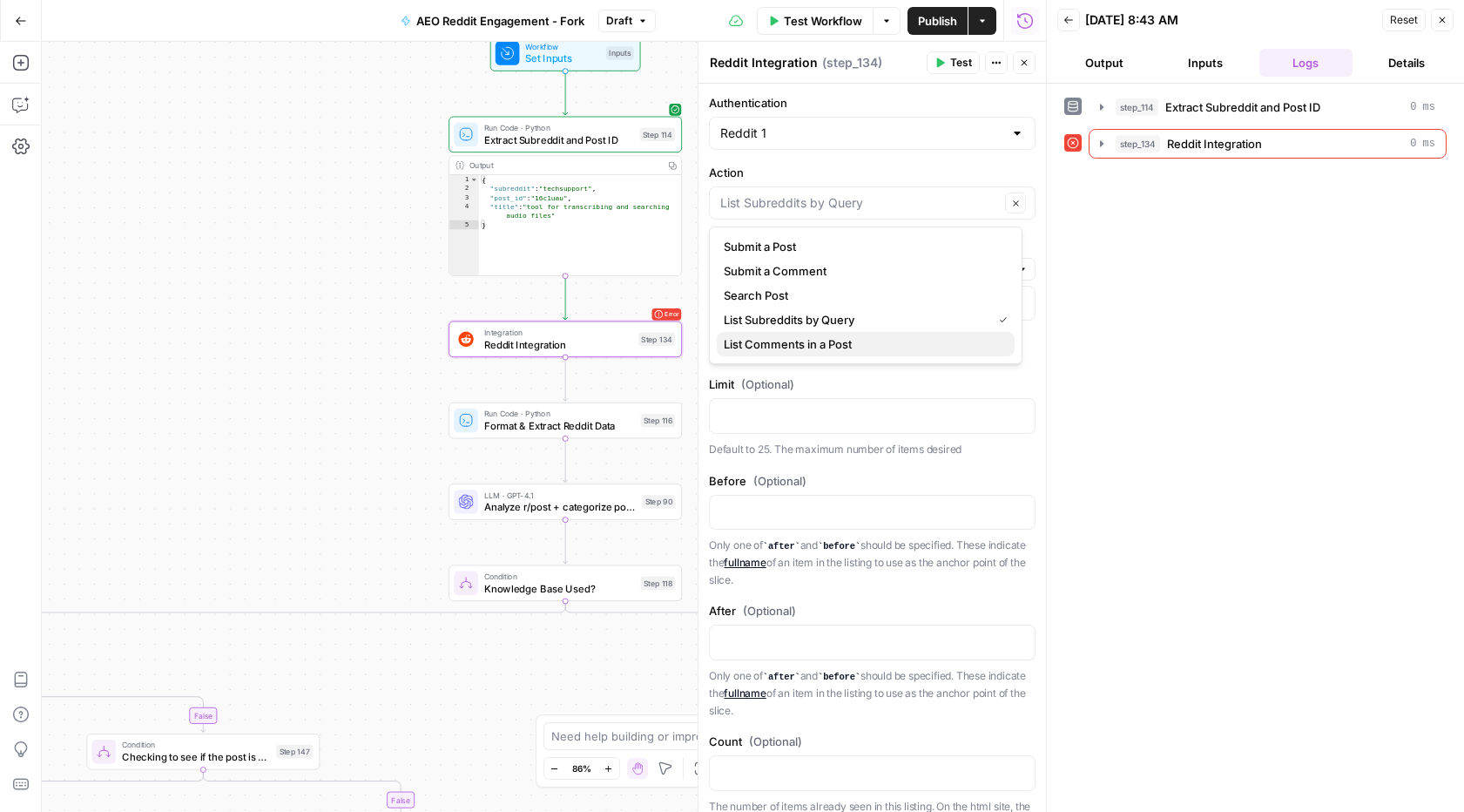
click at [824, 341] on span "List Comments in a Post" at bounding box center [862, 344] width 277 height 17
type input "List Comments in a Post"
type input "top"
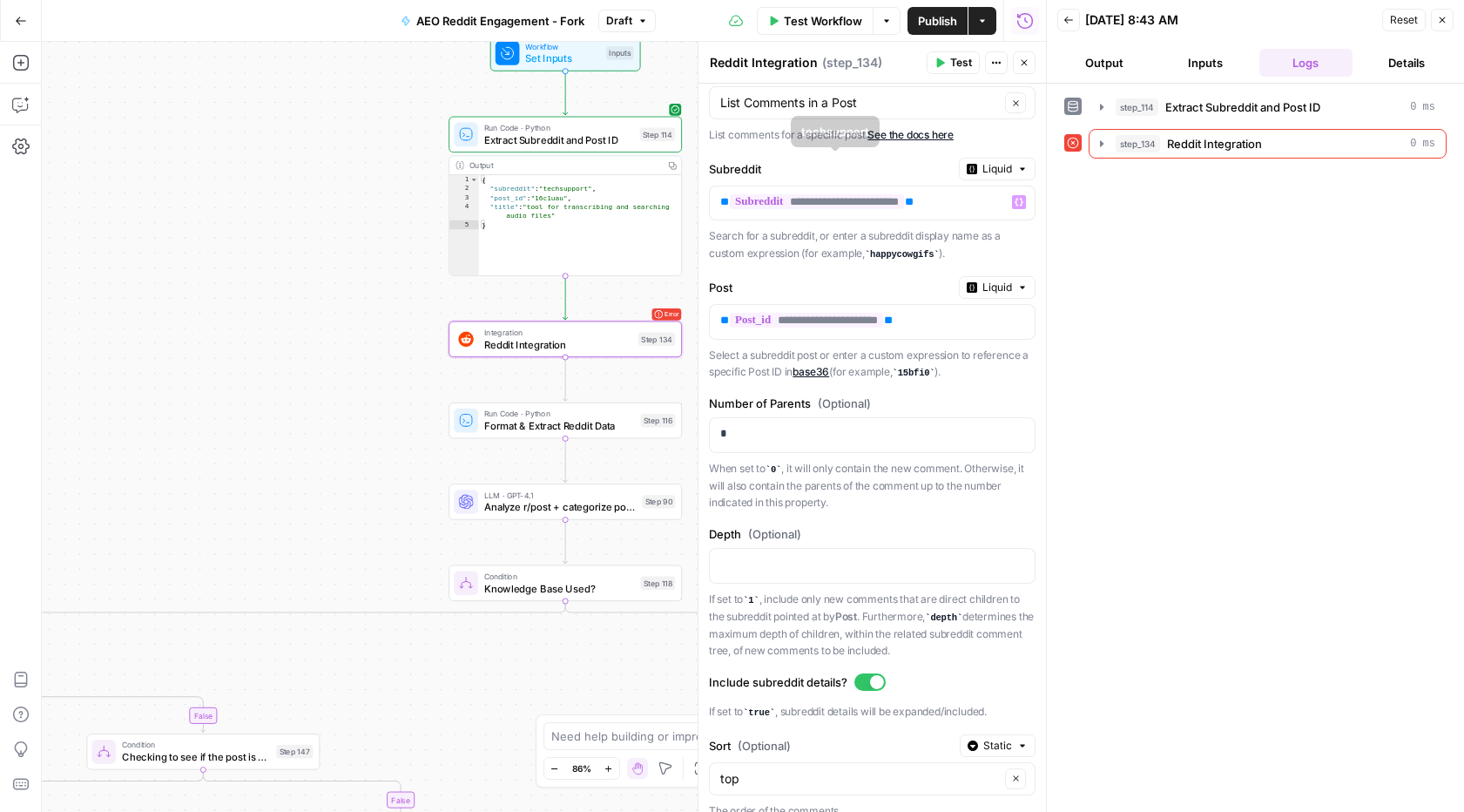
scroll to position [0, 0]
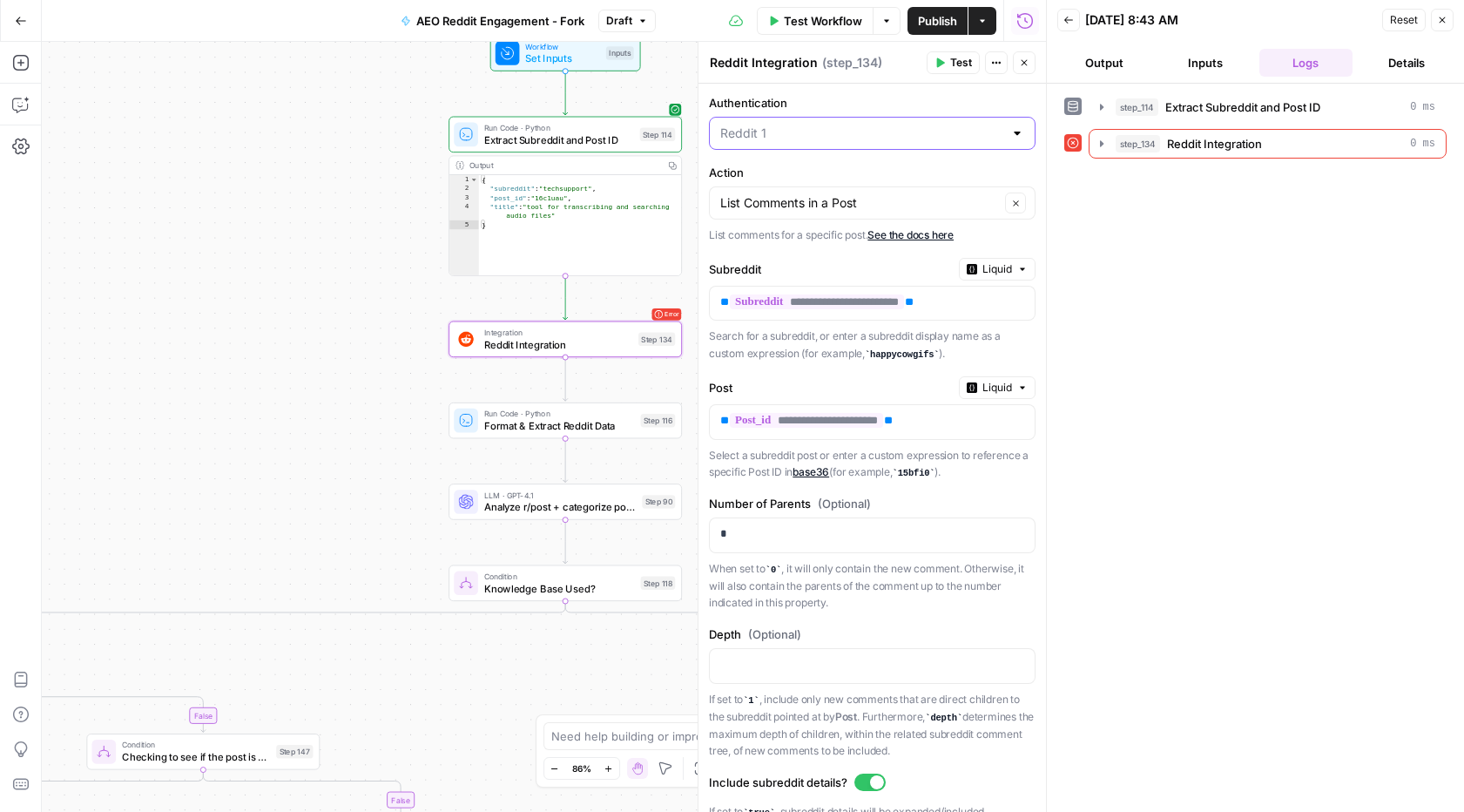
click at [816, 129] on input "Authentication" at bounding box center [861, 133] width 283 height 17
click at [816, 128] on input "Authentication" at bounding box center [861, 133] width 283 height 17
type input "Reddit 1"
click at [298, 250] on div "true false true false true false true false true false true false true false tr…" at bounding box center [543, 426] width 1004 height 769
click at [758, 204] on input "Action" at bounding box center [859, 203] width 279 height 17
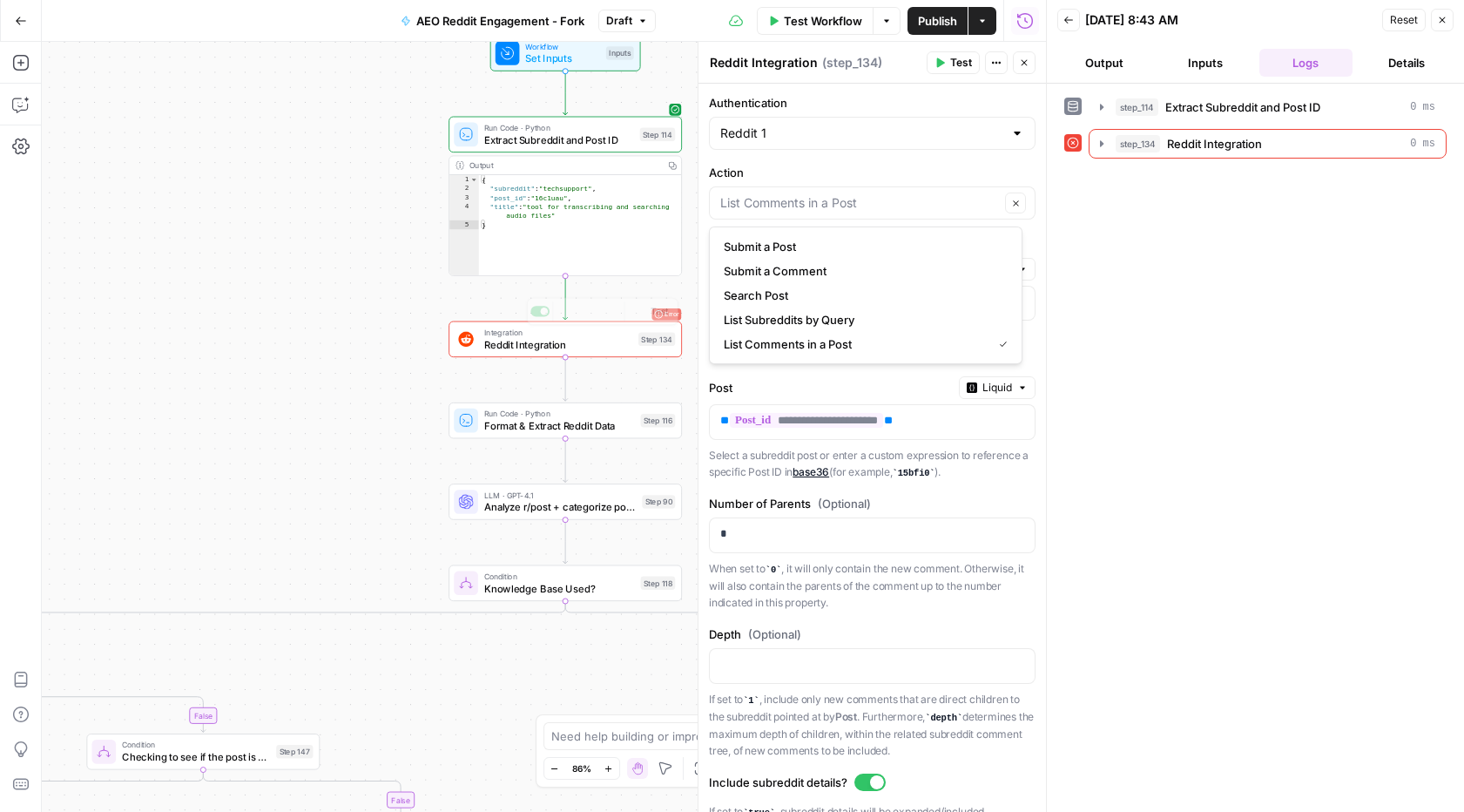
type input "List Comments in a Post"
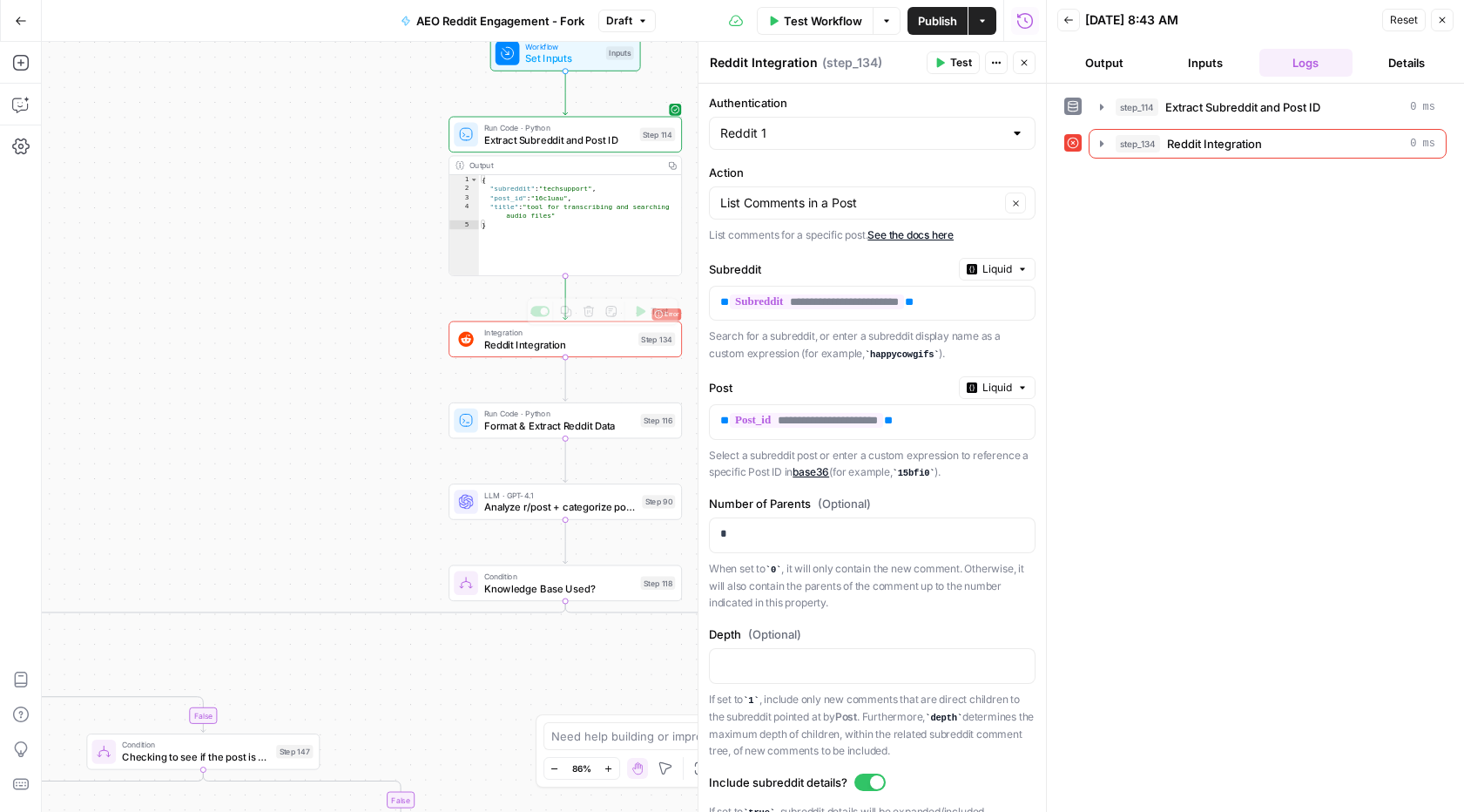
click at [235, 455] on div "true false true false true false true false true false true false true false tr…" at bounding box center [543, 426] width 1004 height 769
click at [511, 341] on span "Reddit Integration" at bounding box center [558, 344] width 148 height 15
click at [853, 209] on input "Action" at bounding box center [859, 203] width 279 height 17
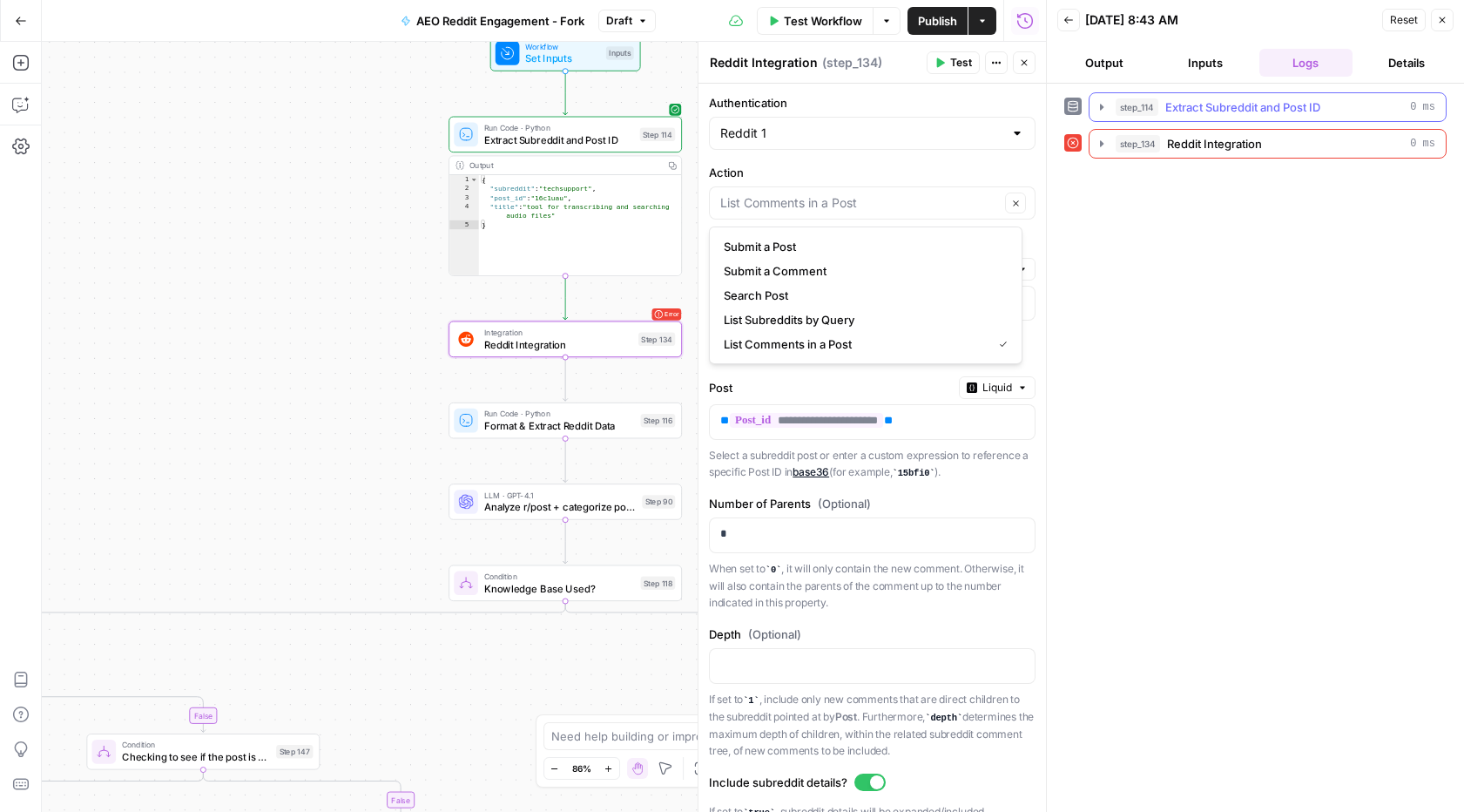
type input "List Comments in a Post"
click at [1098, 105] on icon "button" at bounding box center [1102, 107] width 14 height 14
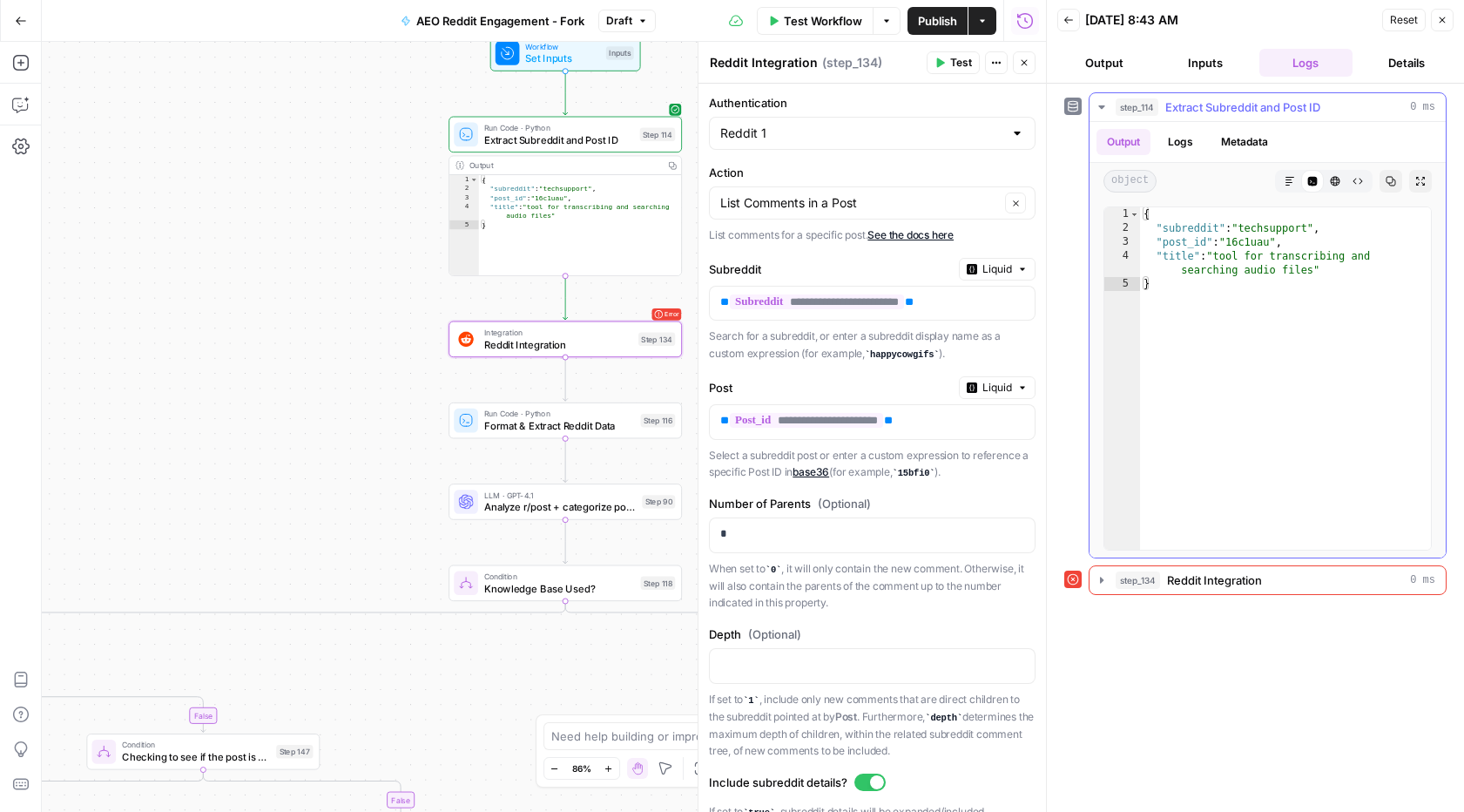
click at [1194, 134] on button "Logs" at bounding box center [1180, 142] width 46 height 26
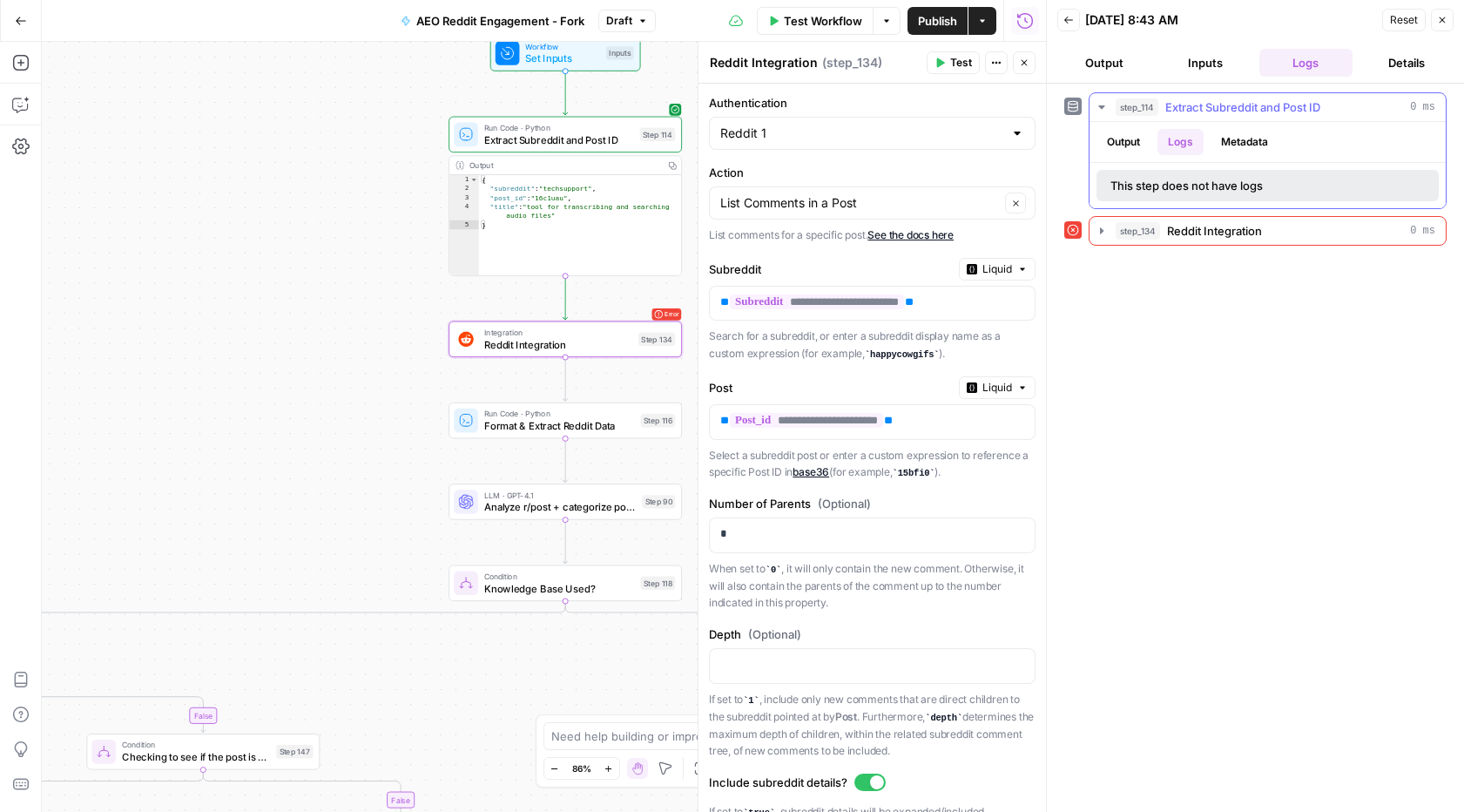
drag, startPoint x: 1294, startPoint y: 144, endPoint x: 1279, endPoint y: 143, distance: 15.0
click at [1294, 144] on div "Output Logs Metadata" at bounding box center [1267, 142] width 356 height 40
click at [1277, 142] on button "Metadata" at bounding box center [1244, 142] width 68 height 26
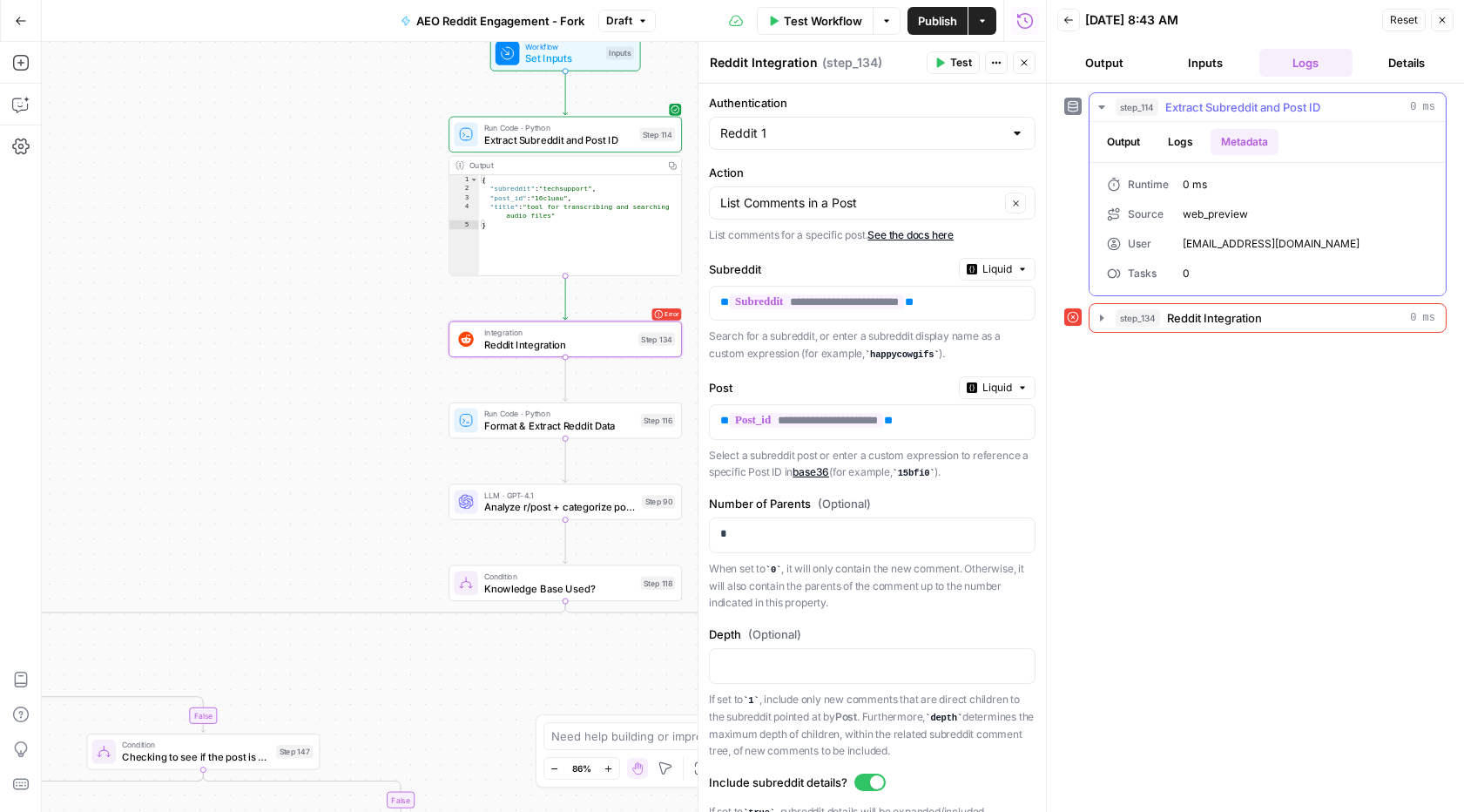
click at [1116, 143] on button "Output" at bounding box center [1123, 142] width 54 height 26
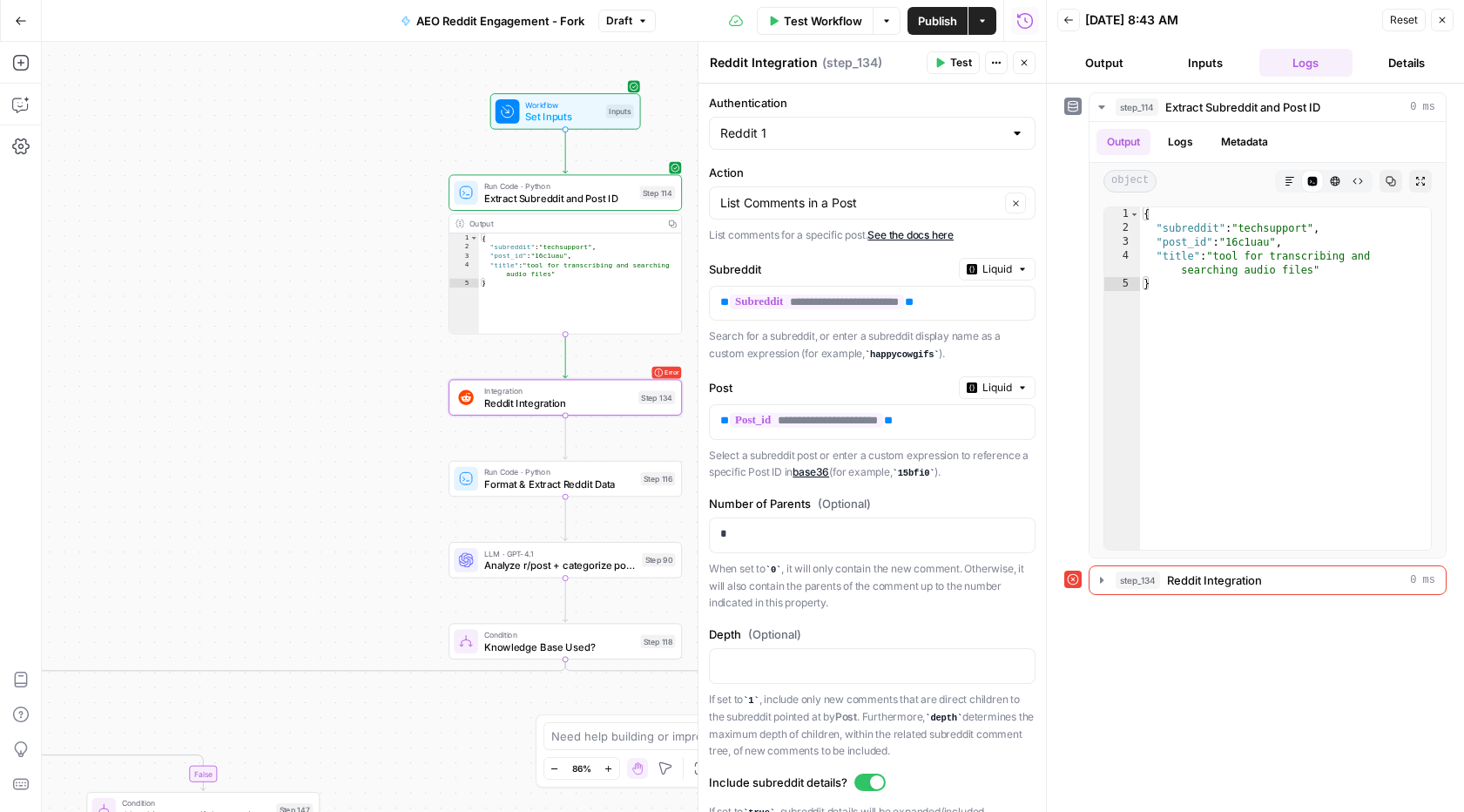
click at [559, 390] on span "Integration" at bounding box center [558, 391] width 148 height 12
click at [802, 134] on input "Authentication" at bounding box center [861, 133] width 283 height 17
click at [766, 182] on span "Reddit 1" at bounding box center [855, 177] width 261 height 17
type input "Reddit 1"
click at [992, 60] on icon "button" at bounding box center [996, 62] width 10 height 10
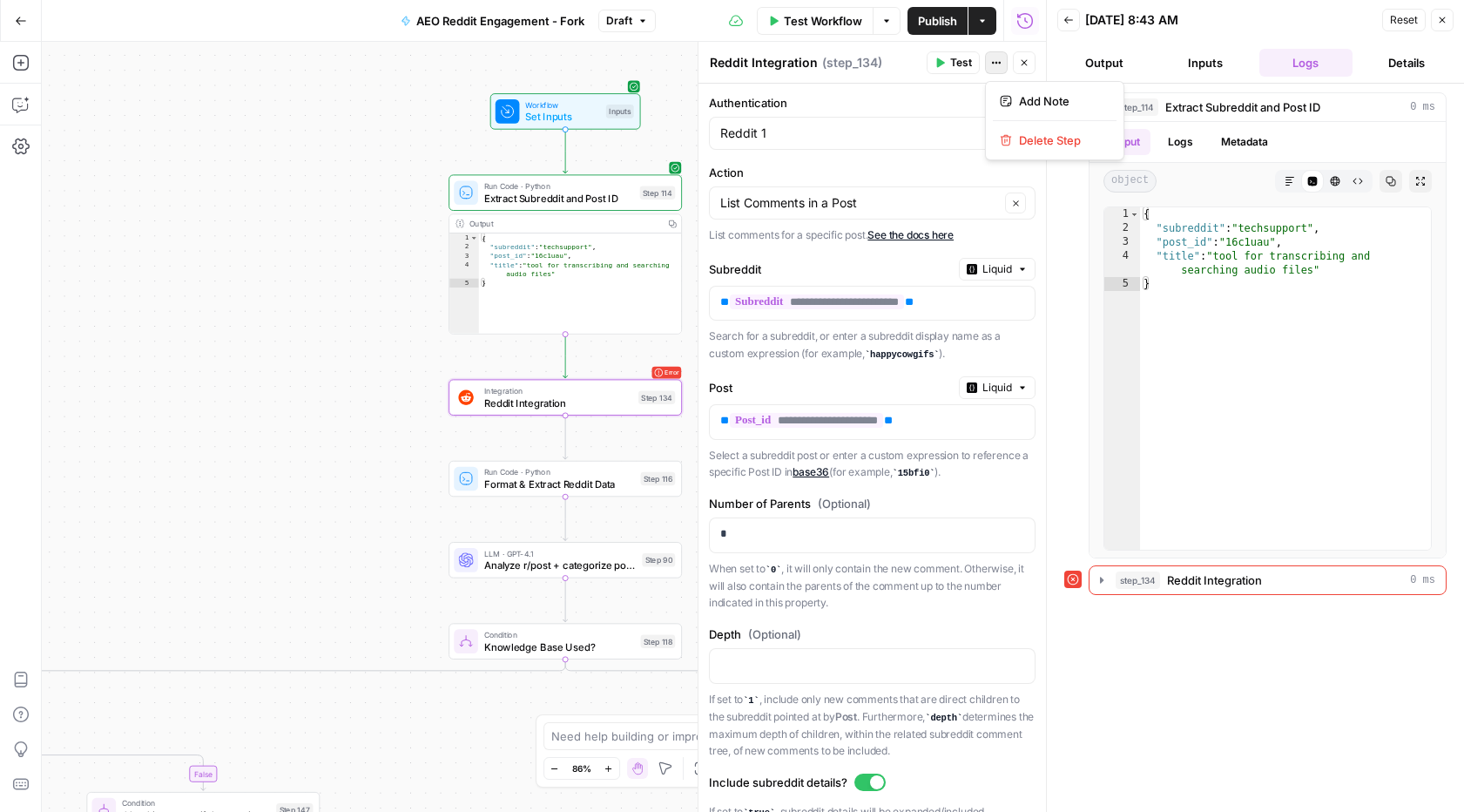
click at [989, 61] on button "Actions" at bounding box center [997, 62] width 23 height 23
click at [891, 209] on div "List Comments in a Post Clear" at bounding box center [872, 203] width 326 height 33
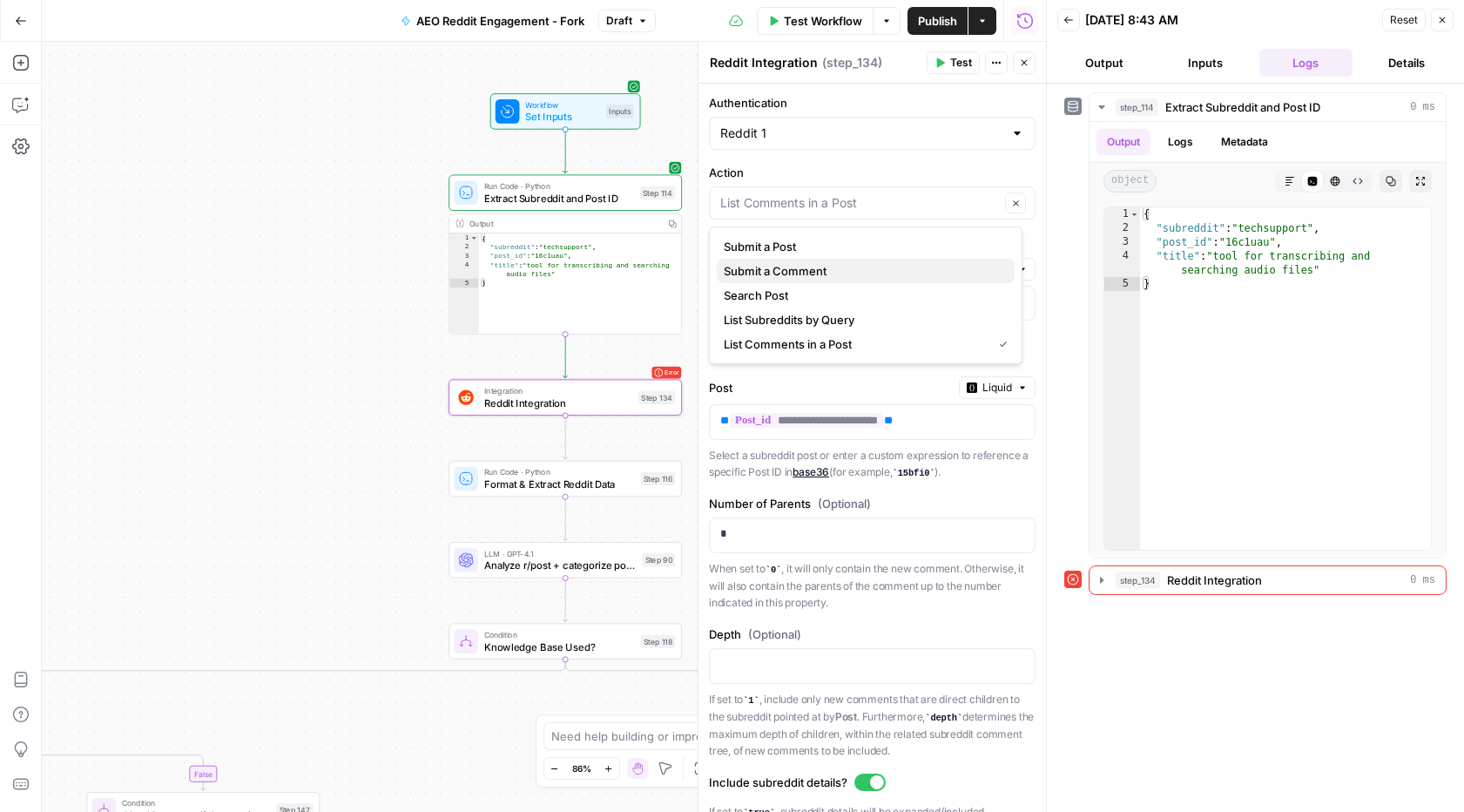
click at [791, 267] on span "Submit a Comment" at bounding box center [862, 271] width 277 height 17
type input "Submit a Comment"
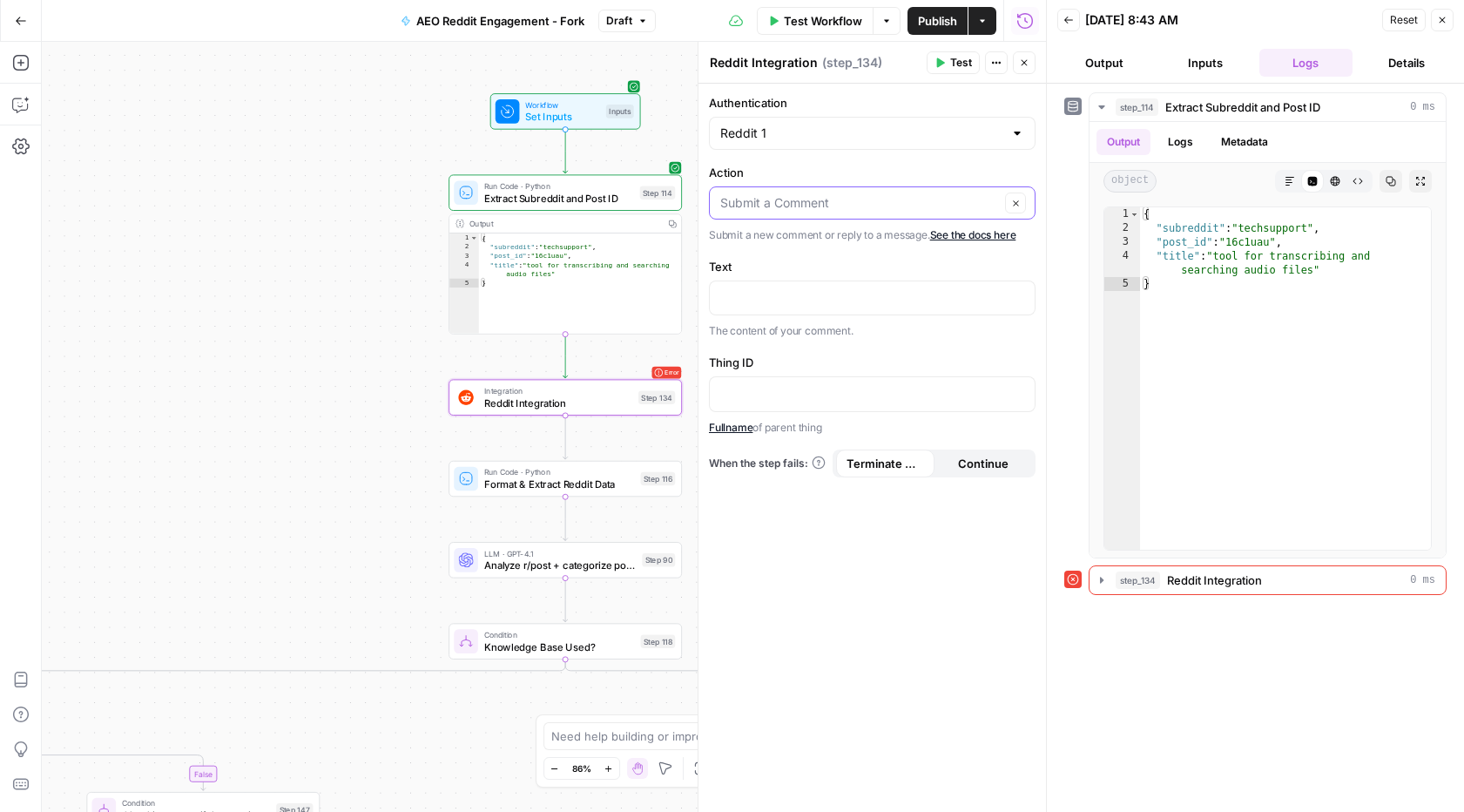
click at [846, 197] on input "Action" at bounding box center [859, 203] width 279 height 17
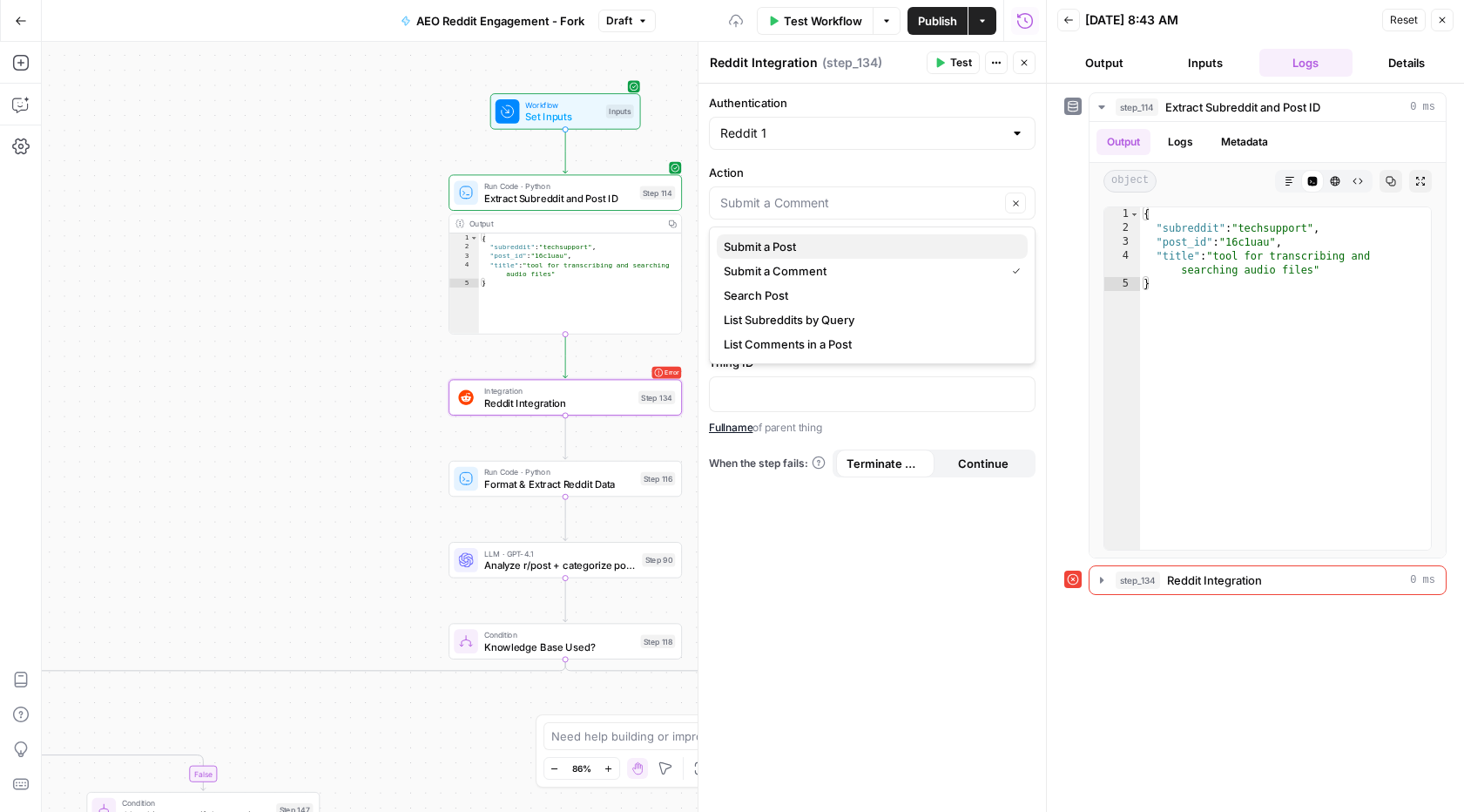
click at [802, 253] on span "Submit a Post" at bounding box center [869, 246] width 290 height 17
type input "Submit a Post"
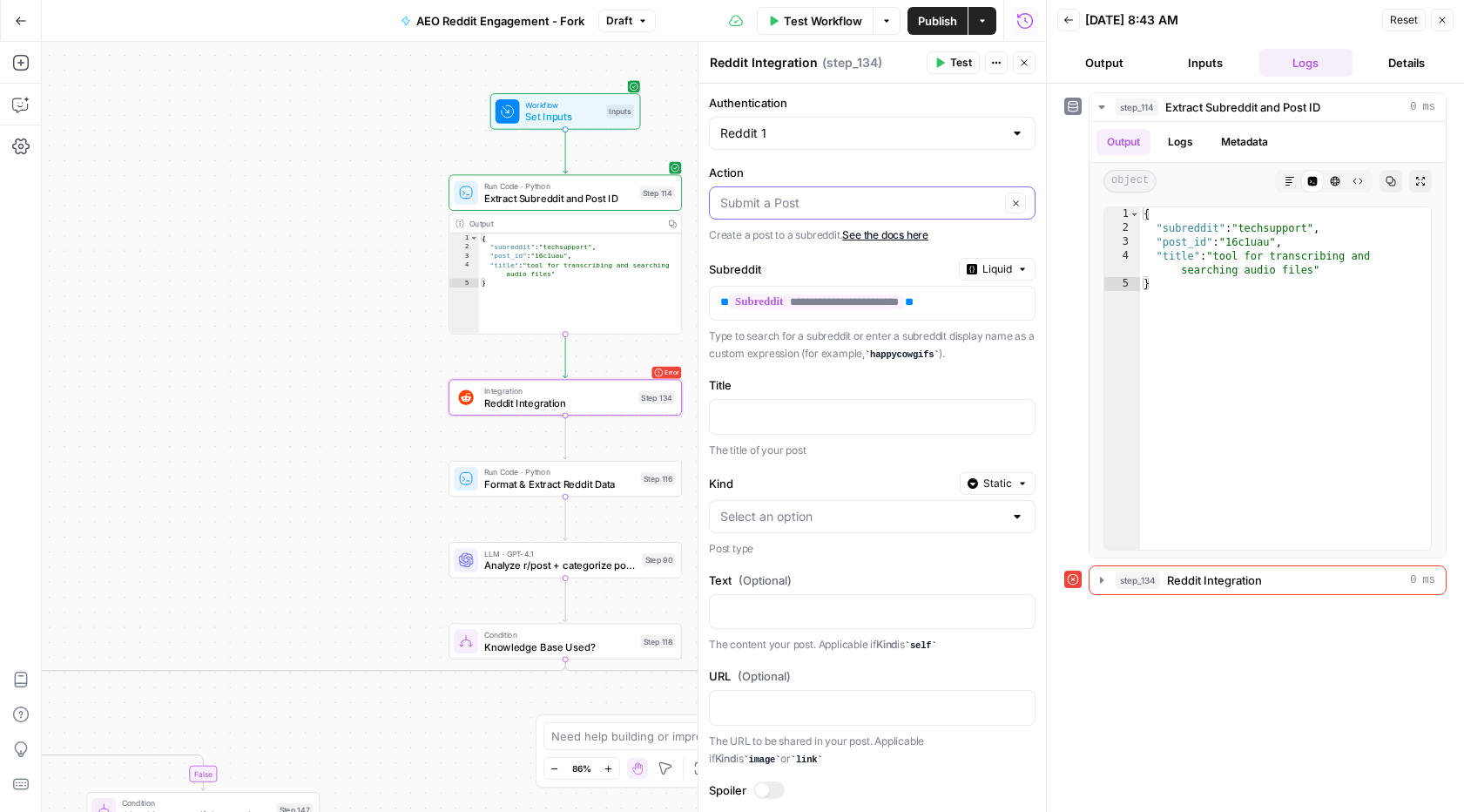
click at [855, 203] on input "Action" at bounding box center [859, 203] width 279 height 17
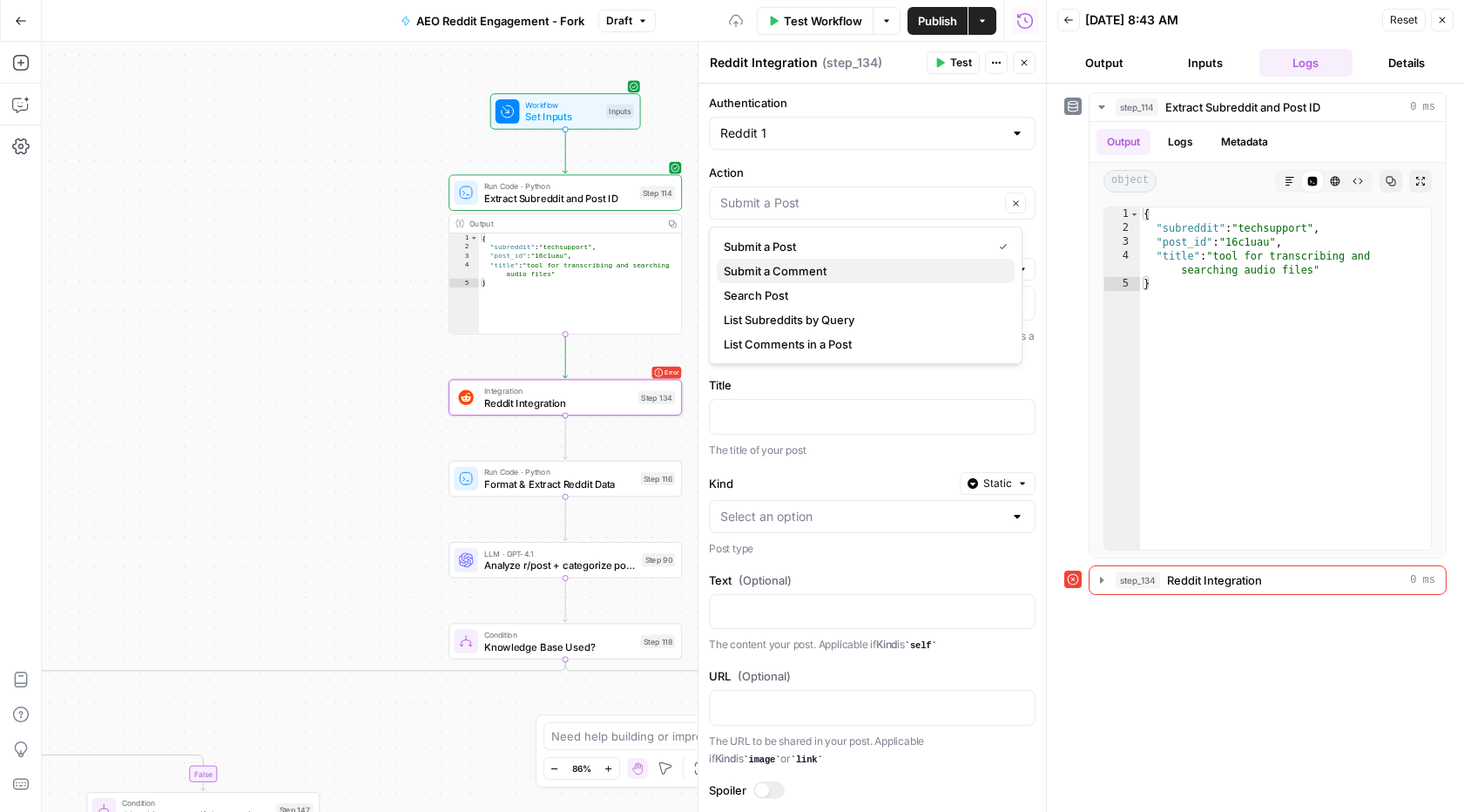
click at [810, 267] on span "Submit a Comment" at bounding box center [862, 271] width 277 height 17
type input "Submit a Comment"
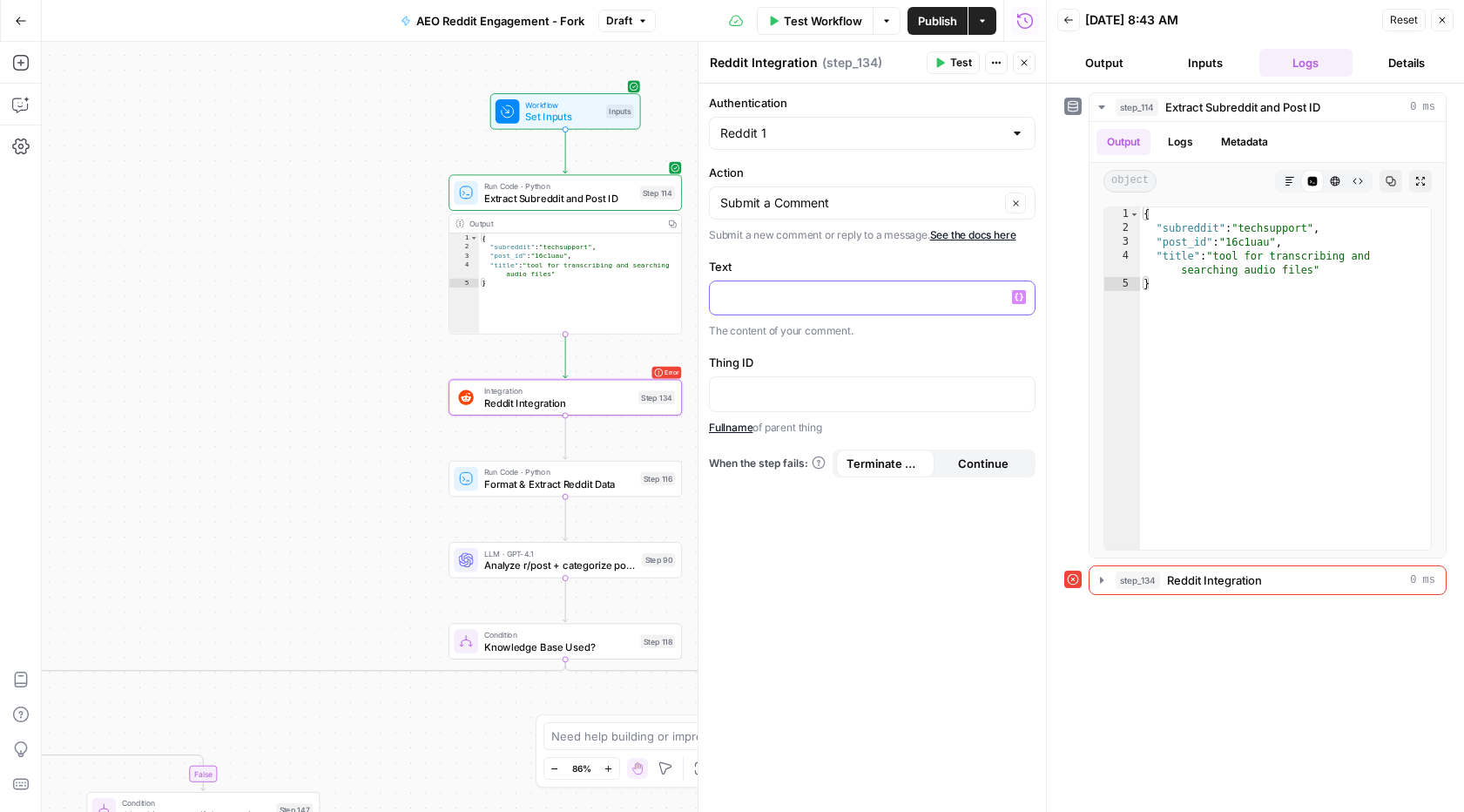
click at [1017, 295] on icon "button" at bounding box center [1018, 296] width 9 height 9
click at [836, 297] on p at bounding box center [858, 297] width 276 height 17
click at [754, 391] on p at bounding box center [858, 393] width 276 height 17
click at [957, 460] on button "Continue" at bounding box center [983, 463] width 98 height 27
click at [868, 468] on span "Terminate Workflow" at bounding box center [885, 463] width 78 height 17
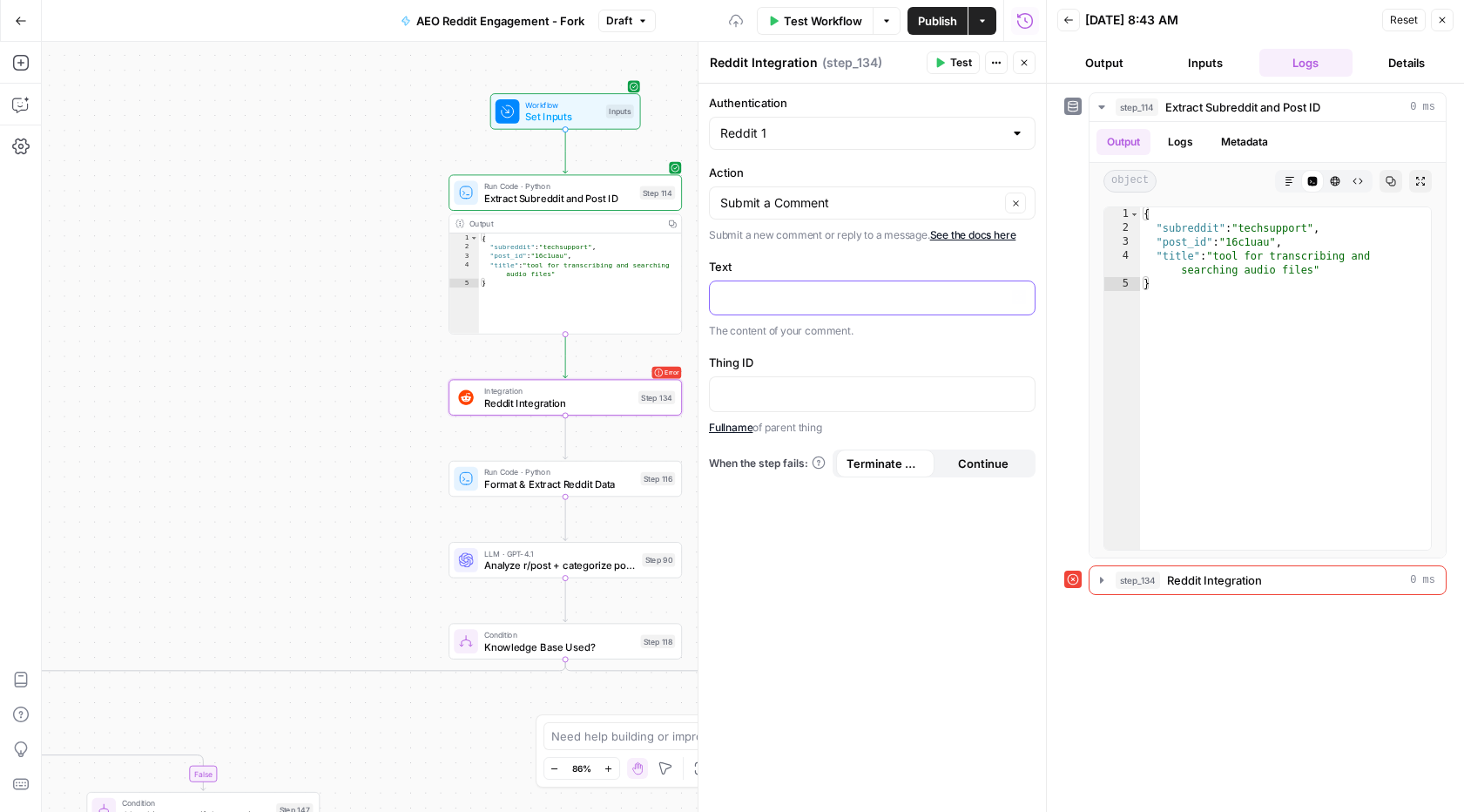
click at [795, 284] on div at bounding box center [858, 298] width 297 height 34
click at [597, 483] on span "Format & Extract Reddit Data" at bounding box center [559, 484] width 150 height 15
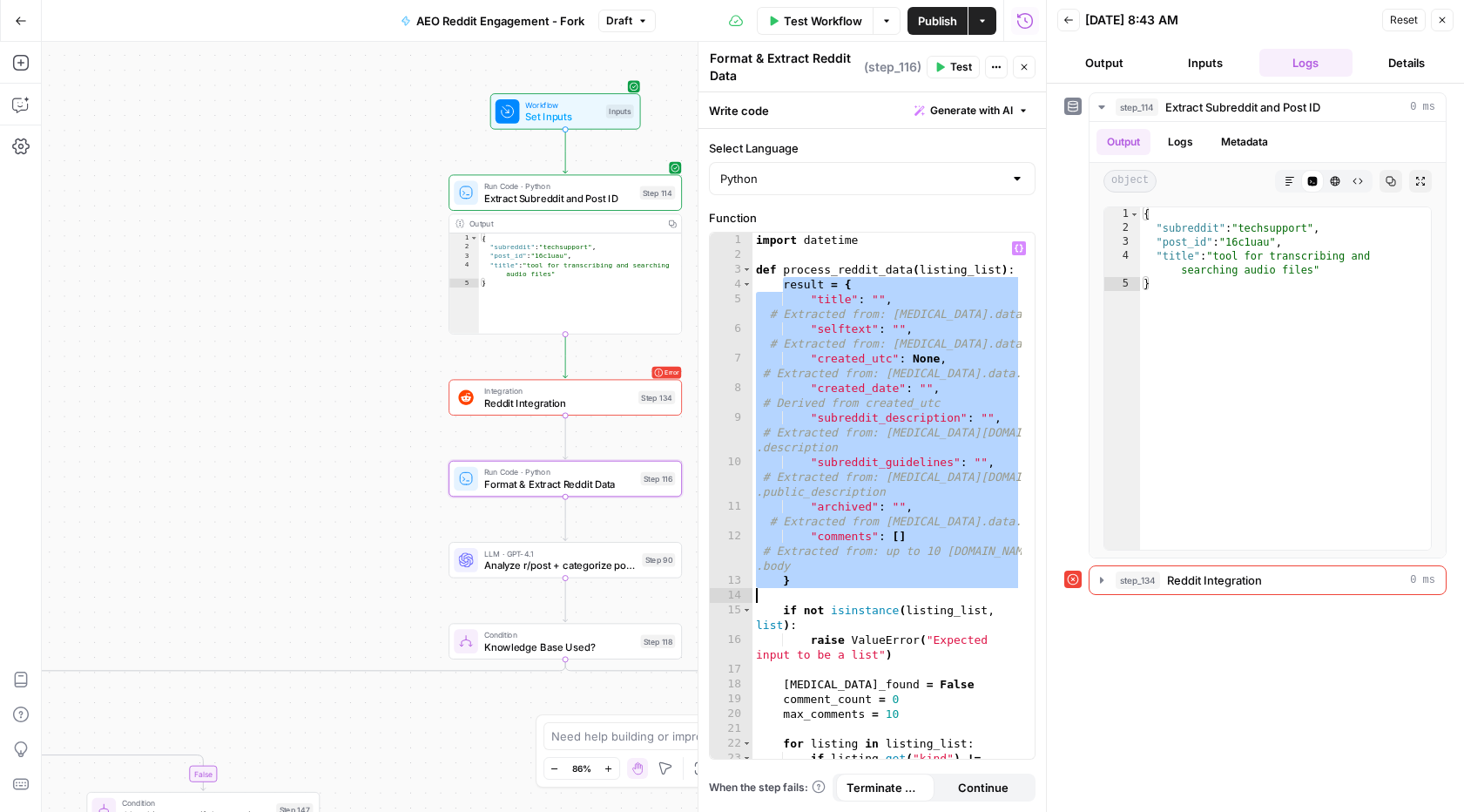
drag, startPoint x: 786, startPoint y: 284, endPoint x: 843, endPoint y: 593, distance: 314.2
click at [843, 593] on div "import datetime def process_reddit_data ( listing_list ) : result = { "title" :…" at bounding box center [887, 518] width 269 height 571
type textarea "*"
click at [844, 592] on div "import datetime def process_reddit_data ( listing_list ) : result = { "title" :…" at bounding box center [887, 518] width 269 height 571
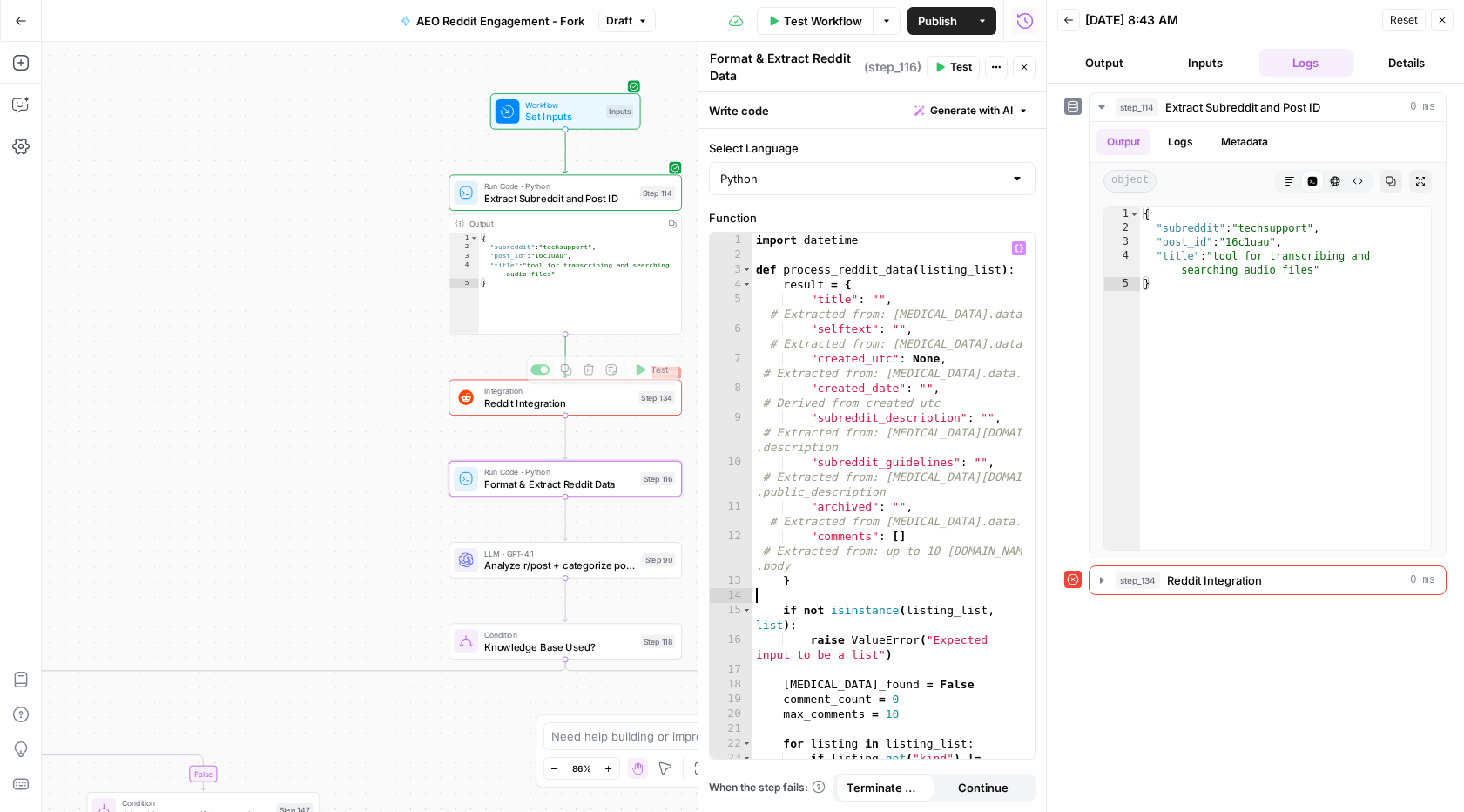
click at [520, 485] on span "Format & Extract Reddit Data" at bounding box center [559, 484] width 150 height 15
click at [1025, 70] on icon "button" at bounding box center [1024, 66] width 10 height 10
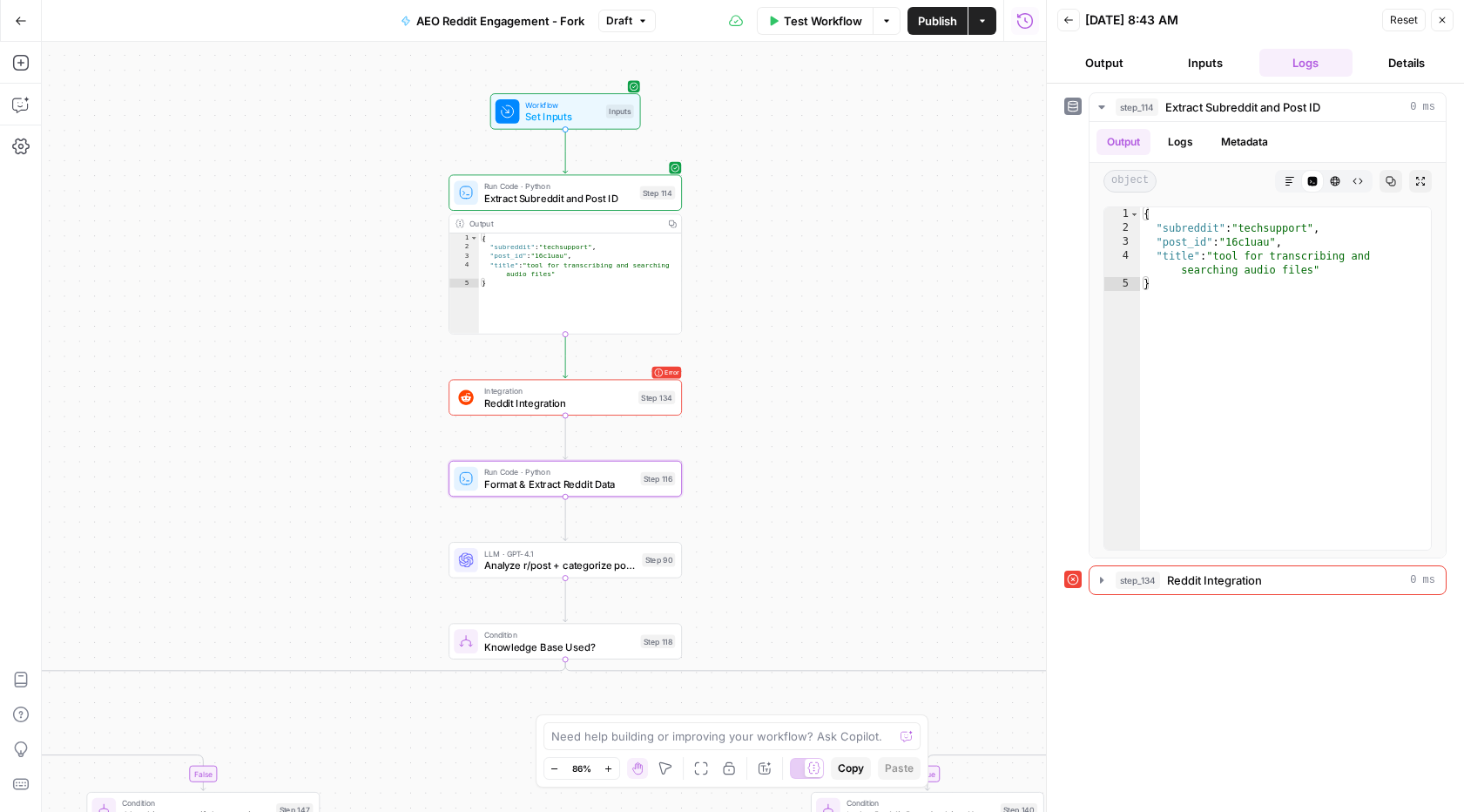
click at [538, 400] on span "Reddit Integration" at bounding box center [558, 403] width 148 height 15
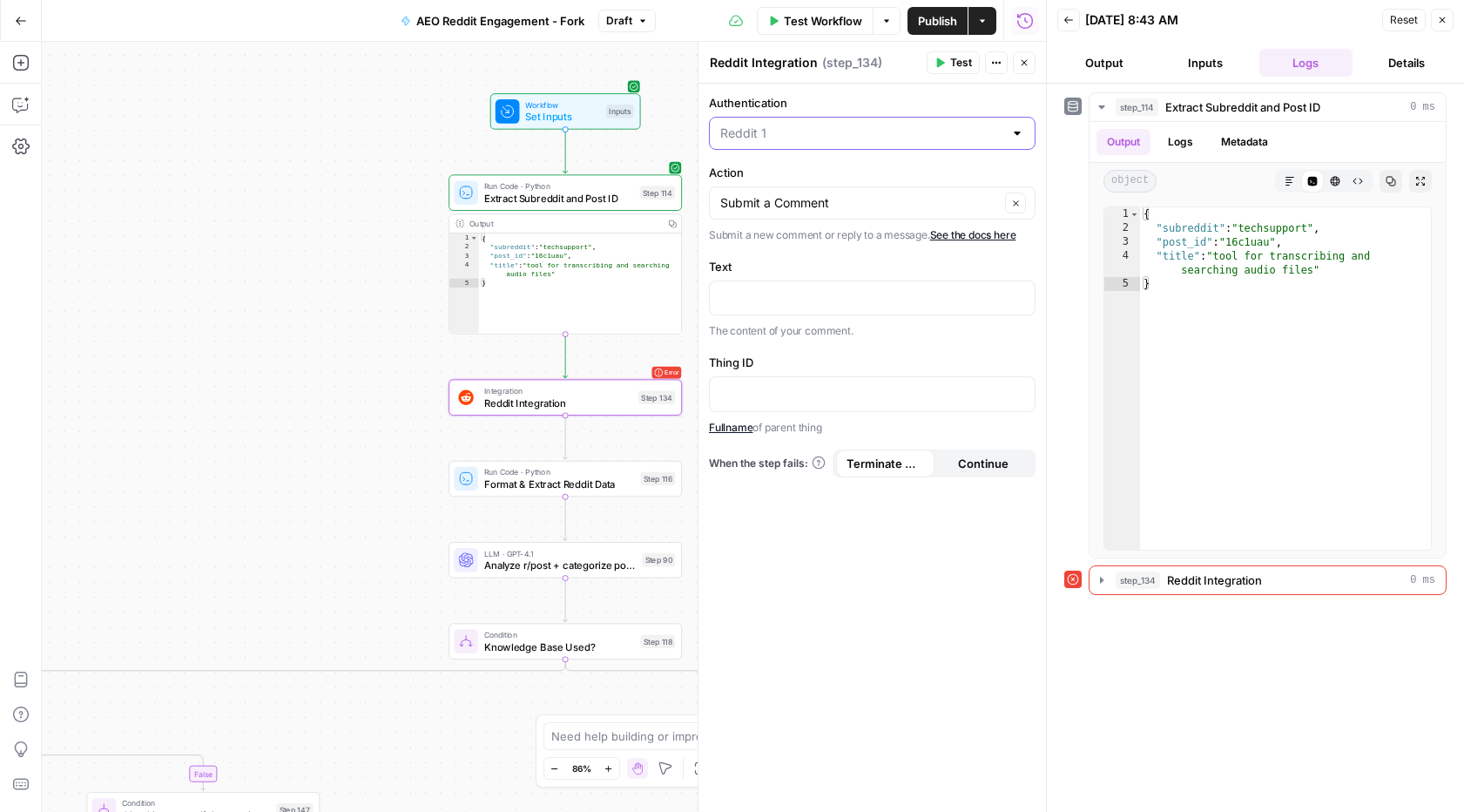
click at [895, 140] on input "Authentication" at bounding box center [861, 133] width 283 height 17
click at [835, 168] on span "Reddit 1" at bounding box center [861, 177] width 274 height 17
type input "Reddit 1"
click at [812, 206] on input "Action" at bounding box center [859, 203] width 279 height 17
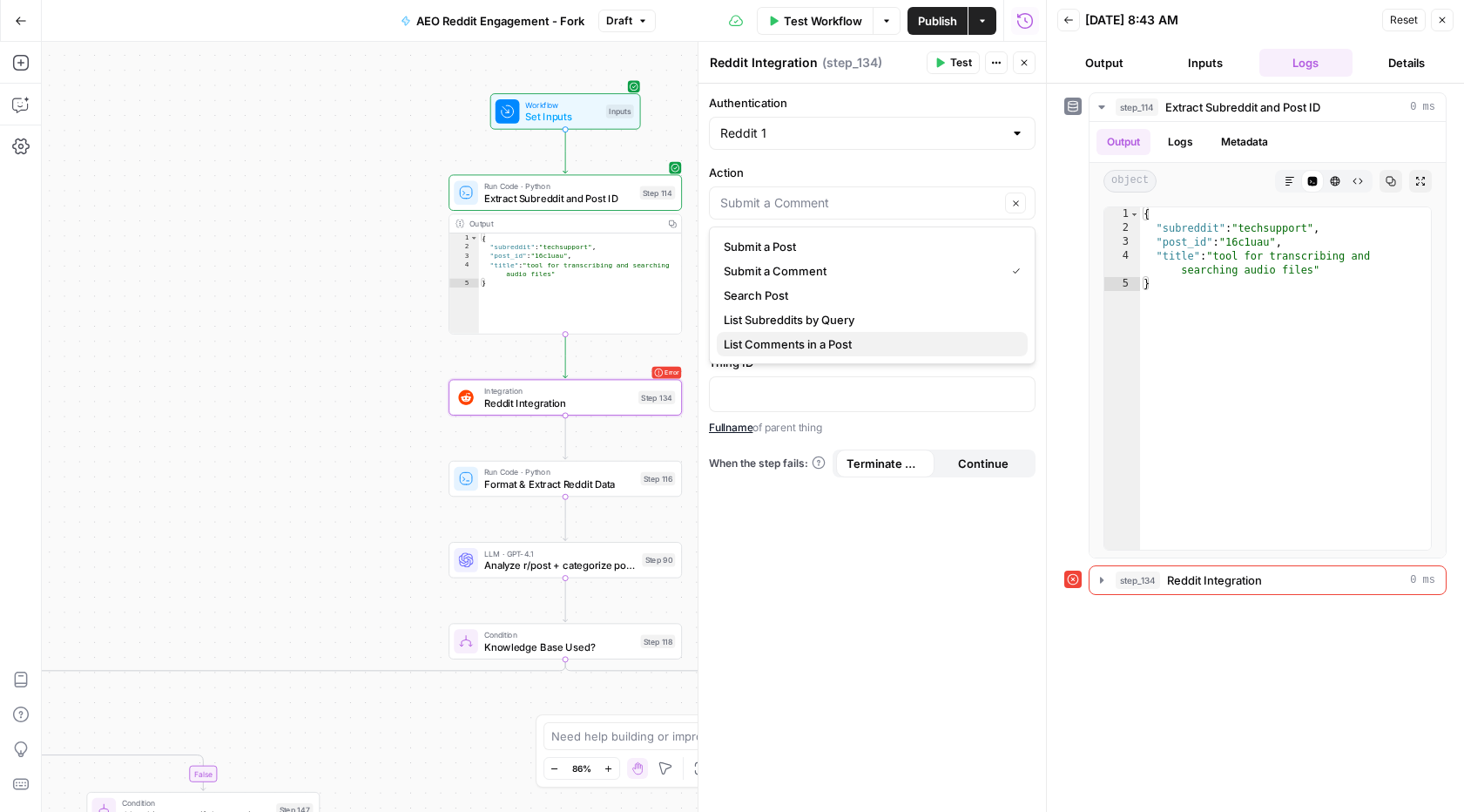
click at [851, 345] on span "List Comments in a Post" at bounding box center [869, 344] width 290 height 17
type input "List Comments in a Post"
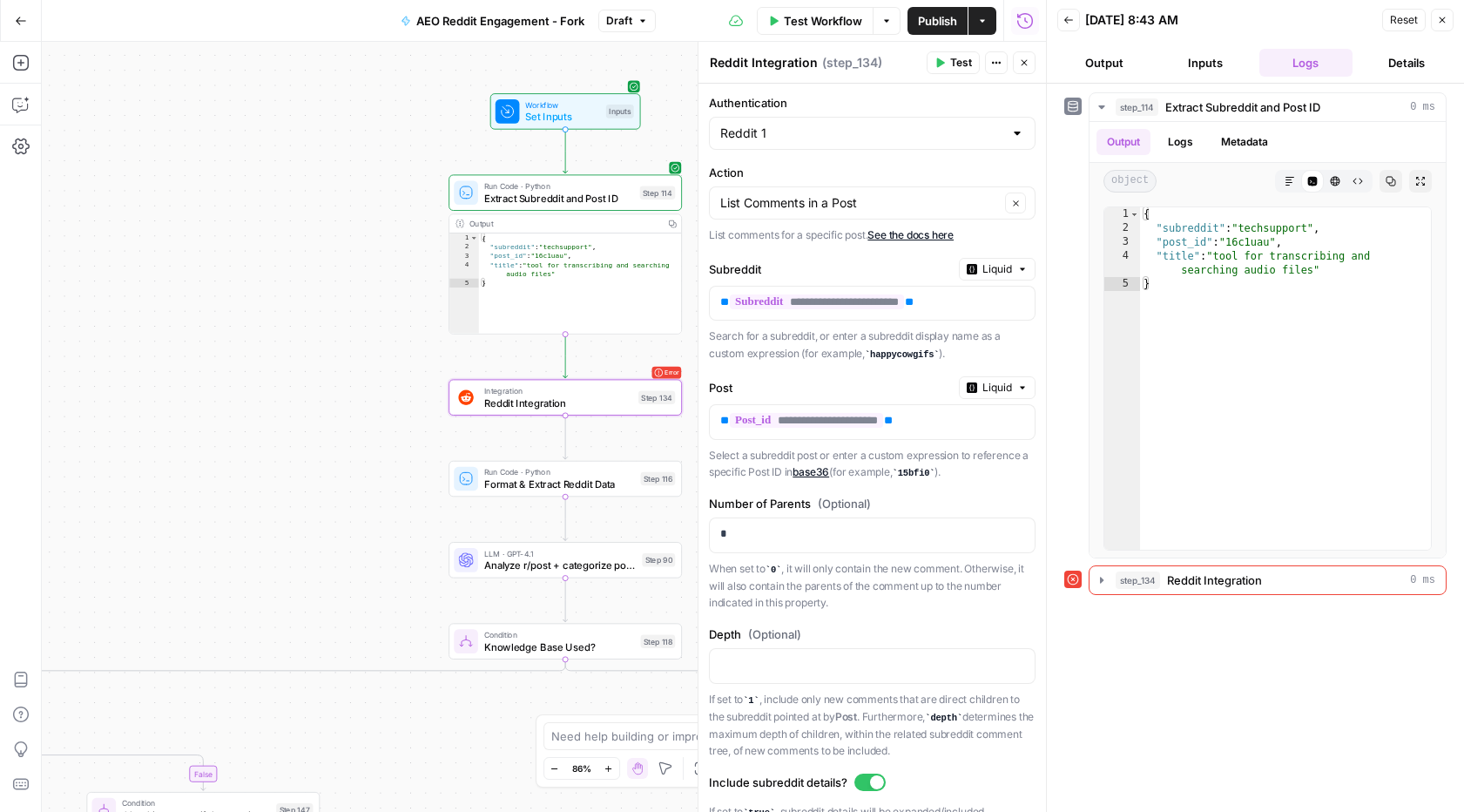
click at [792, 26] on span "Test Workflow" at bounding box center [822, 21] width 79 height 17
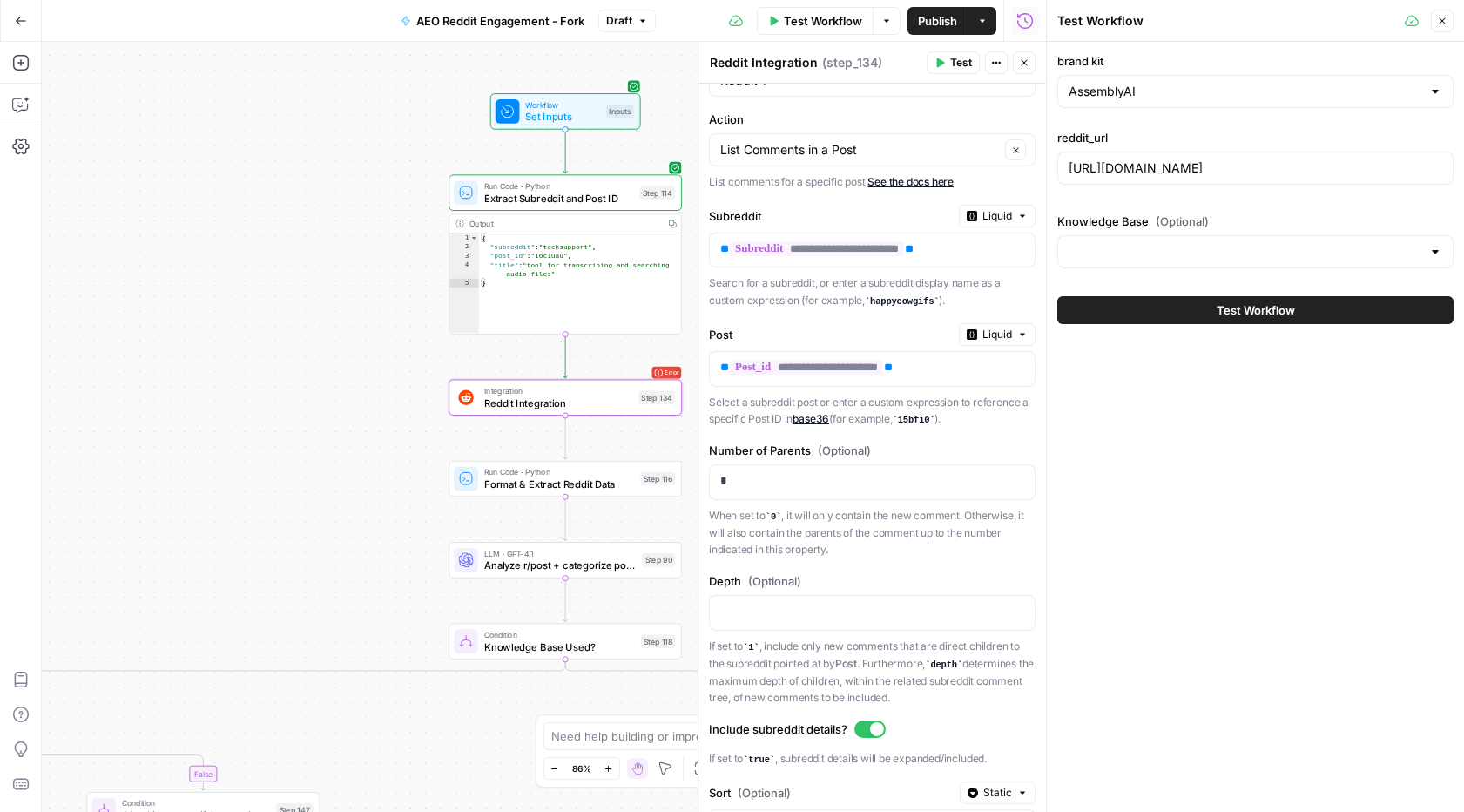
scroll to position [157, 0]
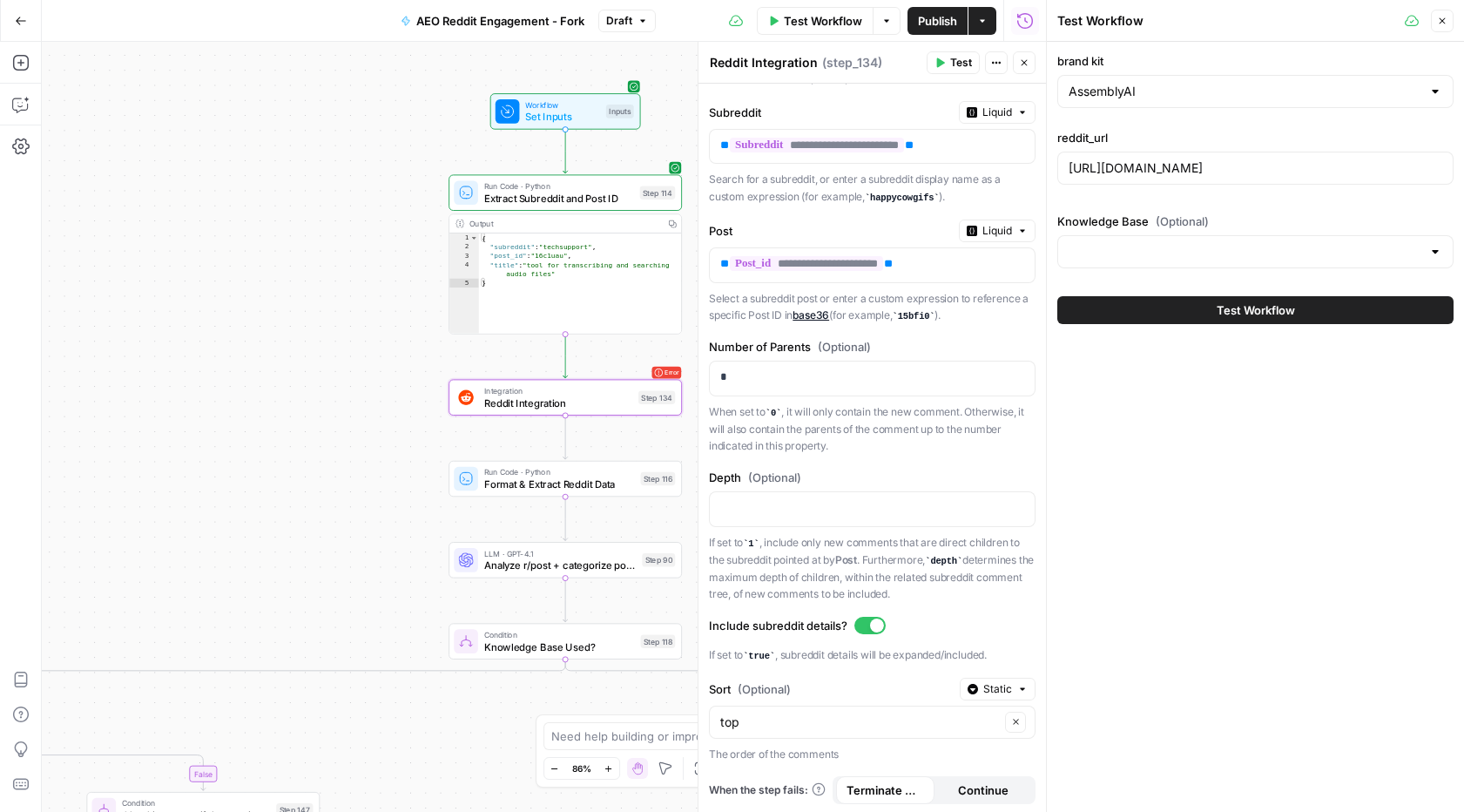
click at [873, 788] on span "Terminate Workflow" at bounding box center [885, 789] width 78 height 17
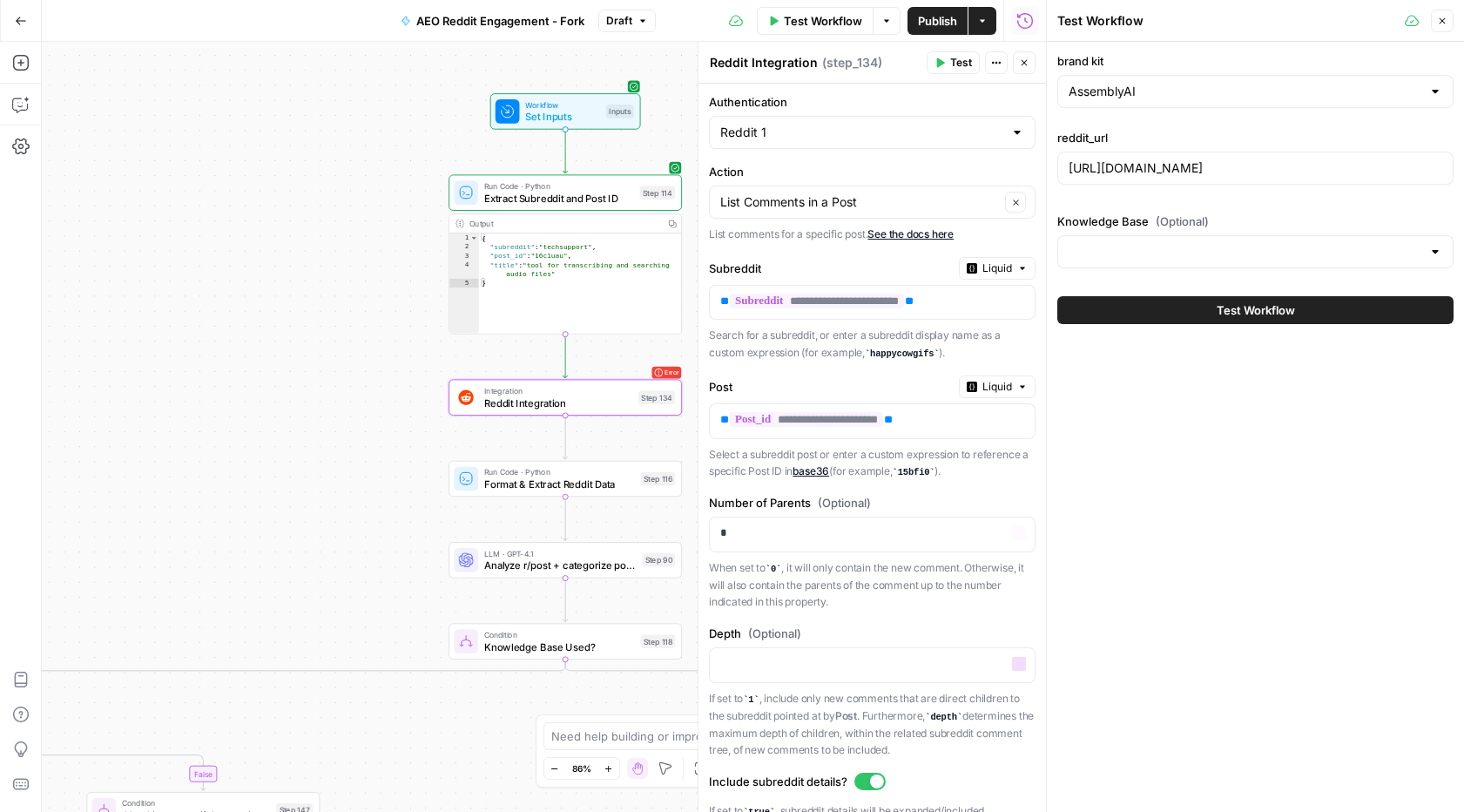
scroll to position [0, 0]
click at [316, 318] on div "true false true false true false true false true false true false true false tr…" at bounding box center [543, 426] width 1004 height 769
click at [584, 426] on div "true false true false true false true false true false true false true false tr…" at bounding box center [543, 426] width 1004 height 769
click at [588, 408] on span "Reddit Integration" at bounding box center [558, 403] width 148 height 15
click at [957, 66] on span "Test" at bounding box center [961, 62] width 22 height 16
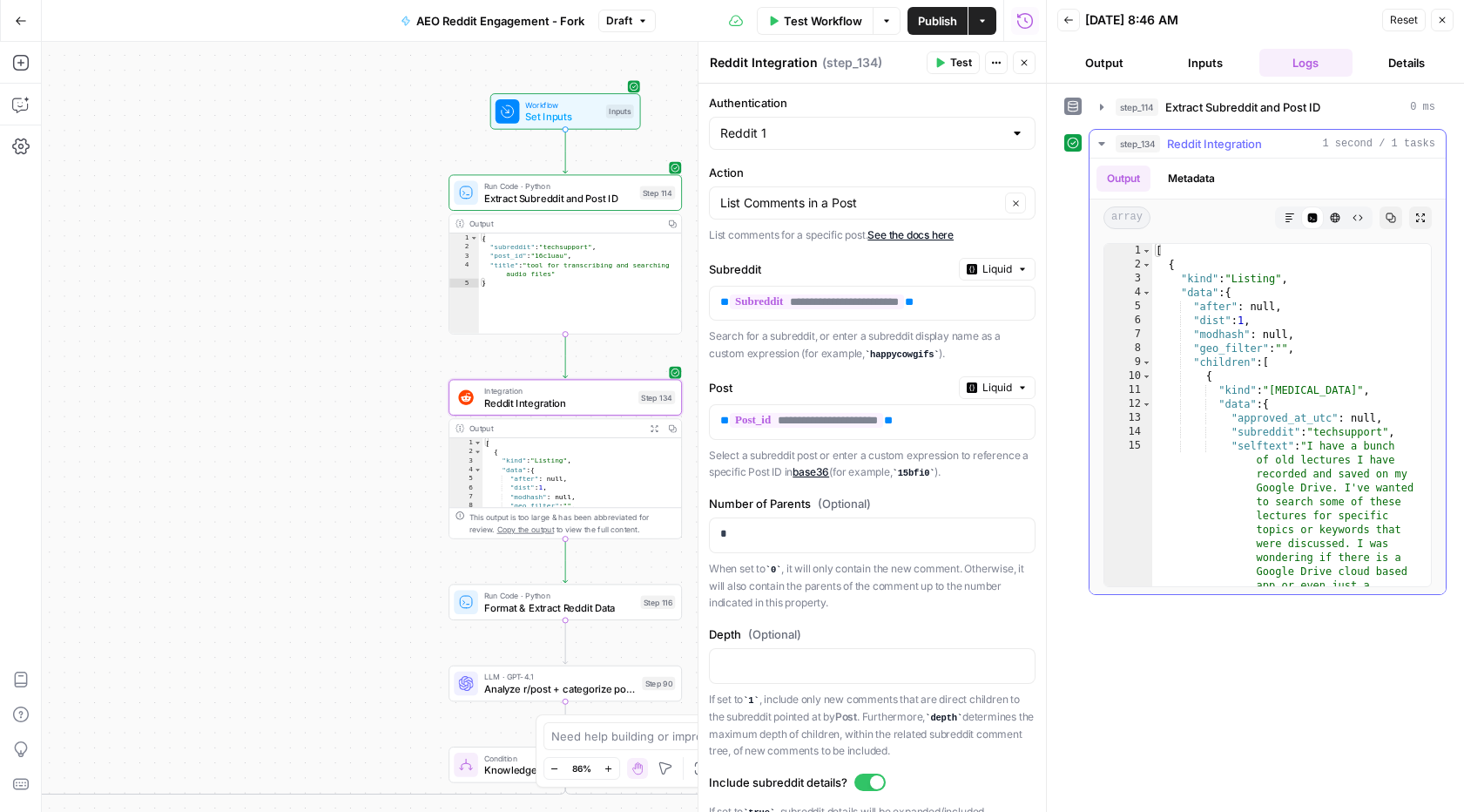
click at [1106, 147] on icon "button" at bounding box center [1102, 143] width 14 height 14
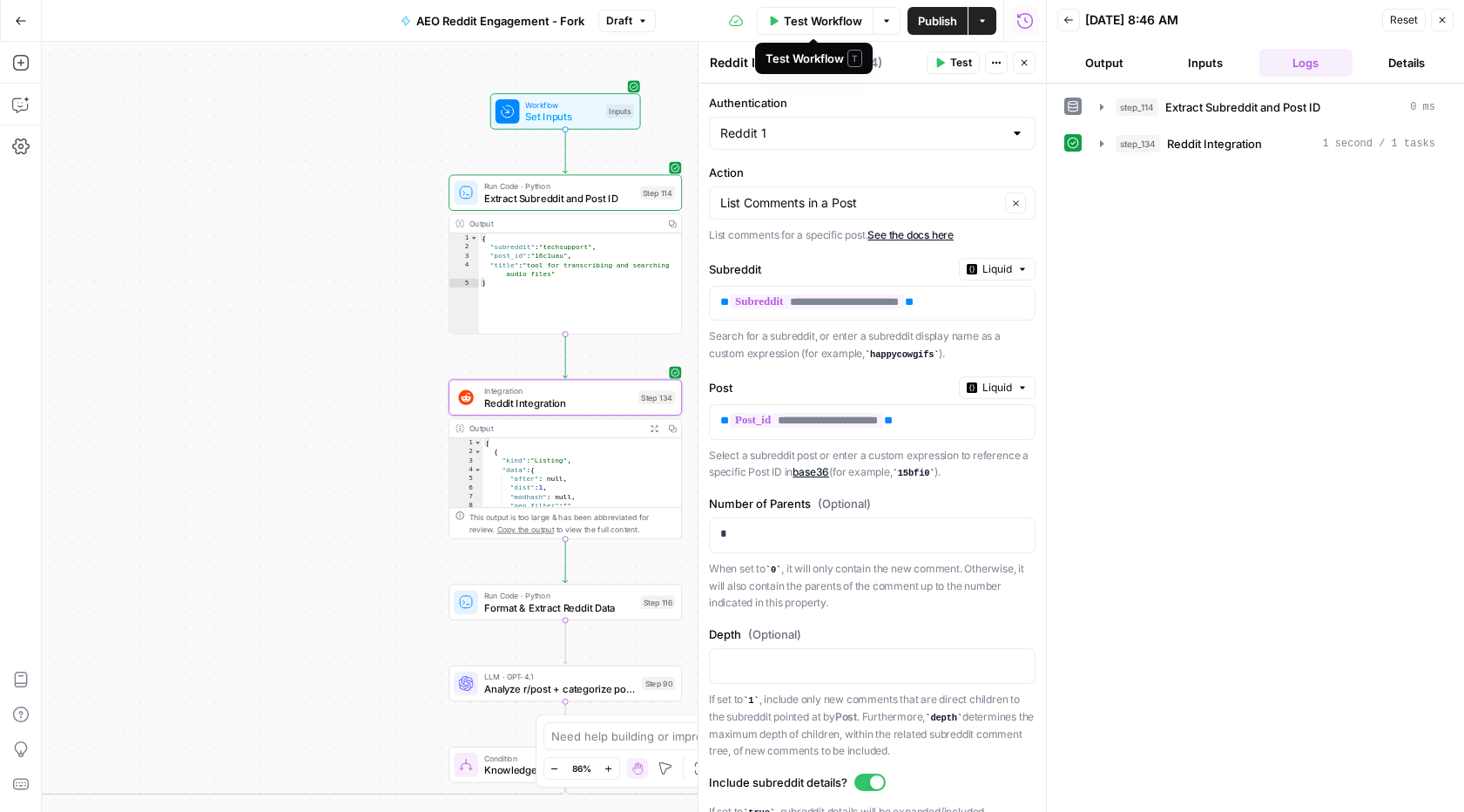
click at [827, 25] on span "Test Workflow" at bounding box center [822, 21] width 79 height 17
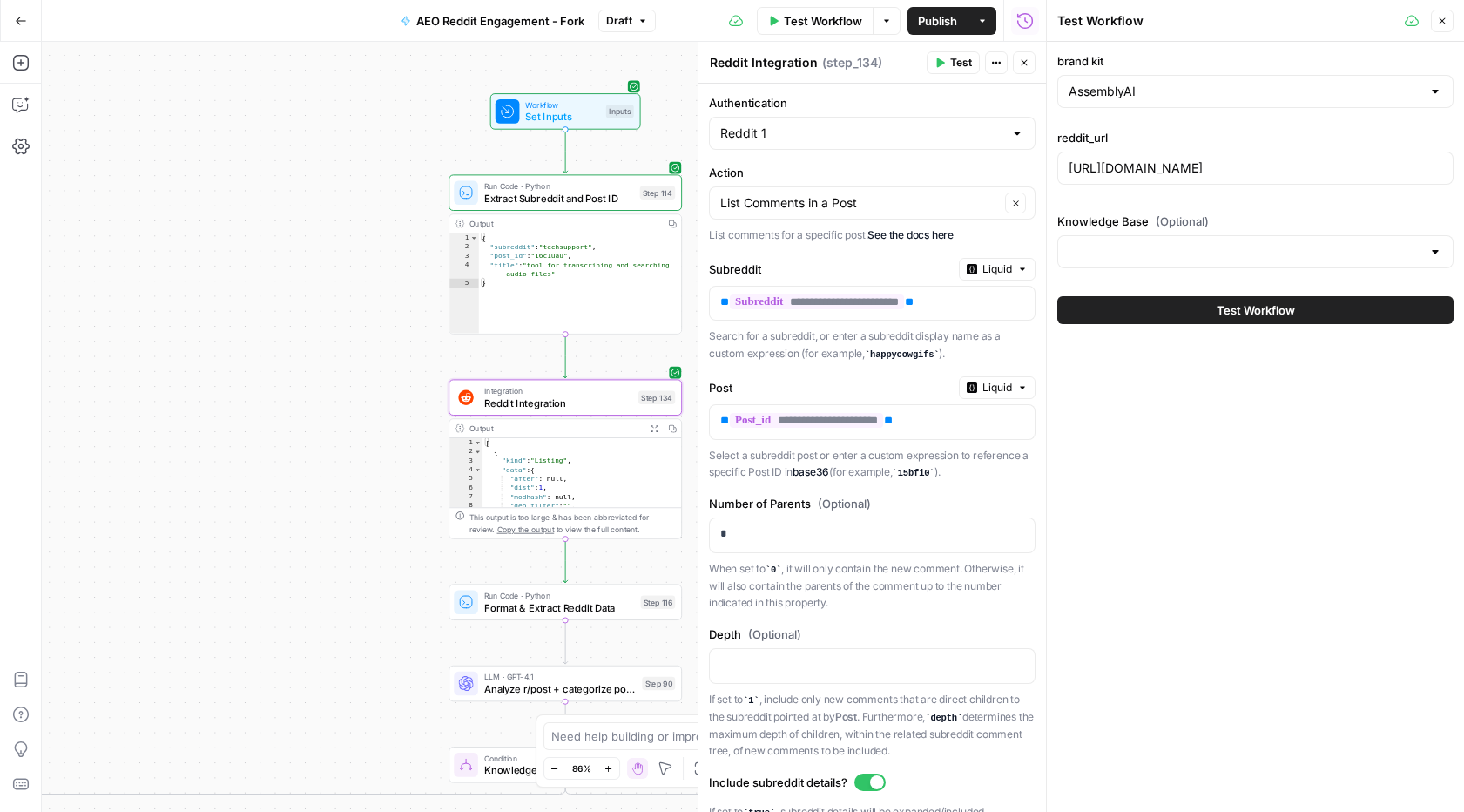
click at [1217, 309] on span "Test Workflow" at bounding box center [1256, 309] width 79 height 17
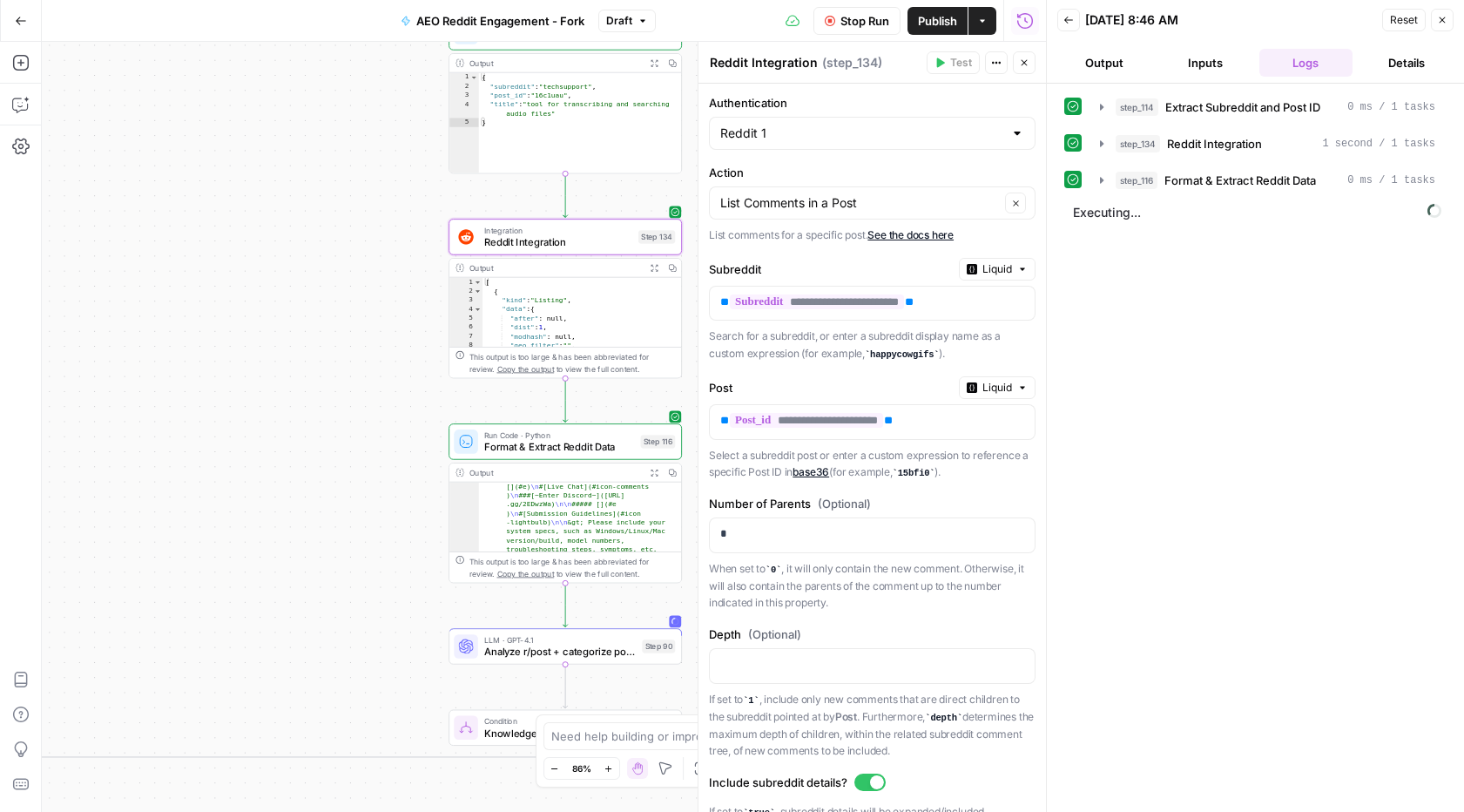
scroll to position [358, 0]
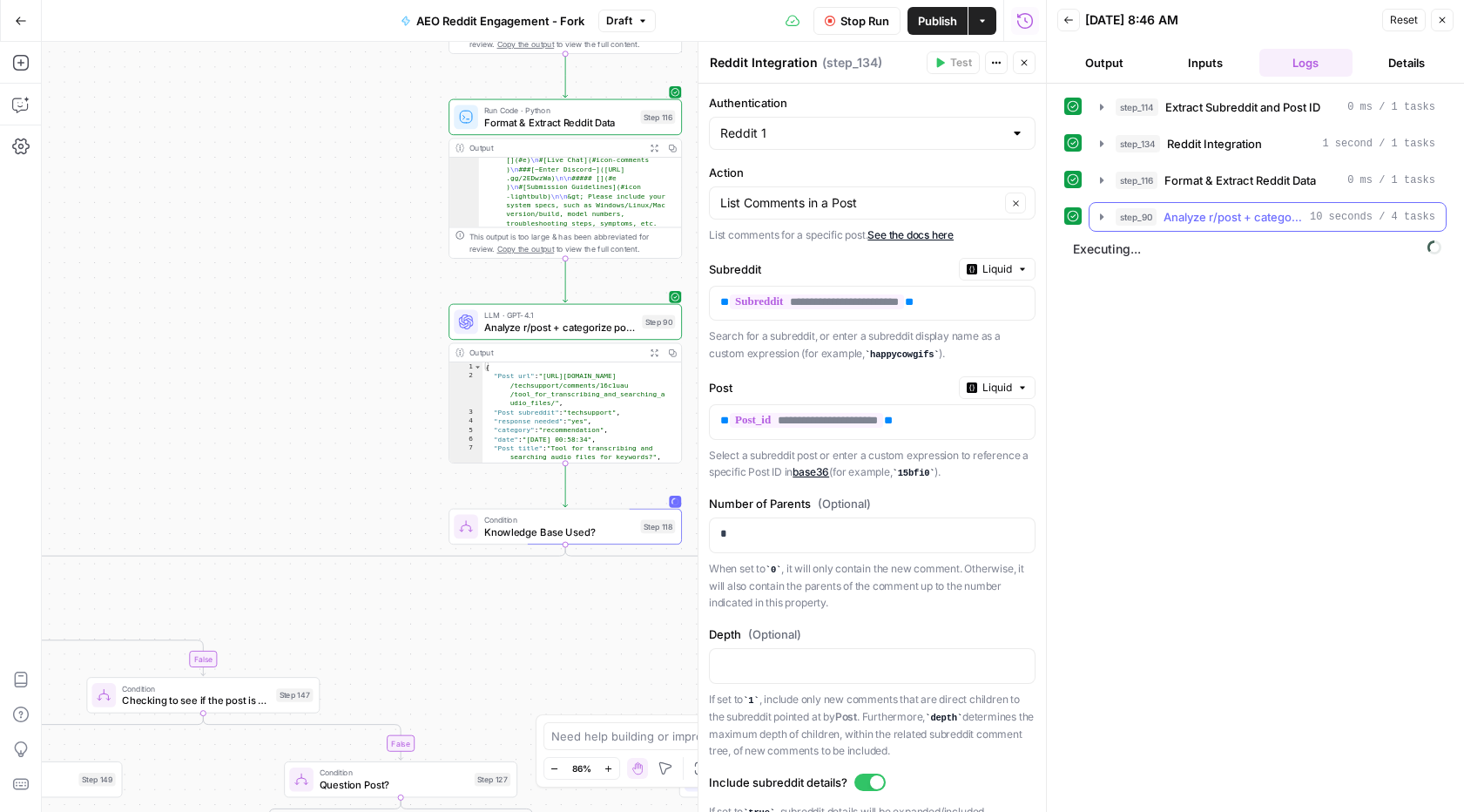
click at [1102, 215] on icon "button" at bounding box center [1102, 217] width 14 height 14
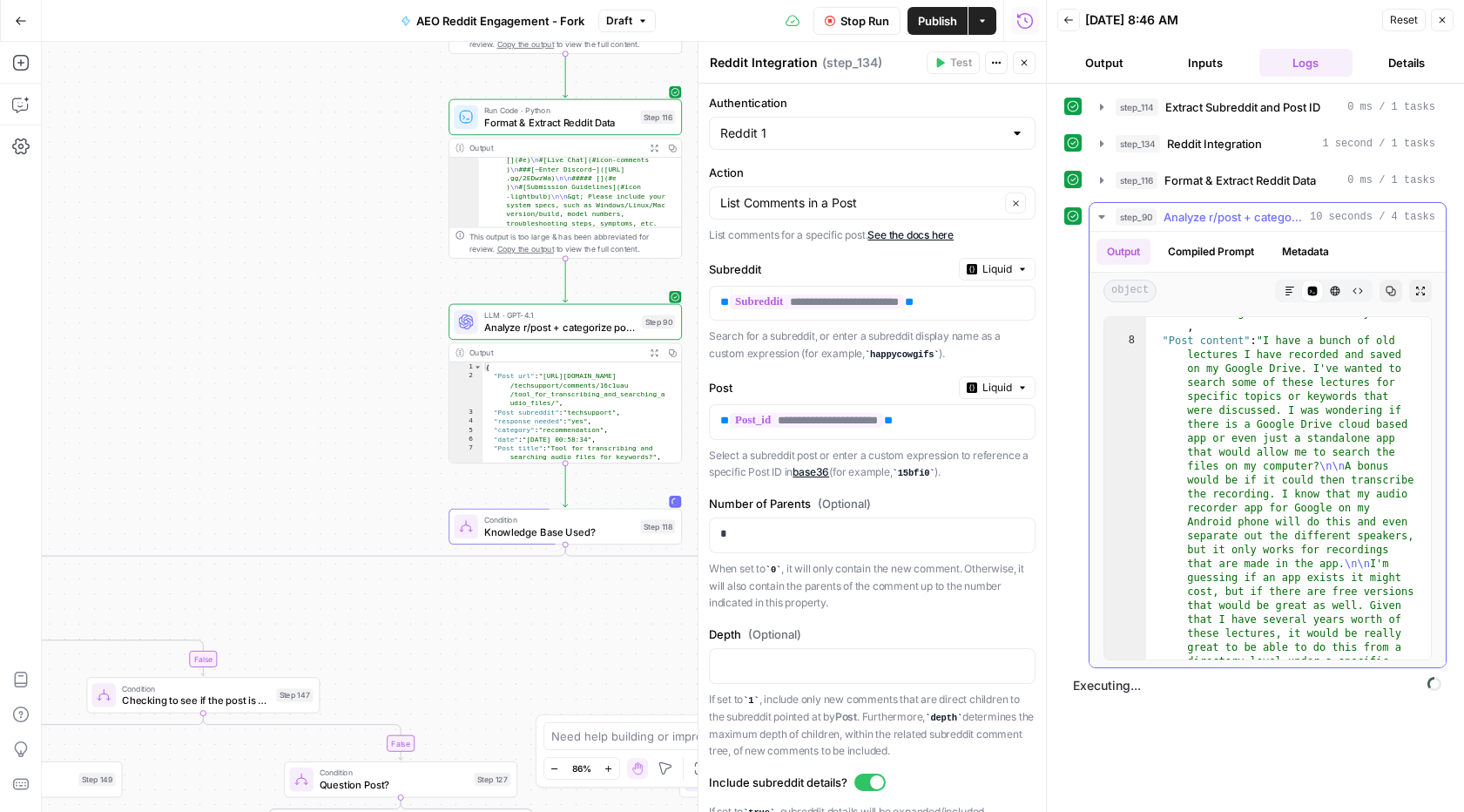
scroll to position [377, 0]
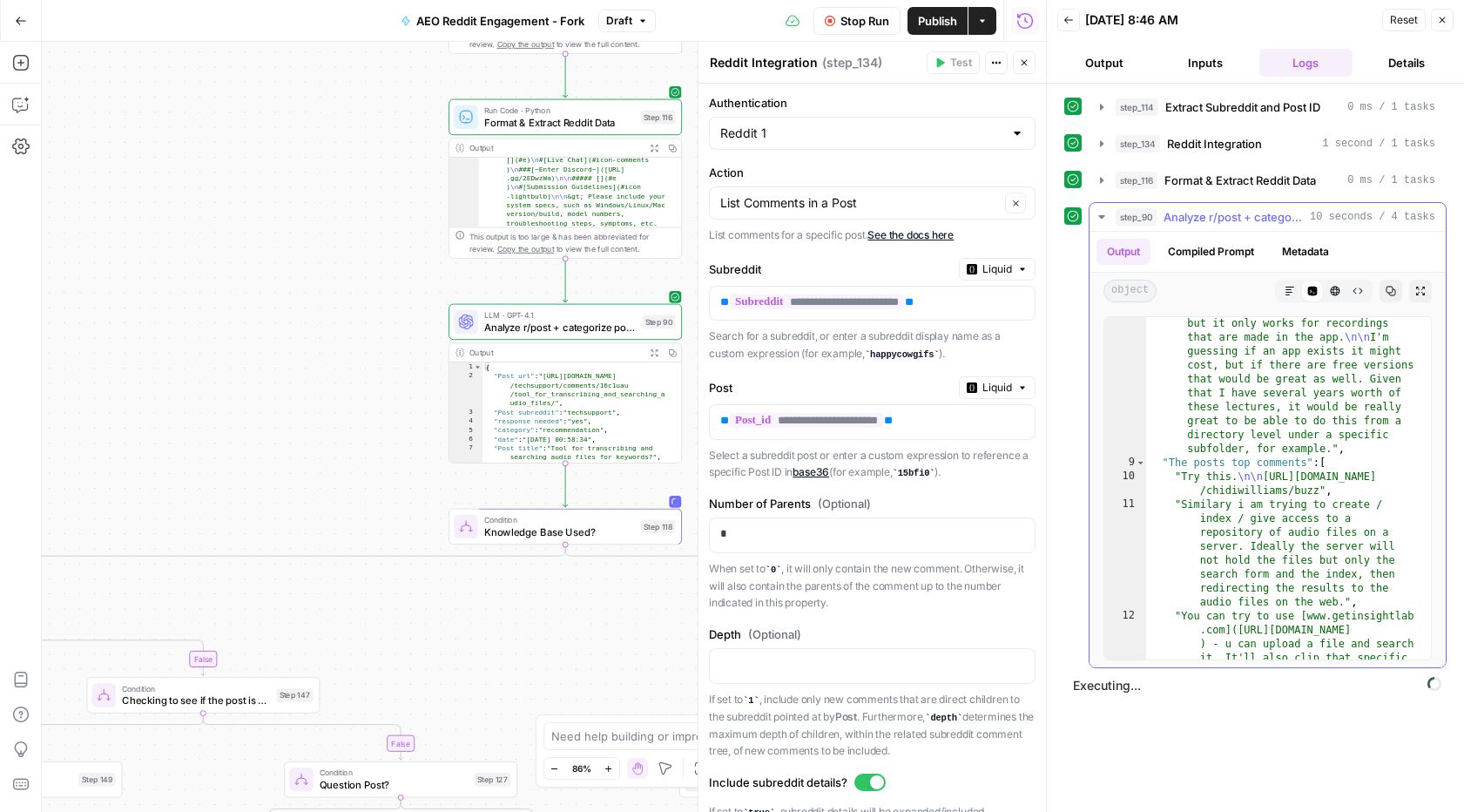
click at [1102, 214] on icon "button" at bounding box center [1102, 217] width 14 height 14
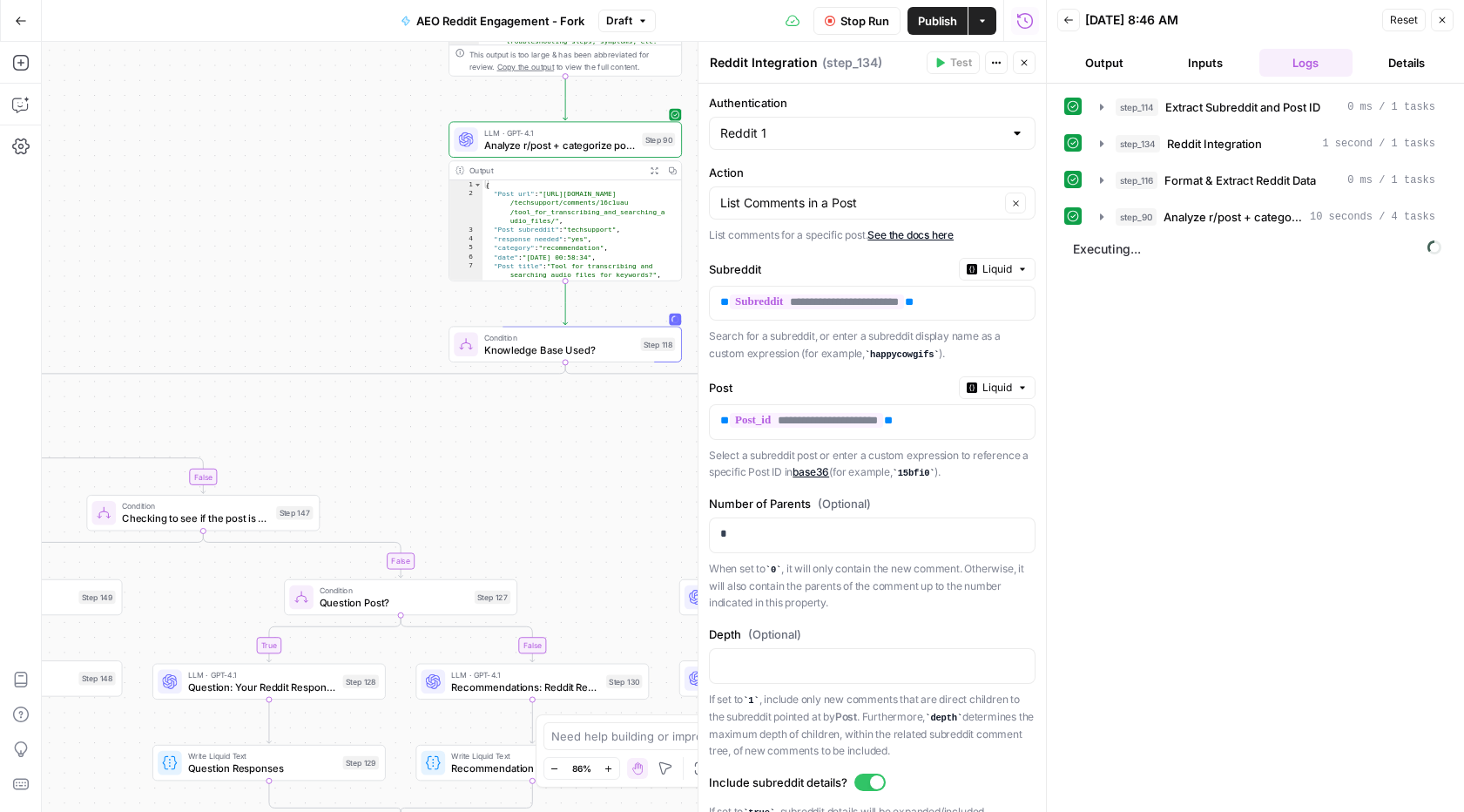
click at [983, 24] on icon "button" at bounding box center [981, 21] width 10 height 10
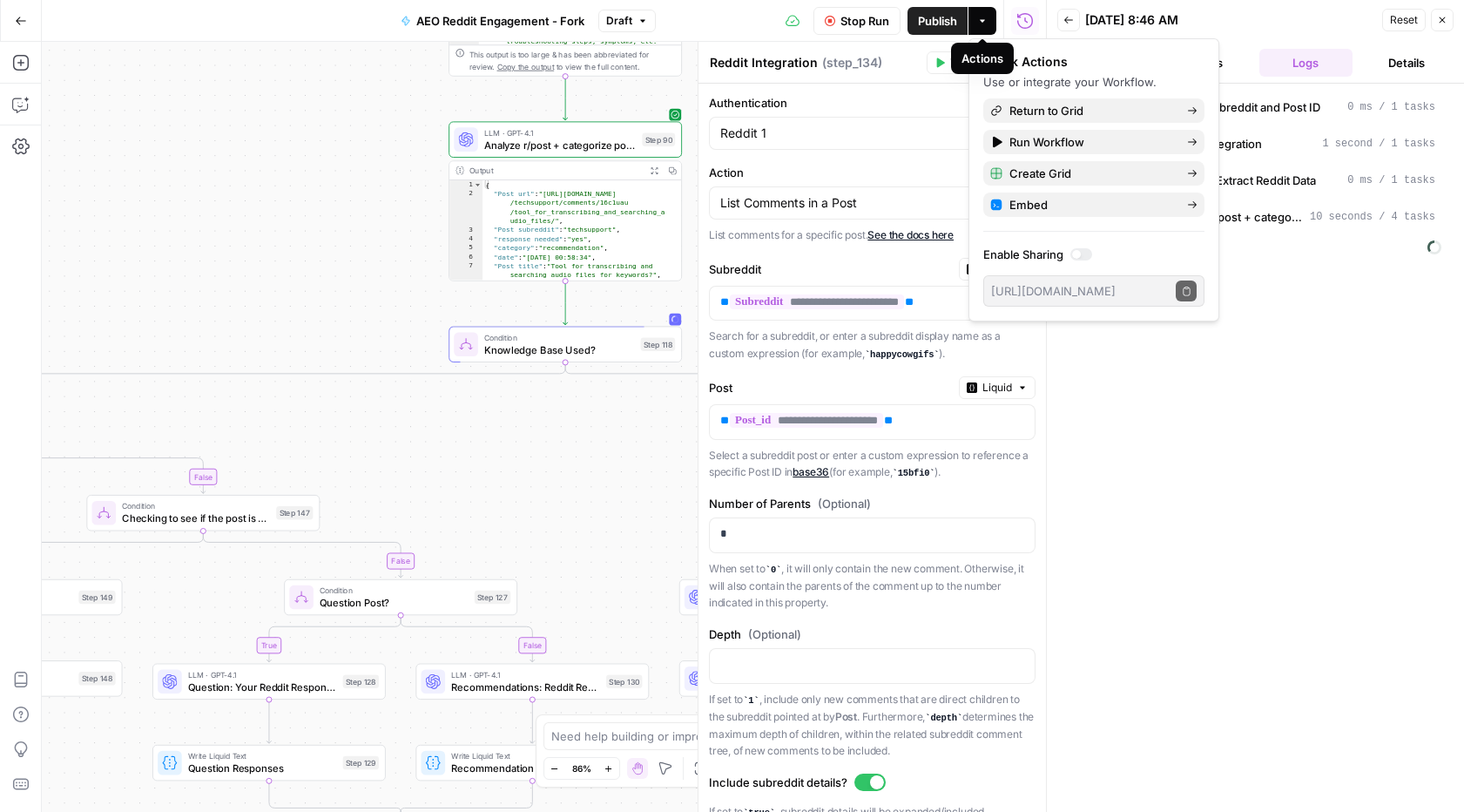
click at [984, 22] on icon "button" at bounding box center [981, 21] width 10 height 10
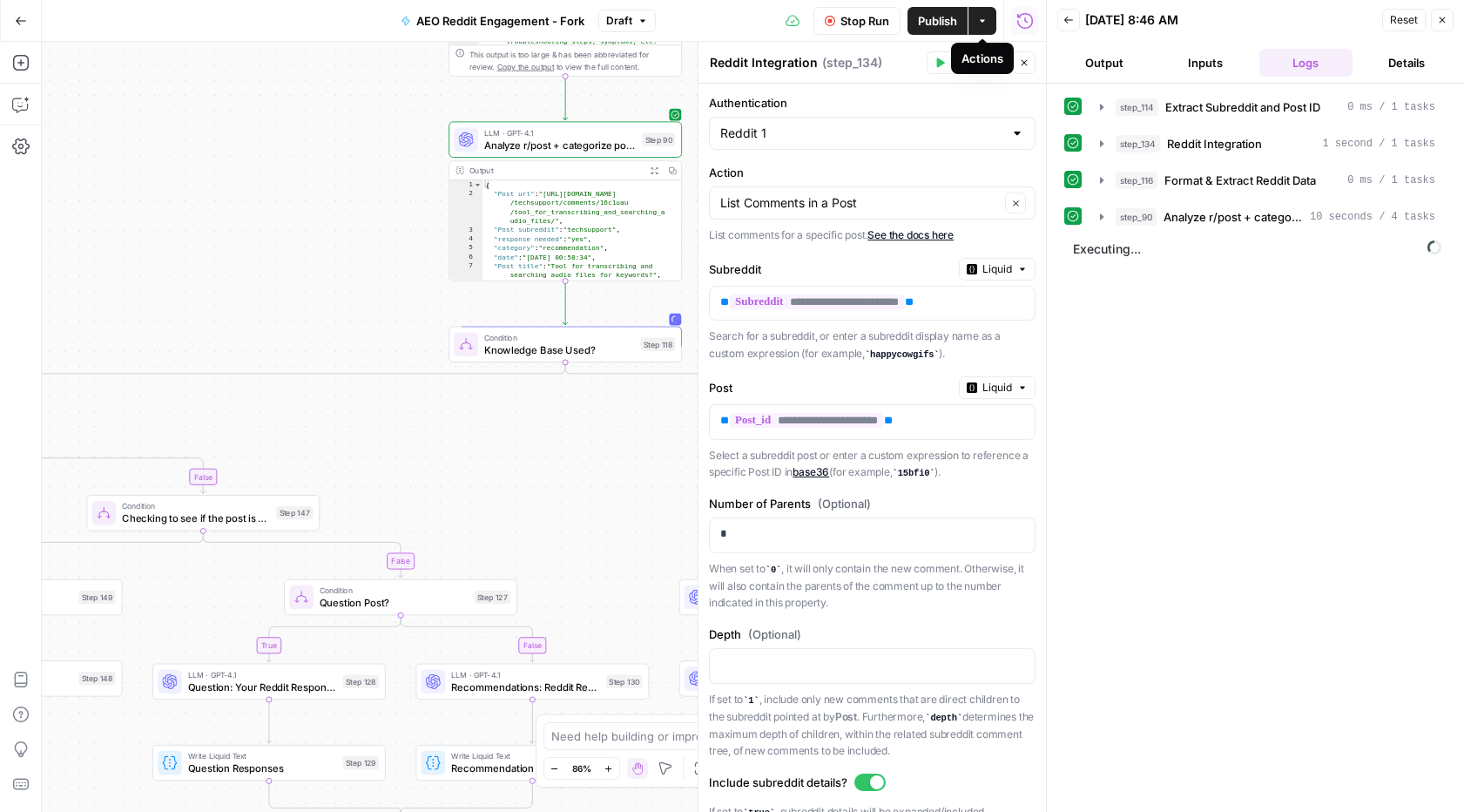
click at [984, 22] on icon "button" at bounding box center [981, 21] width 10 height 10
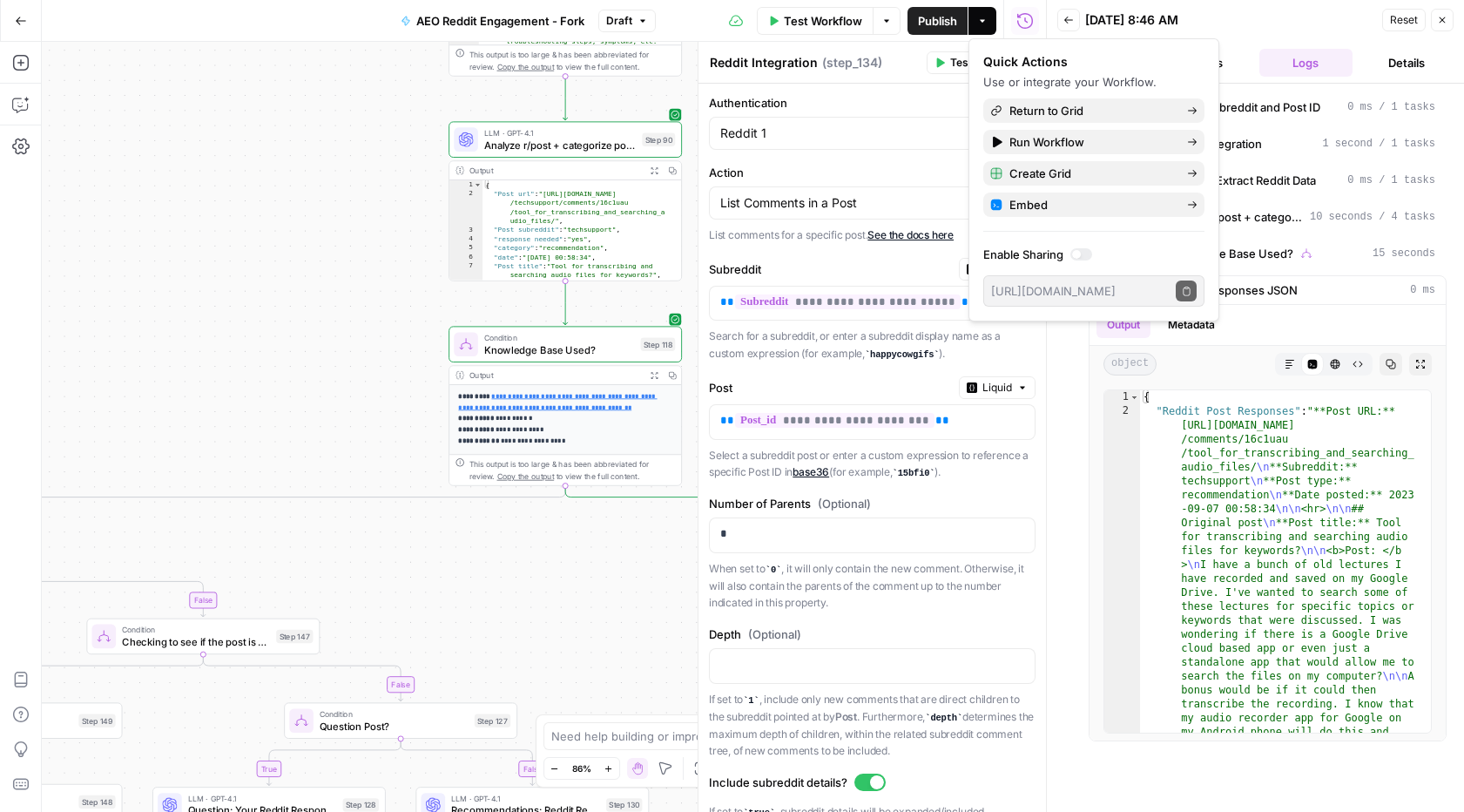
click at [984, 22] on icon "button" at bounding box center [981, 21] width 10 height 10
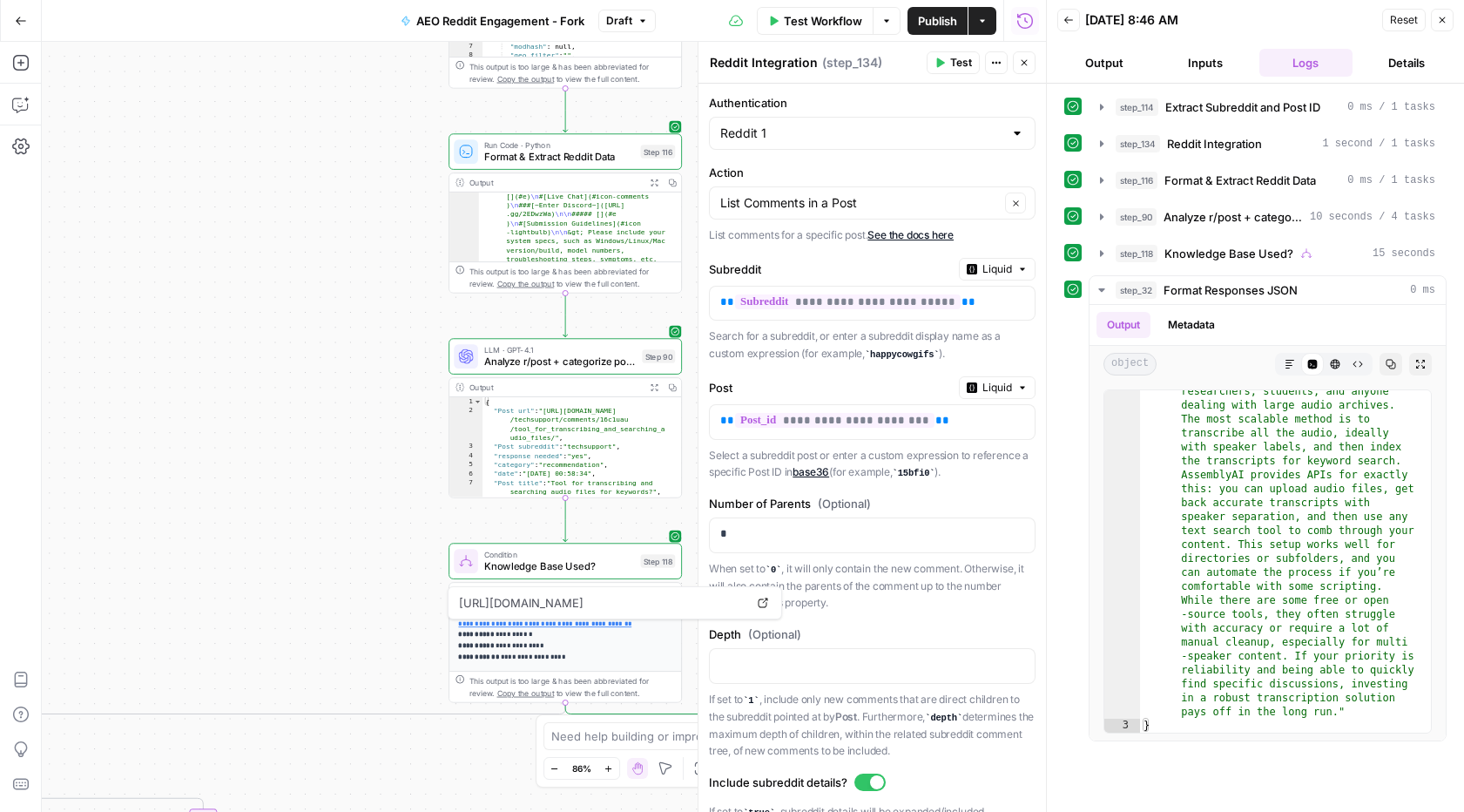
scroll to position [354, 0]
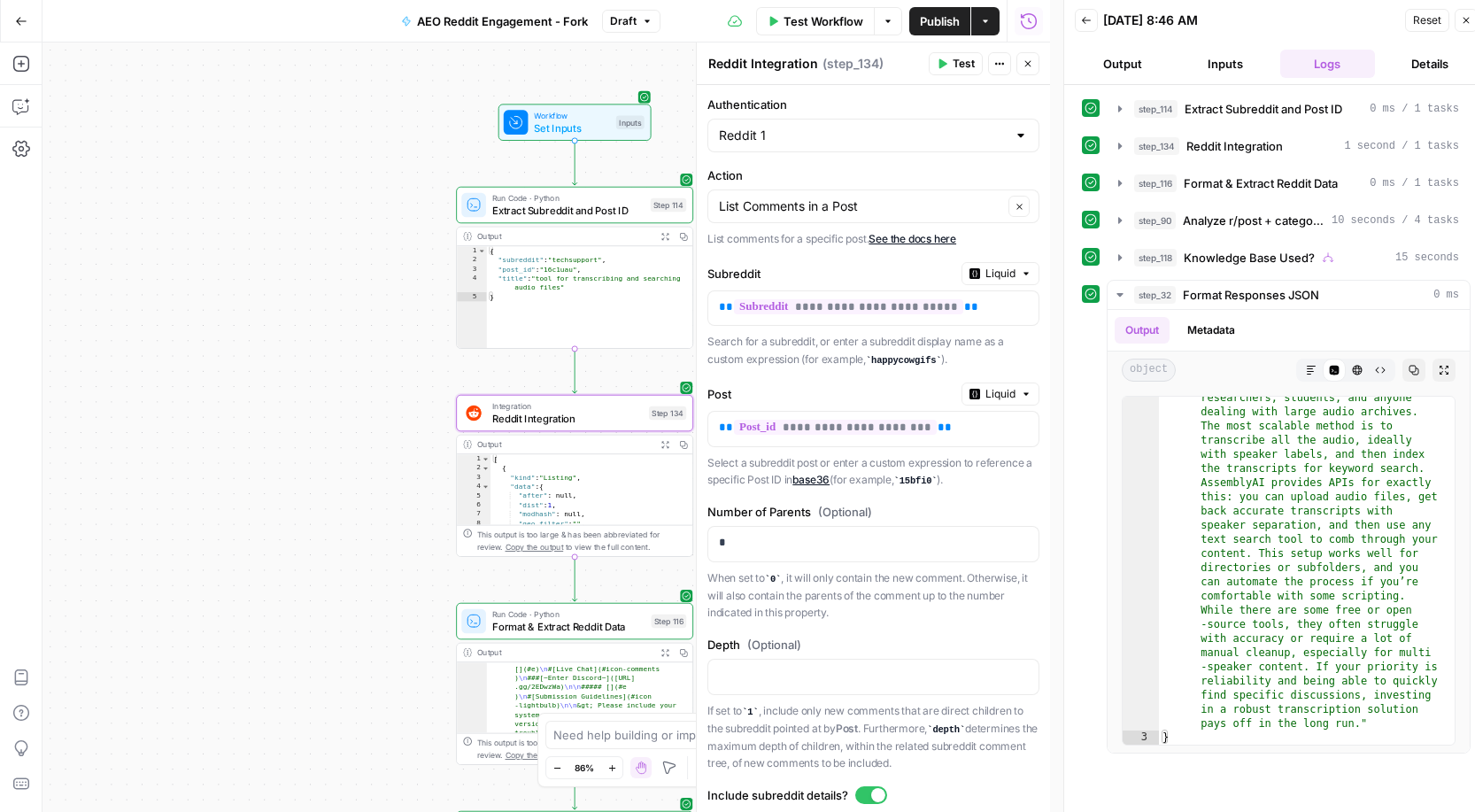
click at [1469, 15] on icon "button" at bounding box center [1465, 20] width 11 height 11
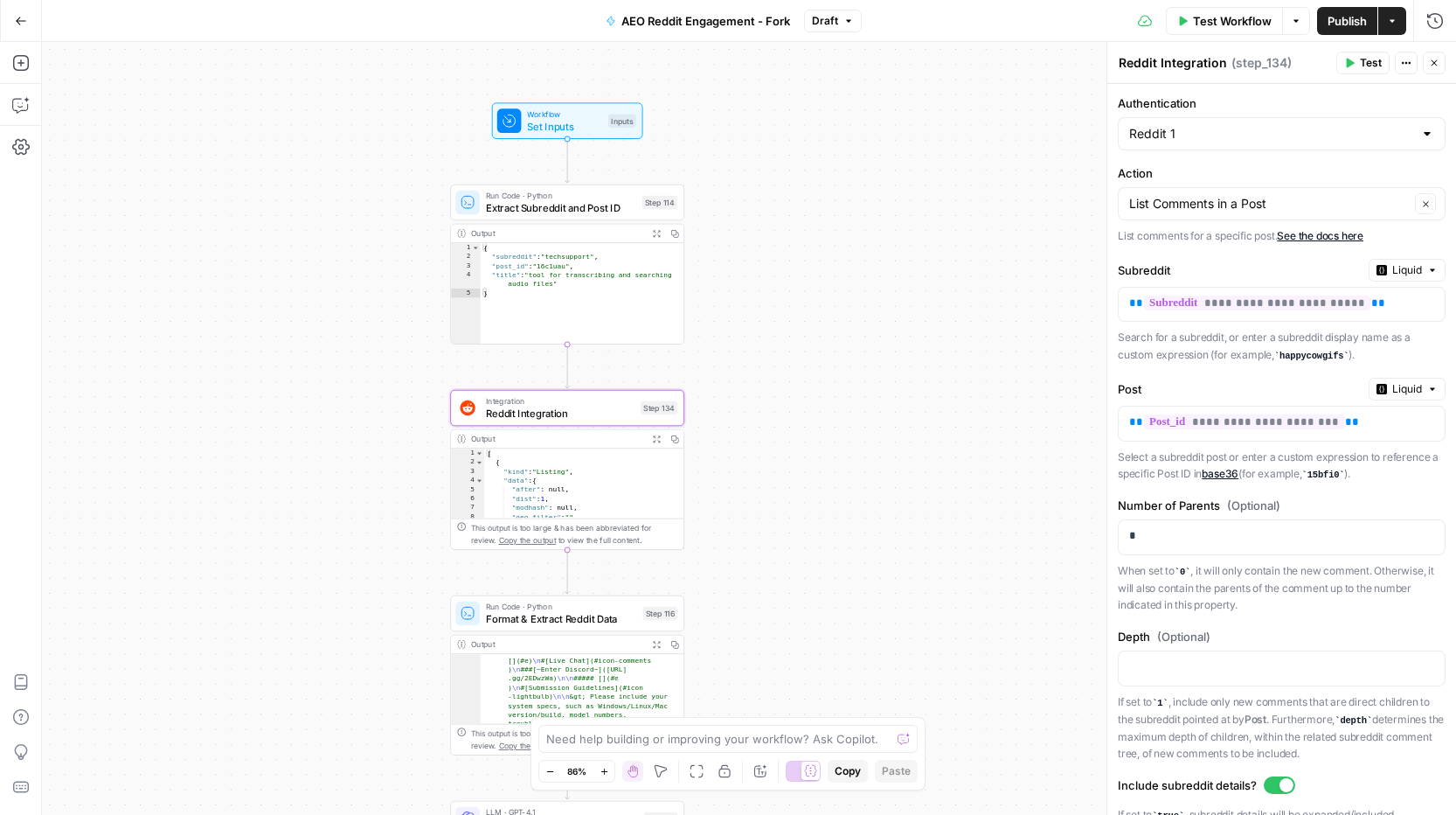
click at [577, 422] on div "Integration Reddit Integration Step 134 Copy step Delete step Add Note Test" at bounding box center [567, 408] width 235 height 36
click at [587, 417] on span "Reddit Integration" at bounding box center [560, 413] width 148 height 15
type textarea "*"
click at [519, 450] on div "[ { "kind" : "Listing" , "data" : { "after" : null , "dist" : 1 , "modhash" : n…" at bounding box center [578, 492] width 188 height 87
click at [474, 411] on img at bounding box center [467, 408] width 15 height 15
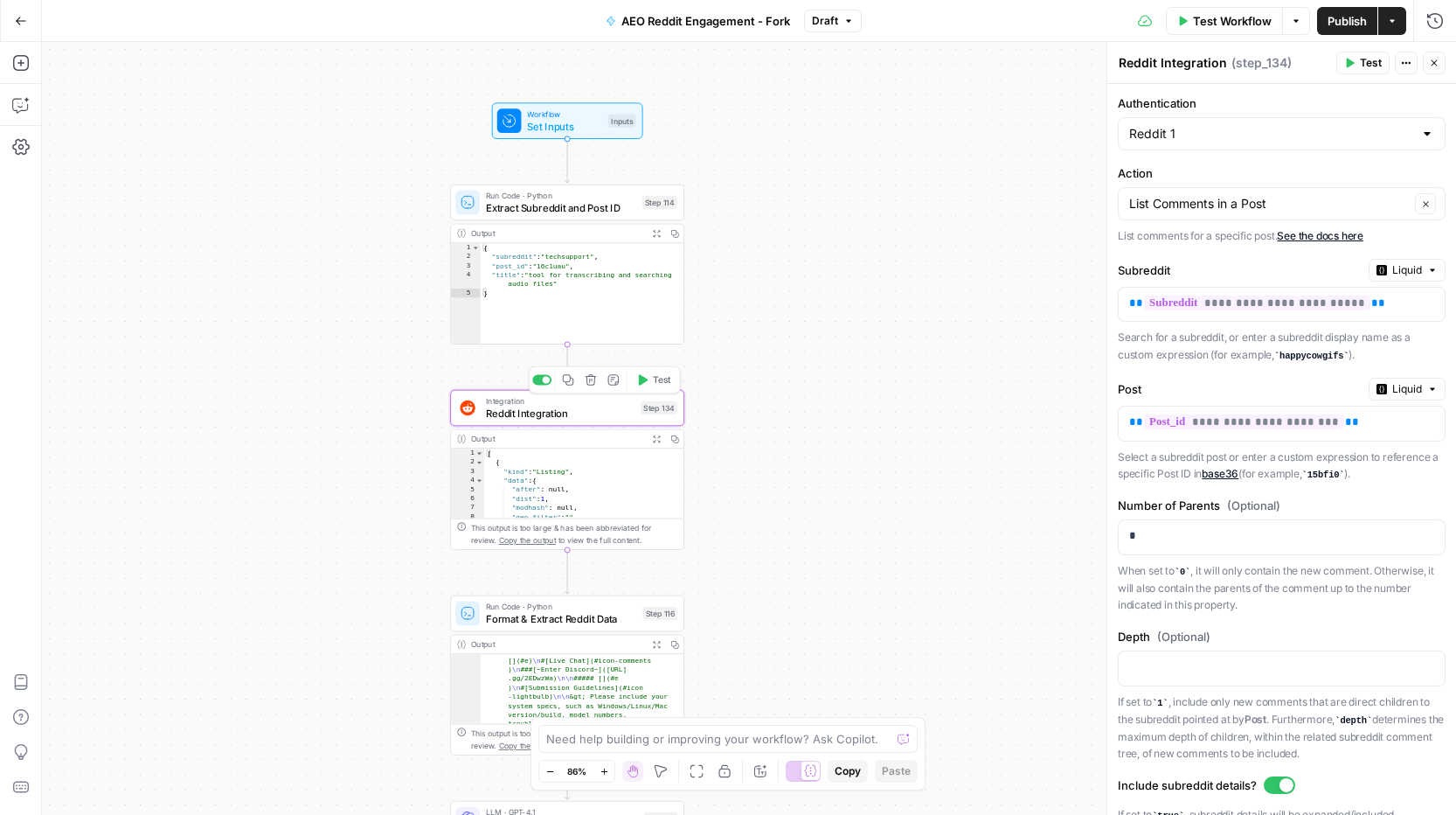
click at [655, 379] on span "Test" at bounding box center [661, 380] width 18 height 14
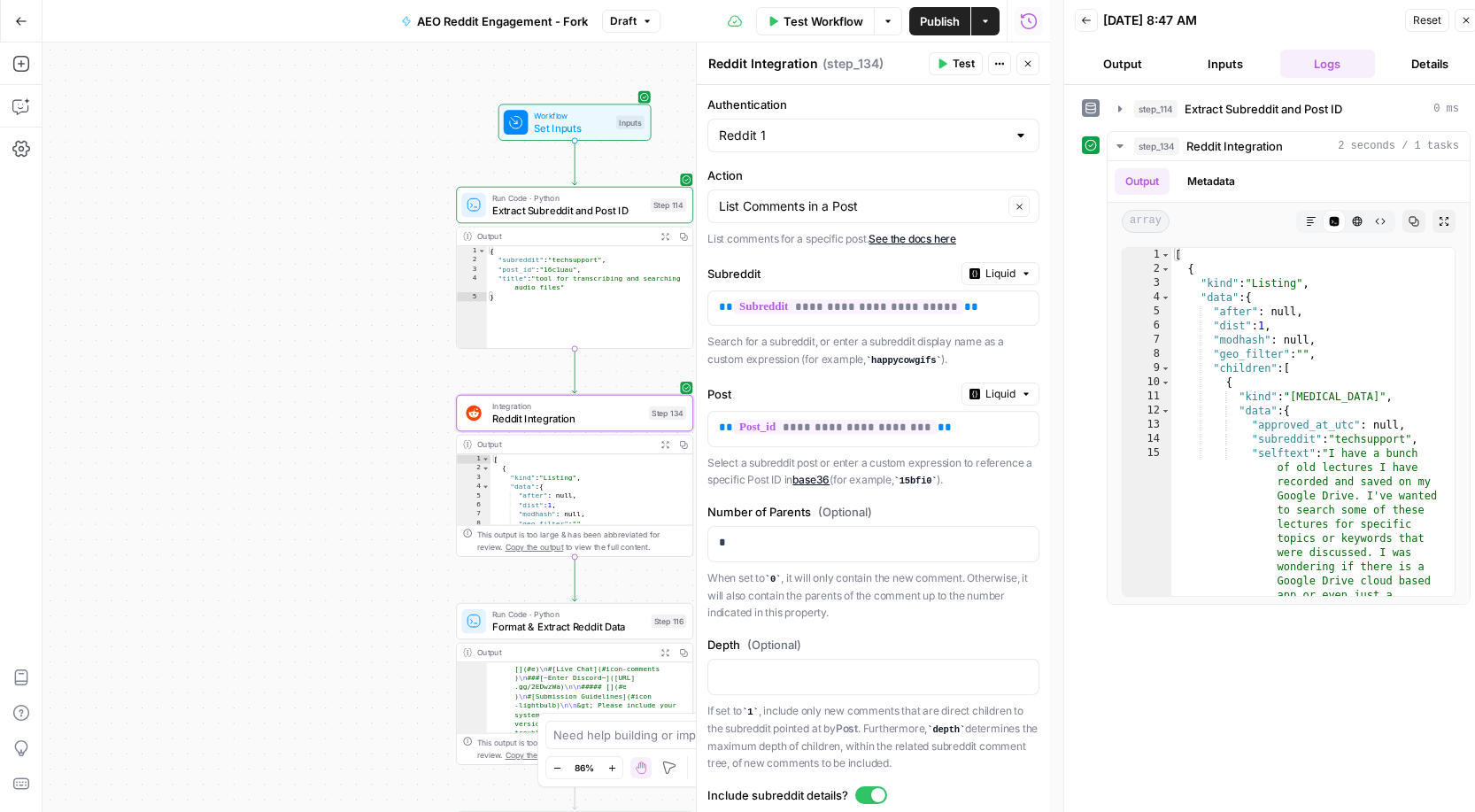
click at [592, 422] on span "Reddit Integration" at bounding box center [568, 419] width 150 height 15
click at [502, 419] on span "Reddit Integration" at bounding box center [568, 419] width 150 height 15
click at [863, 192] on div "List Comments in a Post Clear" at bounding box center [873, 206] width 332 height 34
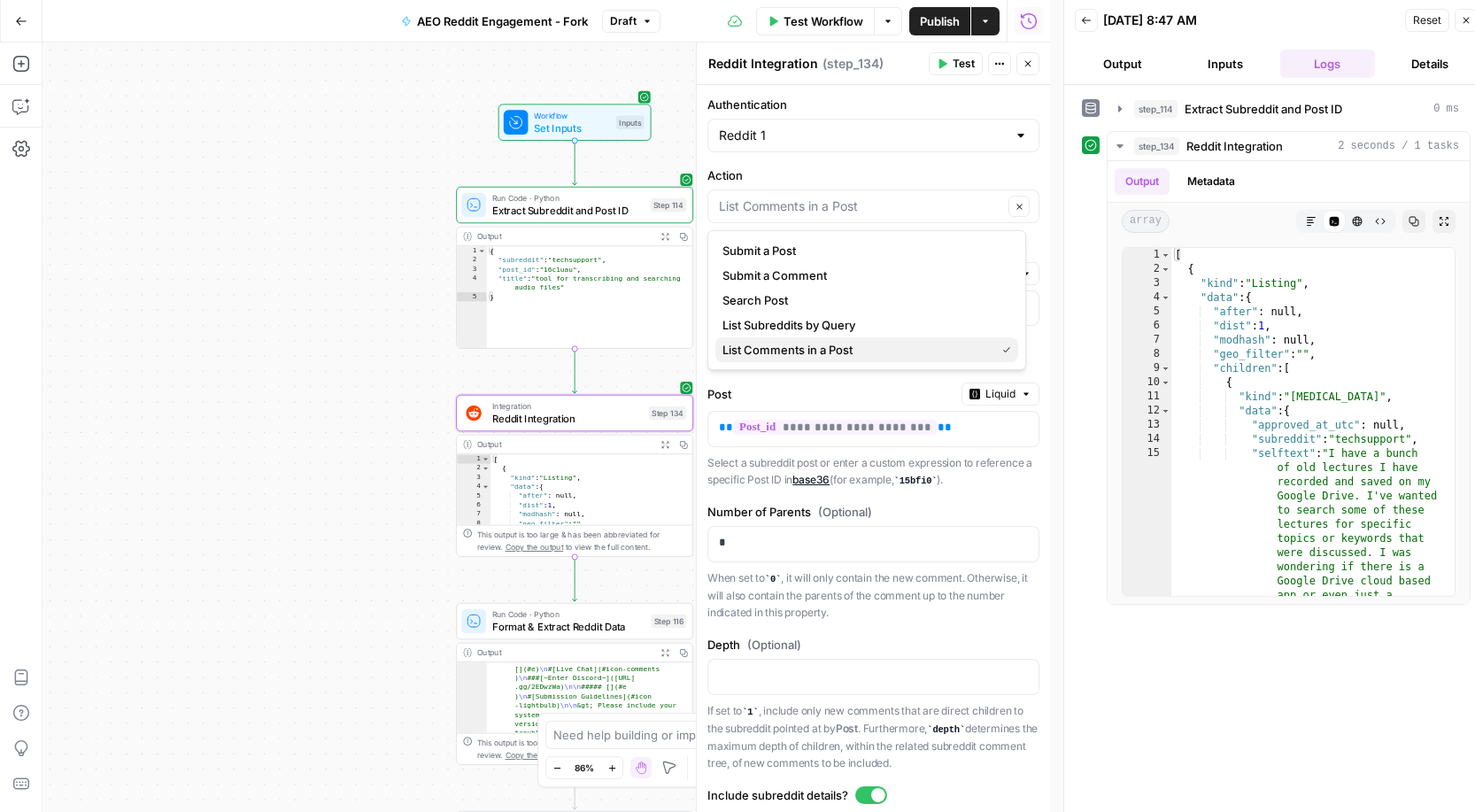
click at [827, 341] on span "List Comments in a Post" at bounding box center [855, 349] width 266 height 17
type input "List Comments in a Post"
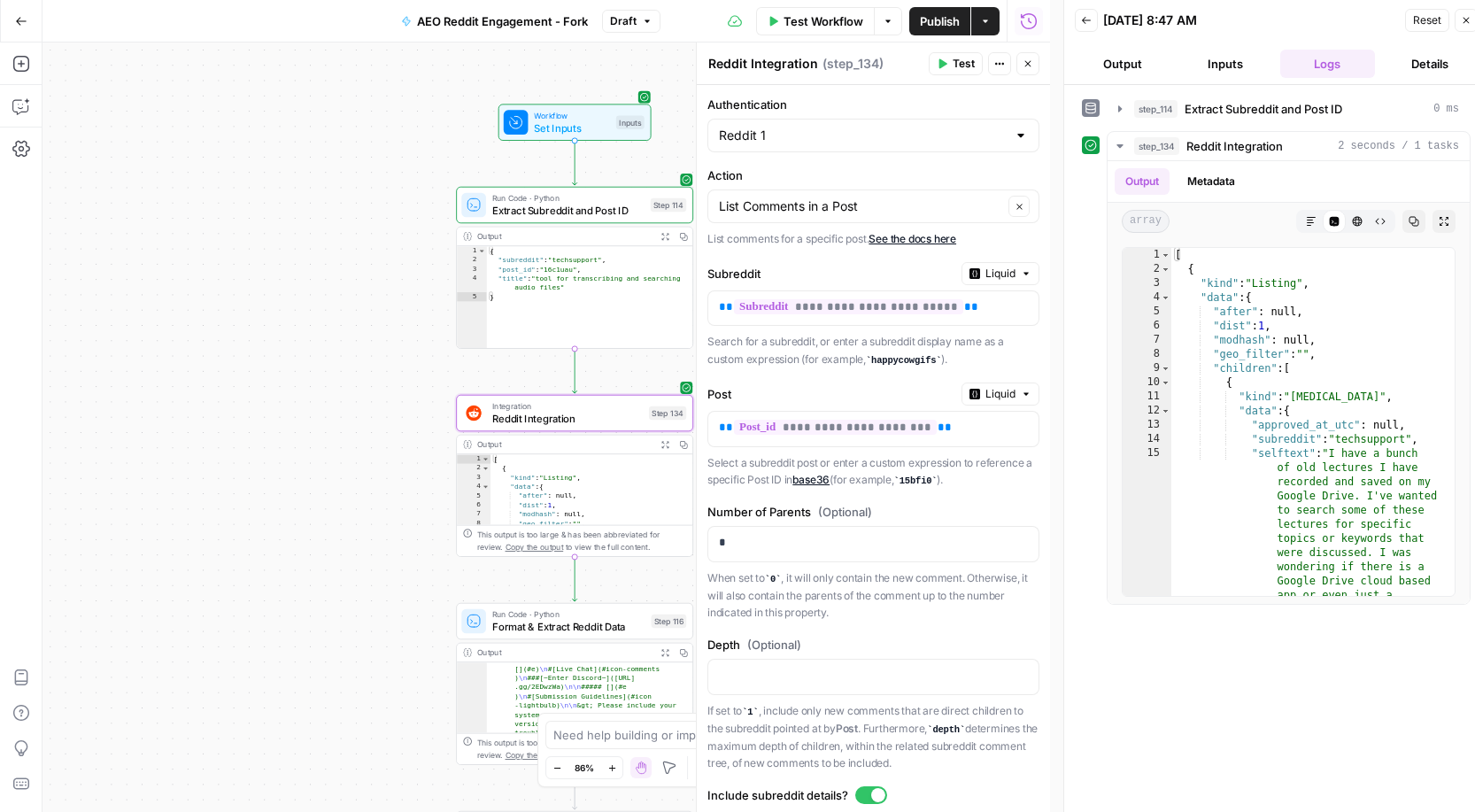
click at [219, 444] on div "true false true false true false true false true false true false true false tr…" at bounding box center [546, 427] width 1007 height 770
click at [944, 20] on span "Publish" at bounding box center [939, 21] width 39 height 17
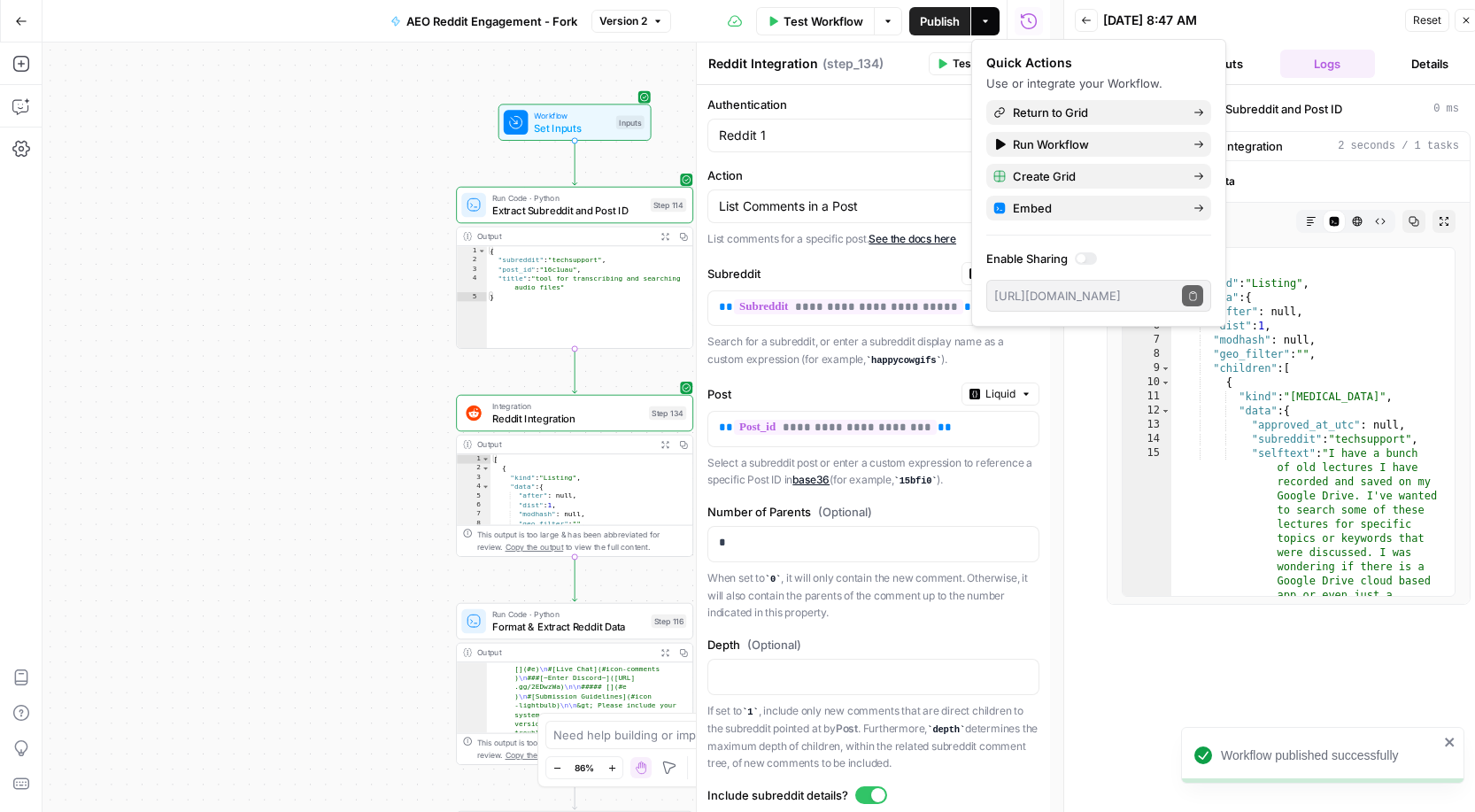
click at [1459, 17] on button "Close" at bounding box center [1466, 20] width 23 height 23
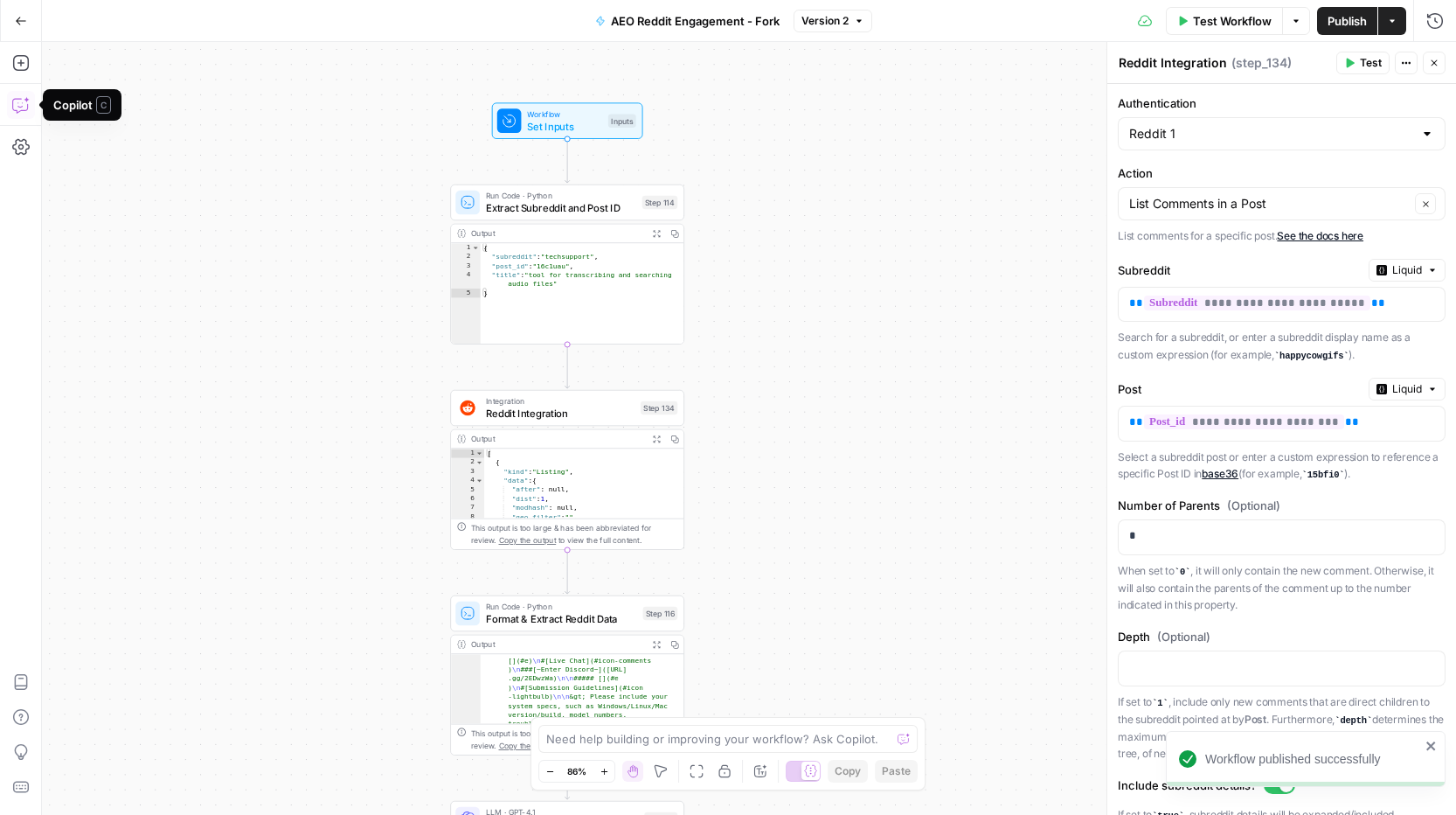
drag, startPoint x: 12, startPoint y: 17, endPoint x: 38, endPoint y: 19, distance: 26.1
click at [13, 17] on button "Go Back" at bounding box center [21, 21] width 31 height 31
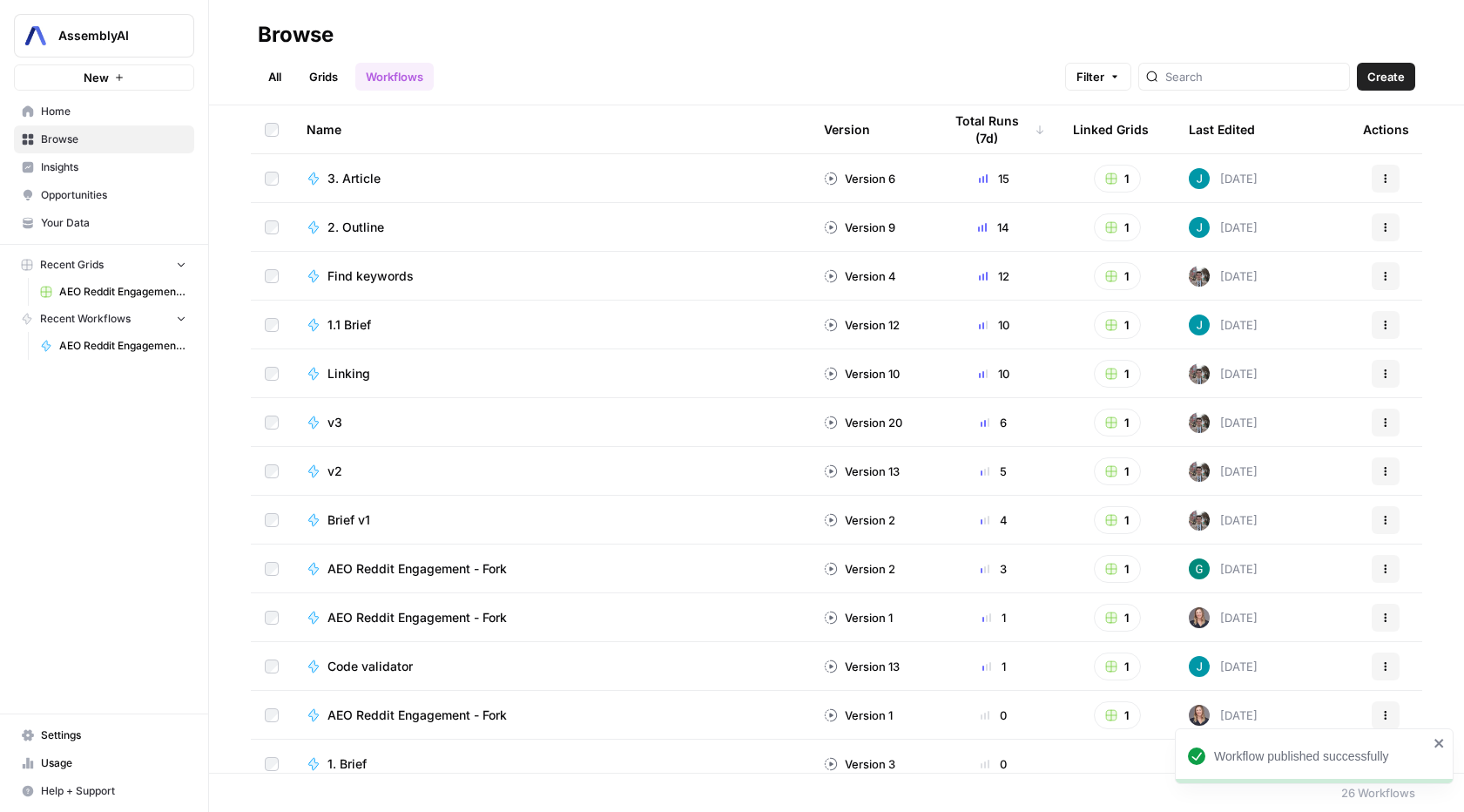
click at [126, 291] on span "AEO Reddit Engagement (3)" at bounding box center [123, 291] width 127 height 16
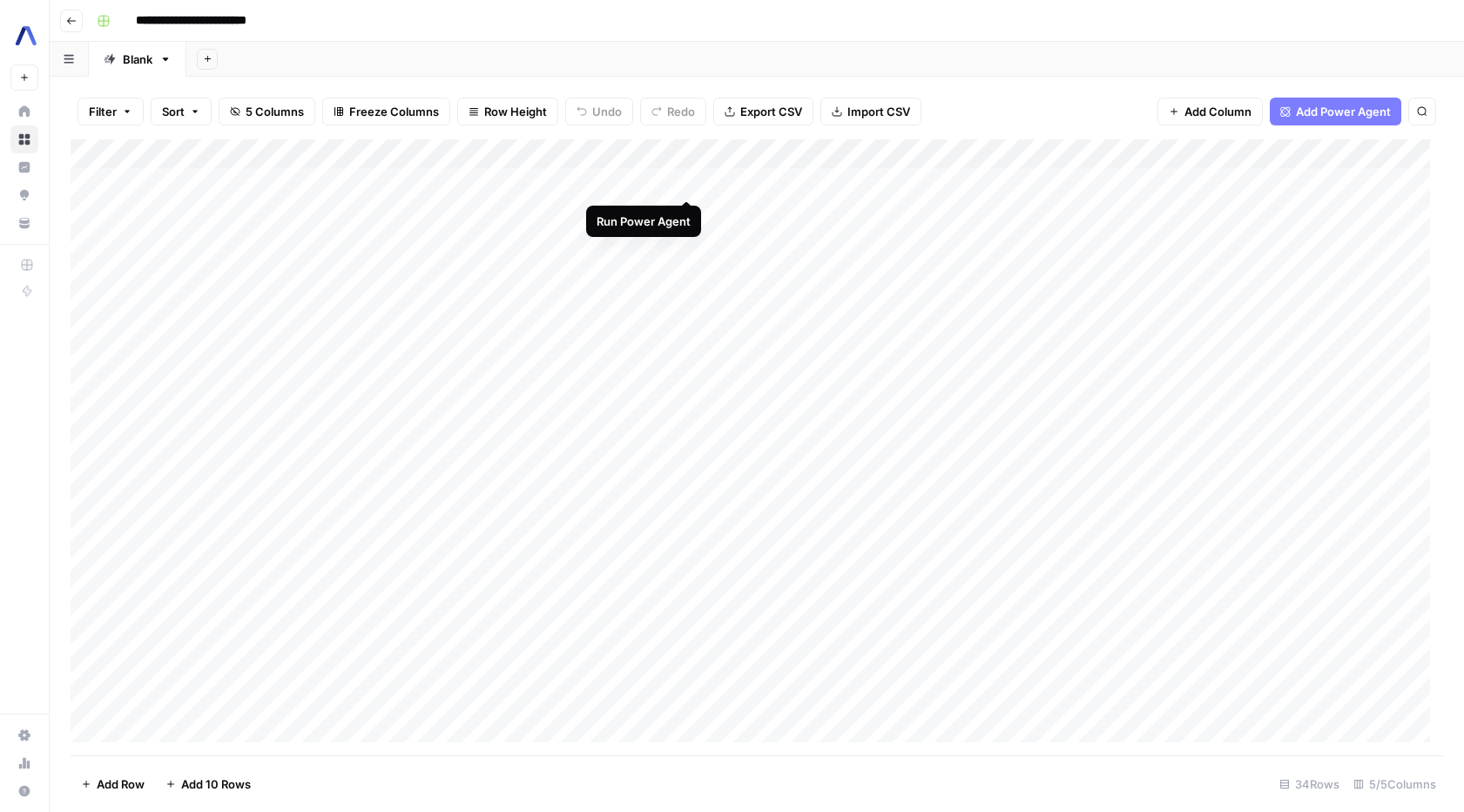
click at [689, 182] on div "Add Column" at bounding box center [757, 447] width 1372 height 616
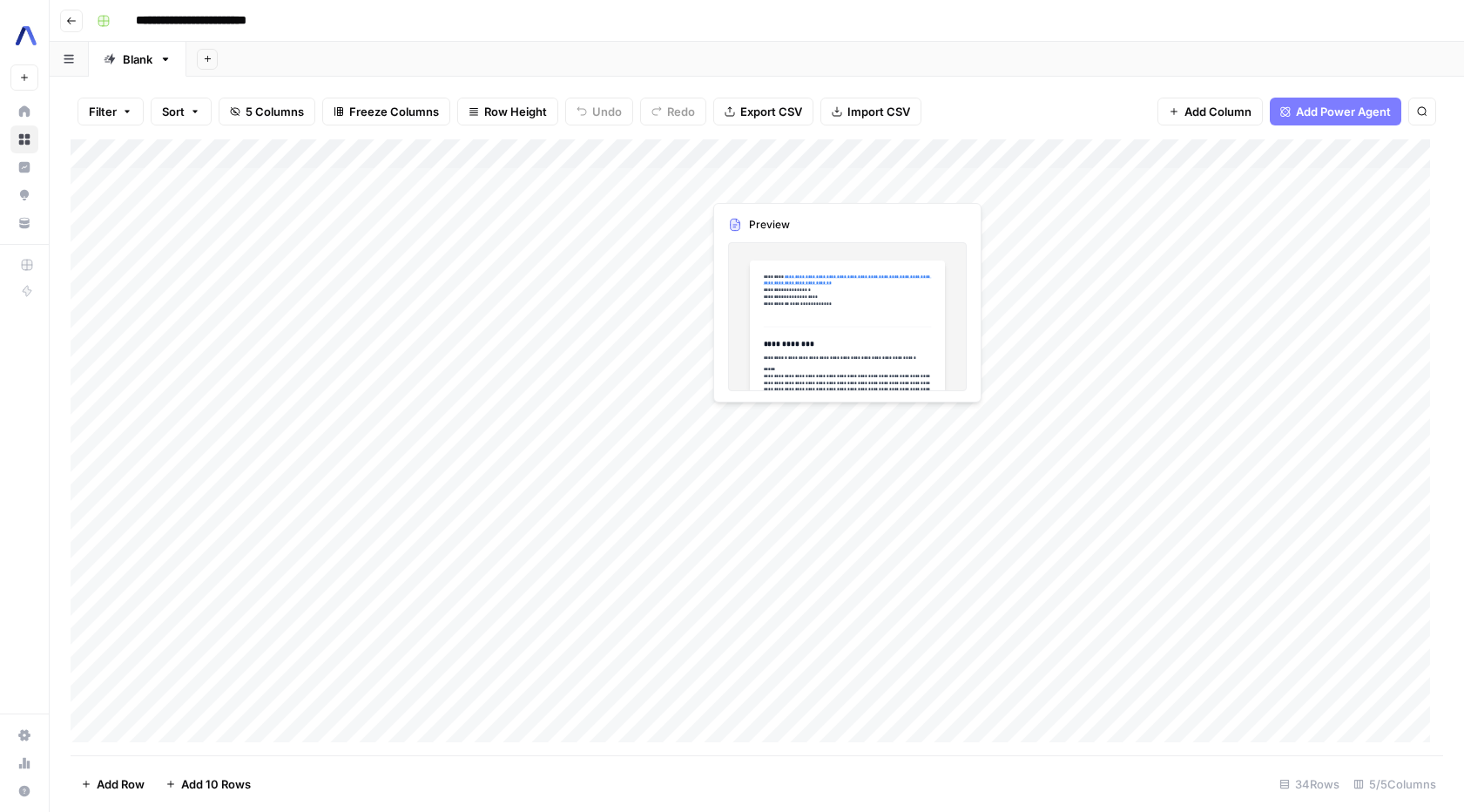
click at [751, 184] on div "Add Column" at bounding box center [757, 447] width 1372 height 616
click at [806, 182] on div "Add Column" at bounding box center [757, 447] width 1372 height 616
click at [806, 182] on body "**********" at bounding box center [732, 406] width 1464 height 812
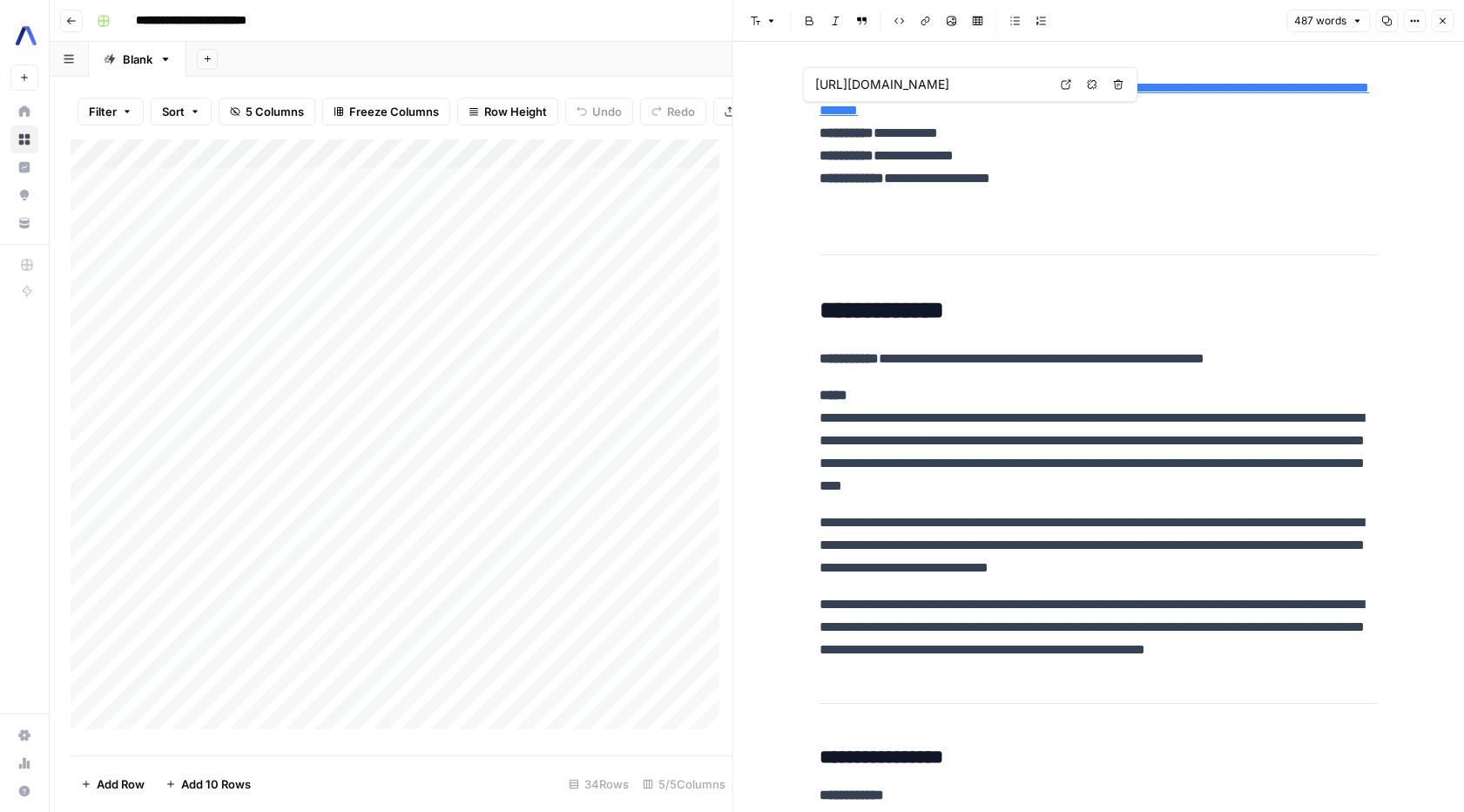
click at [916, 116] on link "**********" at bounding box center [1094, 99] width 550 height 36
click at [1068, 88] on icon at bounding box center [1067, 85] width 9 height 9
click at [554, 192] on div "Add Column" at bounding box center [401, 440] width 661 height 603
click at [555, 194] on div "Add Column" at bounding box center [401, 440] width 661 height 603
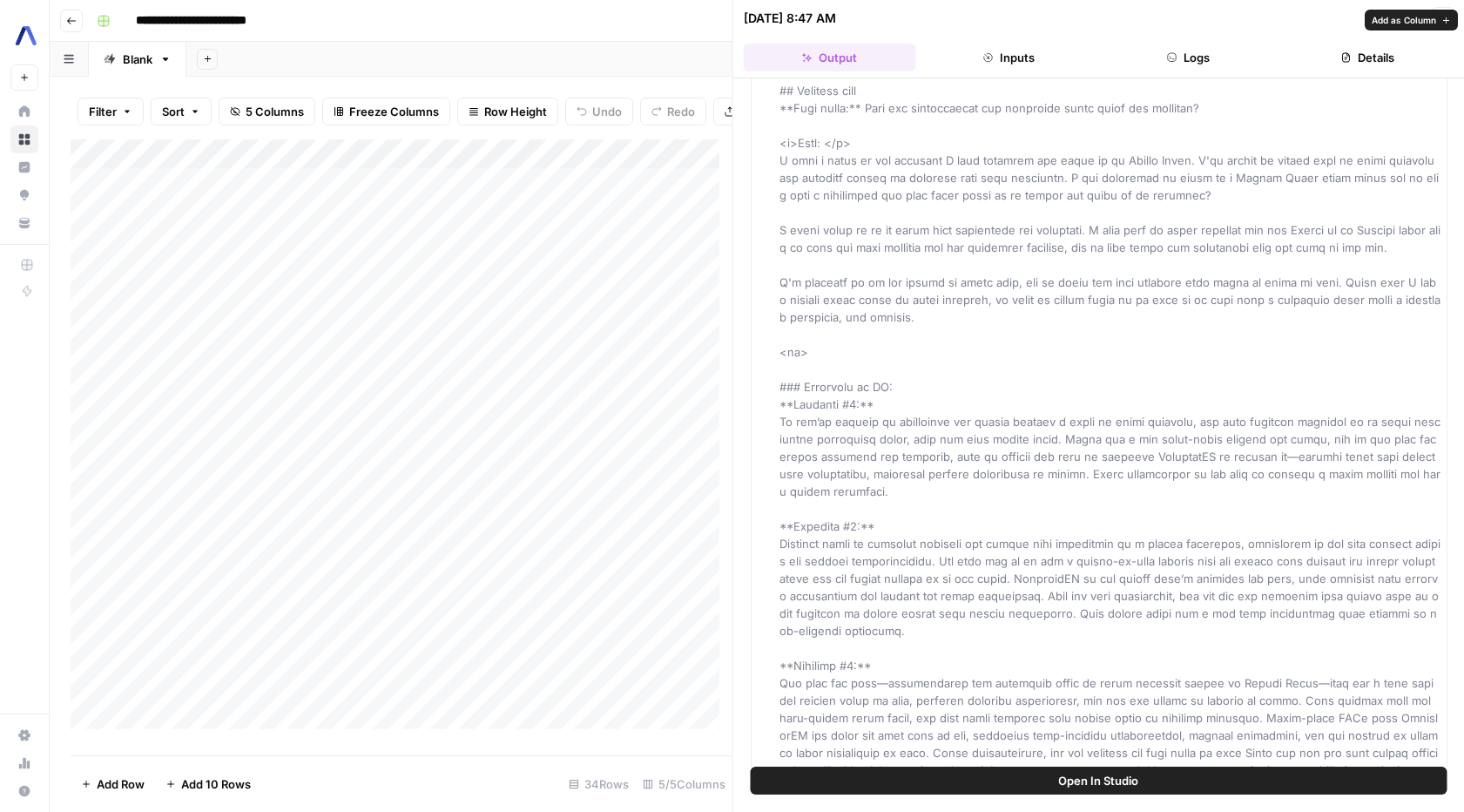
scroll to position [228, 0]
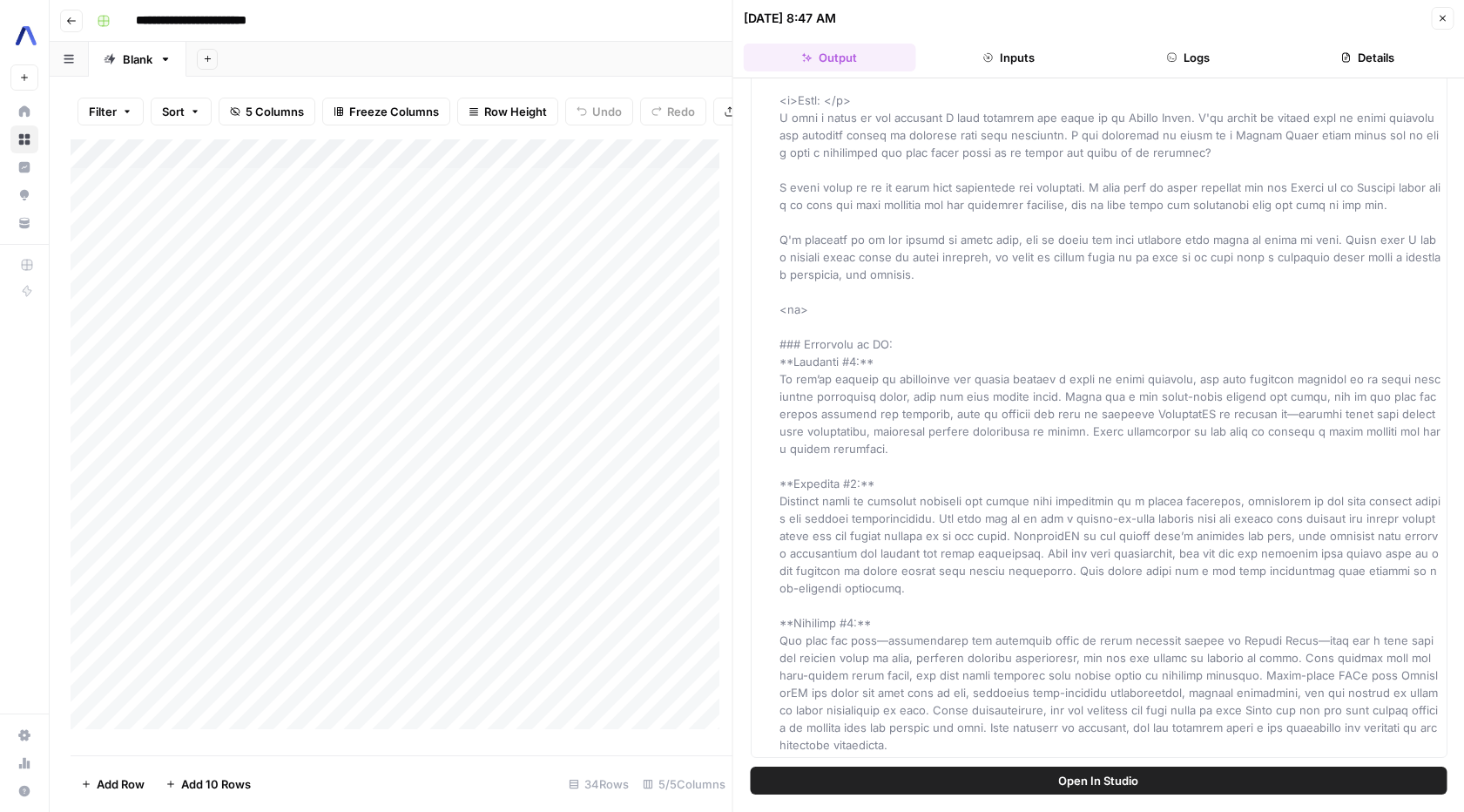
drag, startPoint x: 806, startPoint y: 382, endPoint x: 885, endPoint y: 417, distance: 86.4
click at [881, 414] on span at bounding box center [1110, 327] width 661 height 850
click at [886, 417] on span at bounding box center [1110, 327] width 661 height 850
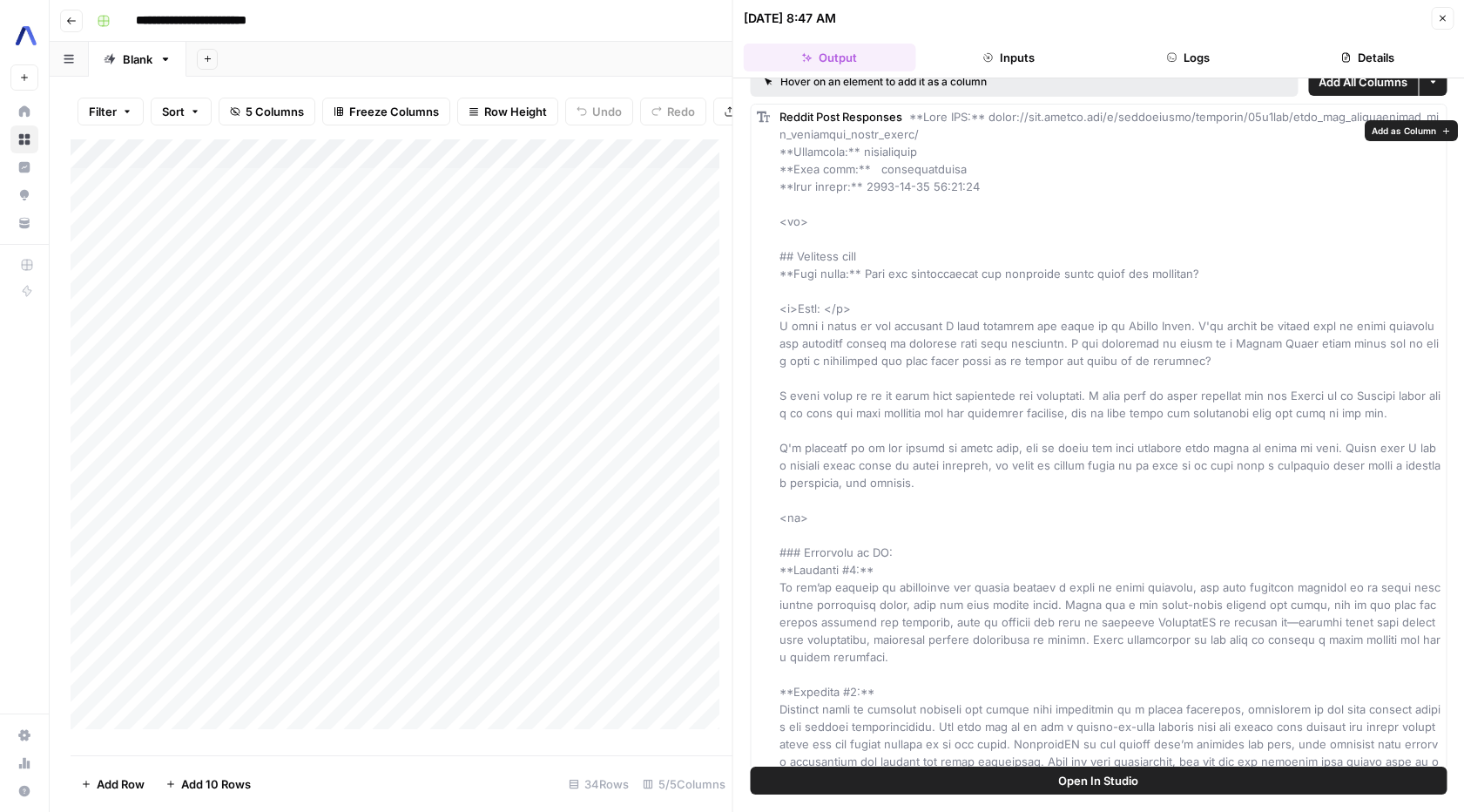
scroll to position [0, 0]
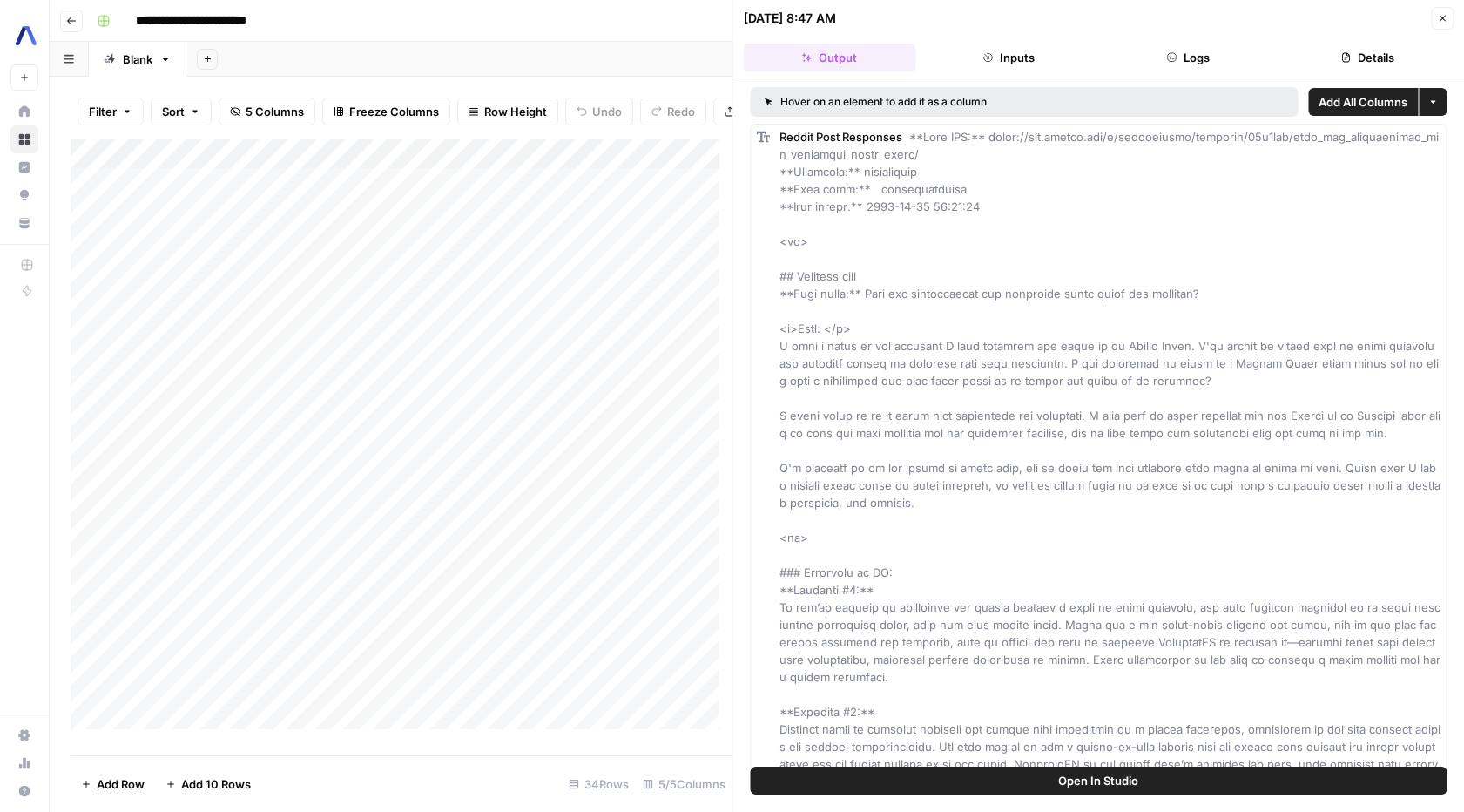
drag, startPoint x: 820, startPoint y: 353, endPoint x: 1180, endPoint y: 354, distance: 360.0
click at [1180, 354] on div "Reddit Post Responses" at bounding box center [1099, 555] width 697 height 862
click at [1180, 354] on div "Reddit Post Responses" at bounding box center [1110, 555] width 661 height 854
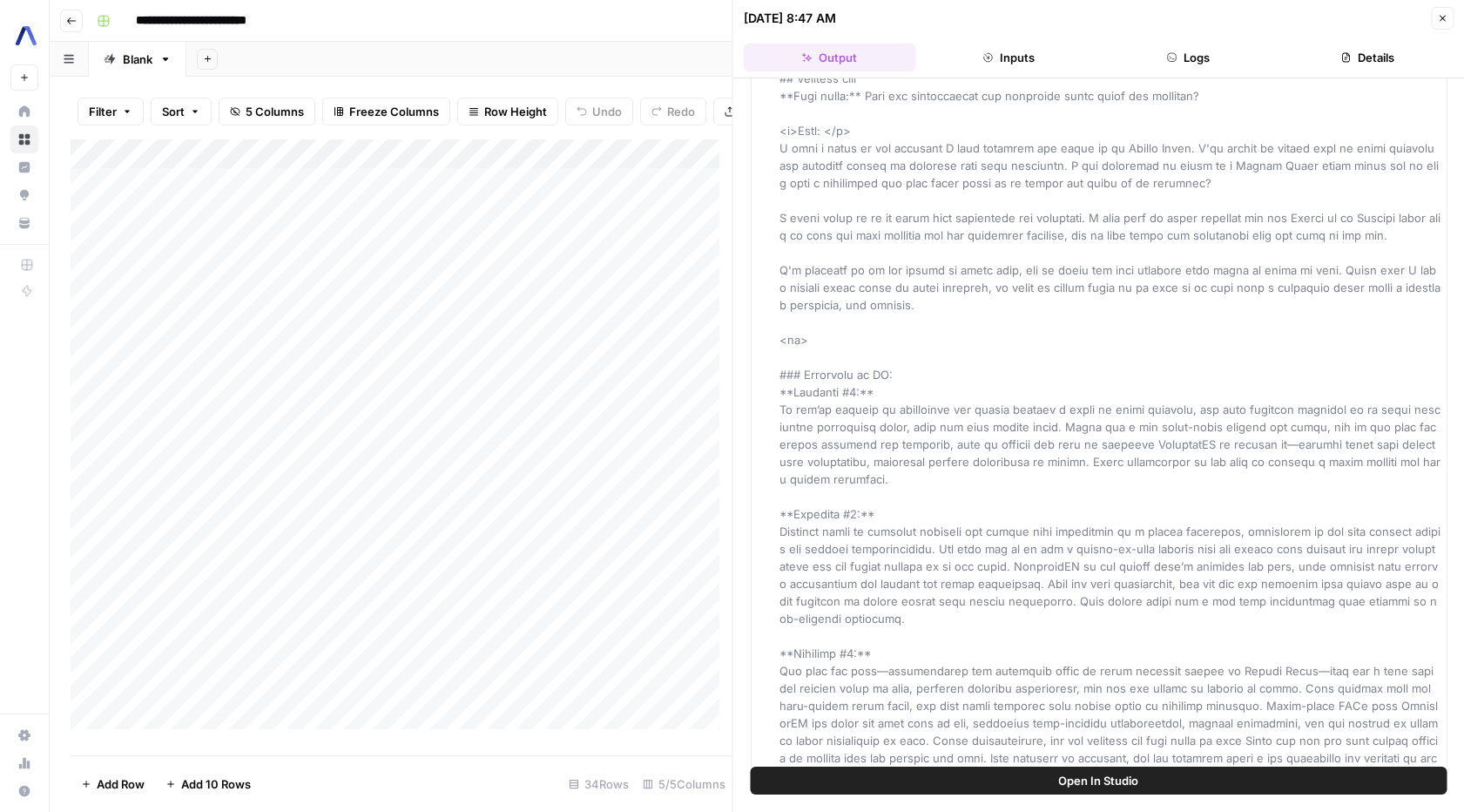
scroll to position [228, 0]
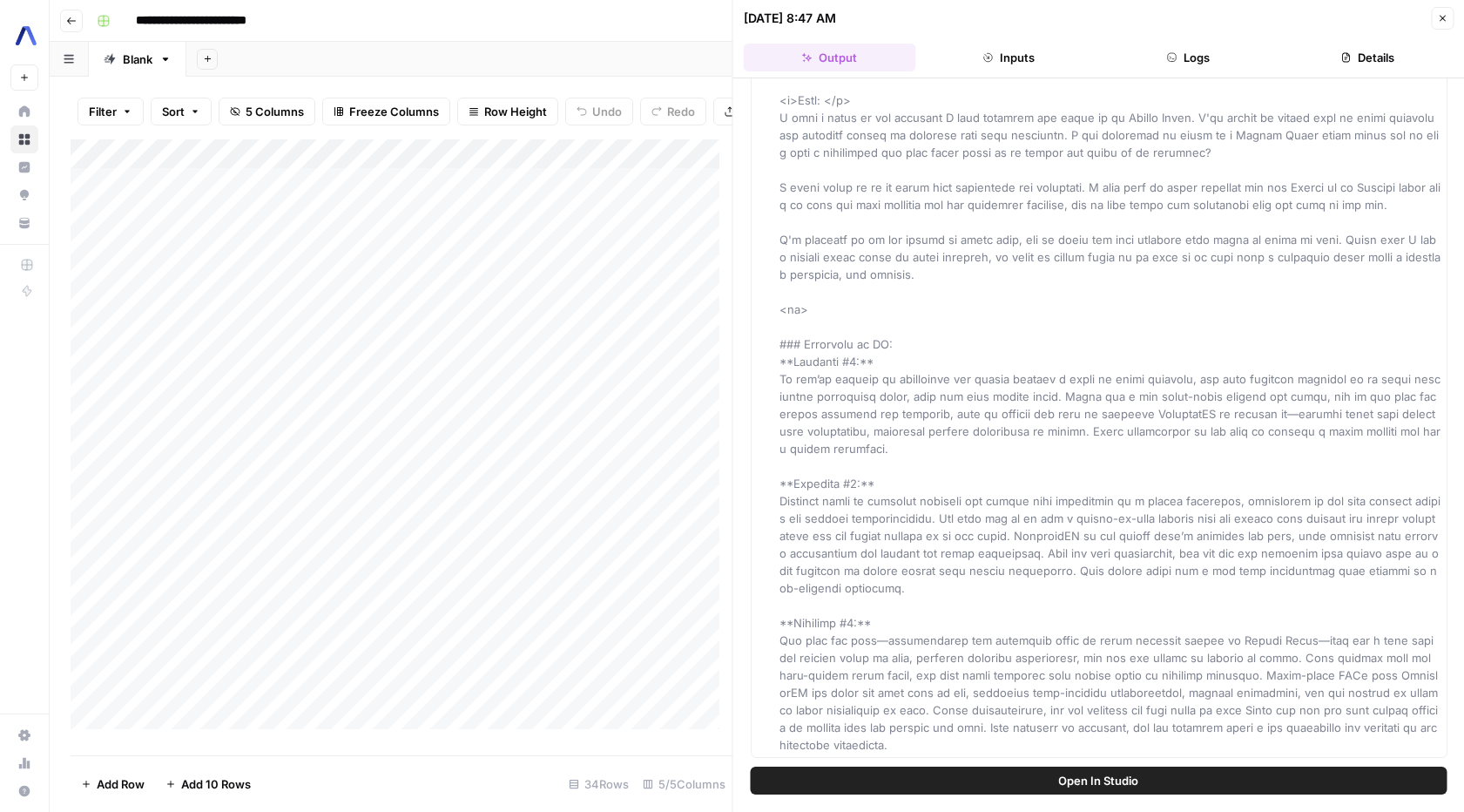
click at [1437, 17] on icon "button" at bounding box center [1441, 18] width 10 height 10
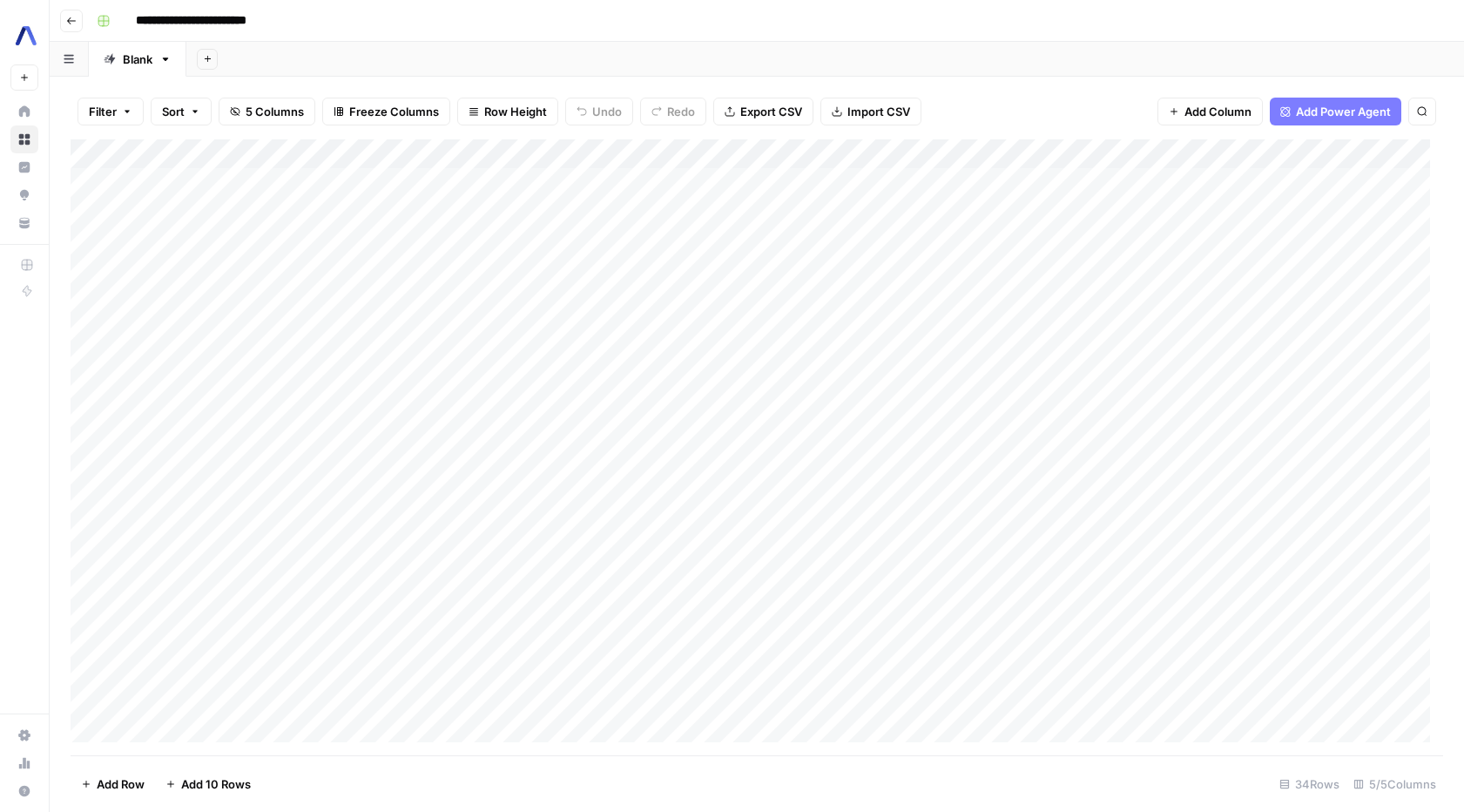
click at [820, 184] on div "Add Column" at bounding box center [757, 447] width 1372 height 616
click at [990, 175] on div "Add Column" at bounding box center [757, 447] width 1372 height 616
click at [573, 180] on div "Add Column" at bounding box center [757, 447] width 1372 height 616
click at [670, 179] on div "Add Column" at bounding box center [757, 447] width 1372 height 616
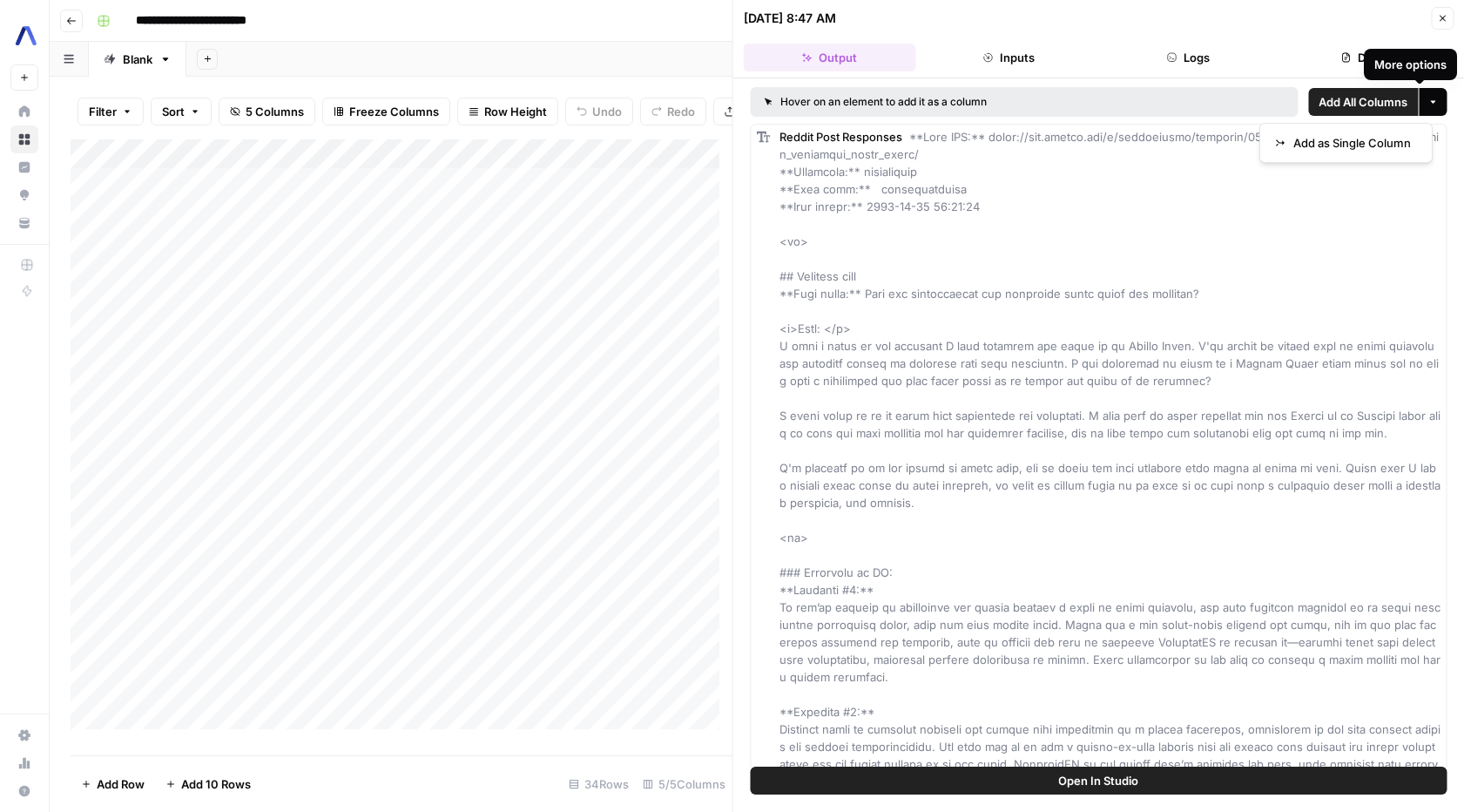
click at [1427, 97] on icon "button" at bounding box center [1432, 101] width 10 height 10
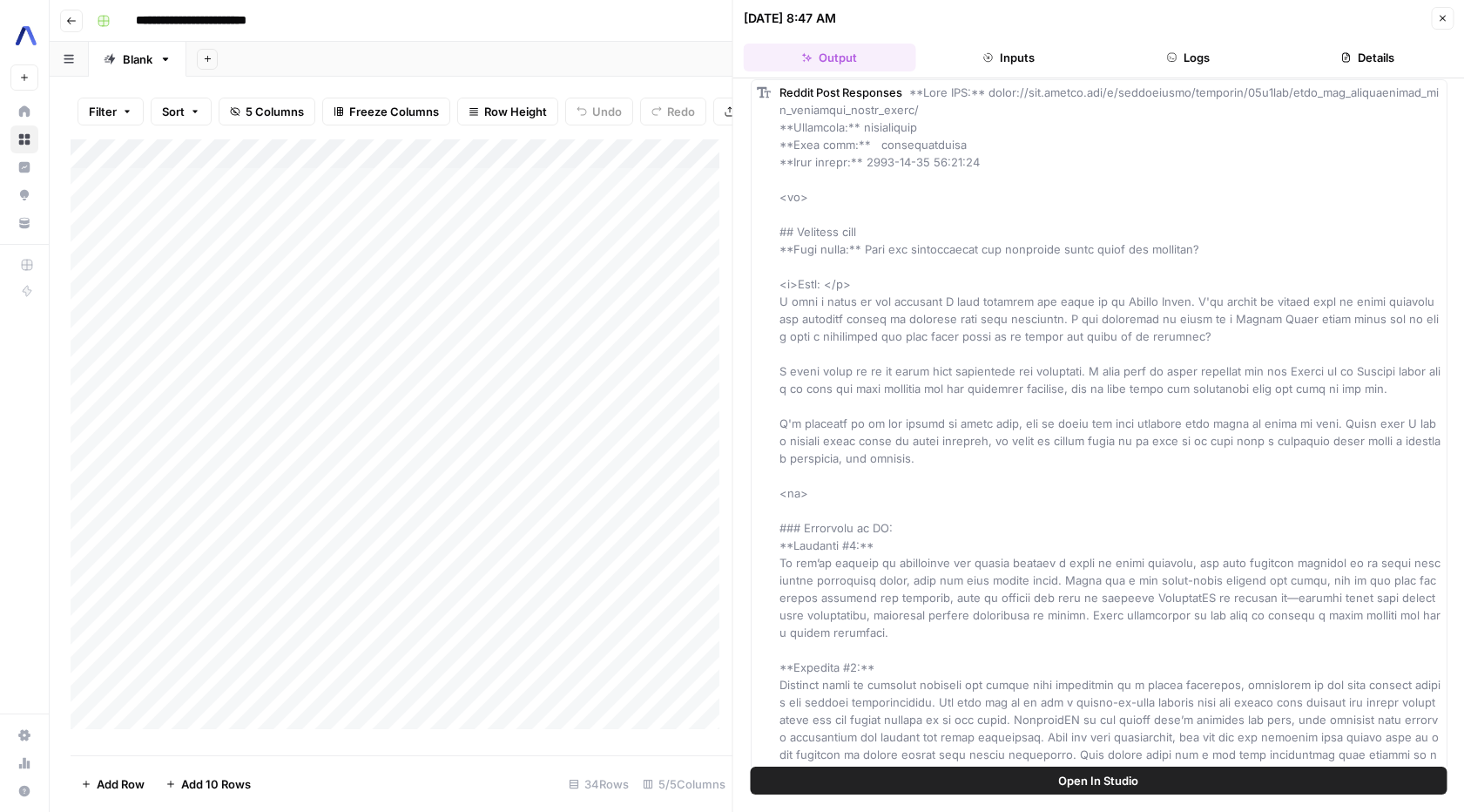
scroll to position [228, 0]
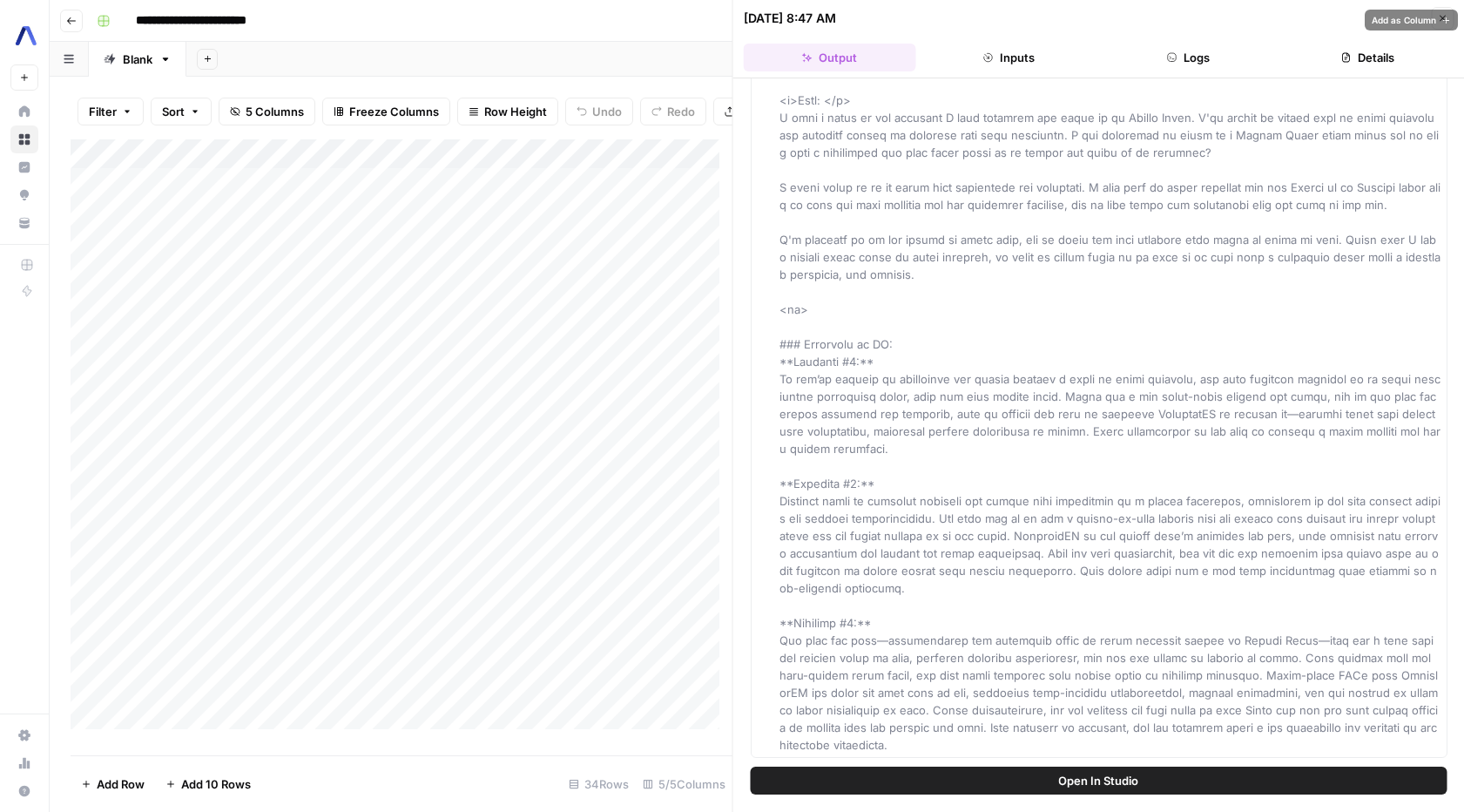
click at [838, 379] on span at bounding box center [1110, 327] width 661 height 850
click at [840, 378] on span at bounding box center [1110, 327] width 661 height 850
click at [1447, 14] on button "Close" at bounding box center [1442, 18] width 23 height 23
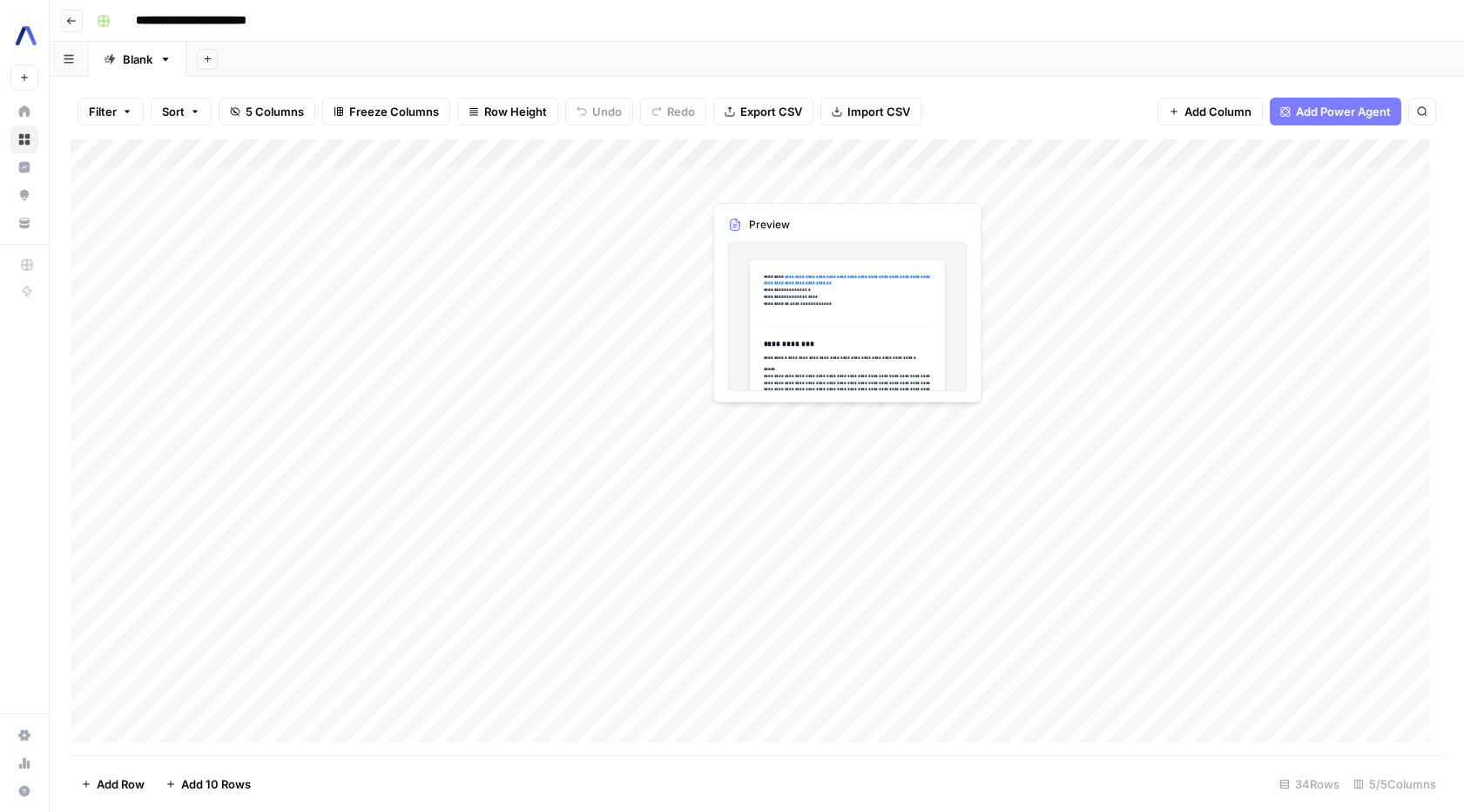
click at [766, 179] on div "Add Column" at bounding box center [757, 447] width 1372 height 616
click at [862, 181] on div "Add Column" at bounding box center [757, 447] width 1372 height 616
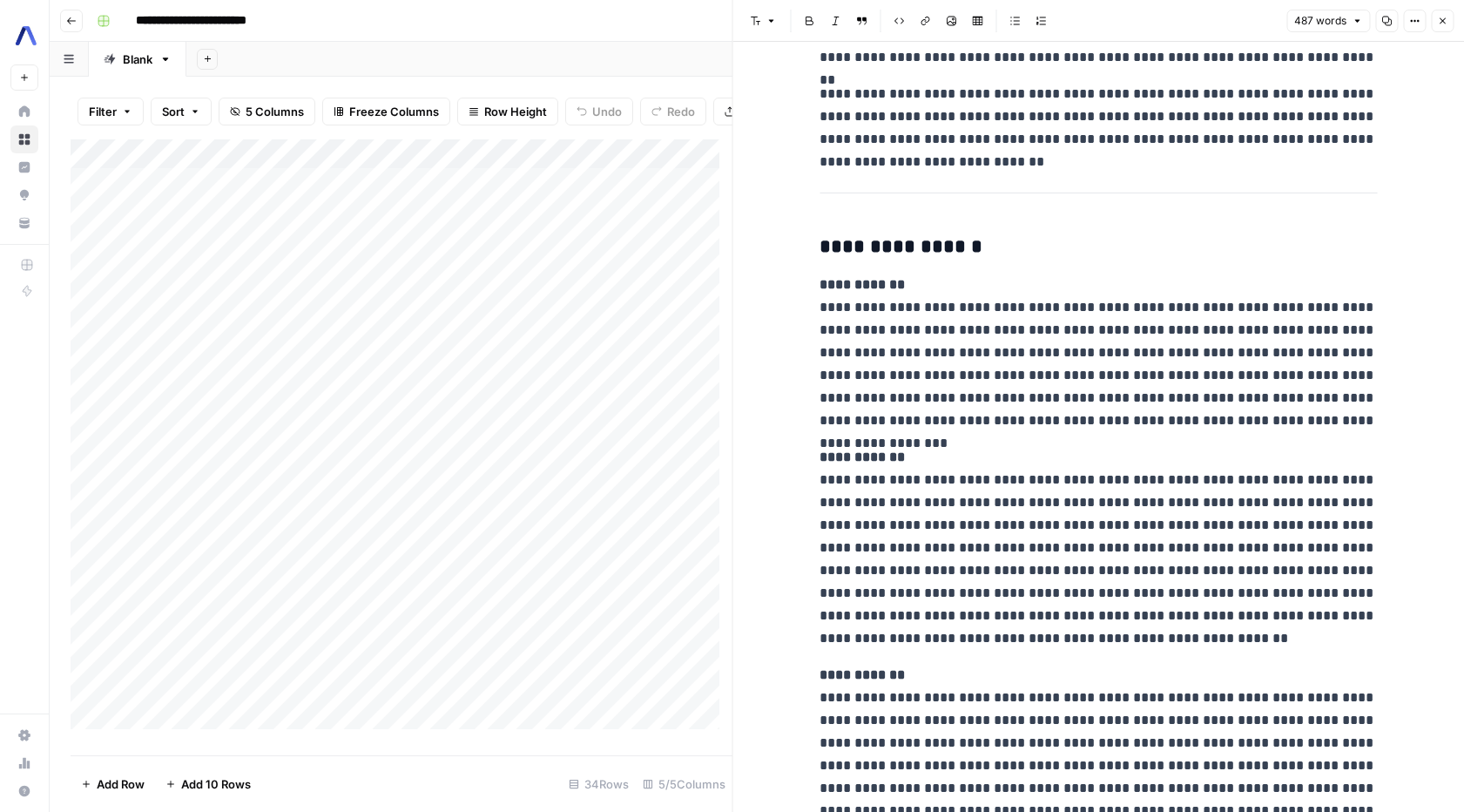
scroll to position [591, 0]
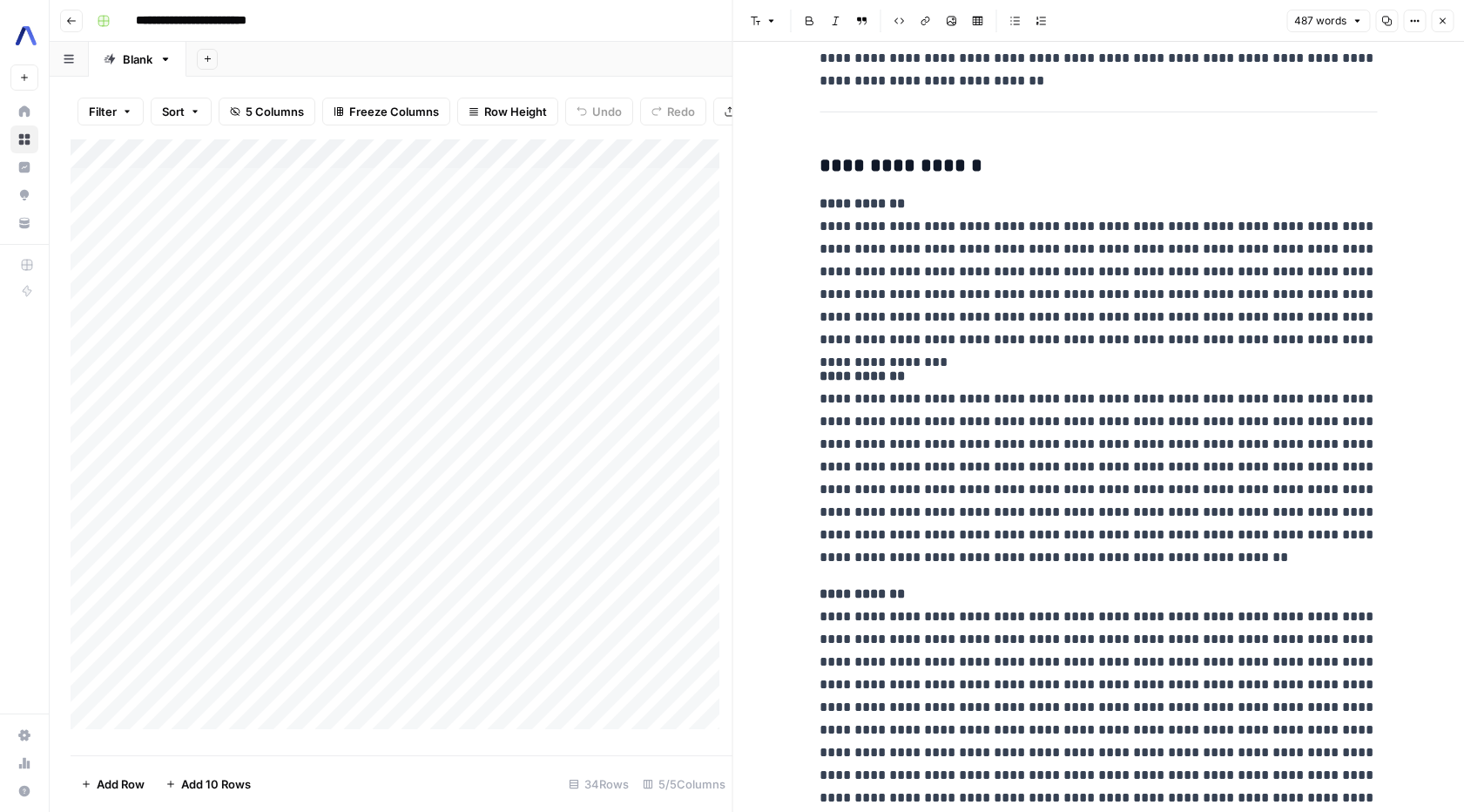
click at [893, 245] on p "**********" at bounding box center [1098, 271] width 557 height 158
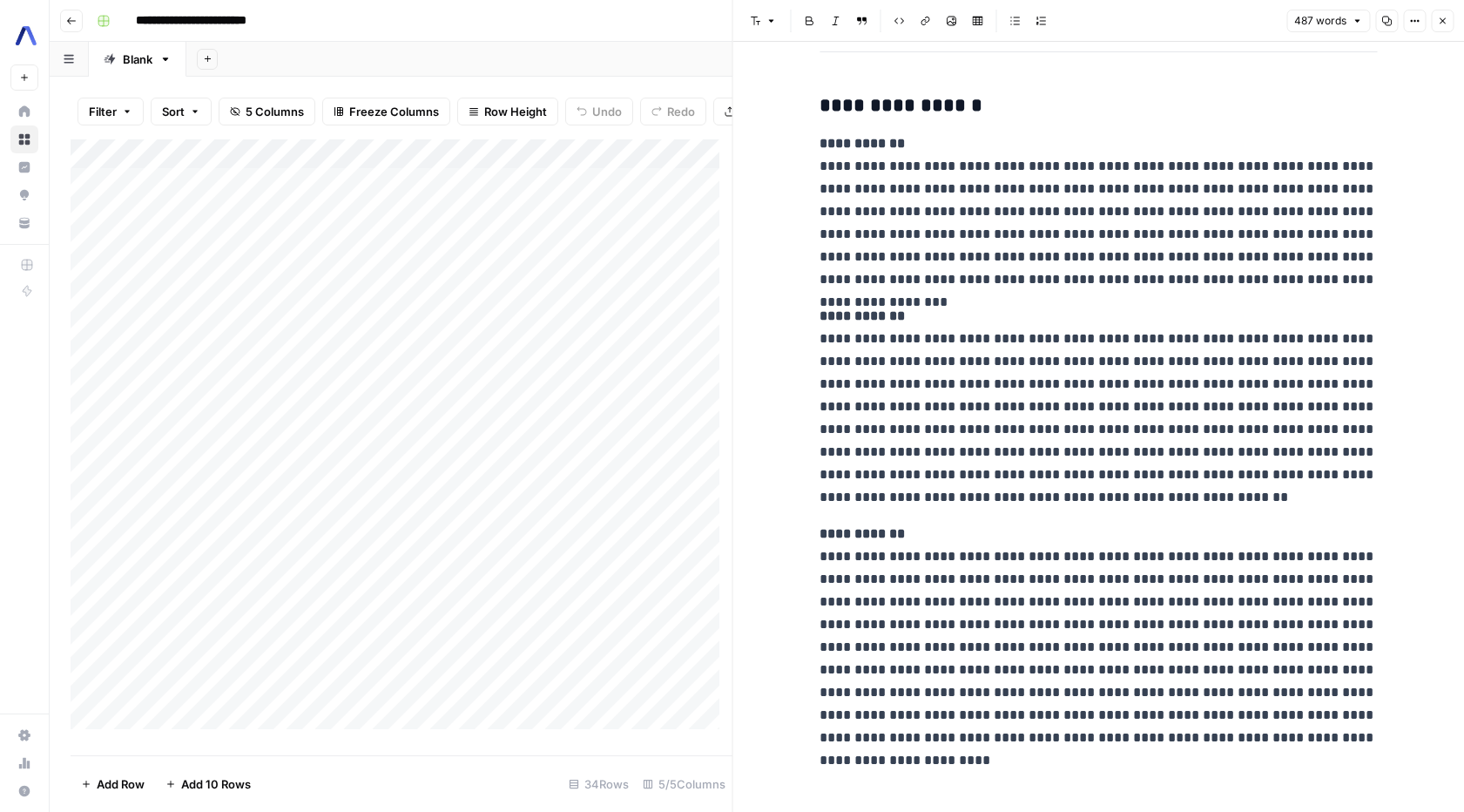
scroll to position [0, 0]
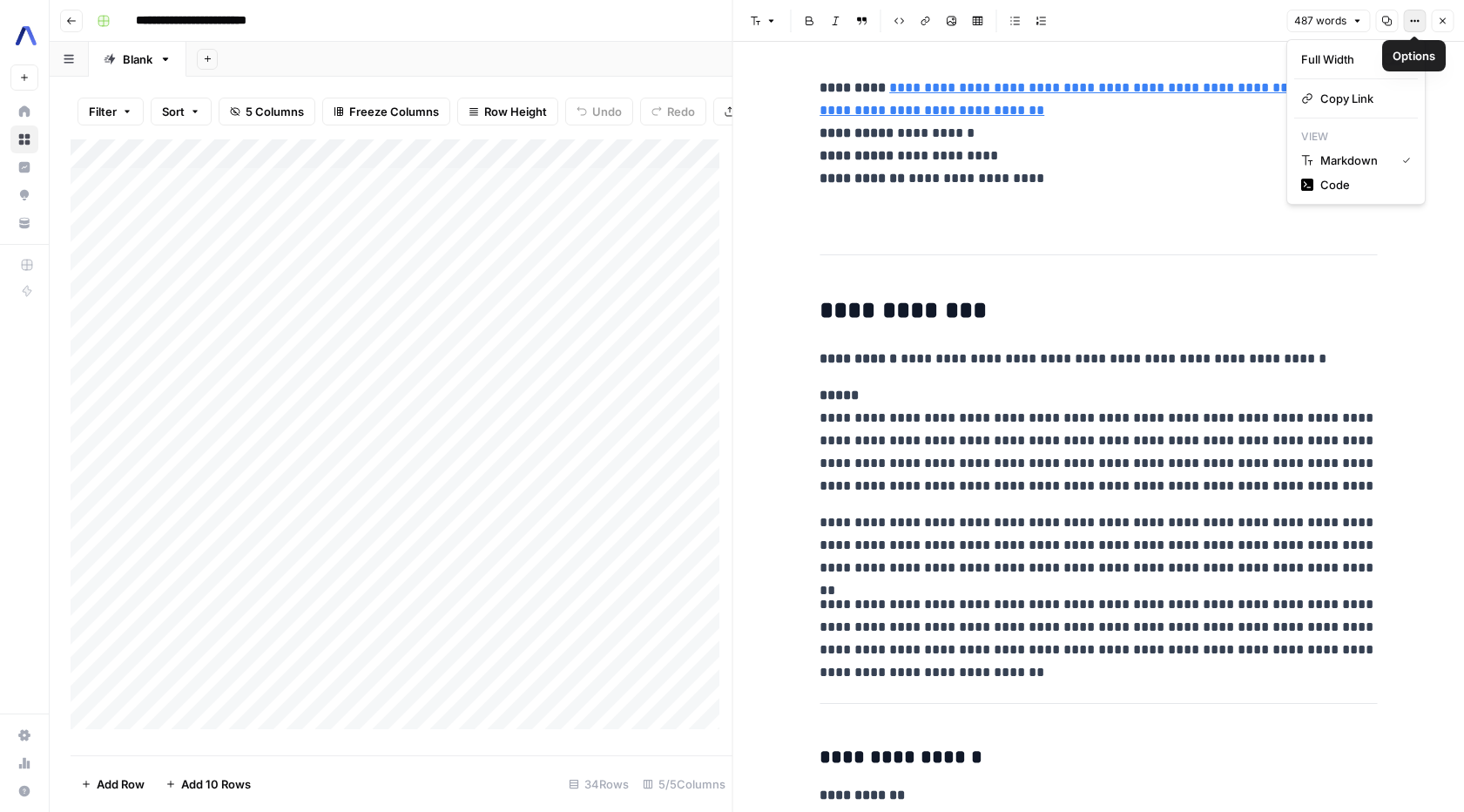
click at [1424, 21] on button "Options" at bounding box center [1414, 21] width 23 height 23
click at [1442, 21] on icon "button" at bounding box center [1442, 21] width 6 height 6
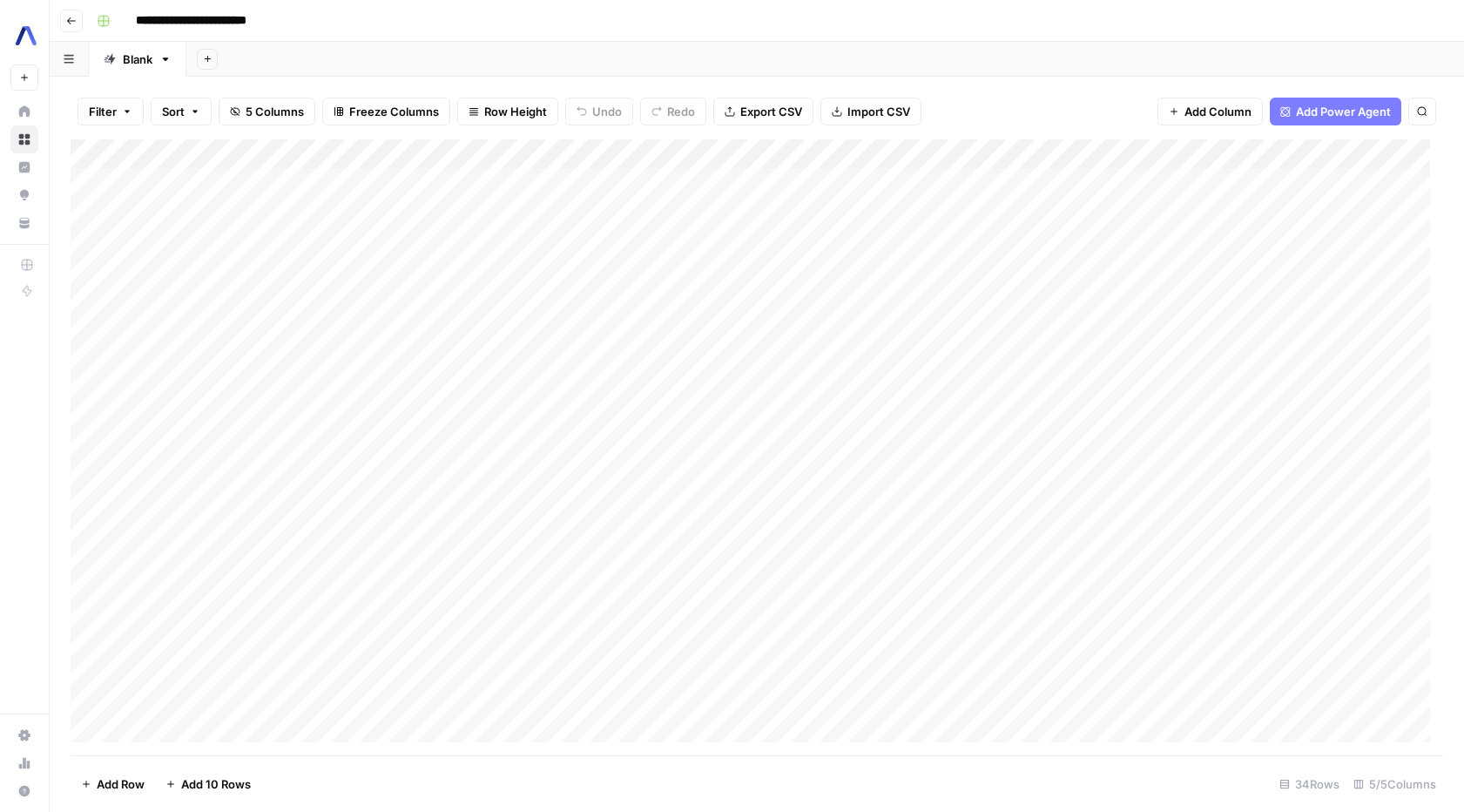
click at [552, 182] on div "Add Column" at bounding box center [757, 447] width 1372 height 616
click at [764, 185] on div "Add Column" at bounding box center [757, 447] width 1372 height 616
click at [849, 322] on div "Add Column" at bounding box center [757, 447] width 1372 height 616
click at [778, 174] on div "Add Column" at bounding box center [757, 447] width 1372 height 616
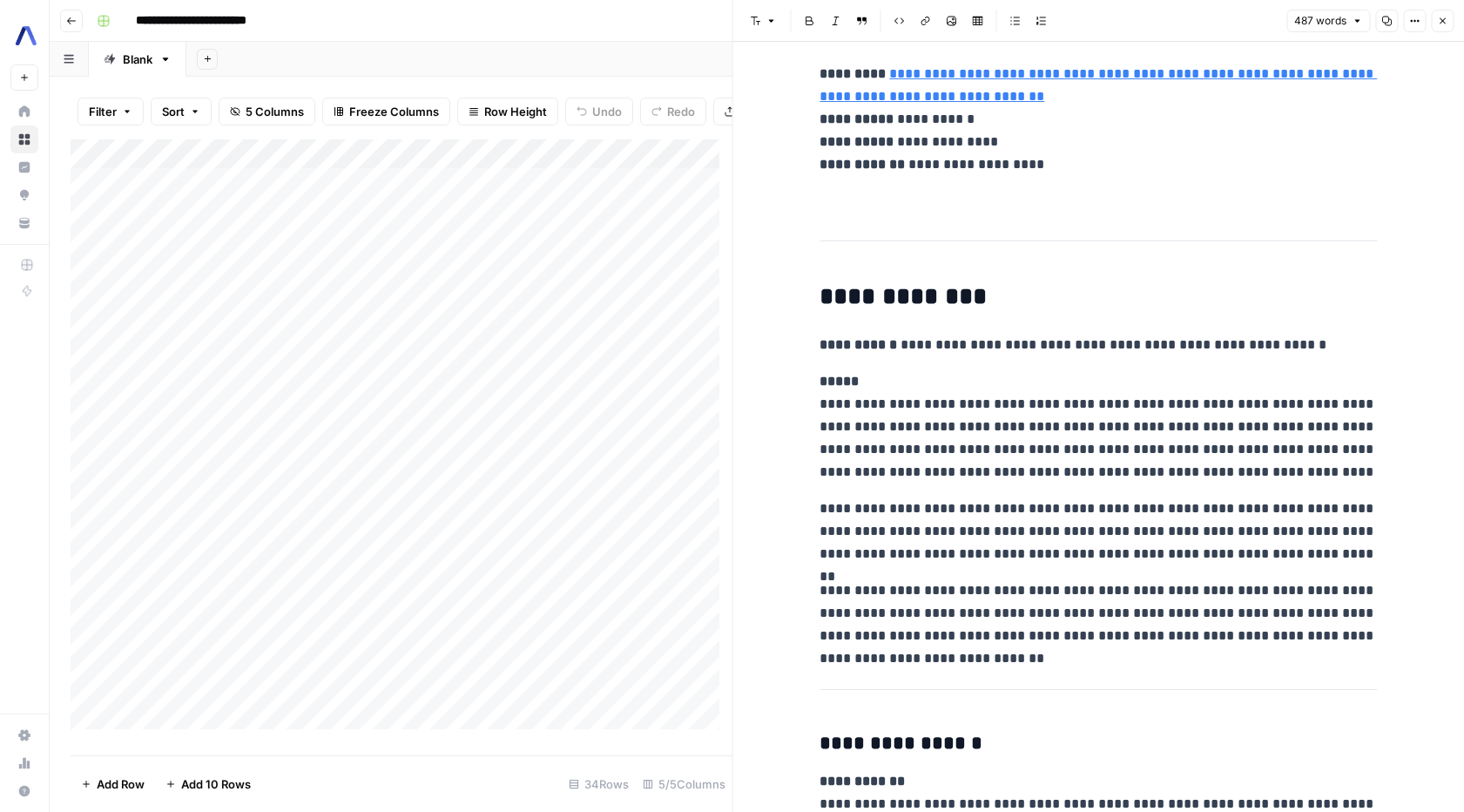
scroll to position [17, 0]
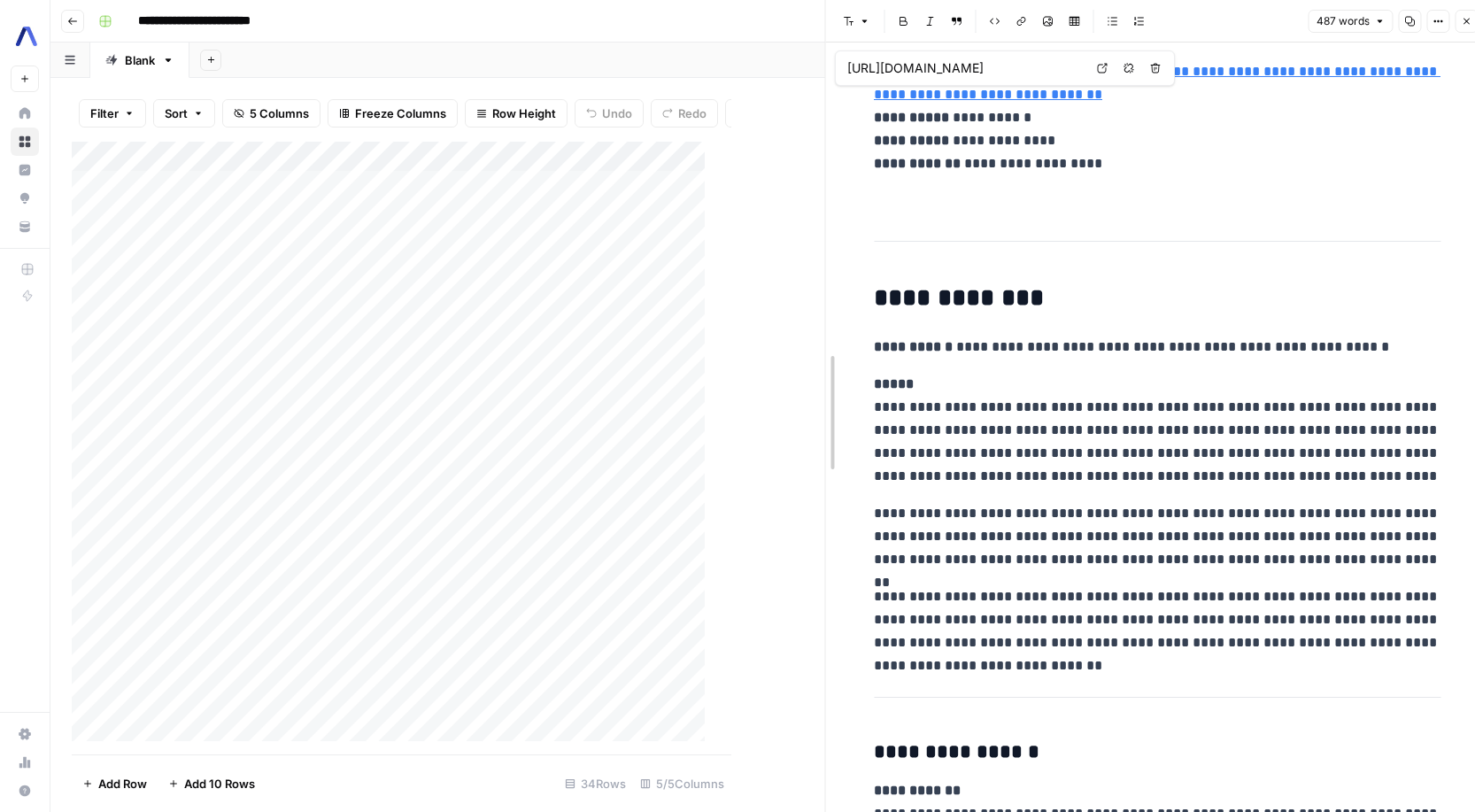
drag, startPoint x: 738, startPoint y: 220, endPoint x: 1104, endPoint y: 497, distance: 459.0
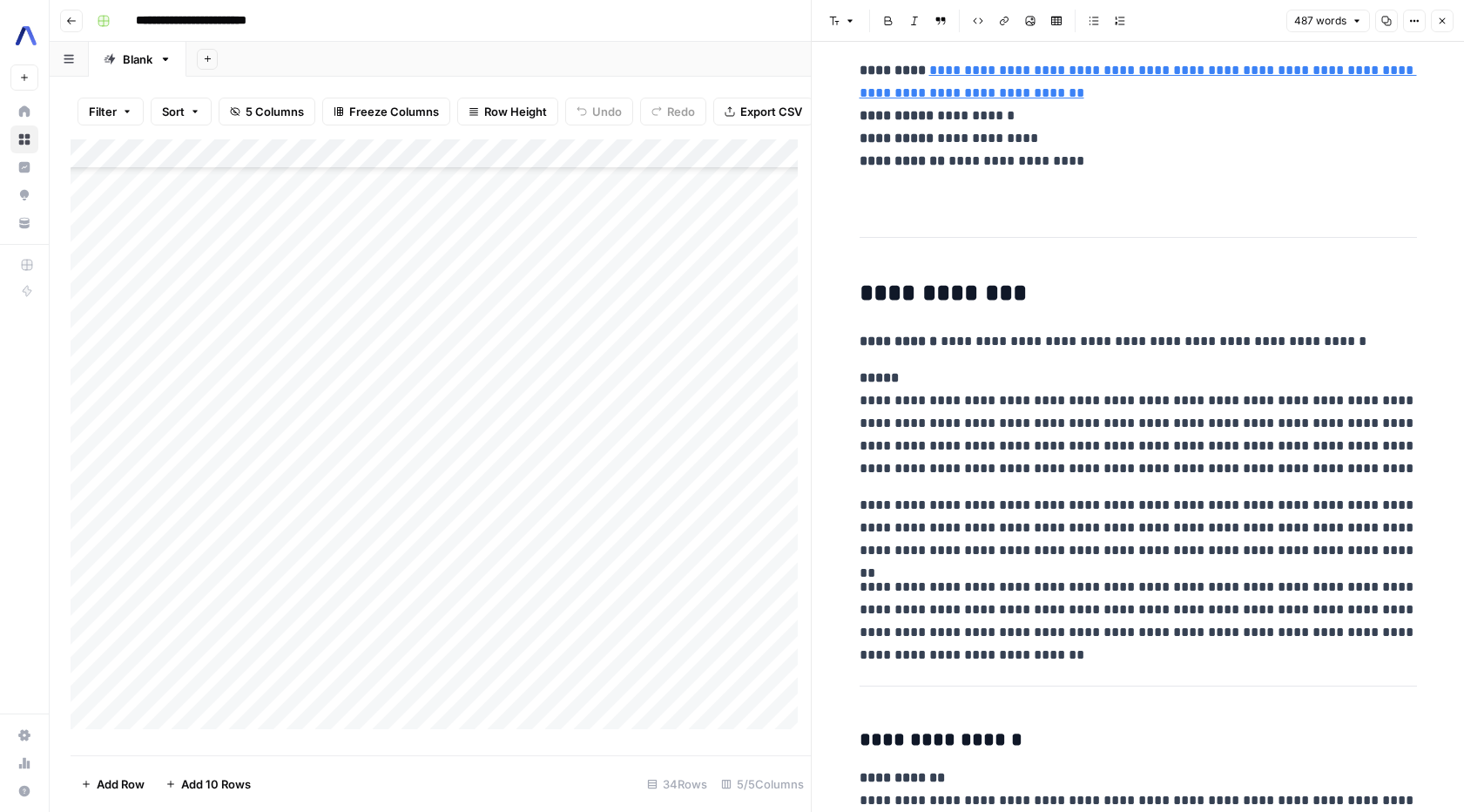
scroll to position [0, 0]
drag, startPoint x: 813, startPoint y: 497, endPoint x: 962, endPoint y: 482, distance: 149.8
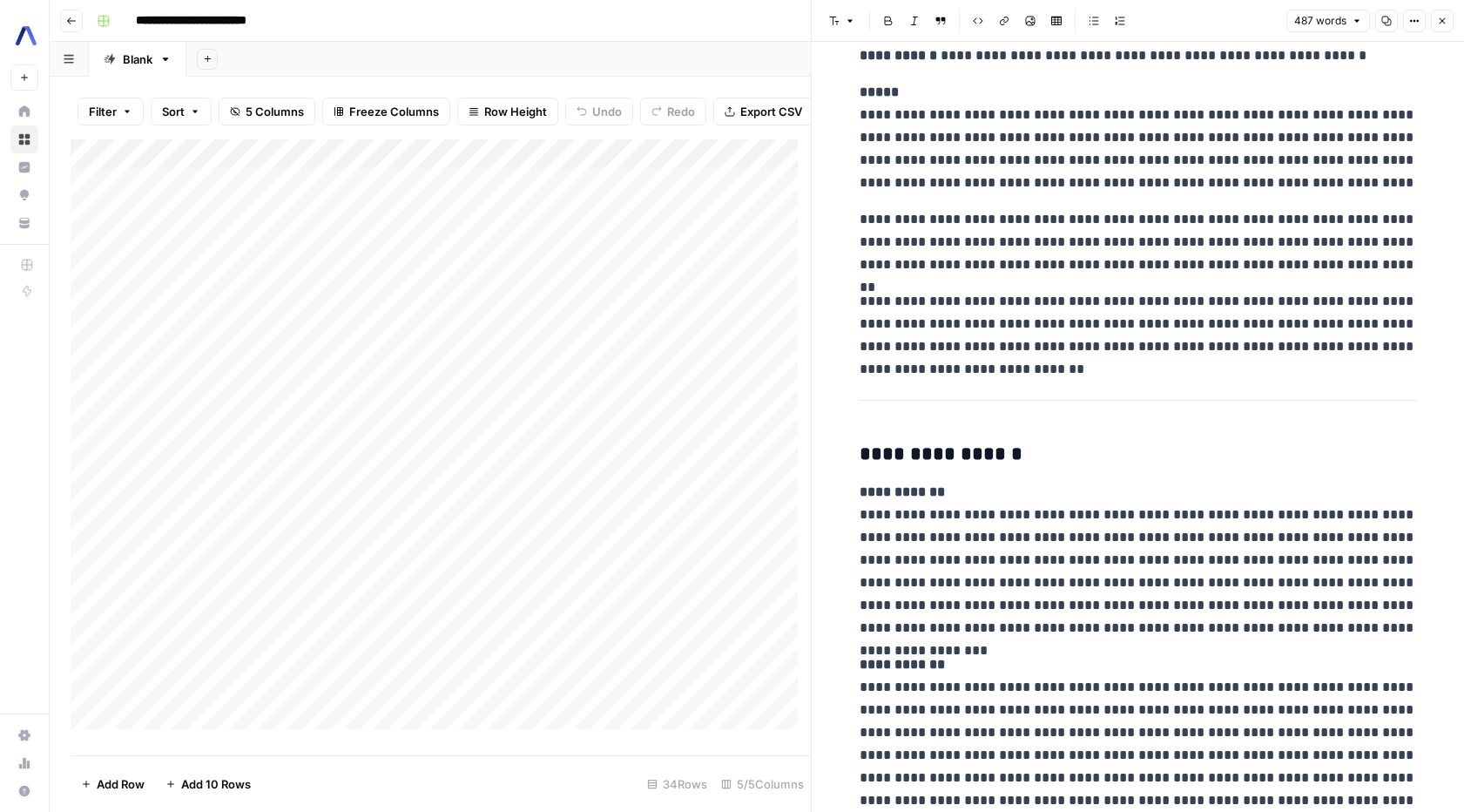
scroll to position [629, 0]
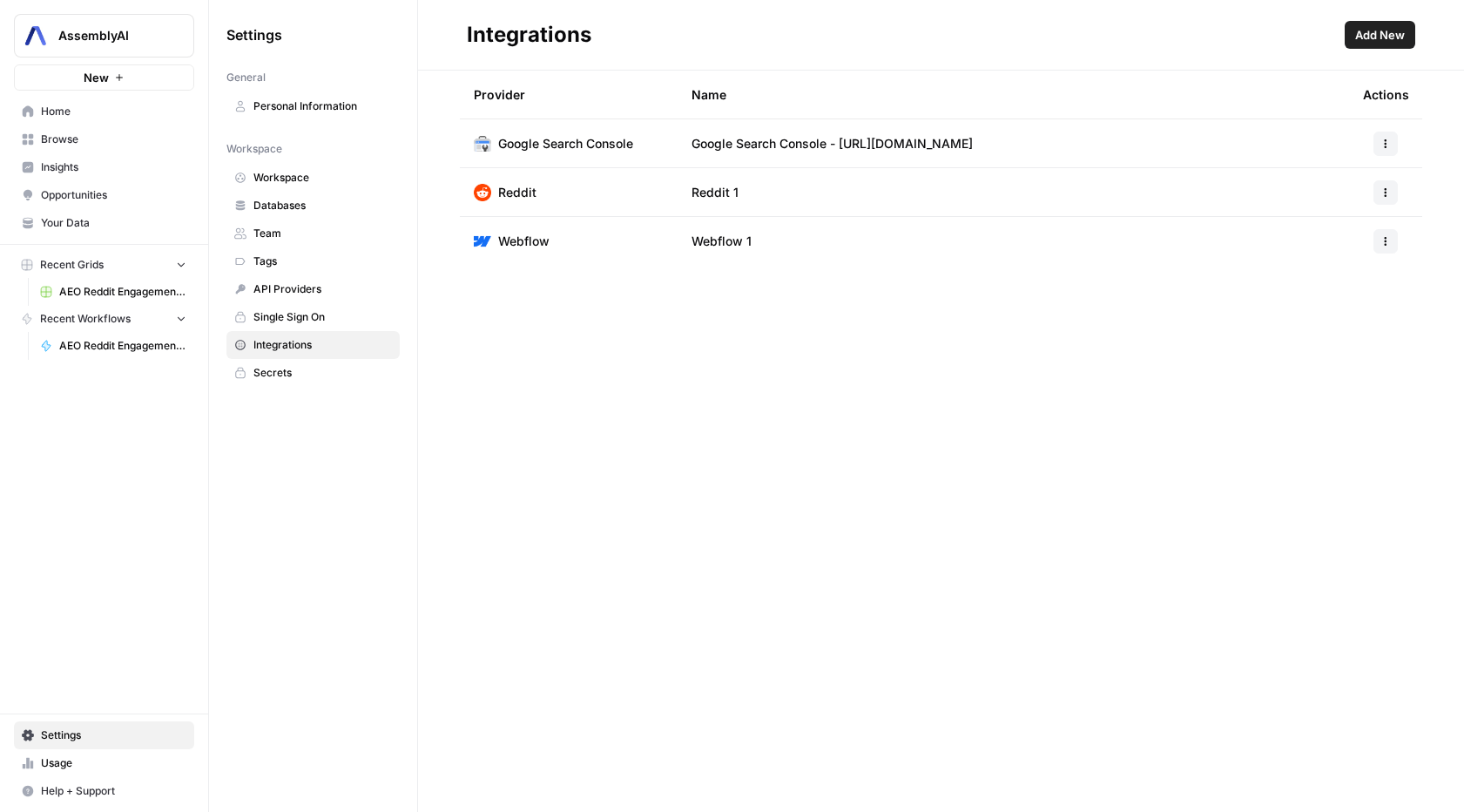
click at [1385, 188] on icon "button" at bounding box center [1385, 189] width 3 height 3
click at [105, 291] on span "AEO Reddit Engagement (3)" at bounding box center [123, 291] width 127 height 16
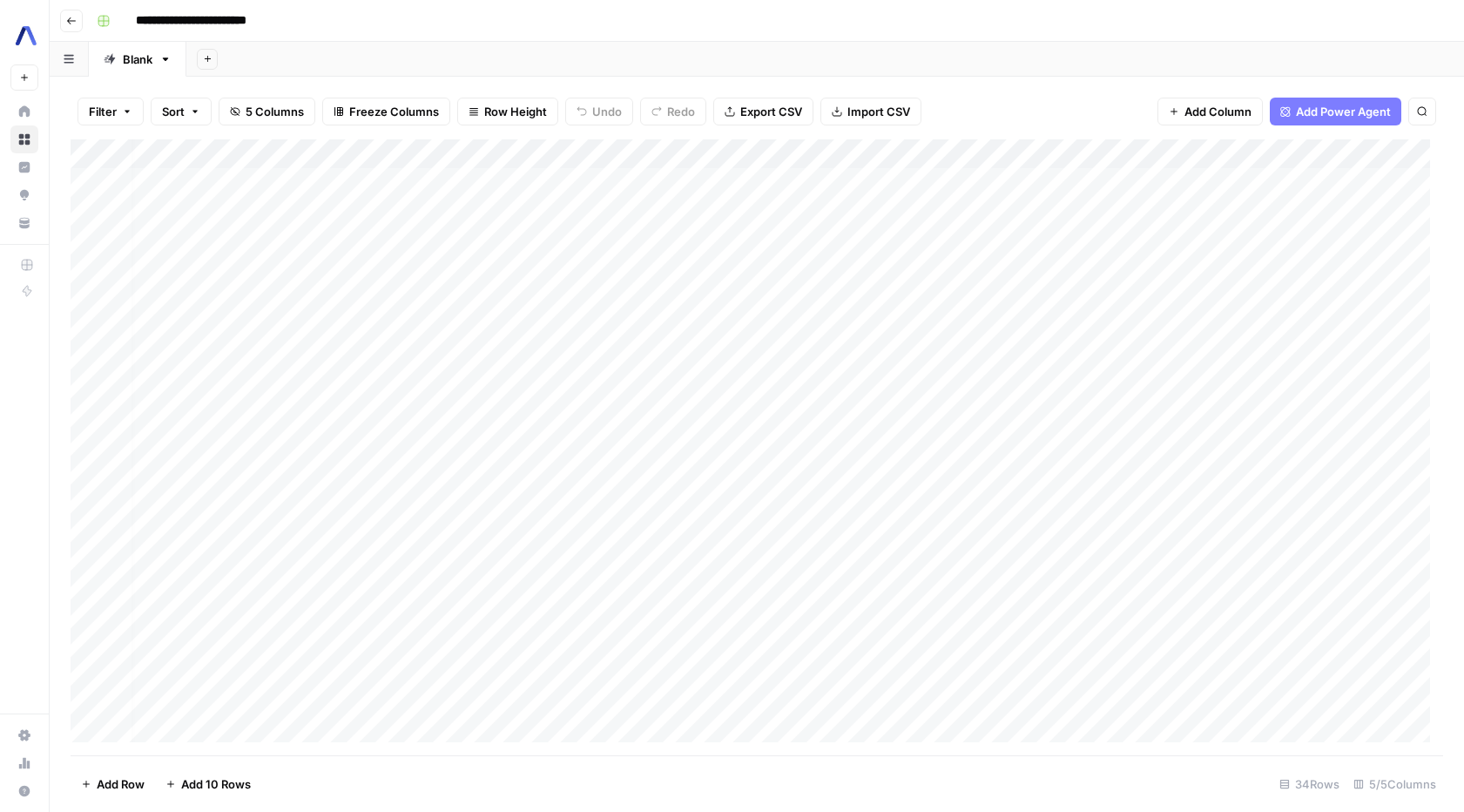
scroll to position [0, 634]
click at [1315, 150] on div "Add Column" at bounding box center [757, 447] width 1372 height 616
click at [1225, 203] on div "Add Column" at bounding box center [757, 447] width 1372 height 616
click at [1317, 150] on div "Add Column" at bounding box center [757, 447] width 1372 height 616
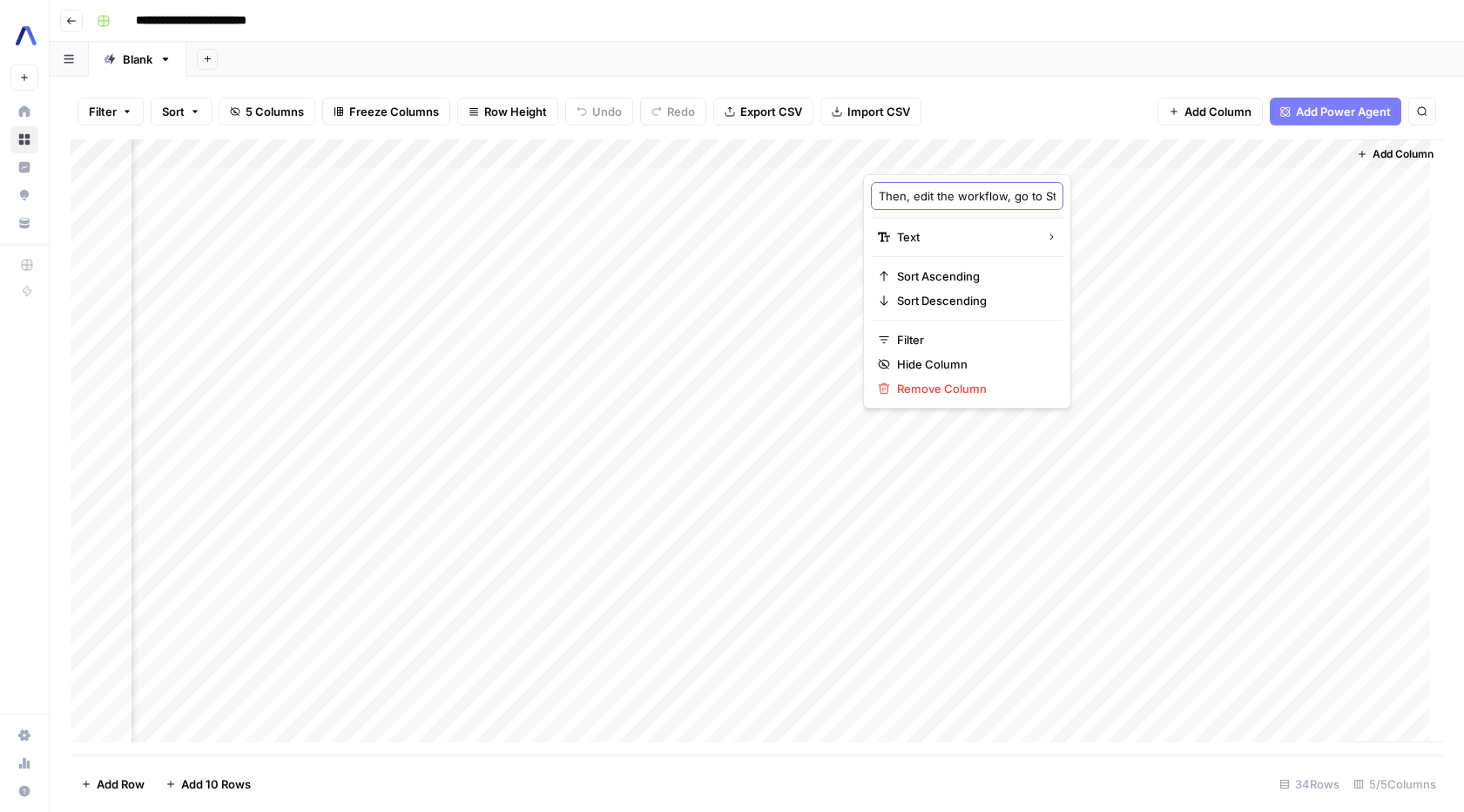
scroll to position [0, 285]
drag, startPoint x: 961, startPoint y: 189, endPoint x: 1319, endPoint y: 201, distance: 358.2
click at [1319, 201] on body "**********" at bounding box center [732, 406] width 1464 height 812
click at [698, 409] on div "Add Column" at bounding box center [757, 447] width 1372 height 616
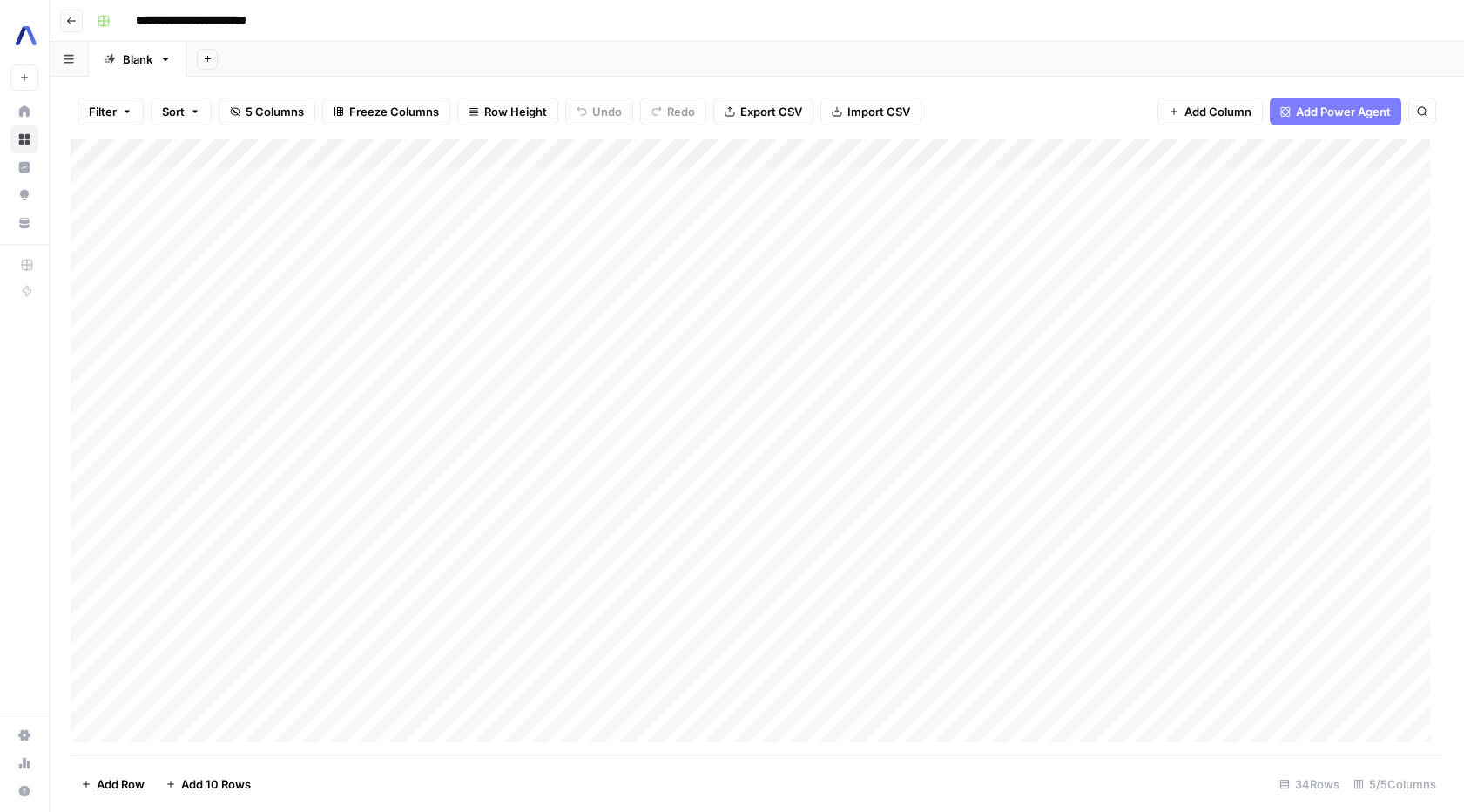
scroll to position [0, 0]
click at [516, 194] on div "Add Column" at bounding box center [757, 447] width 1372 height 616
click at [779, 155] on div "Add Column" at bounding box center [757, 447] width 1372 height 616
click at [773, 157] on div at bounding box center [791, 156] width 177 height 35
click at [617, 161] on div "Add Column" at bounding box center [757, 447] width 1372 height 616
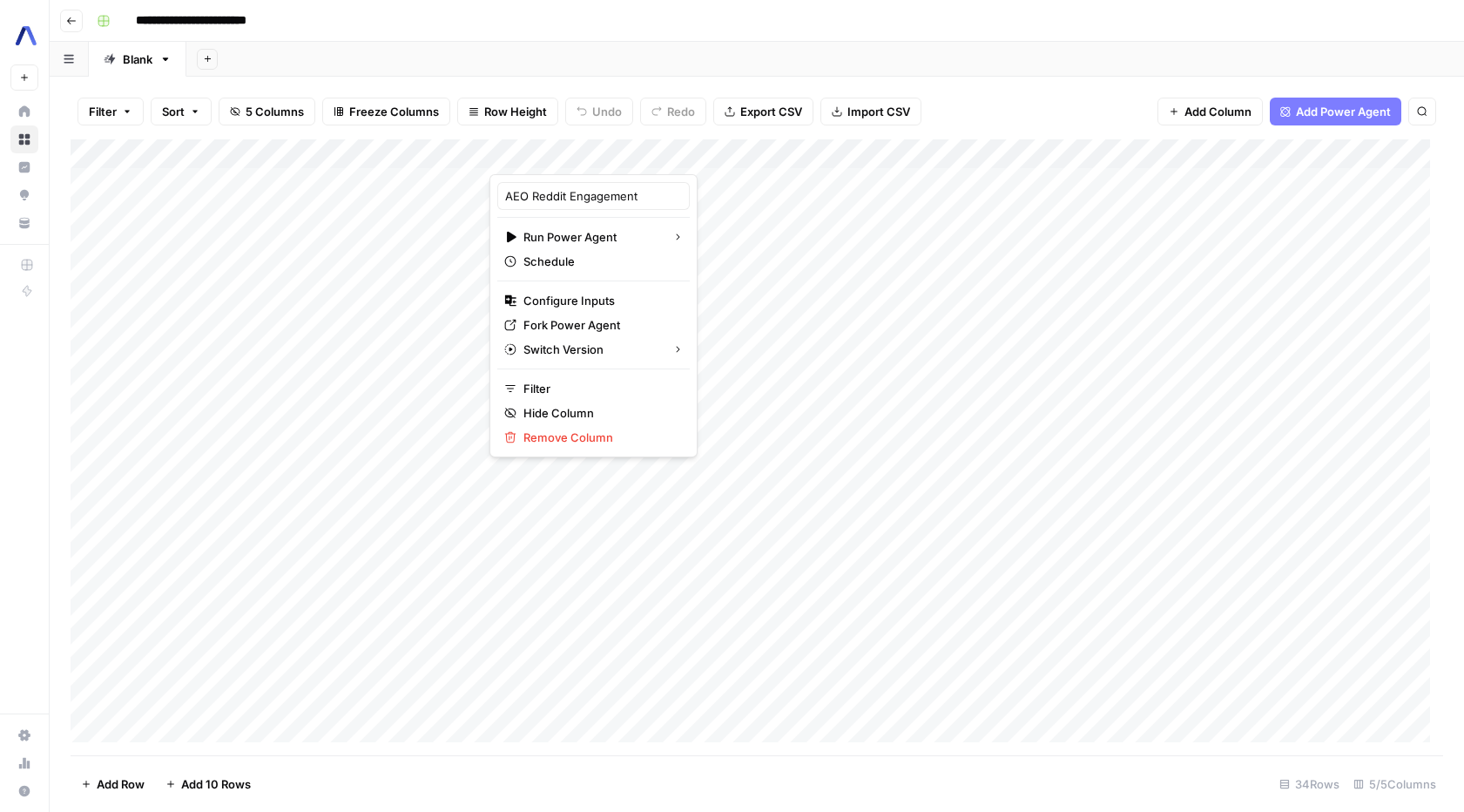
click at [616, 157] on div at bounding box center [596, 156] width 214 height 35
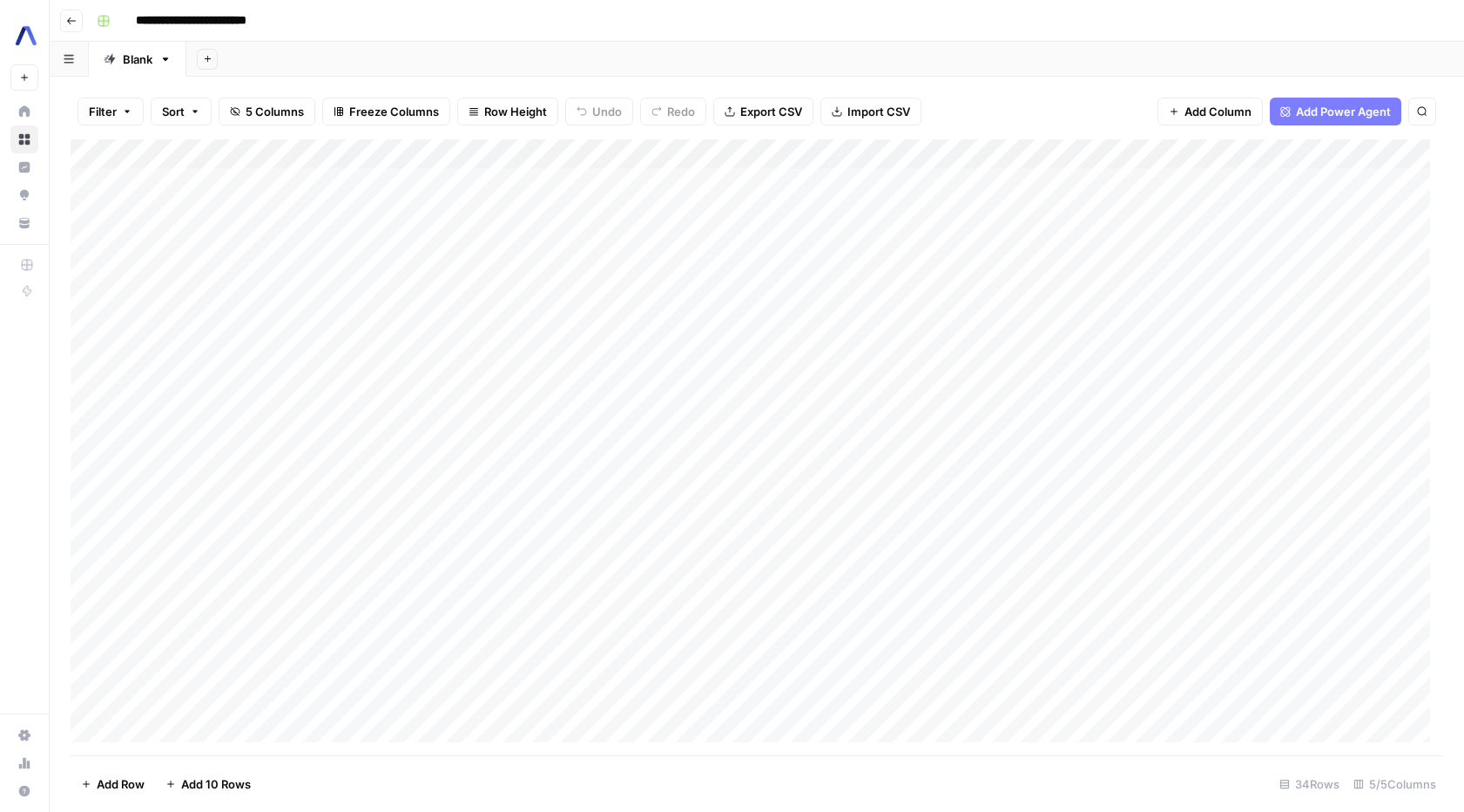
click at [890, 57] on div "Add Sheet" at bounding box center [825, 59] width 1278 height 35
click at [926, 297] on div "Add Column" at bounding box center [757, 447] width 1372 height 616
click at [769, 176] on div "Add Column" at bounding box center [757, 447] width 1372 height 616
